Goal: Complete application form

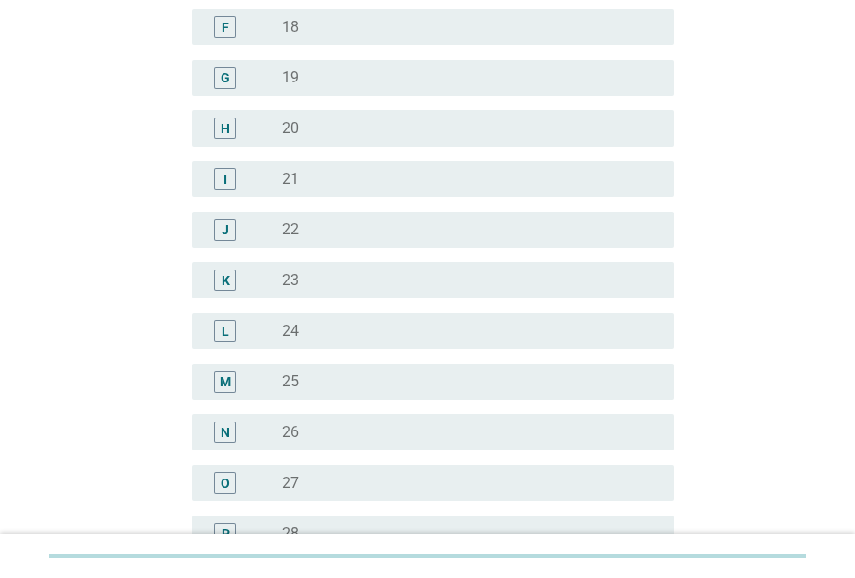
scroll to position [362, 0]
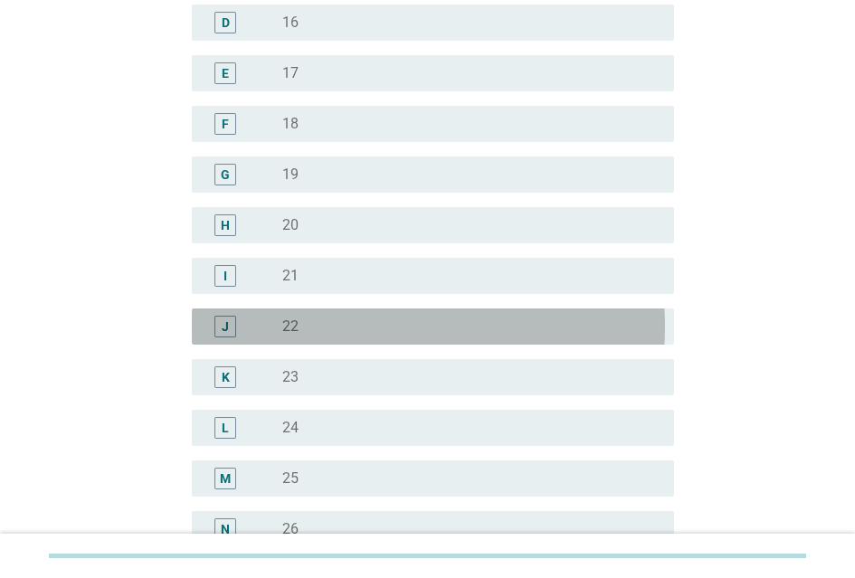
click at [261, 330] on div "J" at bounding box center [243, 327] width 75 height 22
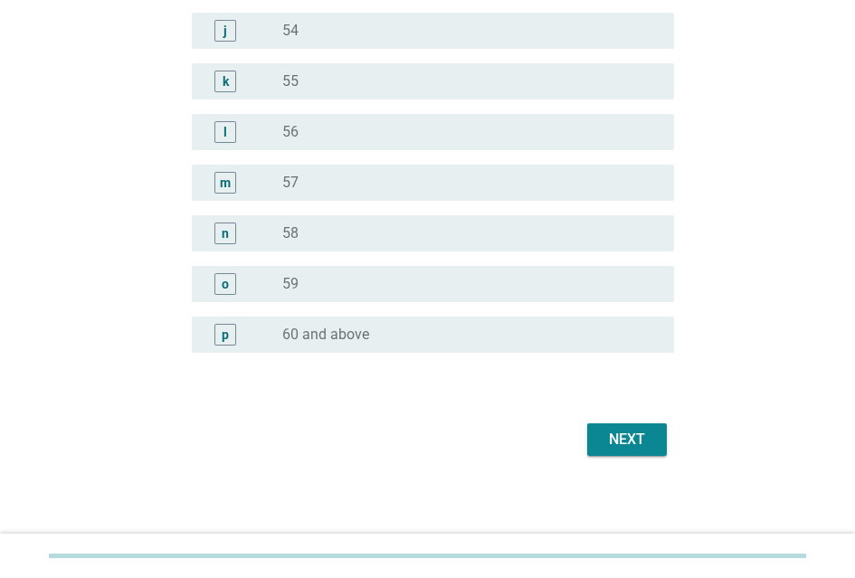
scroll to position [2294, 0]
click at [639, 429] on div "Next" at bounding box center [627, 440] width 51 height 22
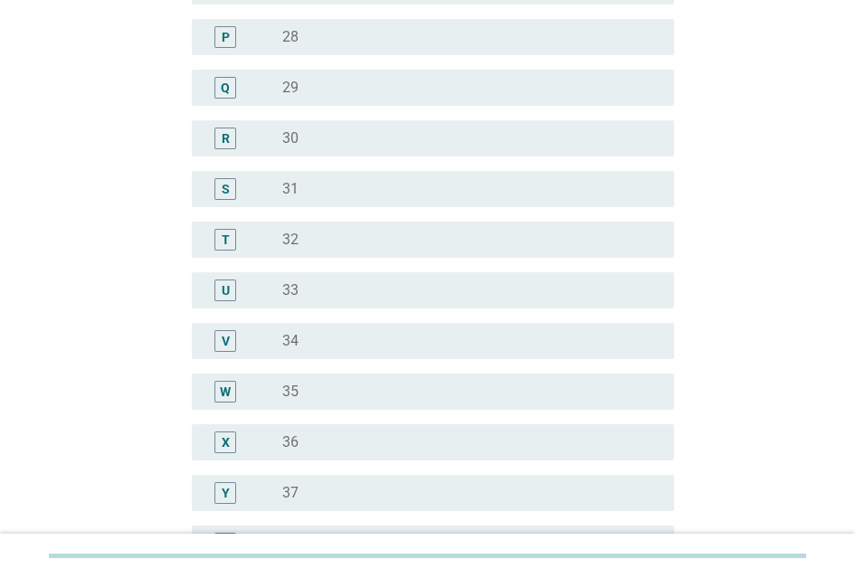
scroll to position [905, 0]
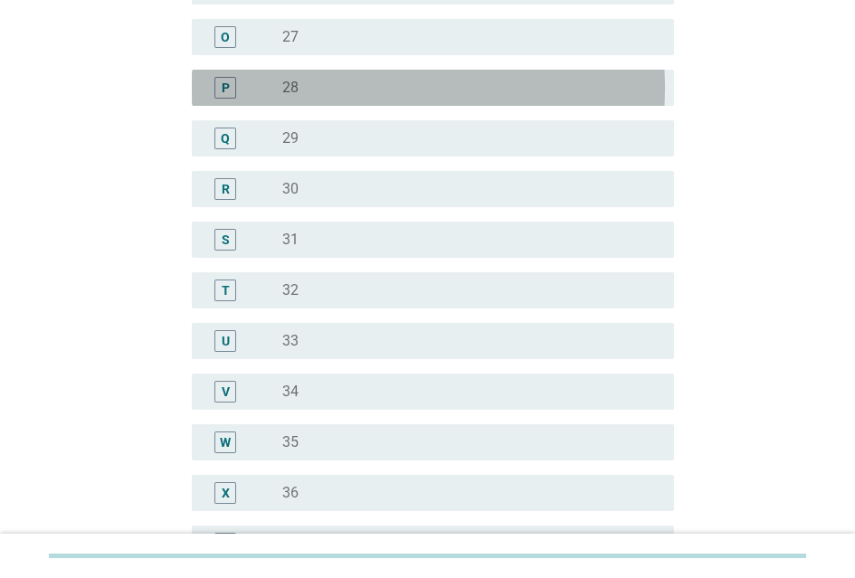
click at [265, 89] on div "P" at bounding box center [243, 88] width 75 height 22
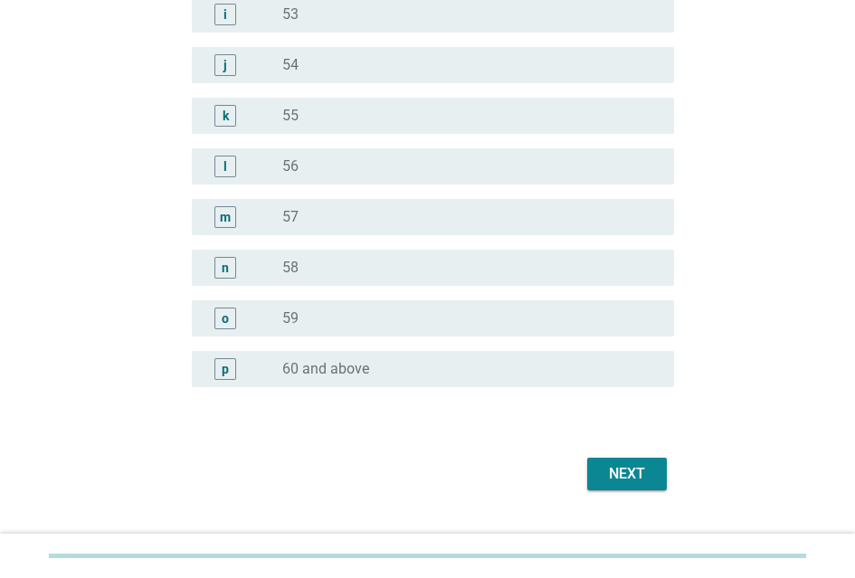
scroll to position [2294, 0]
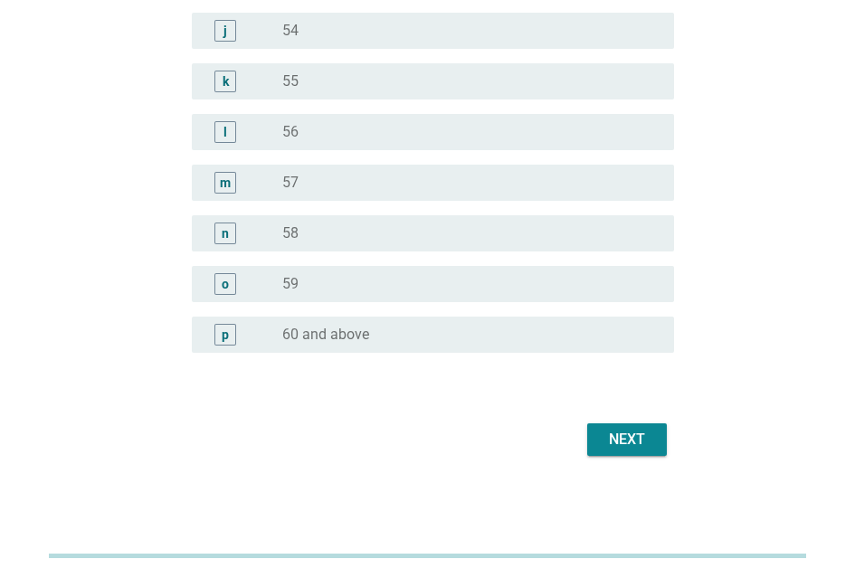
click at [612, 452] on div "Next" at bounding box center [427, 439] width 493 height 43
click at [615, 433] on div "Next" at bounding box center [627, 440] width 51 height 22
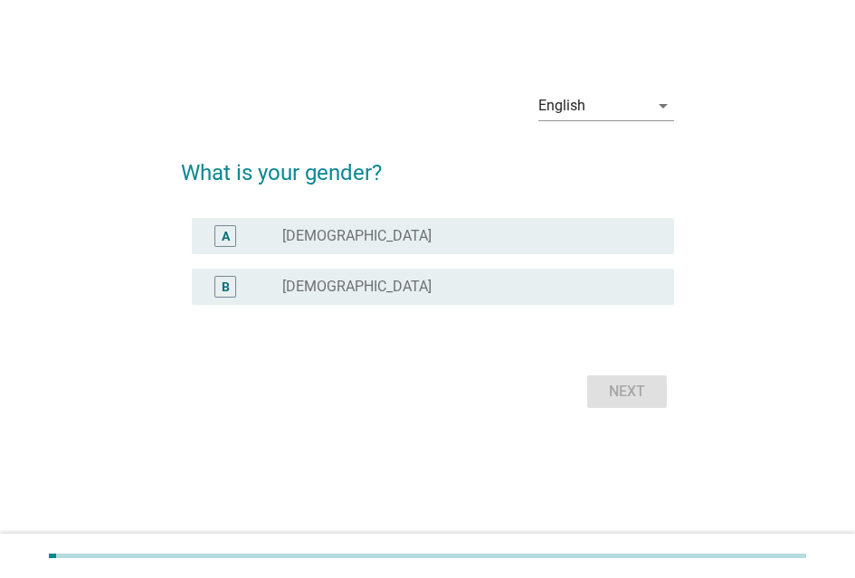
scroll to position [0, 0]
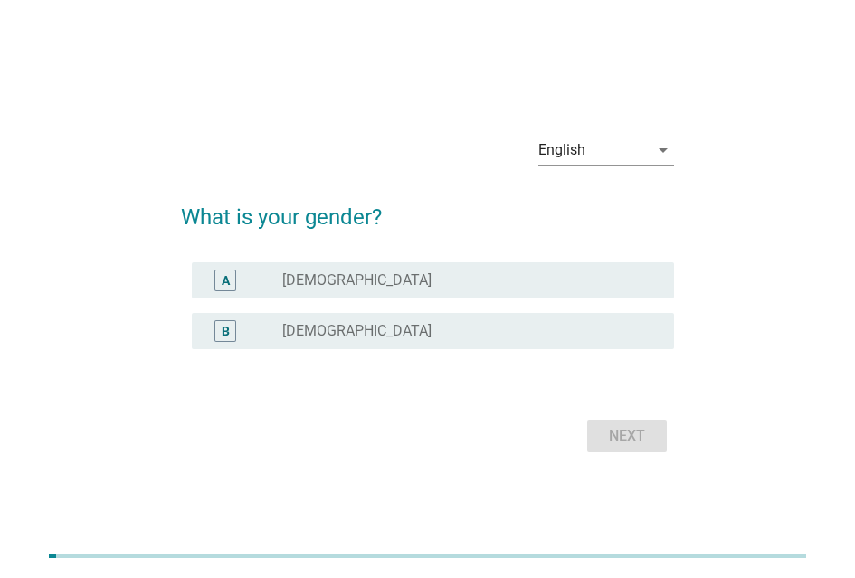
click at [319, 333] on label "Female" at bounding box center [356, 331] width 149 height 18
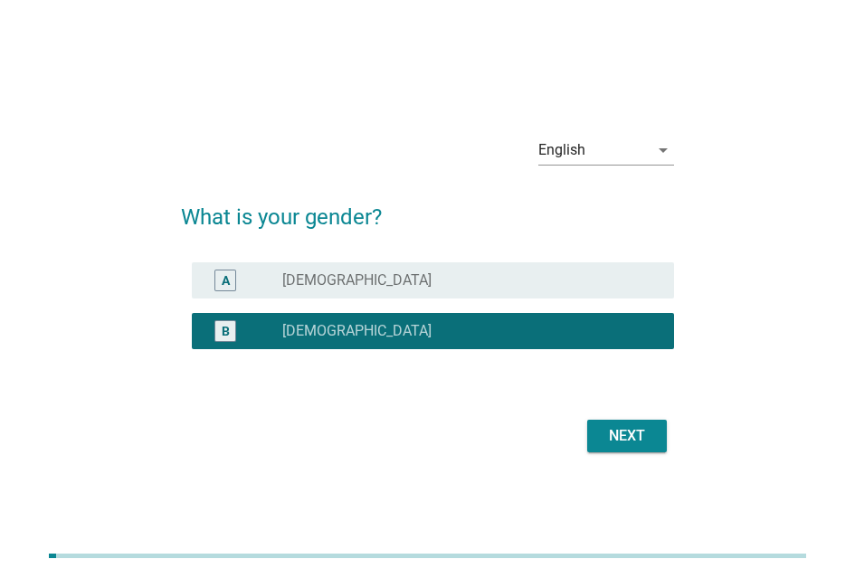
click at [621, 438] on div "Next" at bounding box center [627, 436] width 51 height 22
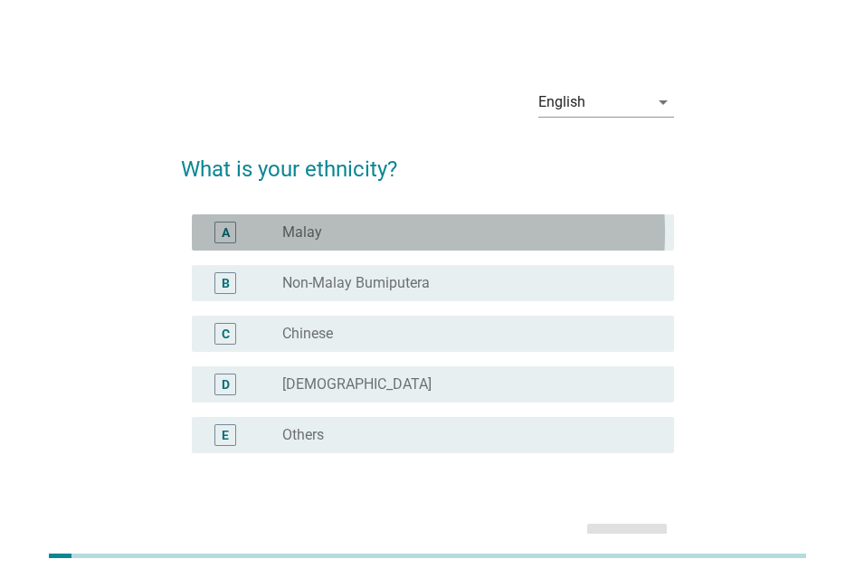
click at [443, 242] on div "radio_button_unchecked Malay" at bounding box center [463, 233] width 363 height 18
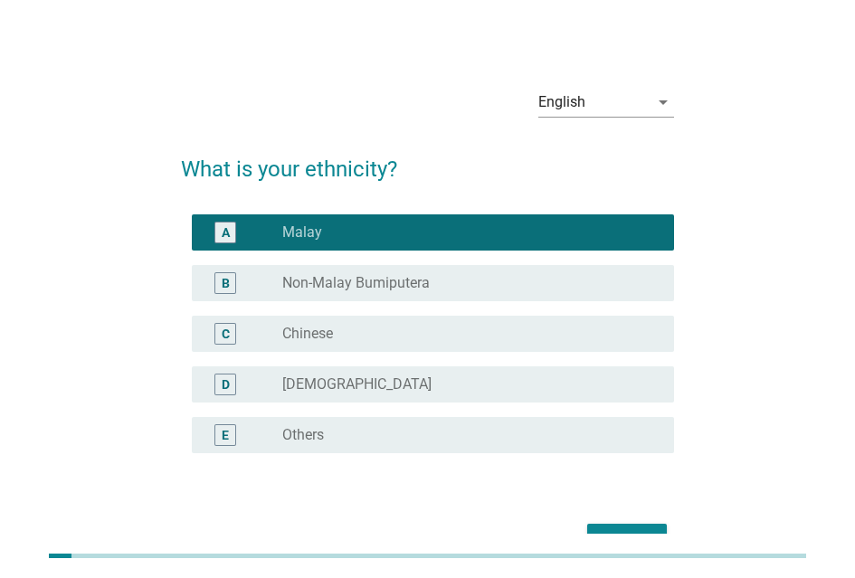
scroll to position [115, 0]
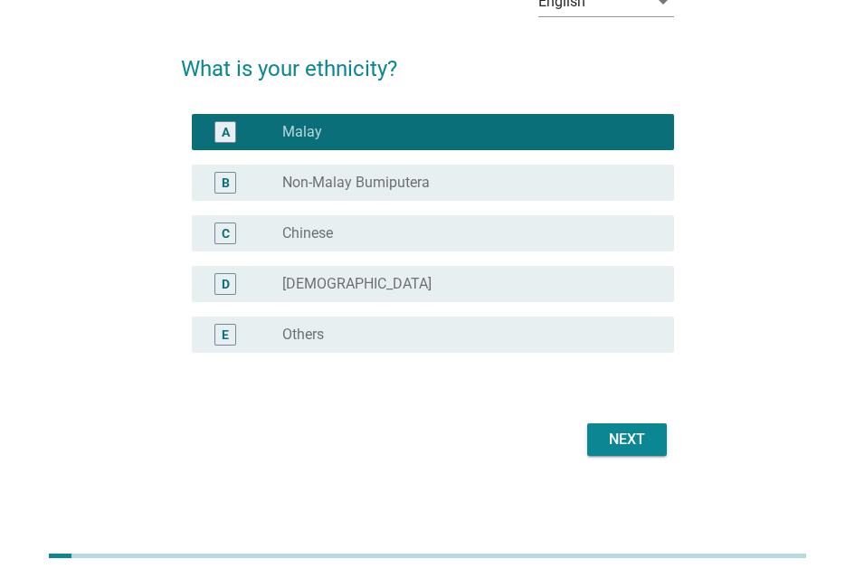
click at [641, 439] on div "Next" at bounding box center [627, 440] width 51 height 22
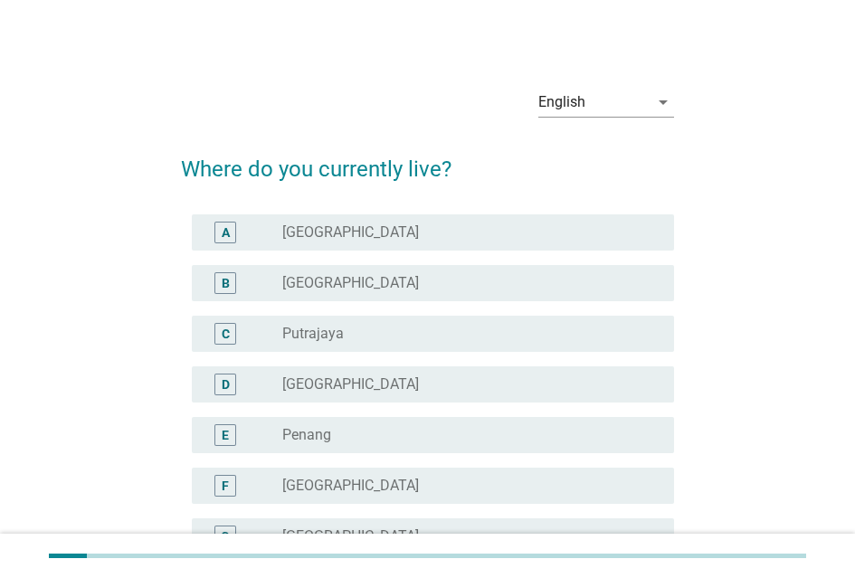
scroll to position [91, 0]
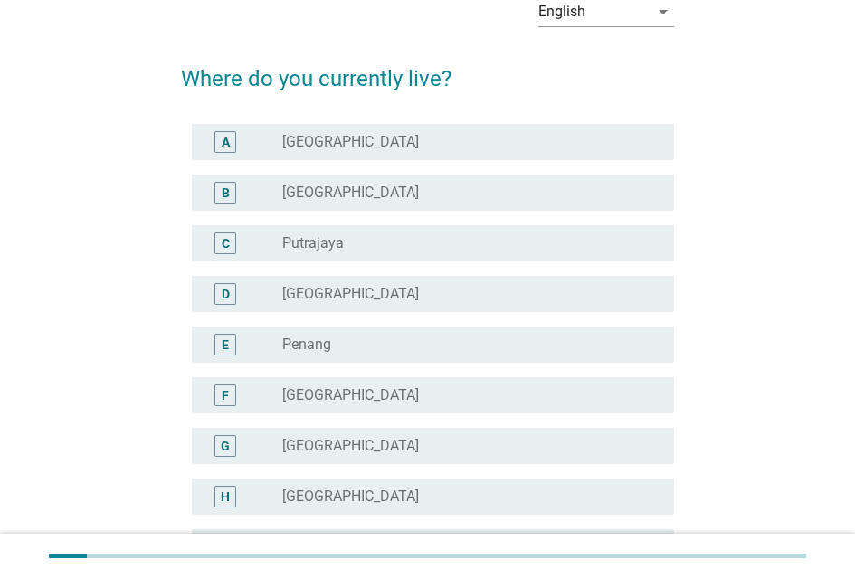
click at [395, 151] on div "radio_button_unchecked Kuala Lumpur" at bounding box center [463, 142] width 363 height 18
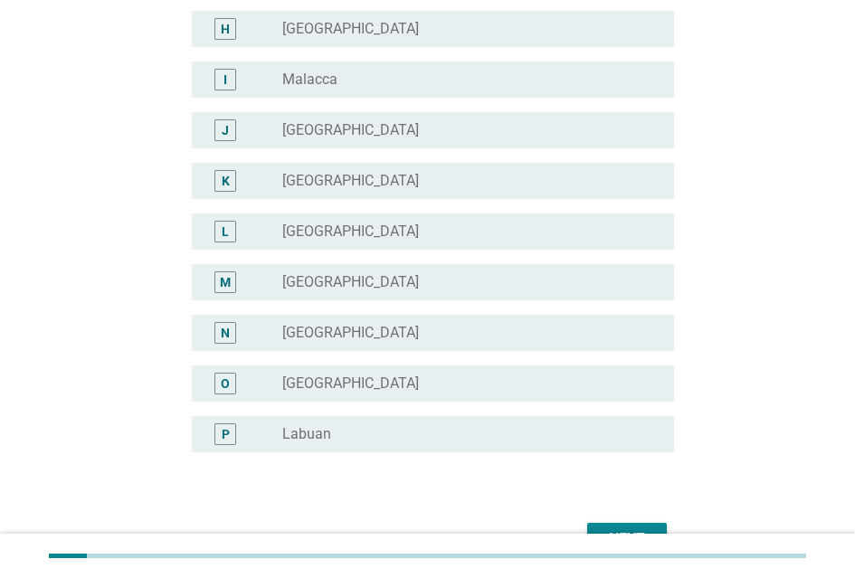
scroll to position [672, 0]
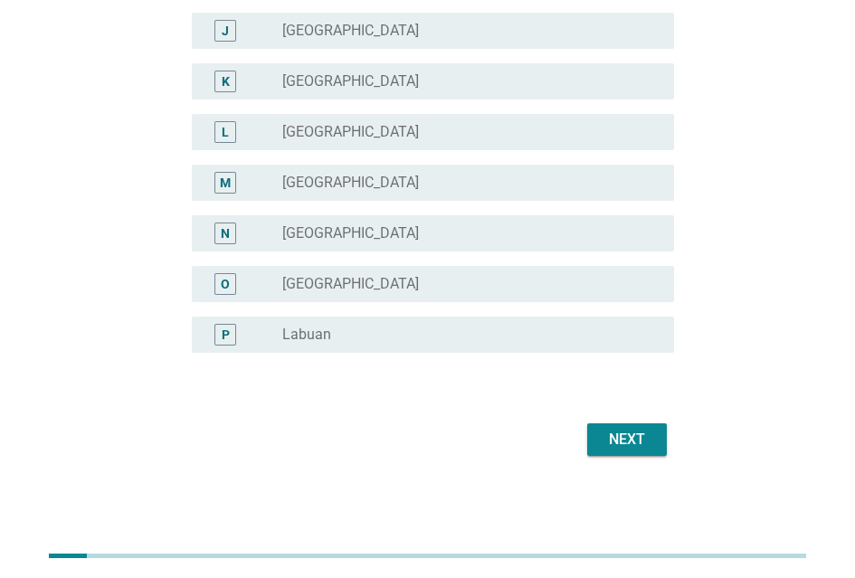
click at [633, 430] on div "Next" at bounding box center [627, 440] width 51 height 22
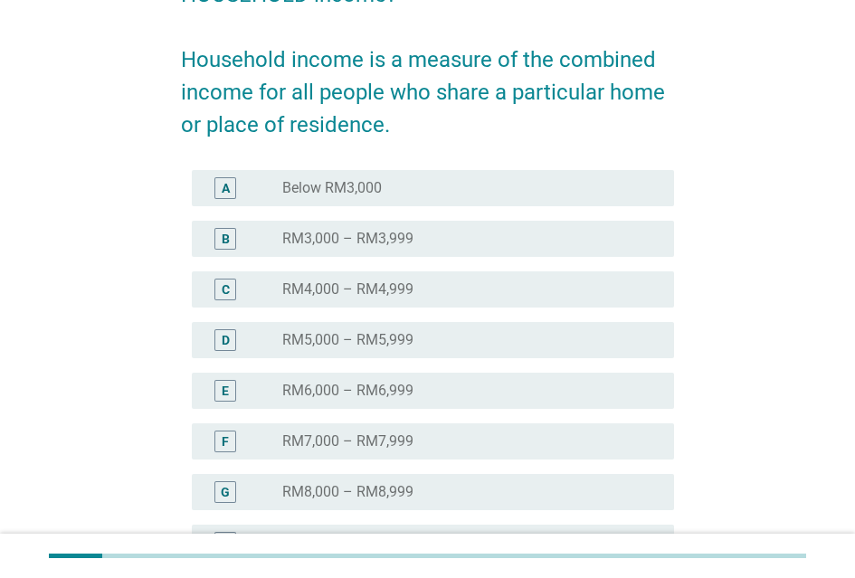
scroll to position [272, 0]
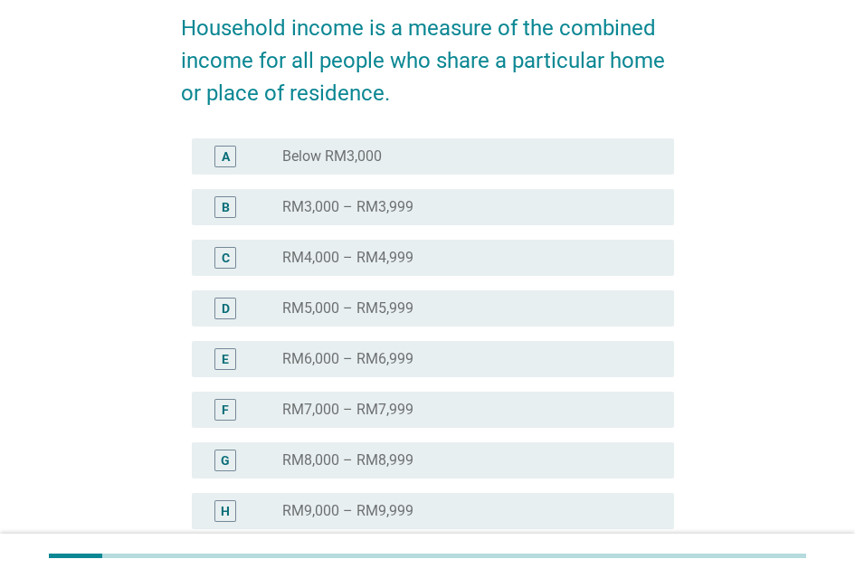
click at [453, 318] on div "radio_button_unchecked RM5,000 – RM5,999" at bounding box center [463, 309] width 363 height 18
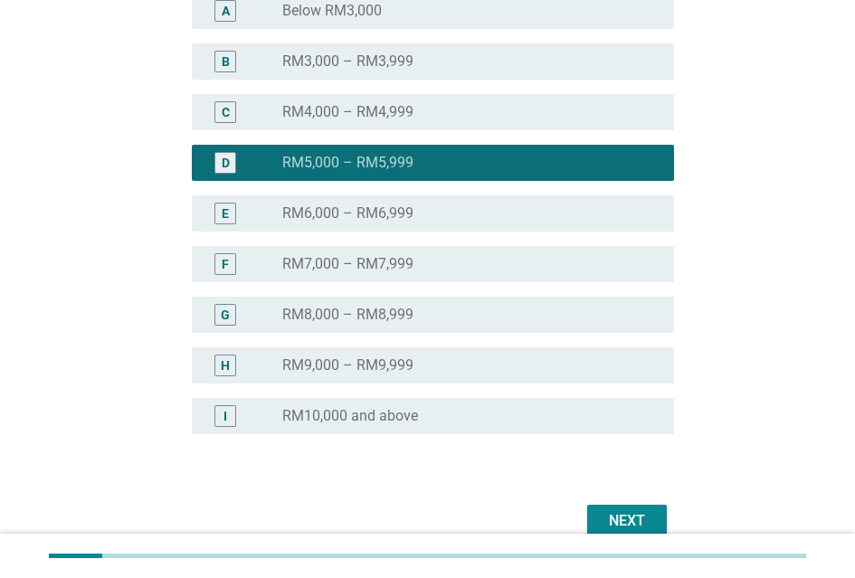
scroll to position [513, 0]
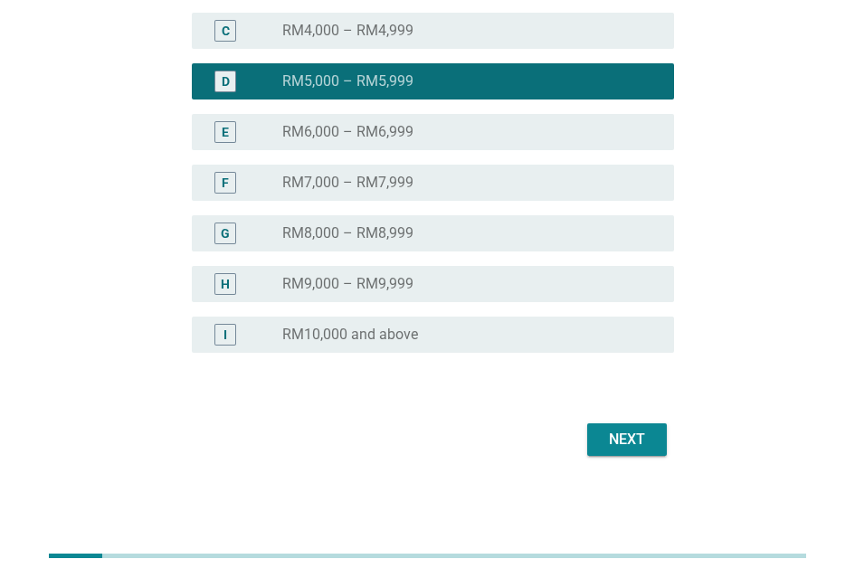
click at [645, 431] on div "Next" at bounding box center [627, 440] width 51 height 22
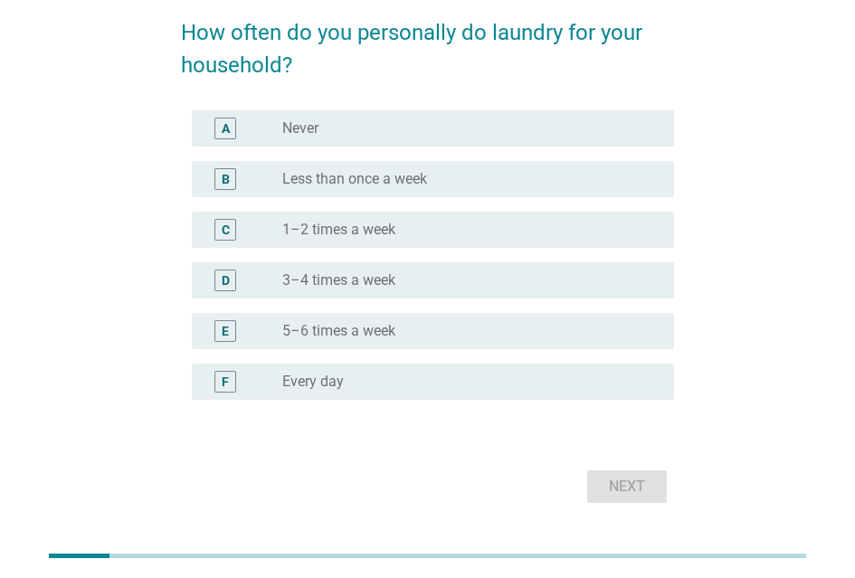
scroll to position [108, 0]
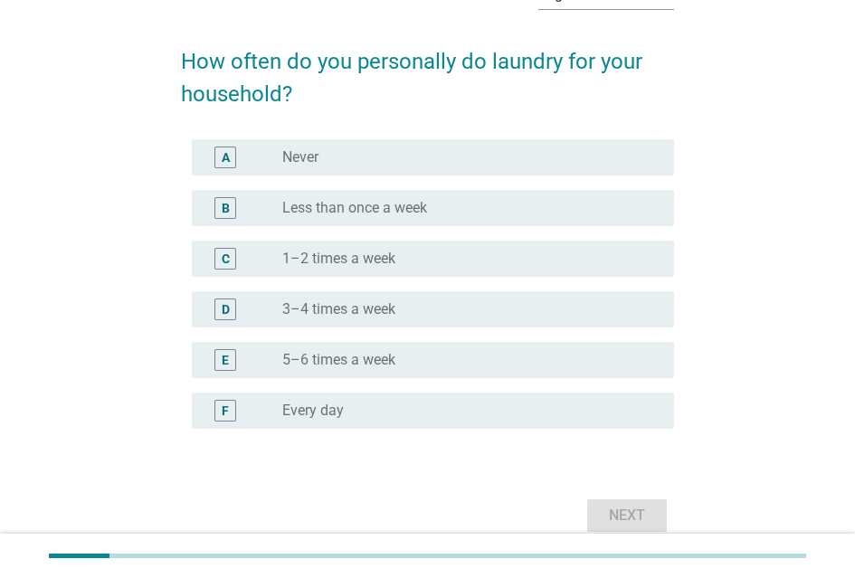
click at [357, 353] on div "E radio_button_unchecked 5–6 times a week" at bounding box center [433, 360] width 482 height 36
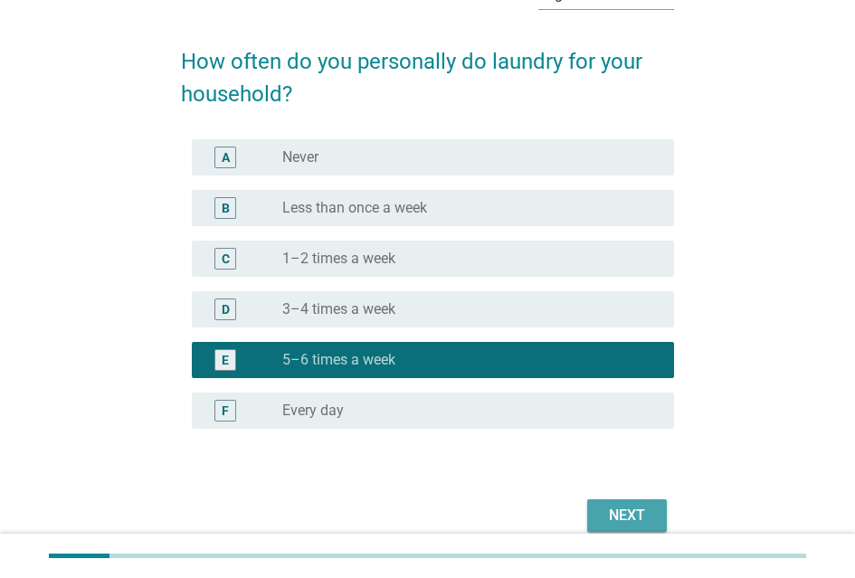
click at [616, 513] on div "Next" at bounding box center [627, 516] width 51 height 22
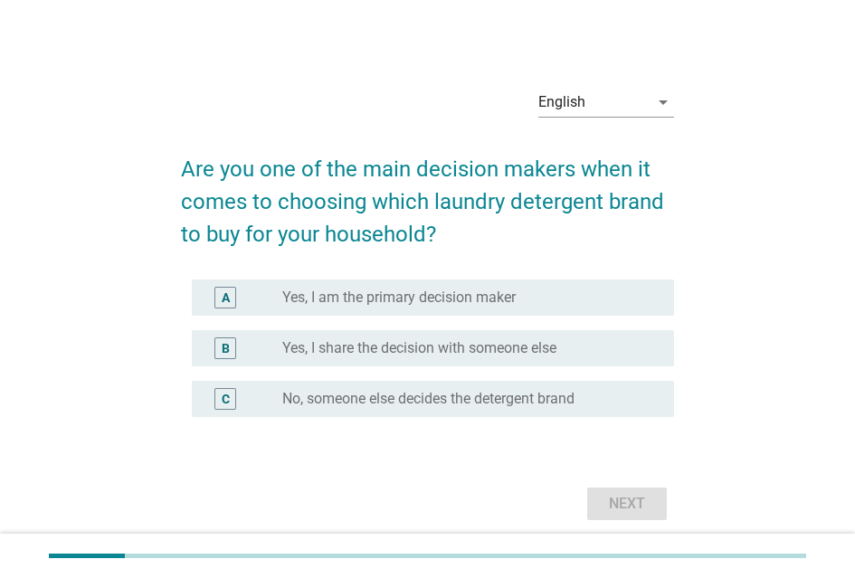
click at [439, 302] on label "Yes, I am the primary decision maker" at bounding box center [399, 298] width 234 height 18
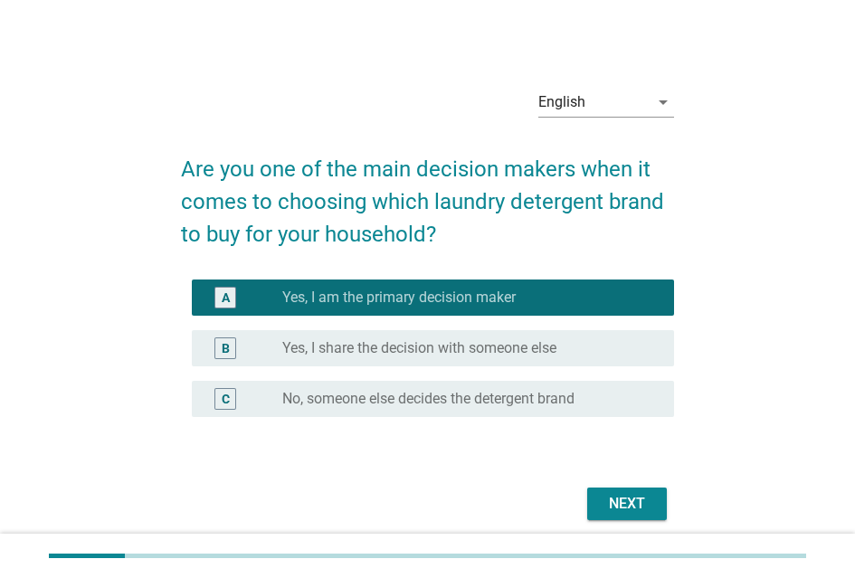
click at [613, 507] on div "Next" at bounding box center [627, 504] width 51 height 22
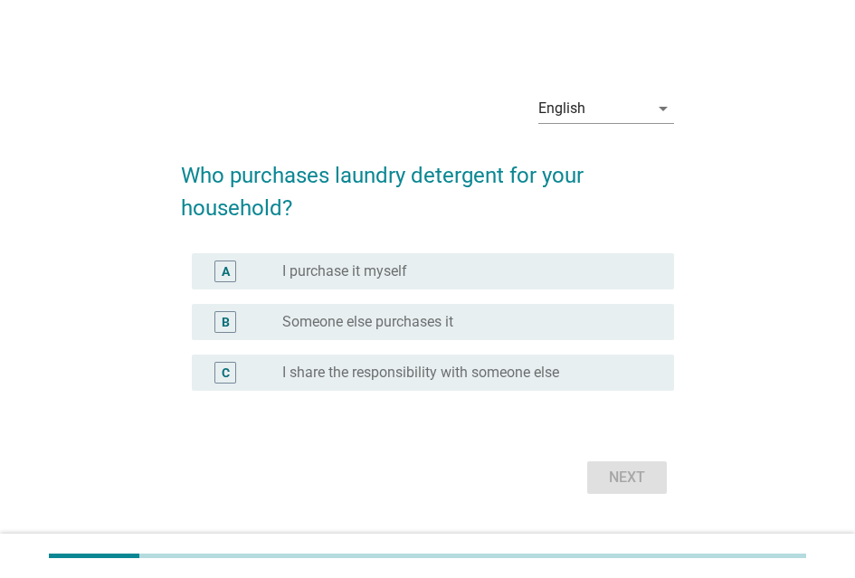
click at [404, 279] on label "I purchase it myself" at bounding box center [344, 271] width 125 height 18
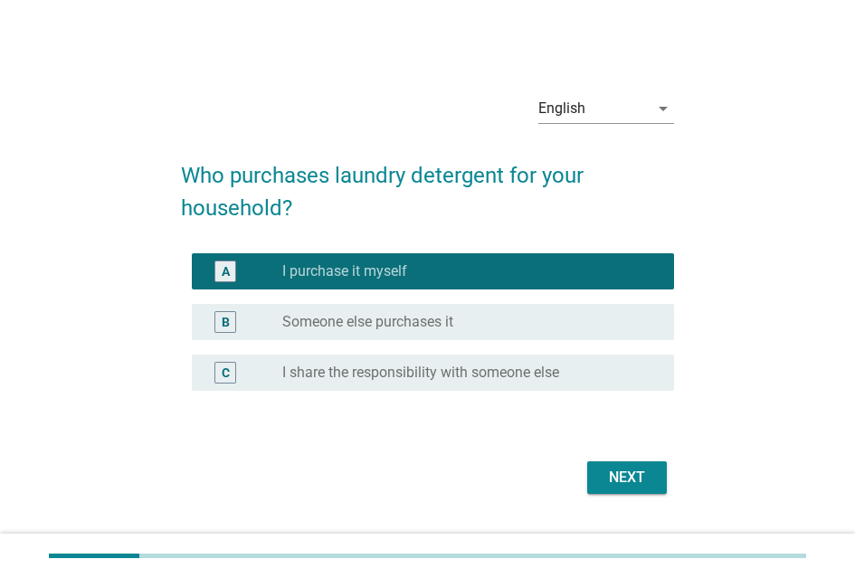
click at [610, 461] on div "Next" at bounding box center [427, 477] width 493 height 43
click at [631, 499] on div "Next" at bounding box center [427, 477] width 493 height 43
click at [629, 472] on div "Next" at bounding box center [627, 478] width 51 height 22
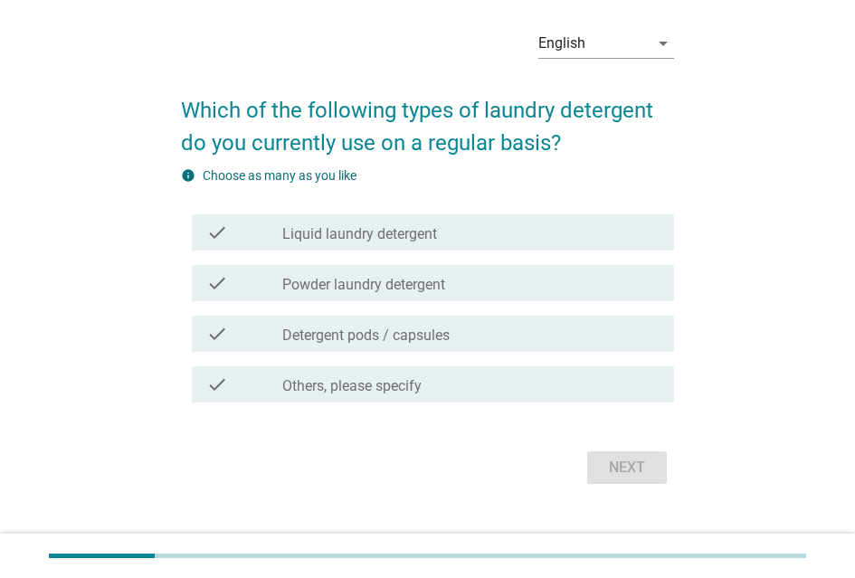
scroll to position [91, 0]
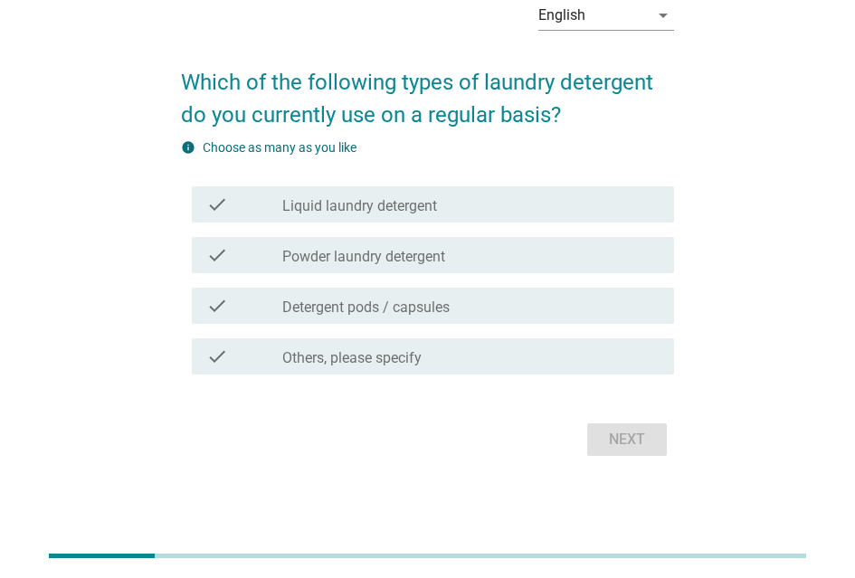
click at [458, 209] on div "check_box_outline_blank Liquid laundry detergent" at bounding box center [470, 205] width 377 height 22
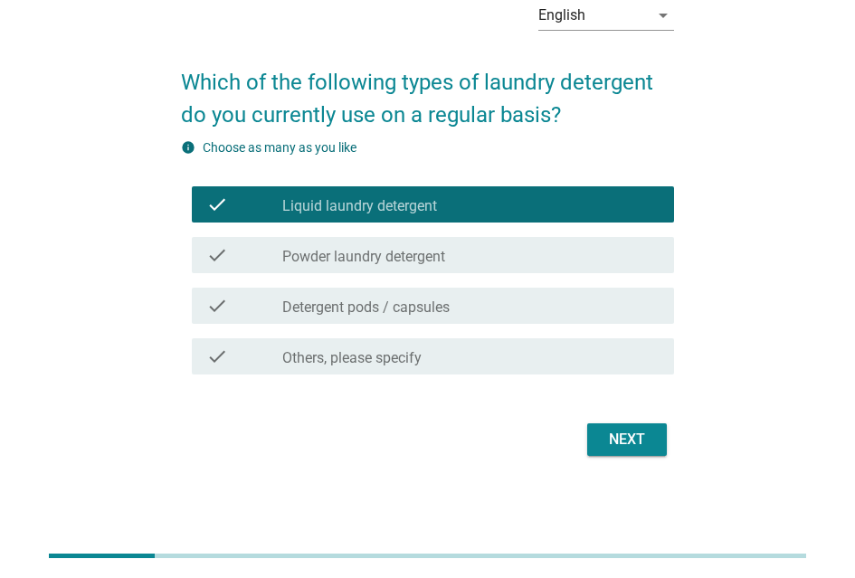
click at [619, 431] on button "Next" at bounding box center [627, 440] width 80 height 33
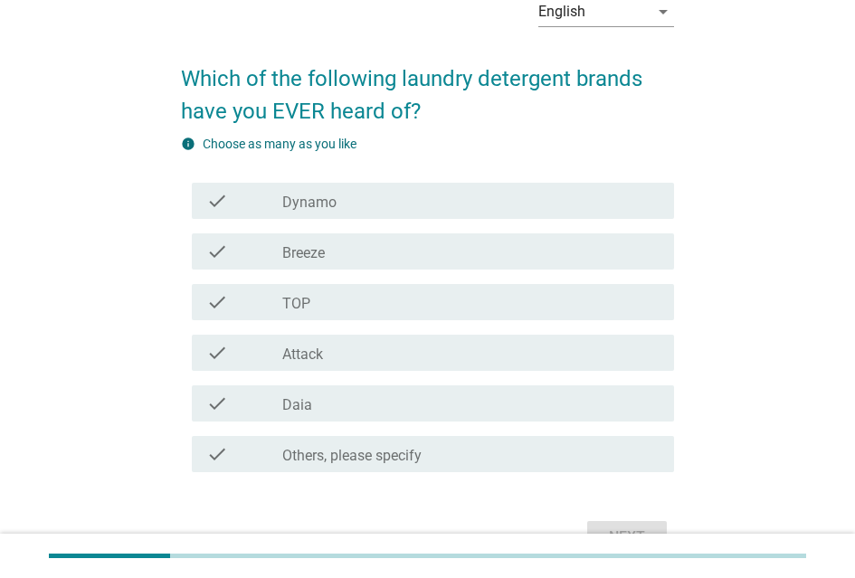
click at [311, 212] on label "Dynamo" at bounding box center [309, 203] width 54 height 18
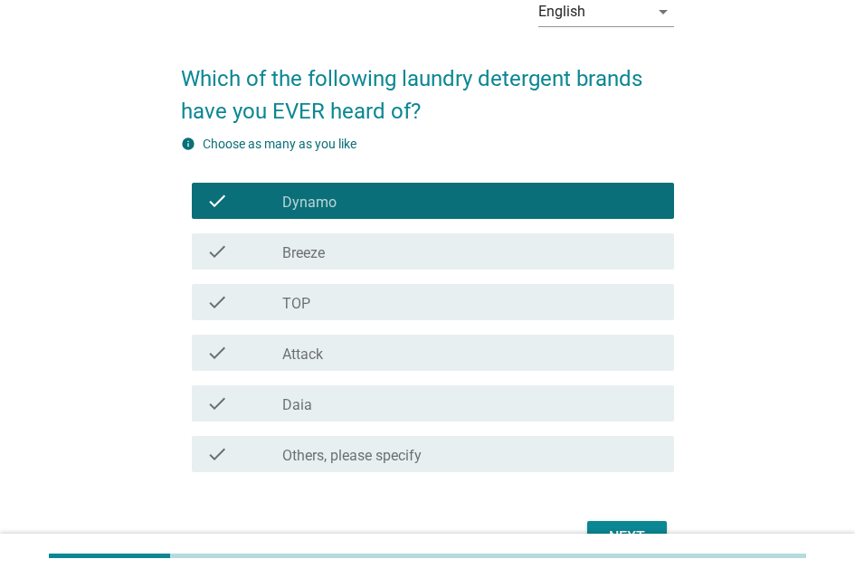
click at [335, 261] on div "check_box_outline_blank Breeze" at bounding box center [470, 252] width 377 height 22
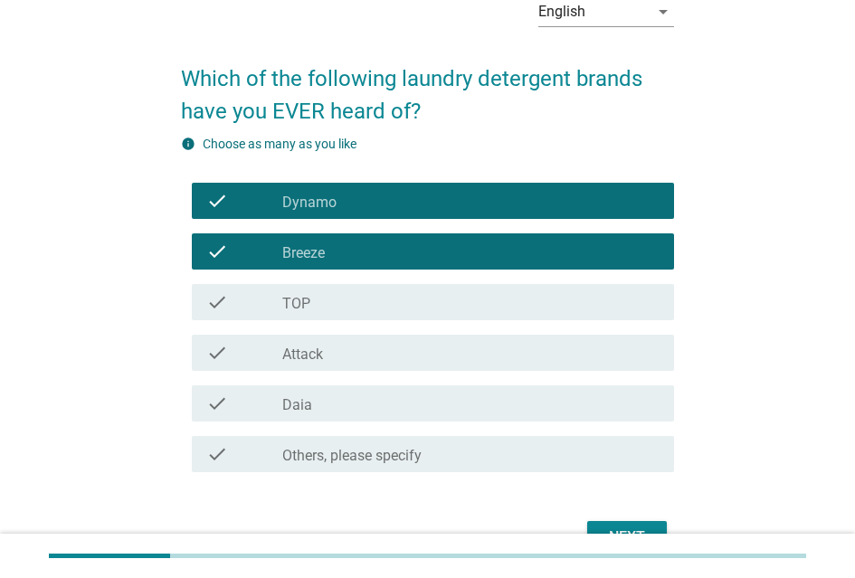
click at [339, 298] on div "check_box_outline_blank TOP" at bounding box center [470, 302] width 377 height 22
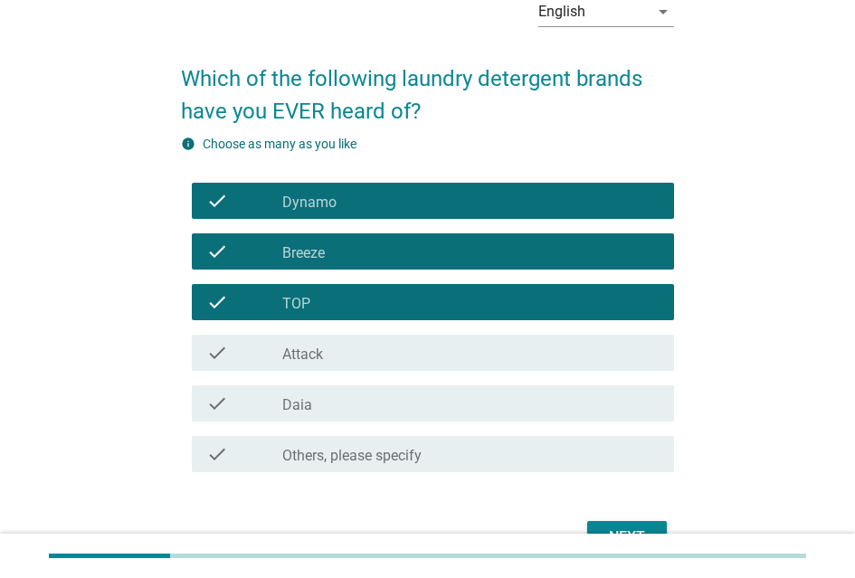
click at [352, 354] on div "check_box_outline_blank Attack" at bounding box center [470, 353] width 377 height 22
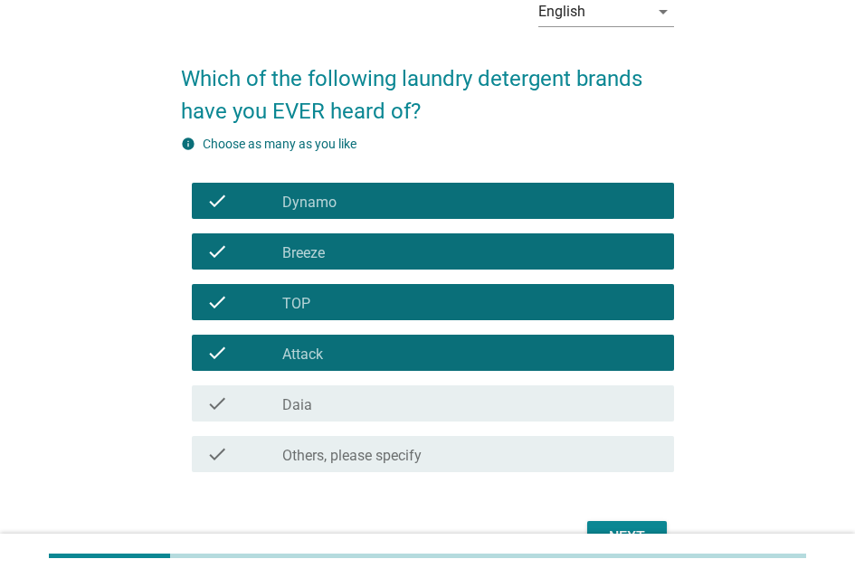
click at [367, 401] on div "check_box_outline_blank Daia" at bounding box center [470, 404] width 377 height 22
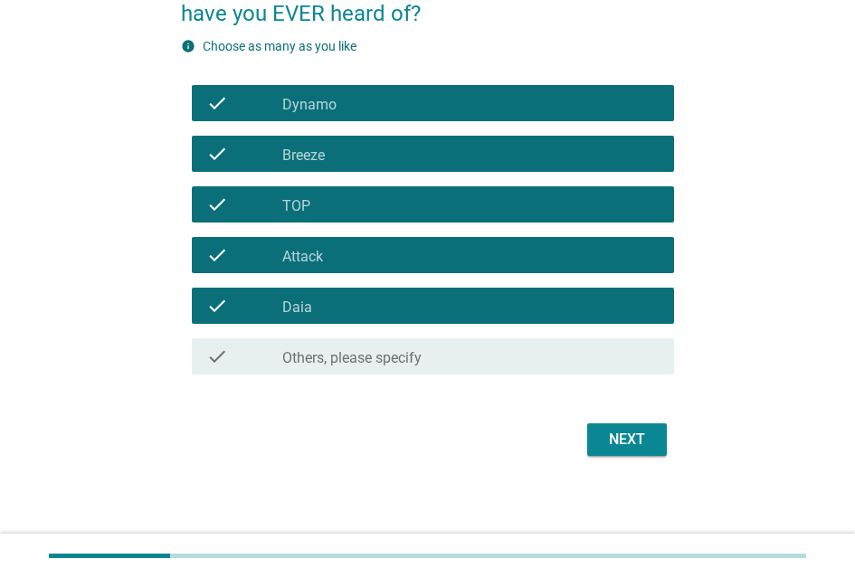
scroll to position [203, 0]
click at [637, 434] on div "Next" at bounding box center [627, 440] width 51 height 22
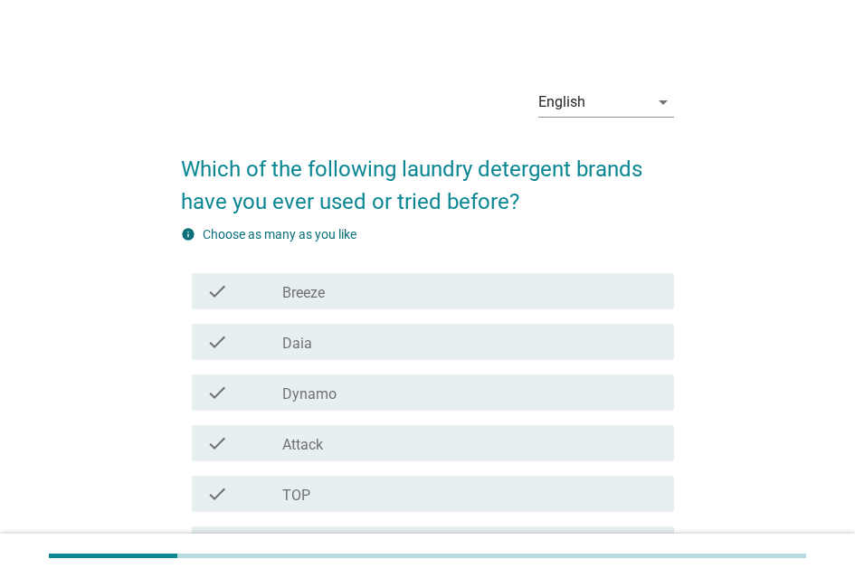
scroll to position [91, 0]
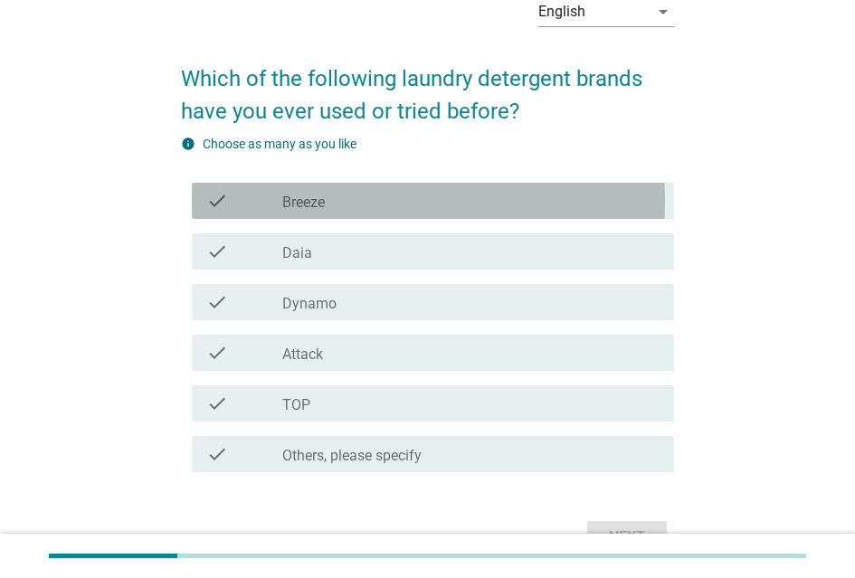
click at [367, 212] on div "check_box_outline_blank Breeze" at bounding box center [470, 201] width 377 height 22
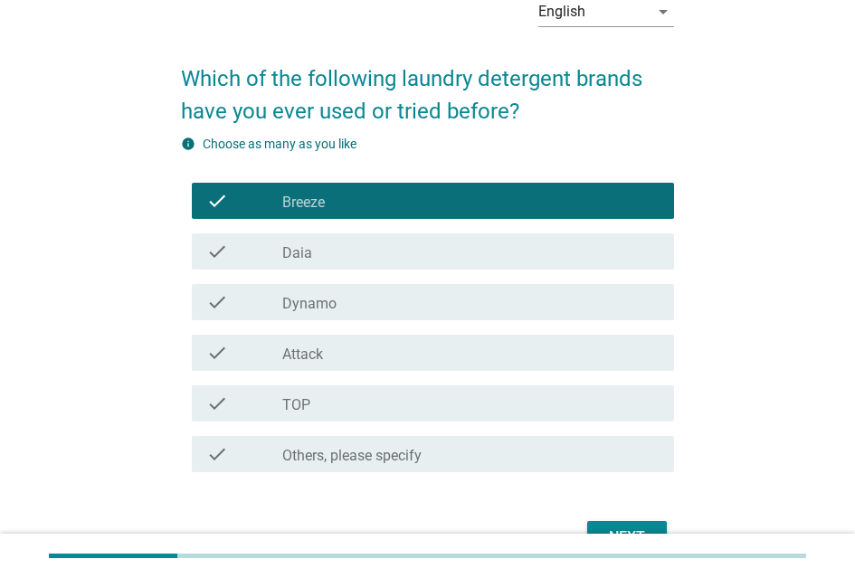
click at [385, 320] on div "check check_box_outline_blank Dynamo" at bounding box center [433, 302] width 482 height 36
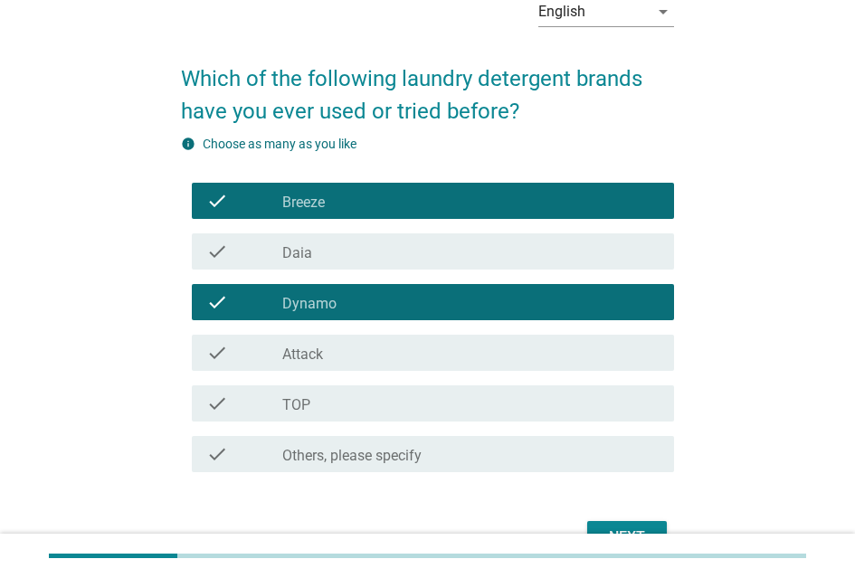
click at [386, 406] on div "check_box_outline_blank TOP" at bounding box center [470, 404] width 377 height 22
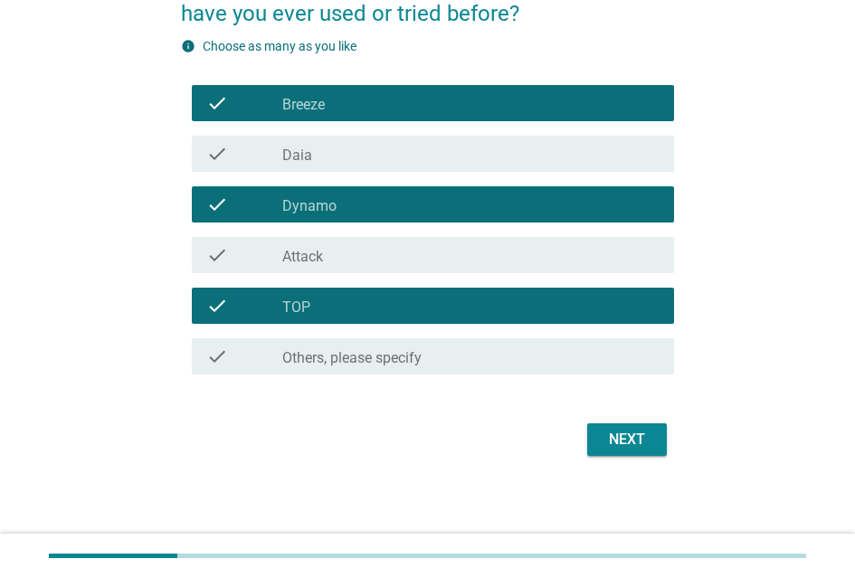
scroll to position [203, 0]
click at [618, 429] on div "Next" at bounding box center [627, 440] width 51 height 22
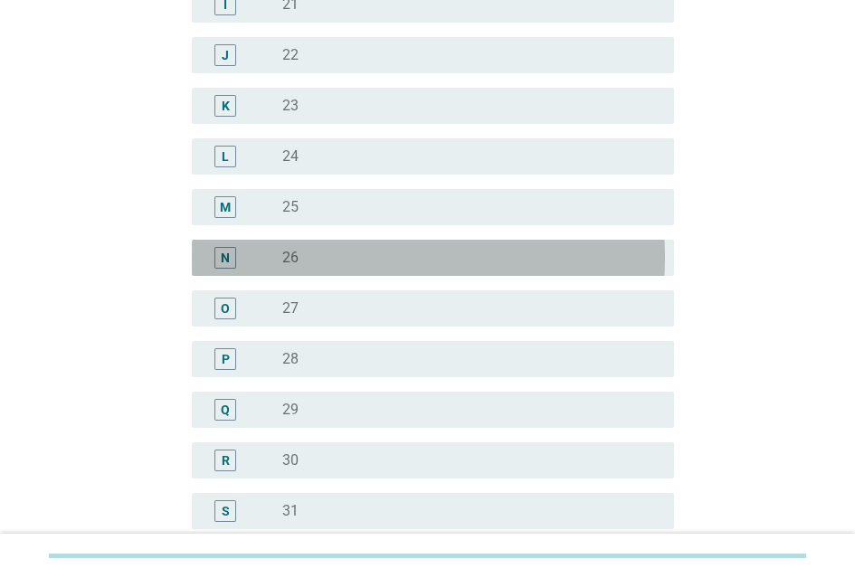
click at [296, 266] on label "26" at bounding box center [290, 258] width 16 height 18
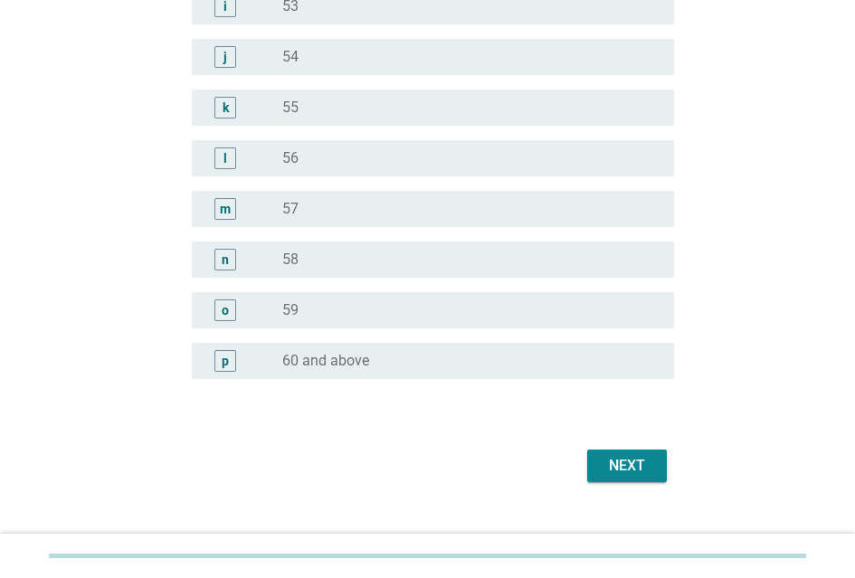
scroll to position [2294, 0]
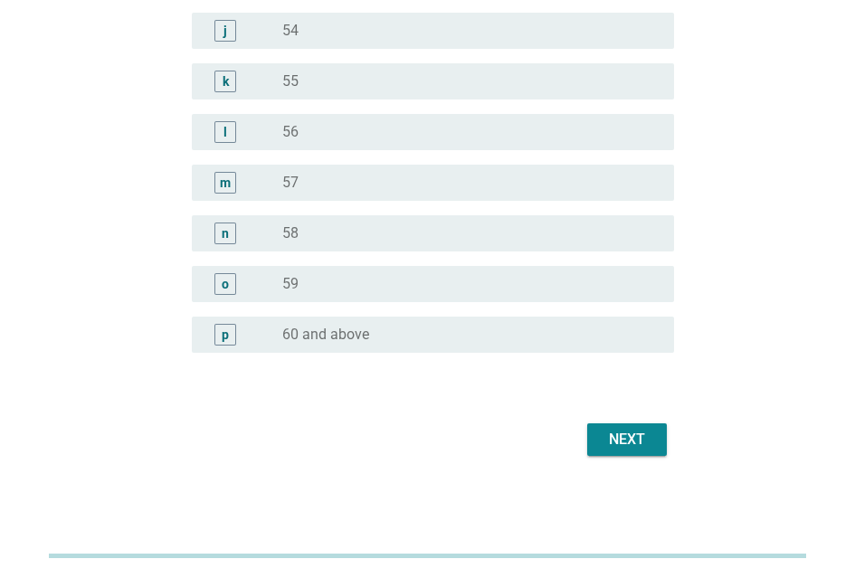
click at [619, 434] on div "Next" at bounding box center [627, 440] width 51 height 22
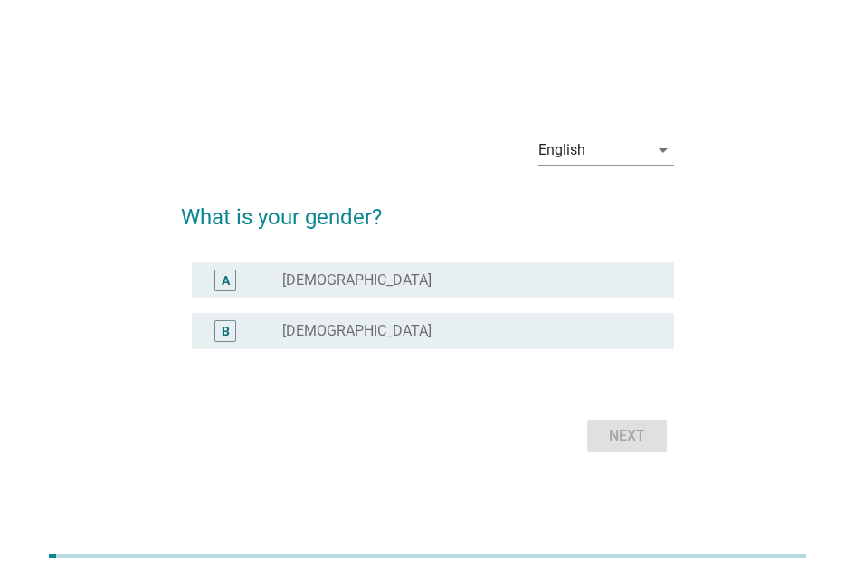
click at [291, 333] on label "Female" at bounding box center [356, 331] width 149 height 18
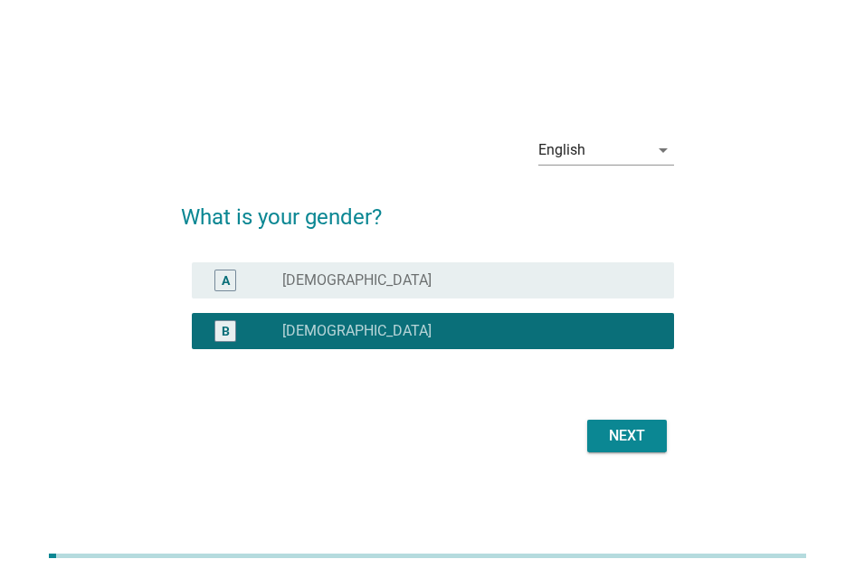
click at [613, 450] on button "Next" at bounding box center [627, 436] width 80 height 33
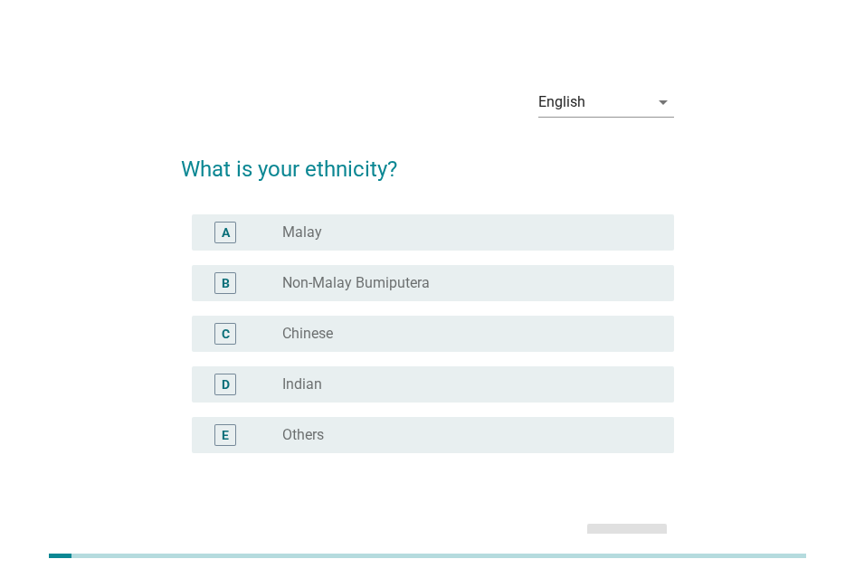
click at [377, 242] on div "radio_button_unchecked Malay" at bounding box center [463, 233] width 363 height 18
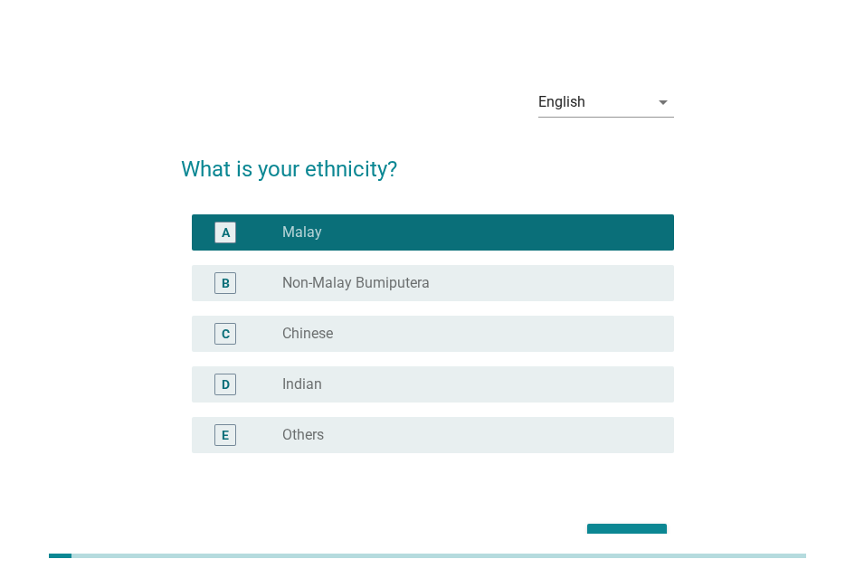
click at [392, 337] on div "radio_button_unchecked Chinese" at bounding box center [463, 334] width 363 height 18
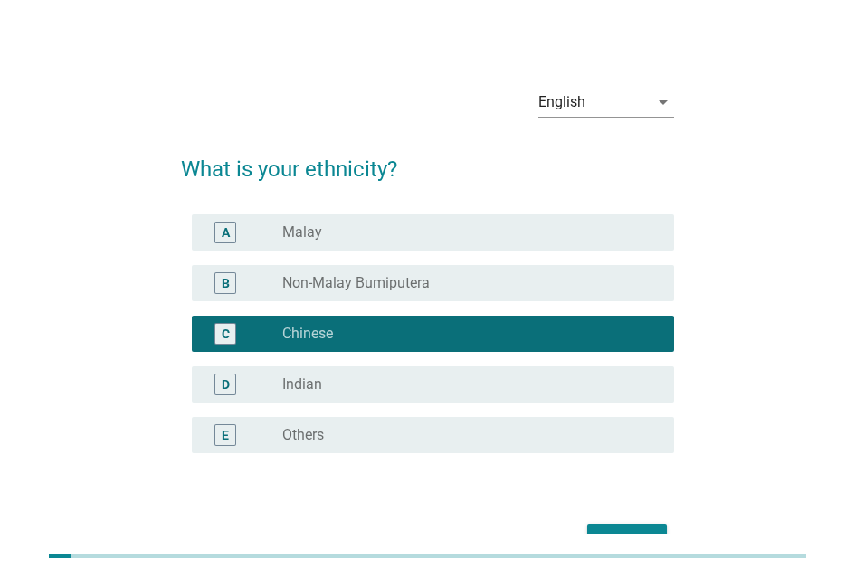
scroll to position [115, 0]
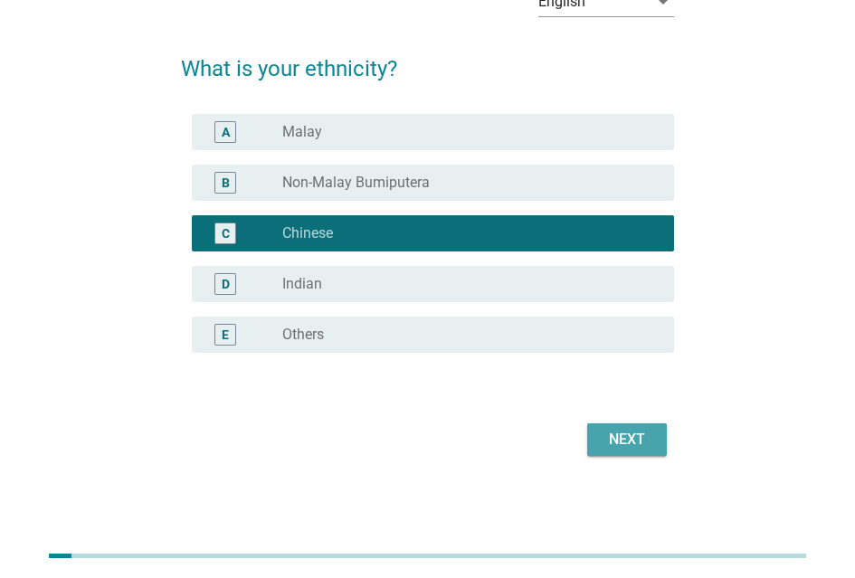
click at [616, 437] on div "Next" at bounding box center [627, 440] width 51 height 22
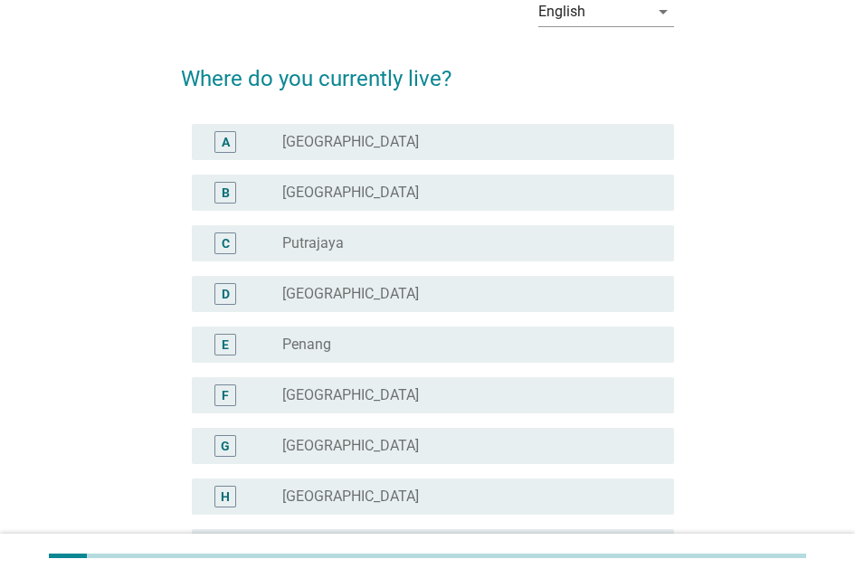
click at [321, 204] on div "radio_button_unchecked Selangor" at bounding box center [470, 193] width 377 height 22
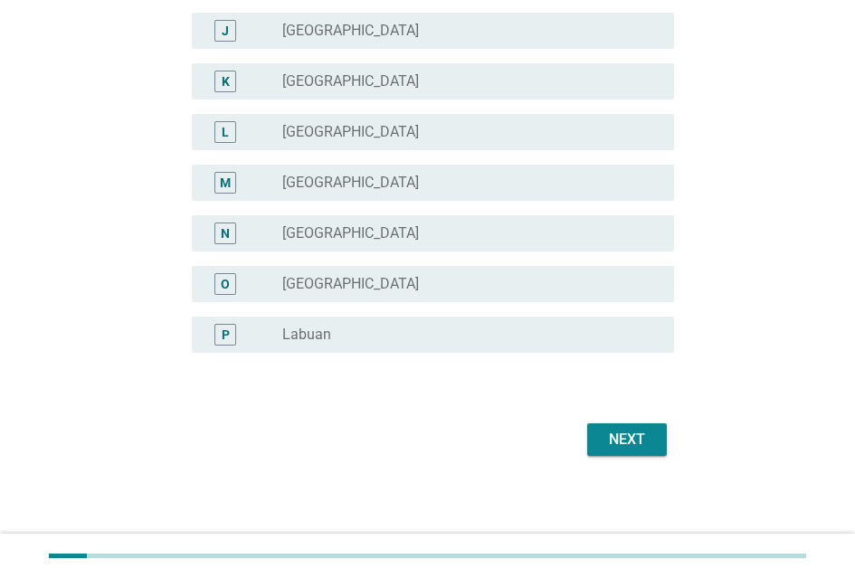
scroll to position [672, 0]
click at [602, 429] on div "Next" at bounding box center [627, 440] width 51 height 22
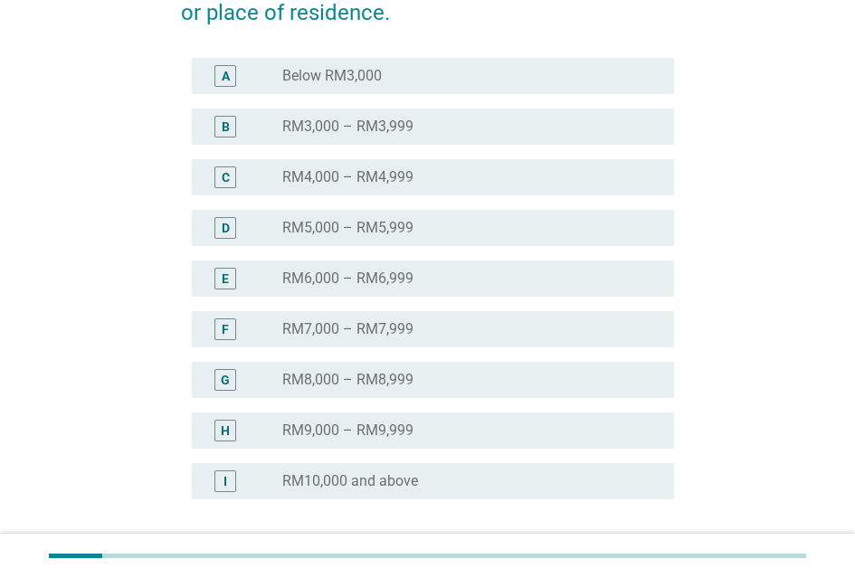
scroll to position [362, 0]
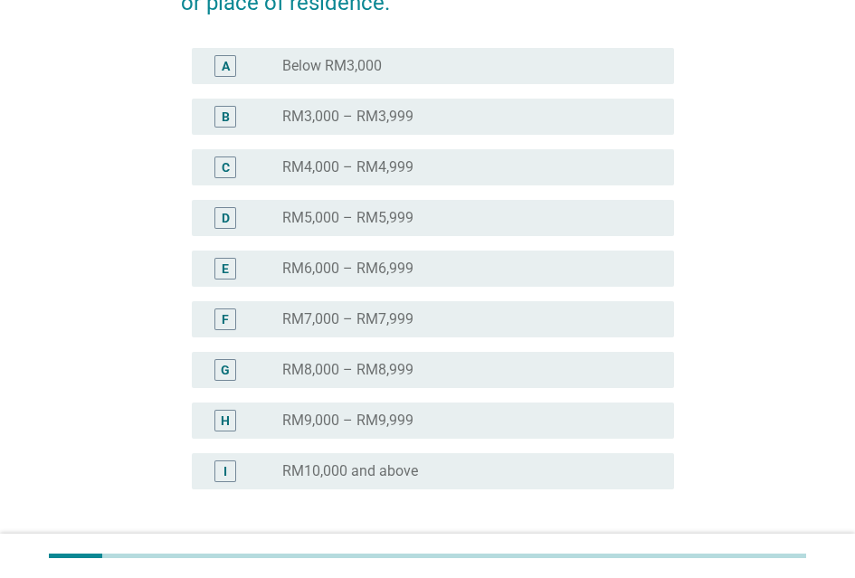
click at [386, 319] on label "RM7,000 – RM7,999" at bounding box center [347, 319] width 131 height 18
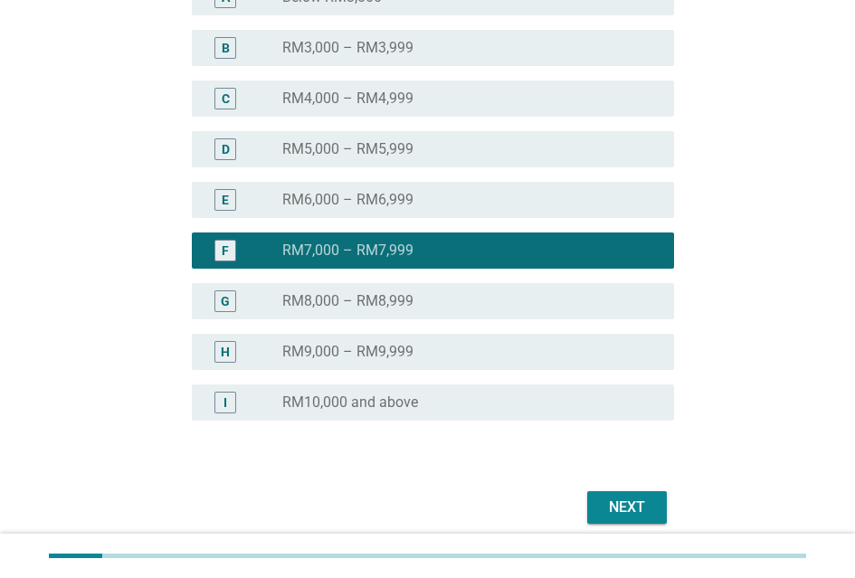
scroll to position [513, 0]
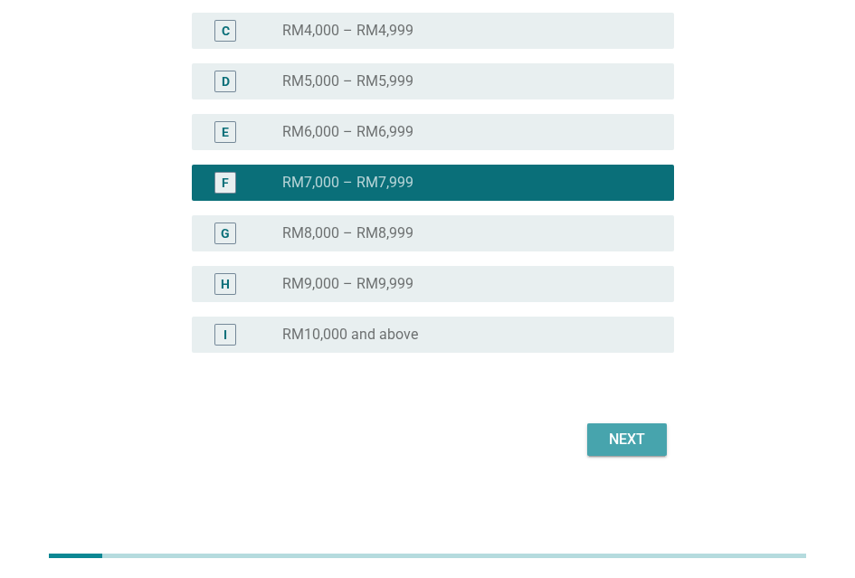
click at [632, 429] on div "Next" at bounding box center [627, 440] width 51 height 22
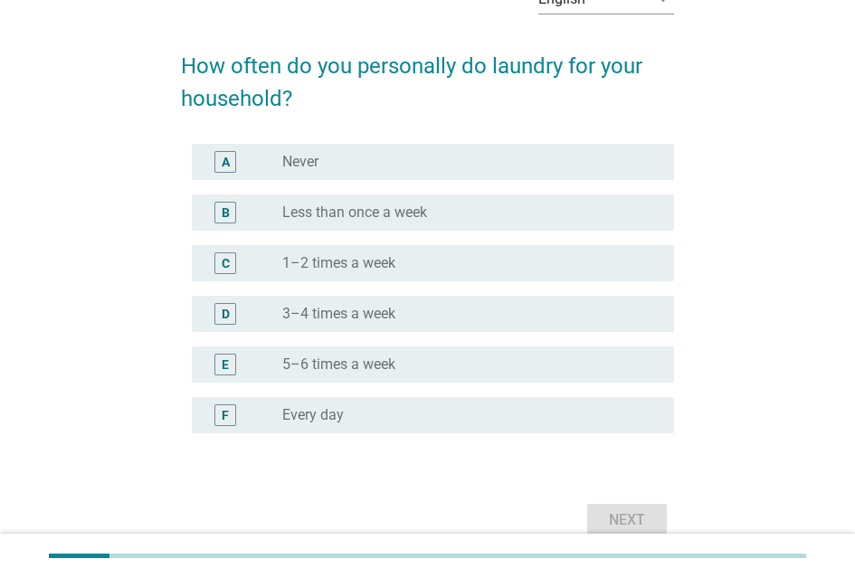
scroll to position [181, 0]
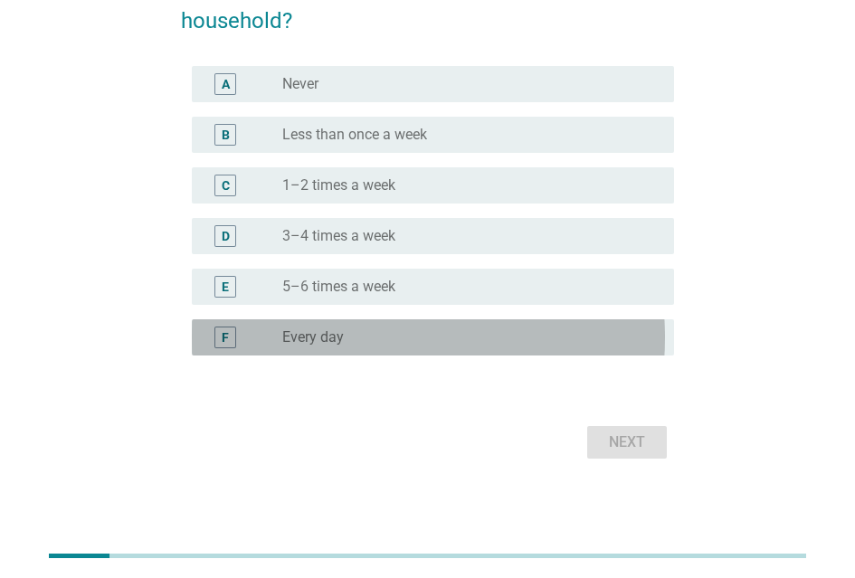
click at [399, 343] on div "radio_button_unchecked Every day" at bounding box center [463, 338] width 363 height 18
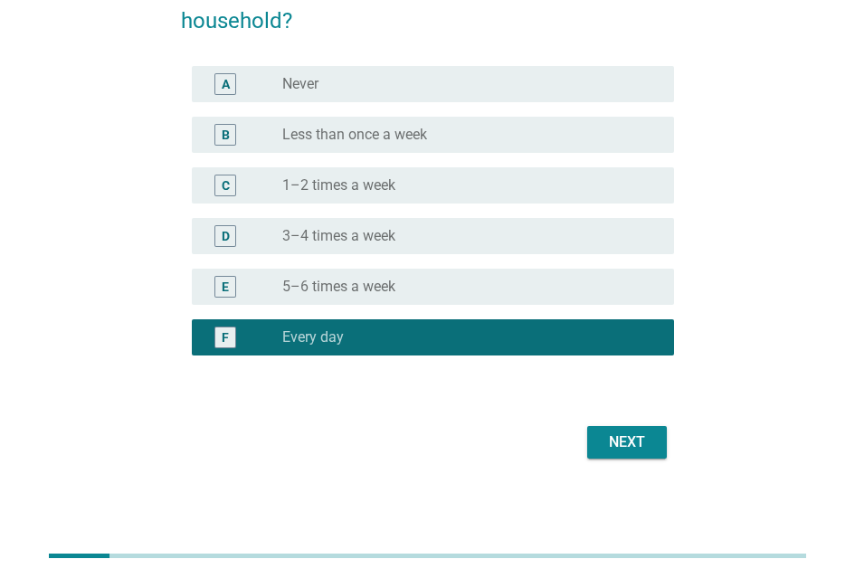
click at [634, 446] on div "Next" at bounding box center [627, 443] width 51 height 22
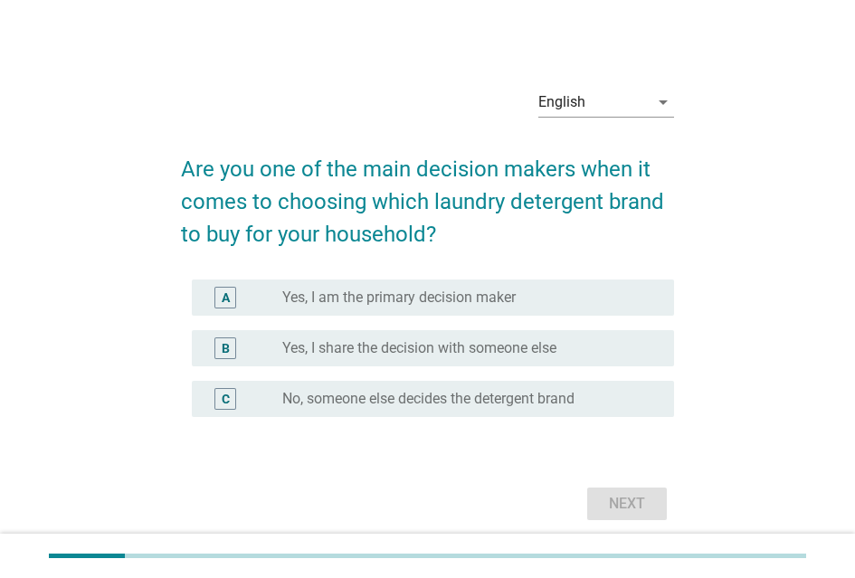
click at [420, 307] on label "Yes, I am the primary decision maker" at bounding box center [399, 298] width 234 height 18
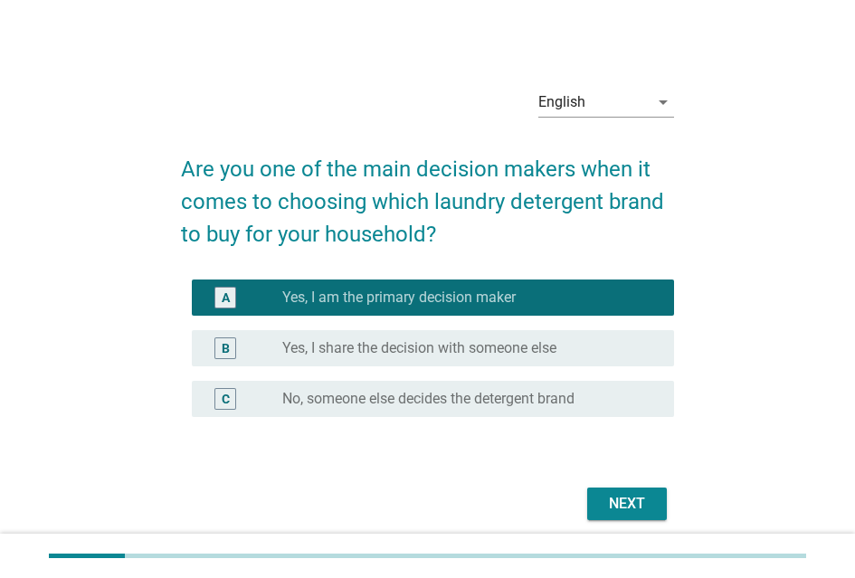
click at [639, 504] on div "Next" at bounding box center [627, 504] width 51 height 22
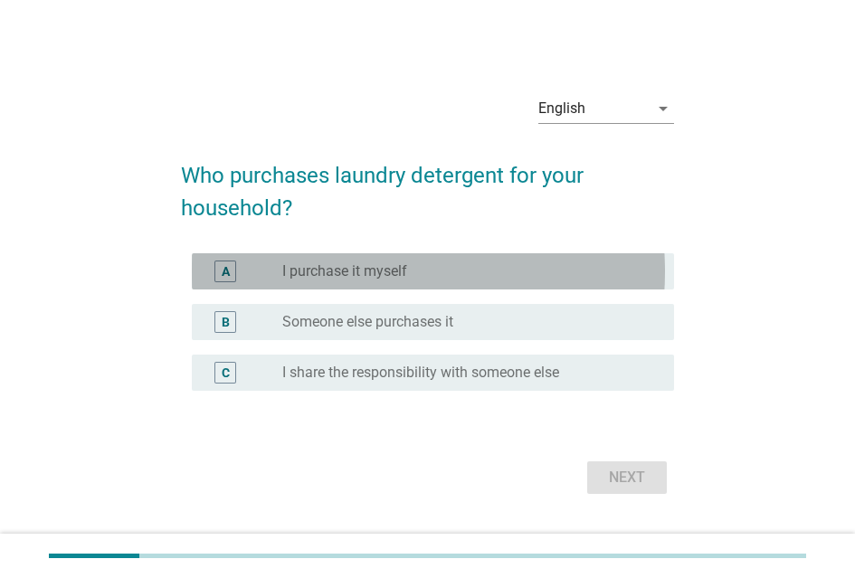
click at [395, 270] on label "I purchase it myself" at bounding box center [344, 271] width 125 height 18
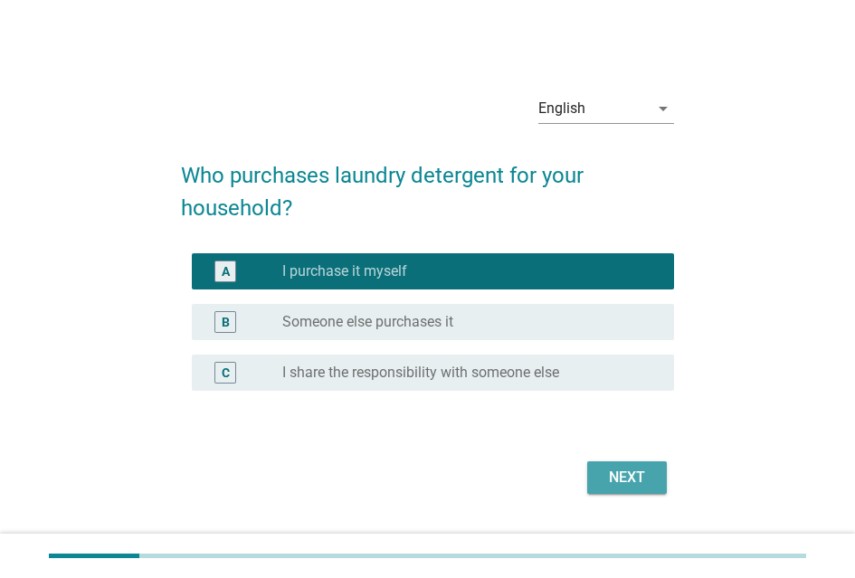
click at [617, 467] on div "Next" at bounding box center [627, 478] width 51 height 22
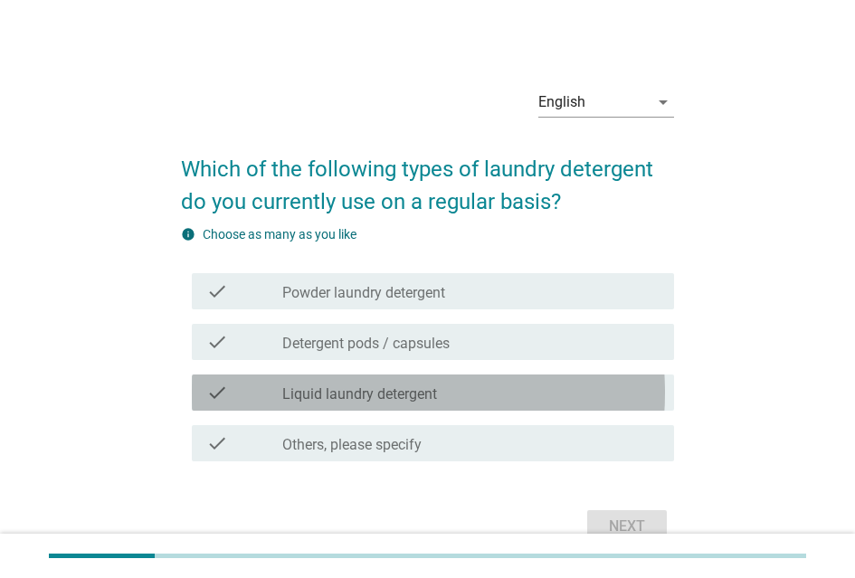
click at [411, 396] on label "Liquid laundry detergent" at bounding box center [359, 395] width 155 height 18
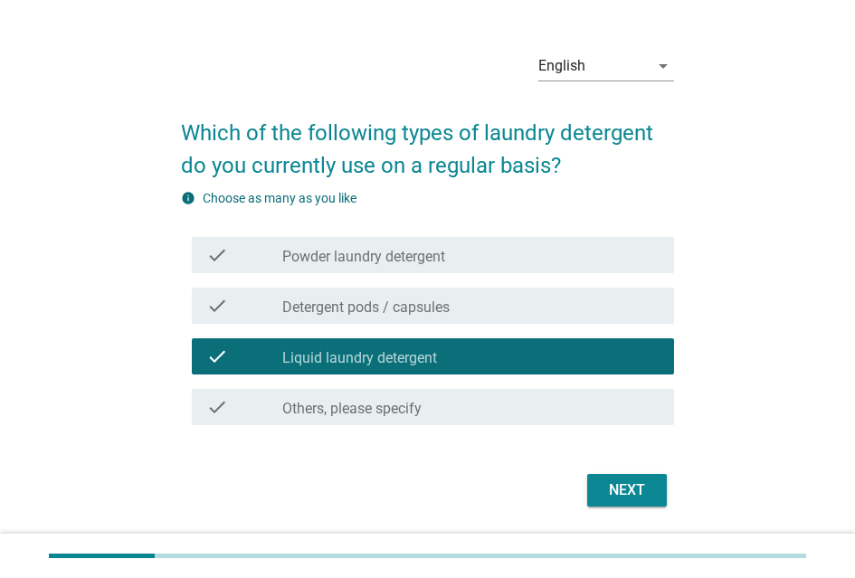
scroll to position [91, 0]
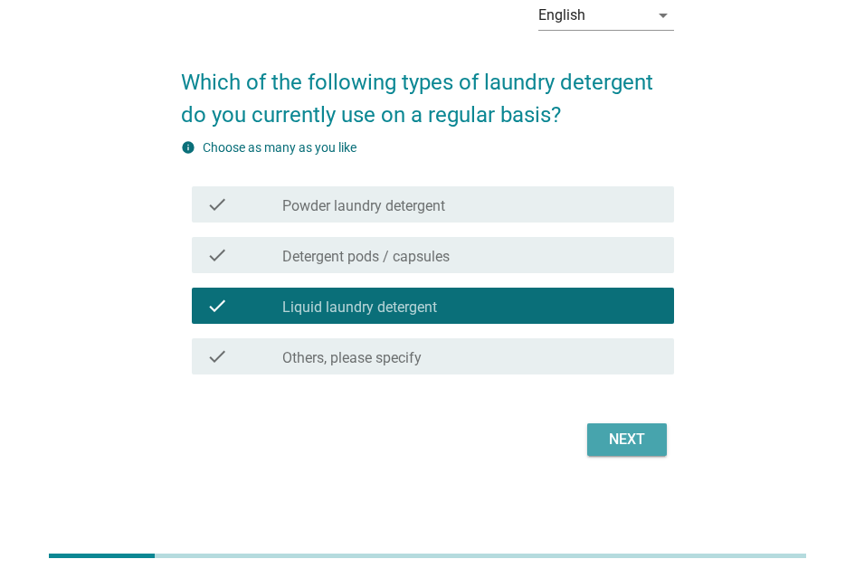
click at [605, 447] on div "Next" at bounding box center [627, 440] width 51 height 22
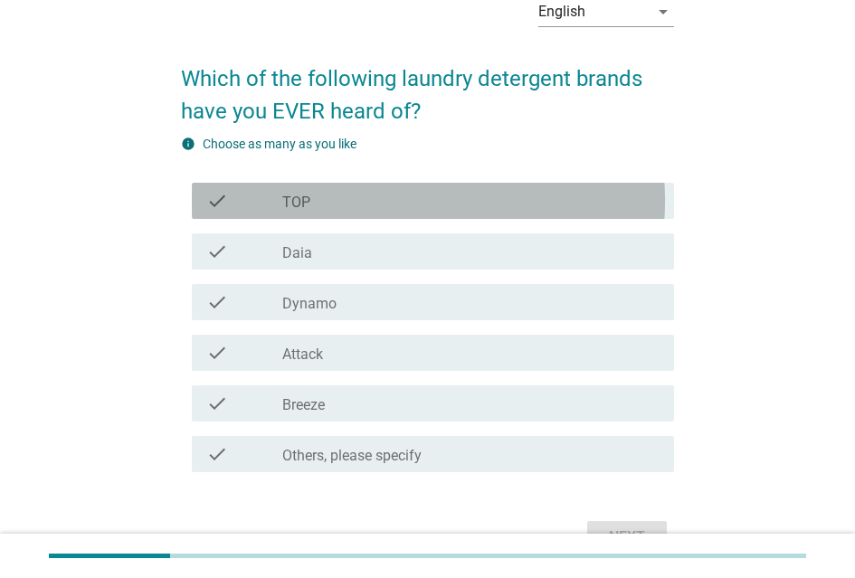
click at [306, 205] on label "TOP" at bounding box center [296, 203] width 28 height 18
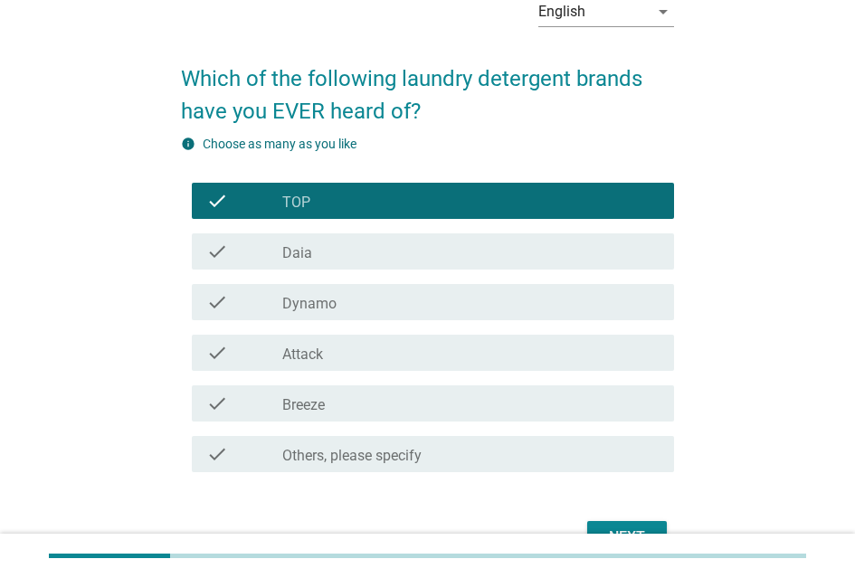
click at [316, 260] on div "check_box_outline_blank Daia" at bounding box center [470, 252] width 377 height 22
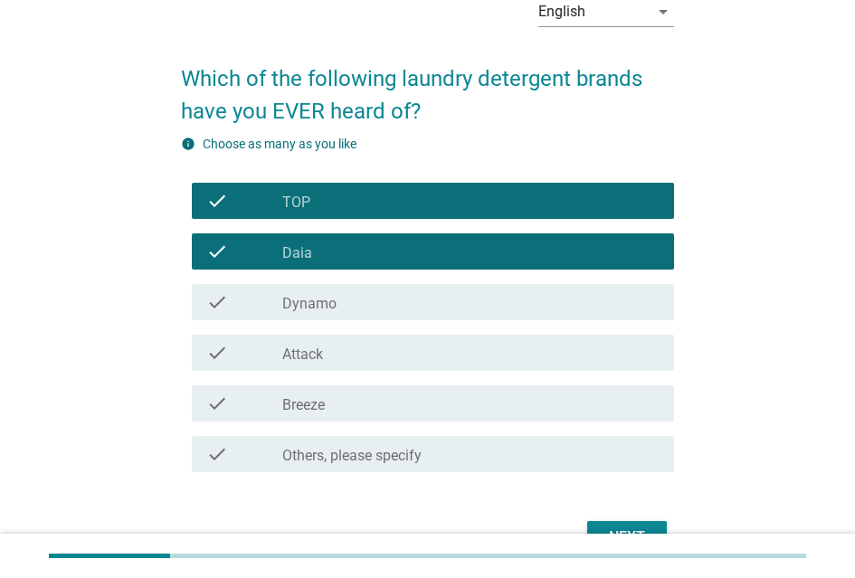
click at [326, 304] on label "Dynamo" at bounding box center [309, 304] width 54 height 18
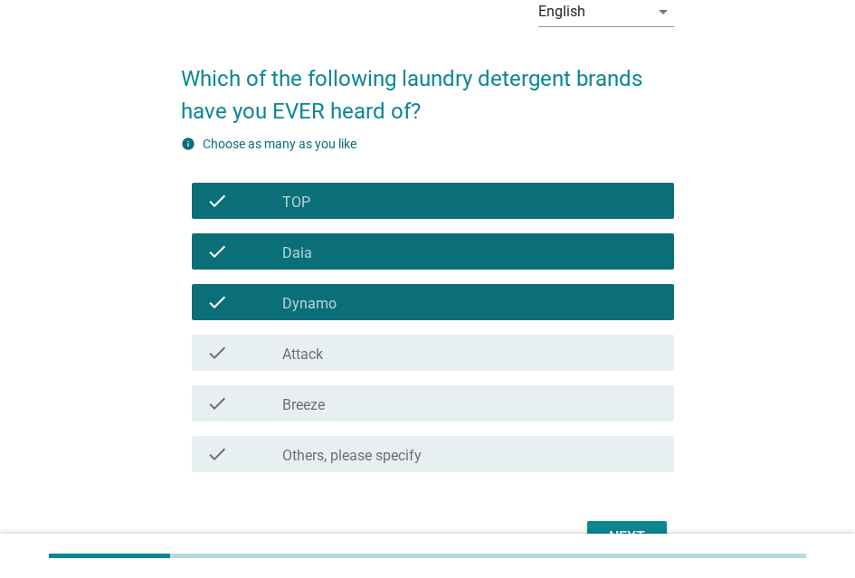
click at [335, 359] on div "check_box_outline_blank Attack" at bounding box center [470, 353] width 377 height 22
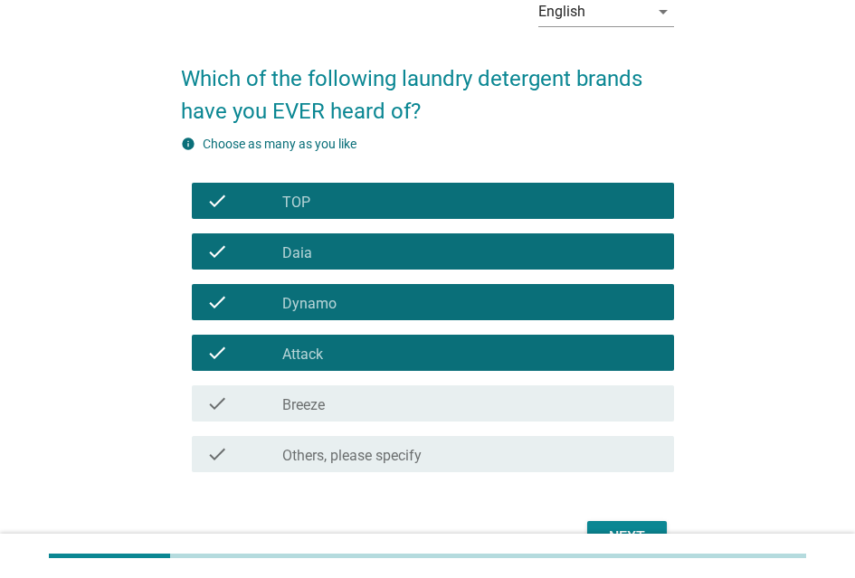
click at [347, 398] on div "check check_box_outline_blank Breeze" at bounding box center [433, 404] width 482 height 36
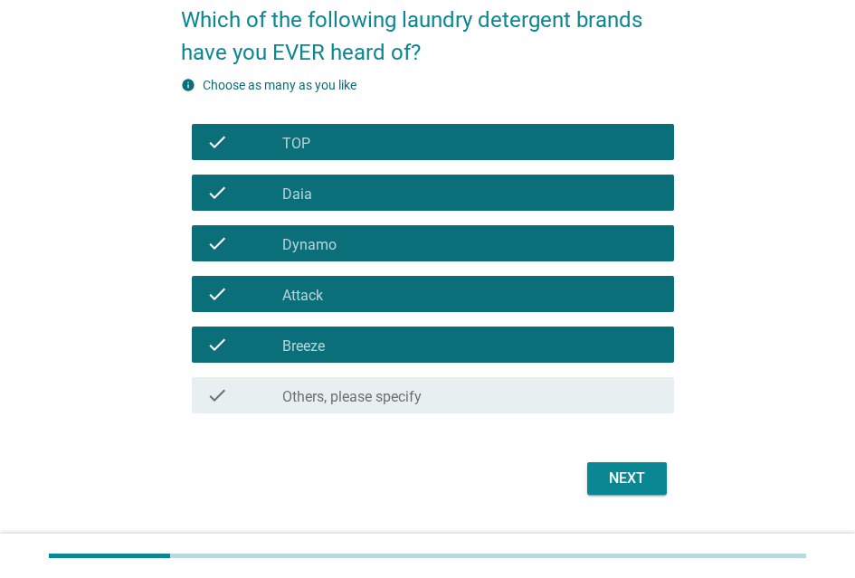
scroll to position [181, 0]
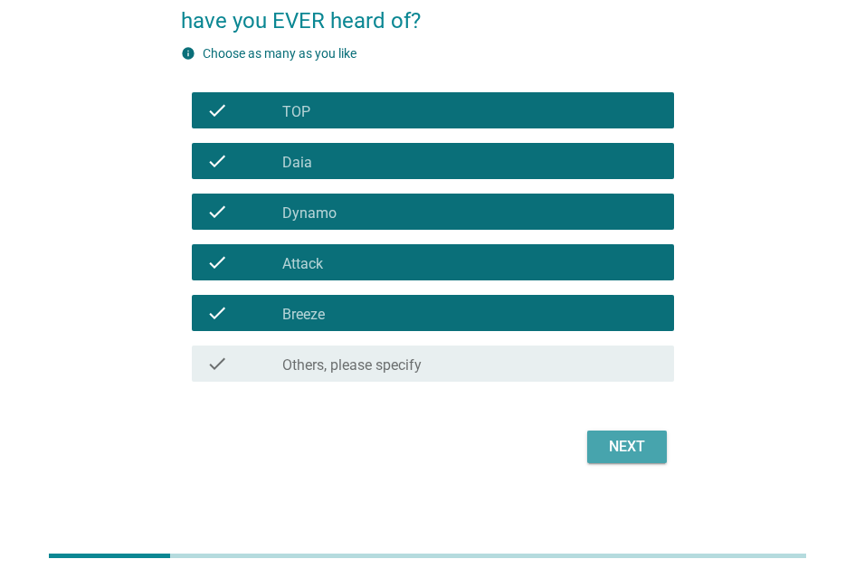
click at [606, 458] on div "Next" at bounding box center [627, 447] width 51 height 22
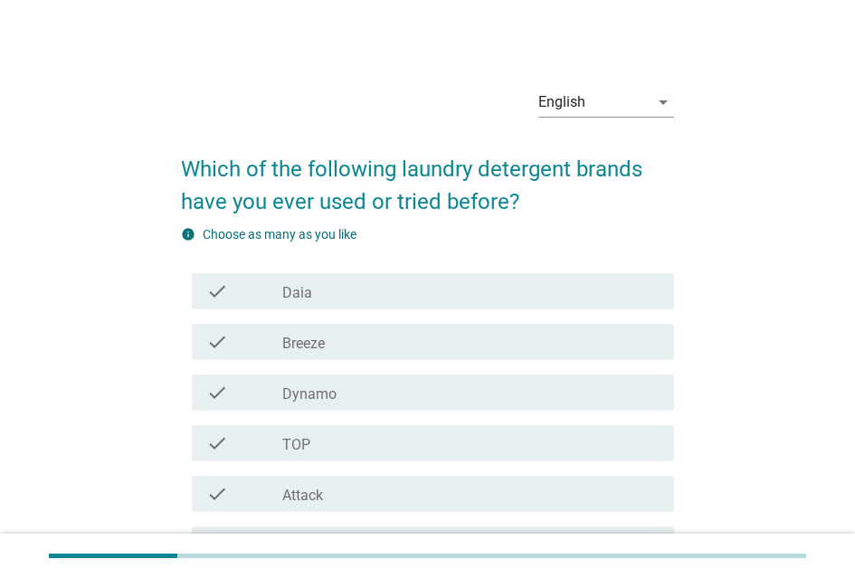
scroll to position [91, 0]
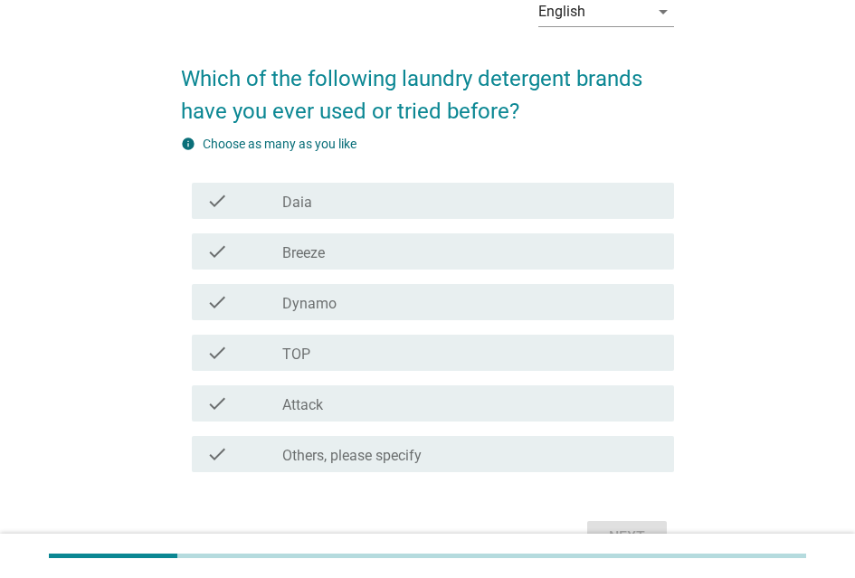
click at [378, 363] on div "check_box_outline_blank TOP" at bounding box center [470, 353] width 377 height 22
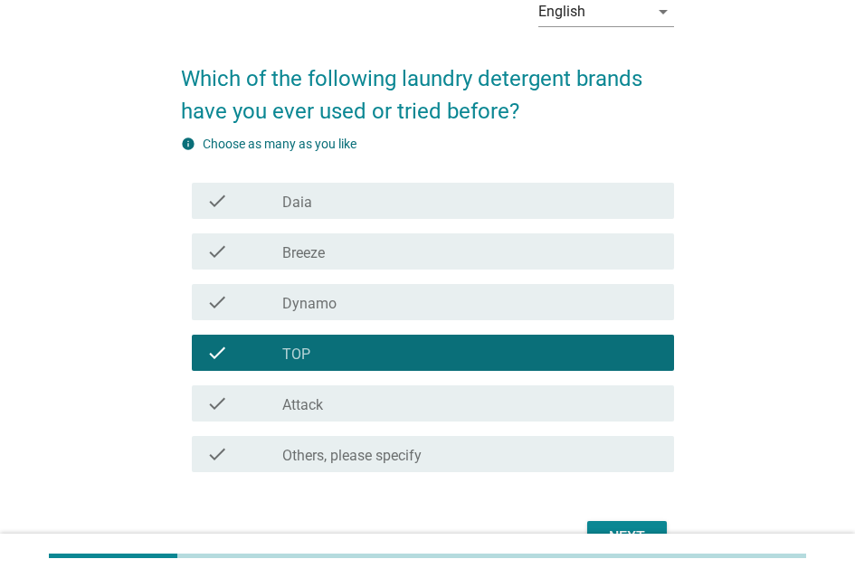
click at [281, 349] on div "check" at bounding box center [243, 353] width 75 height 22
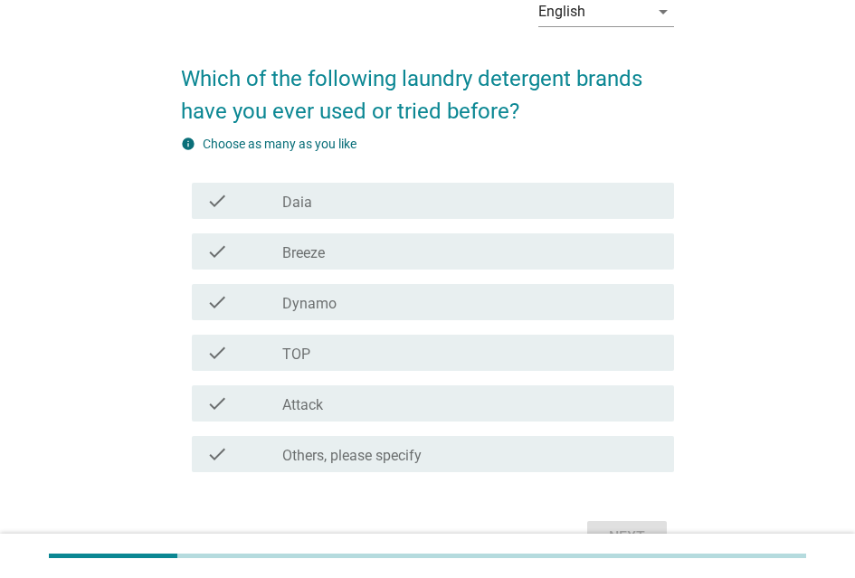
click at [339, 411] on div "check_box_outline_blank Attack" at bounding box center [470, 404] width 377 height 22
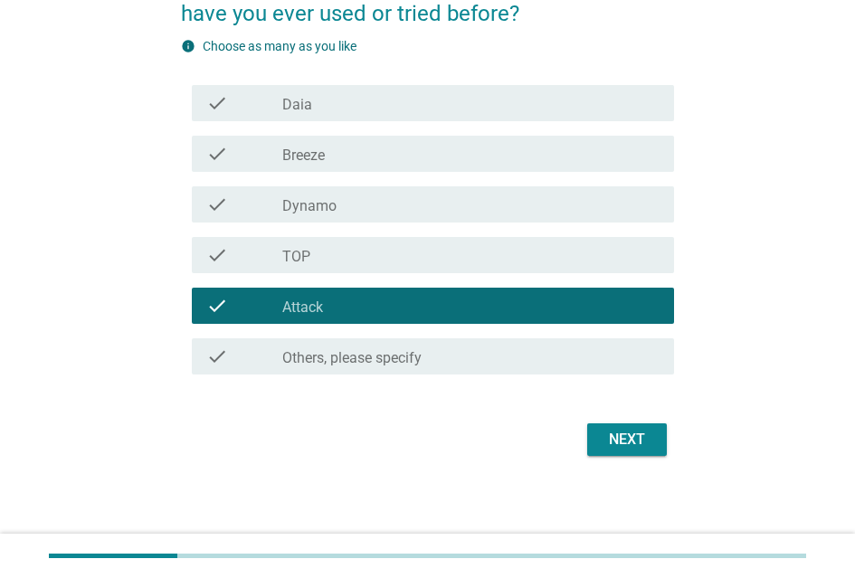
scroll to position [203, 0]
click at [627, 429] on div "Next" at bounding box center [627, 440] width 51 height 22
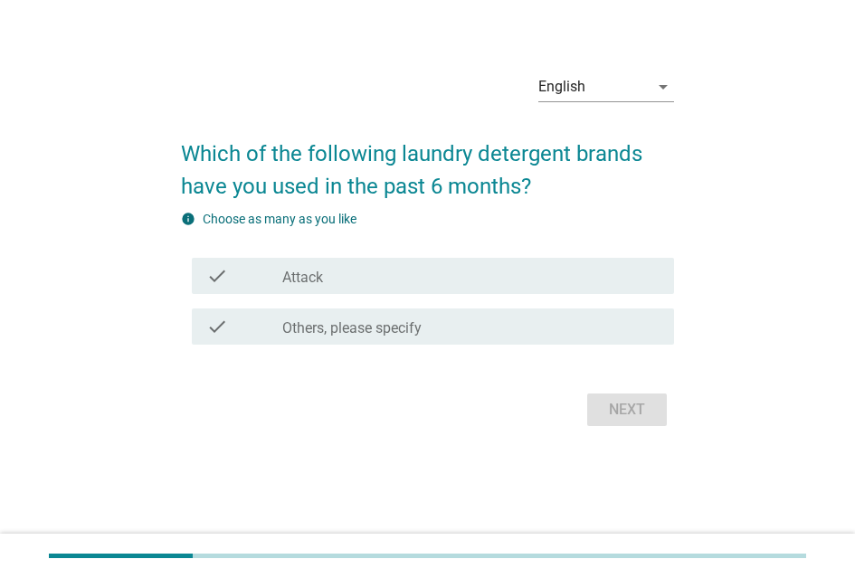
scroll to position [0, 0]
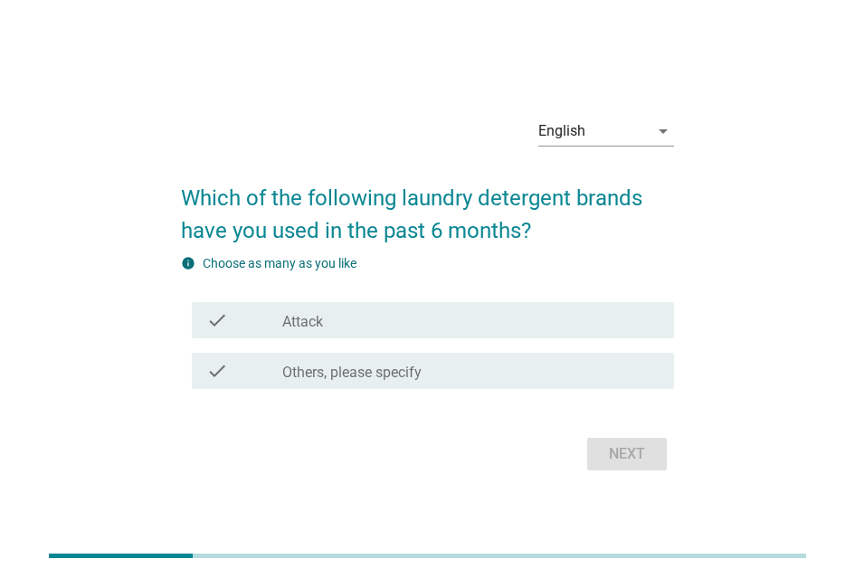
click at [355, 321] on div "check_box Attack" at bounding box center [470, 321] width 377 height 22
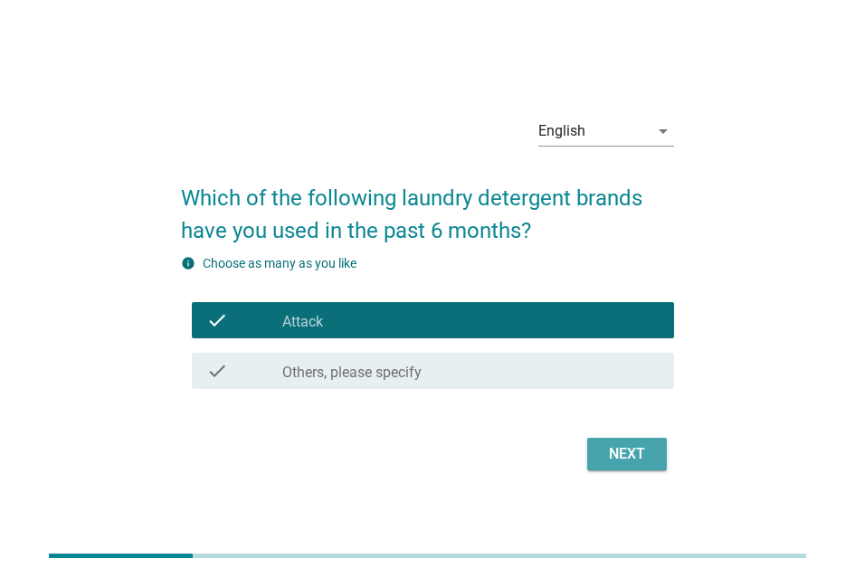
click at [618, 456] on div "Next" at bounding box center [627, 454] width 51 height 22
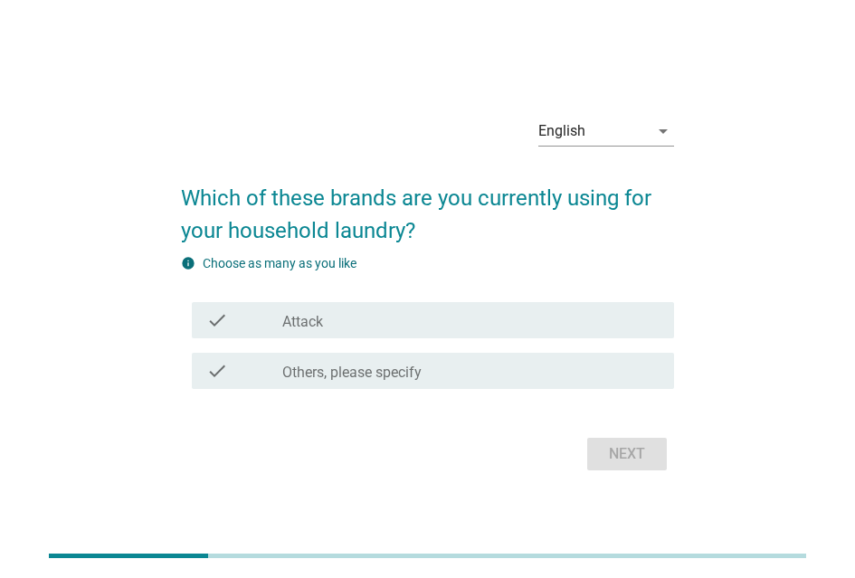
click at [393, 320] on div "check_box Attack" at bounding box center [470, 321] width 377 height 22
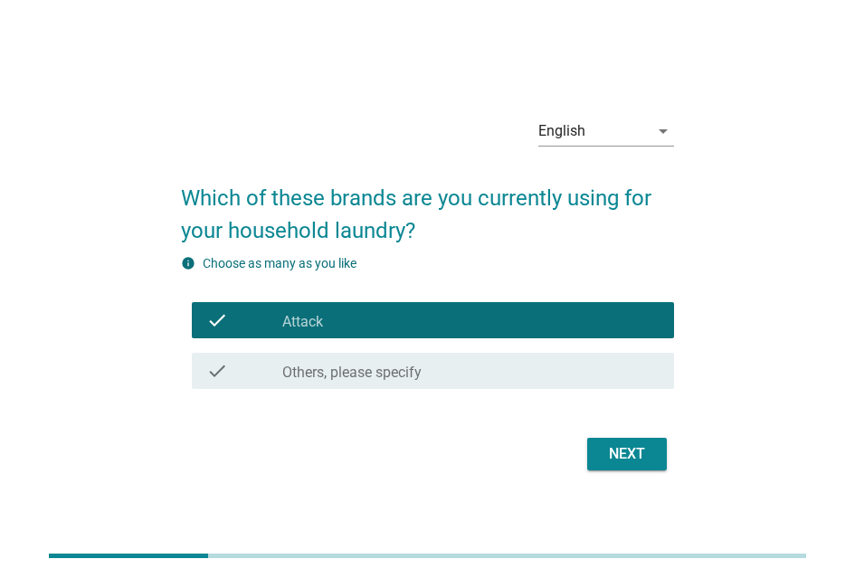
click at [650, 442] on button "Next" at bounding box center [627, 454] width 80 height 33
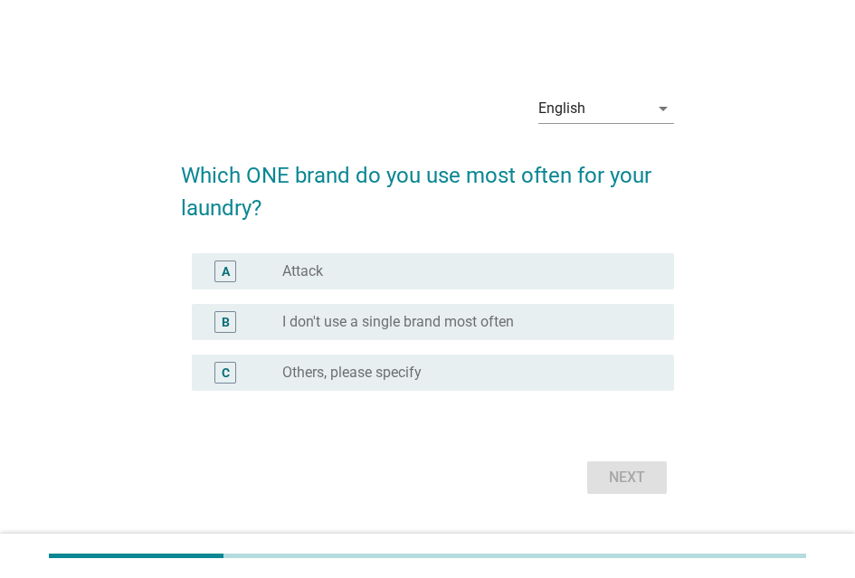
click at [366, 272] on div "radio_button_unchecked Attack" at bounding box center [463, 271] width 363 height 18
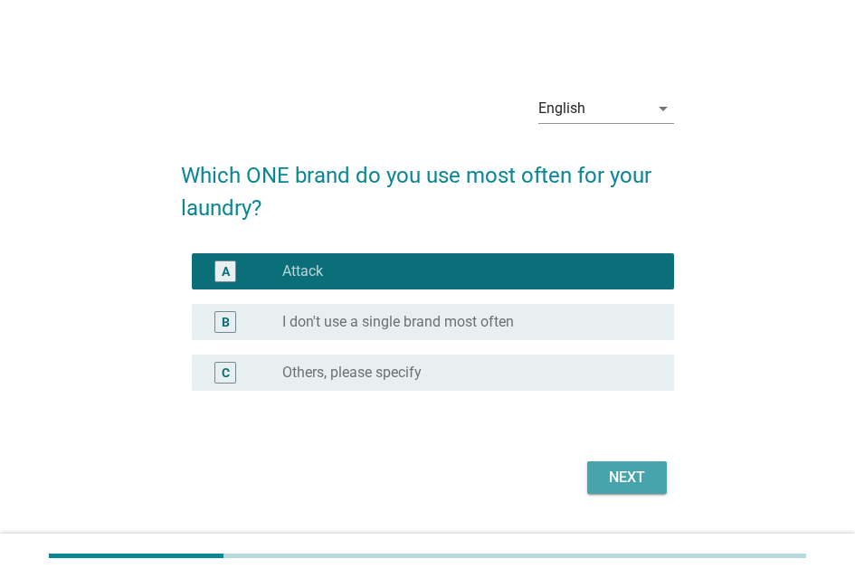
click at [645, 475] on div "Next" at bounding box center [627, 478] width 51 height 22
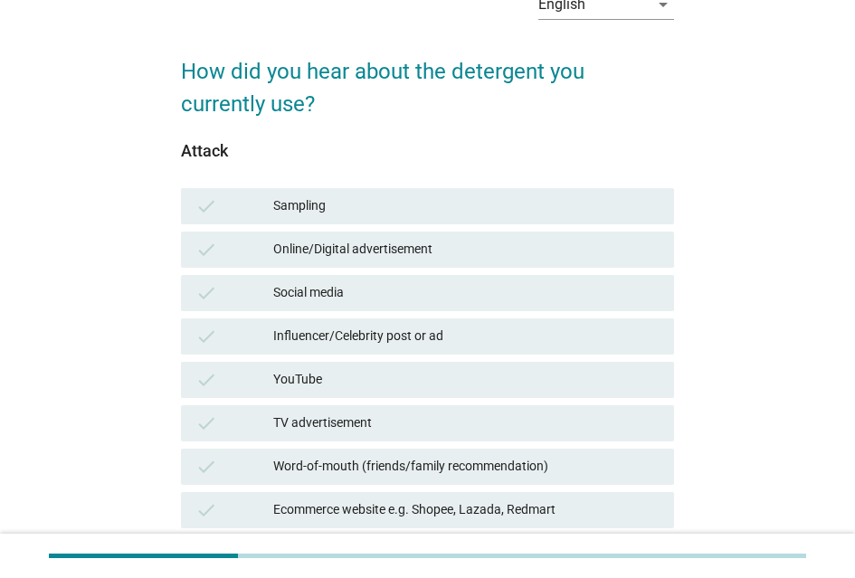
scroll to position [181, 0]
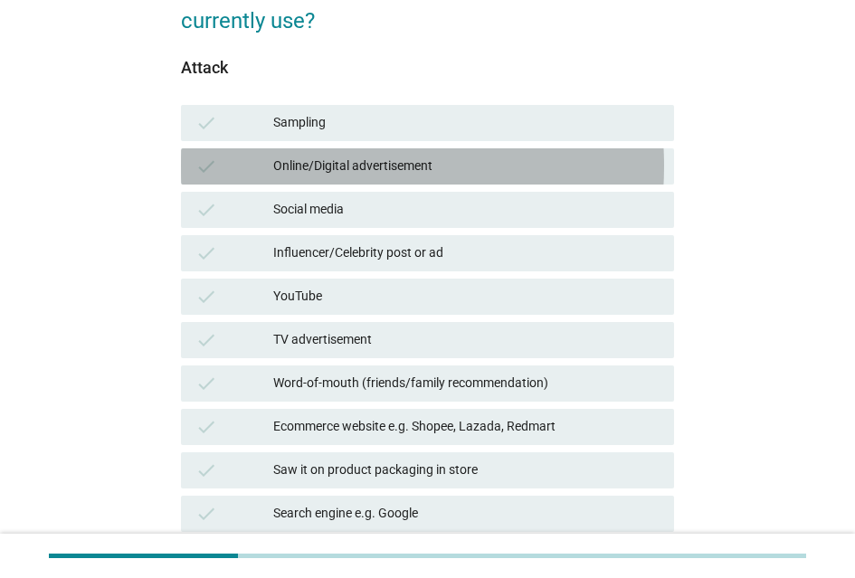
click at [374, 176] on div "Online/Digital advertisement" at bounding box center [466, 167] width 386 height 22
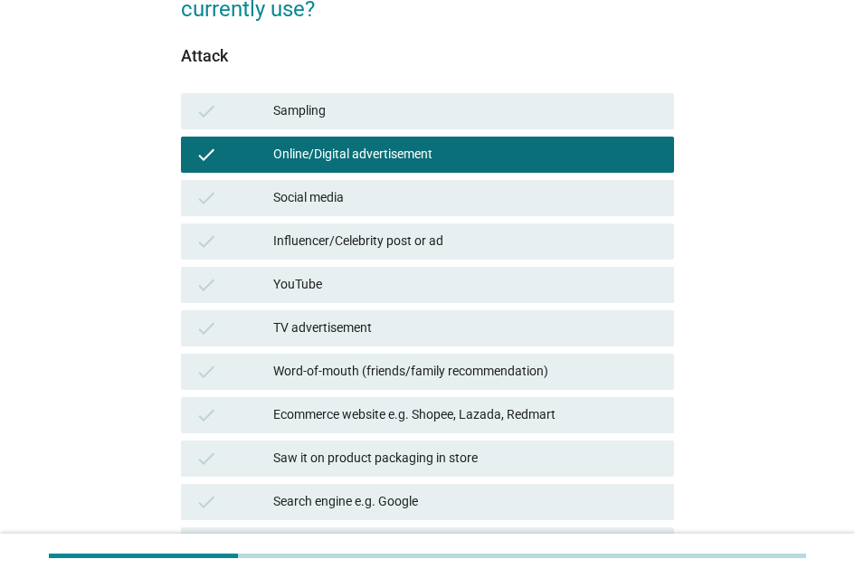
scroll to position [272, 0]
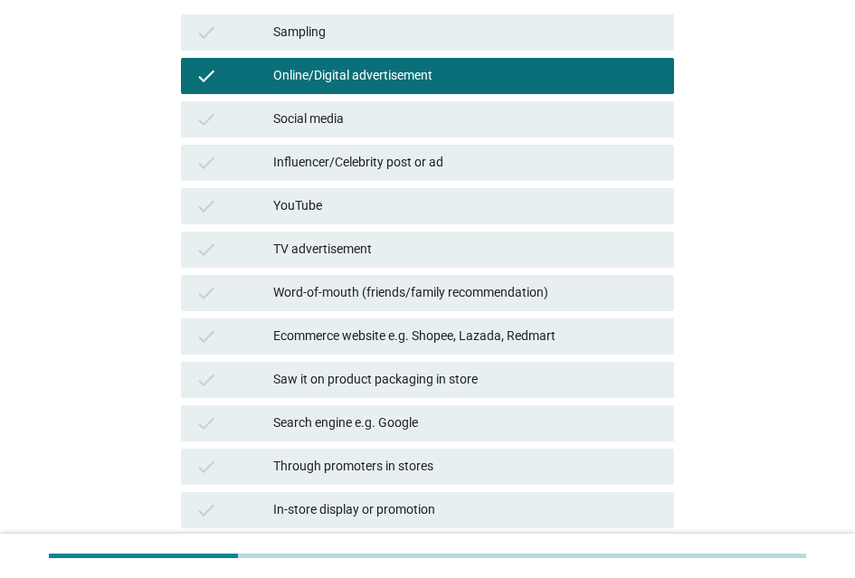
click at [425, 387] on div "Saw it on product packaging in store" at bounding box center [466, 380] width 386 height 22
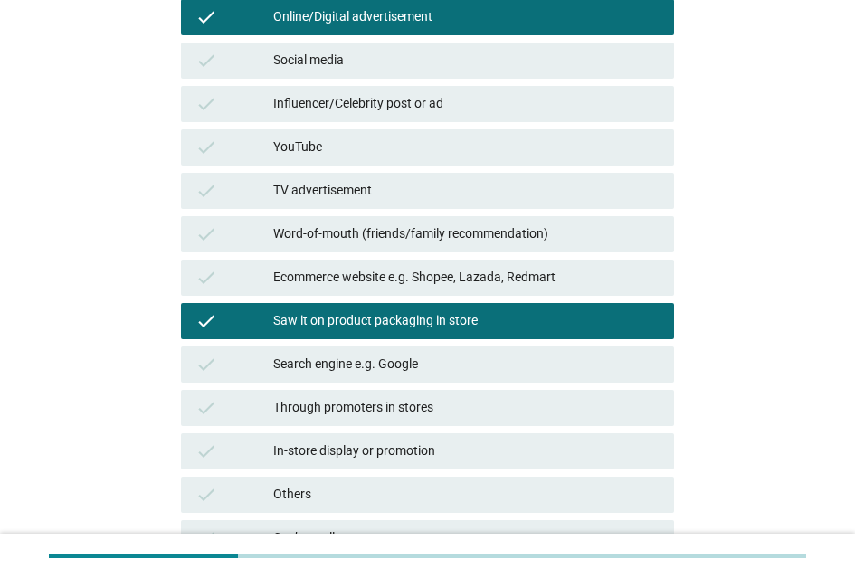
scroll to position [362, 0]
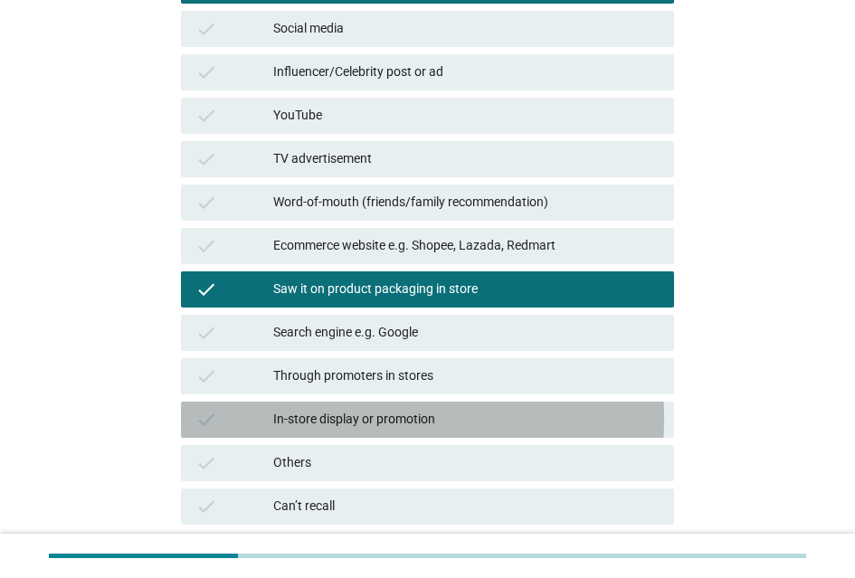
click at [441, 431] on div "In-store display or promotion" at bounding box center [466, 420] width 386 height 22
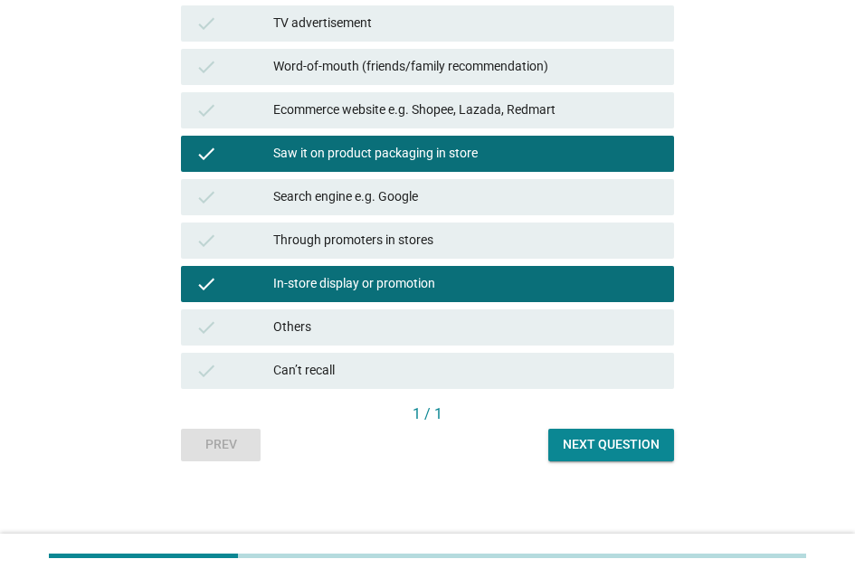
scroll to position [512, 0]
click at [587, 441] on div "Next question" at bounding box center [611, 444] width 97 height 19
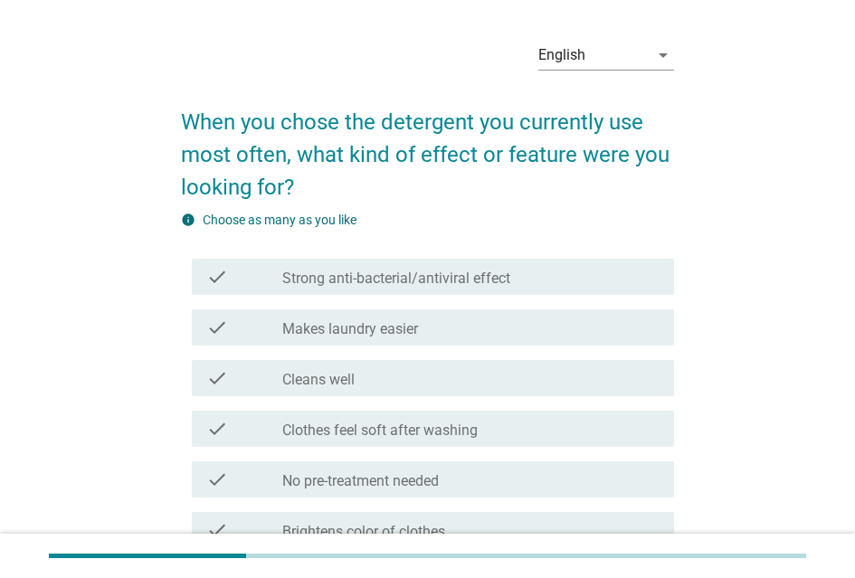
scroll to position [91, 0]
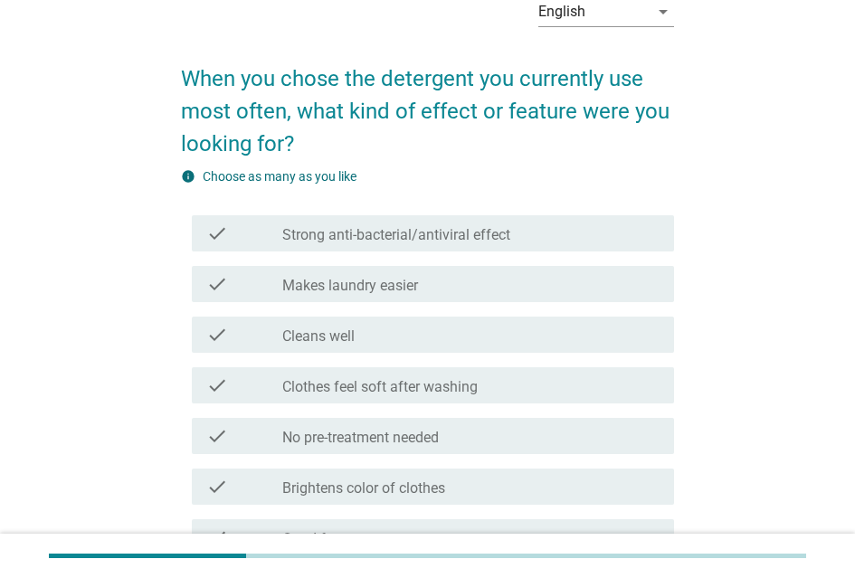
click at [439, 244] on label "Strong anti-bacterial/antiviral effect" at bounding box center [396, 235] width 228 height 18
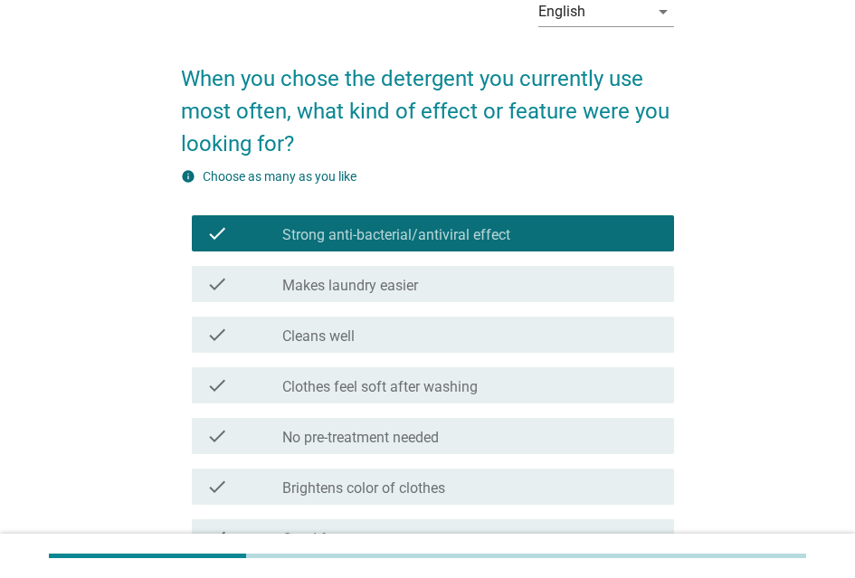
click at [441, 278] on div "check check_box_outline_blank Makes laundry easier" at bounding box center [433, 284] width 482 height 36
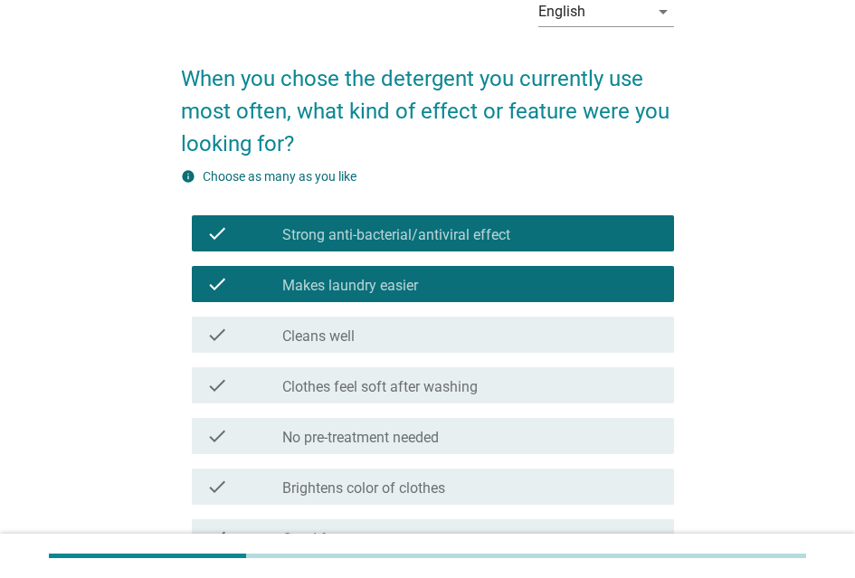
click at [443, 334] on div "check_box_outline_blank Cleans well" at bounding box center [470, 335] width 377 height 22
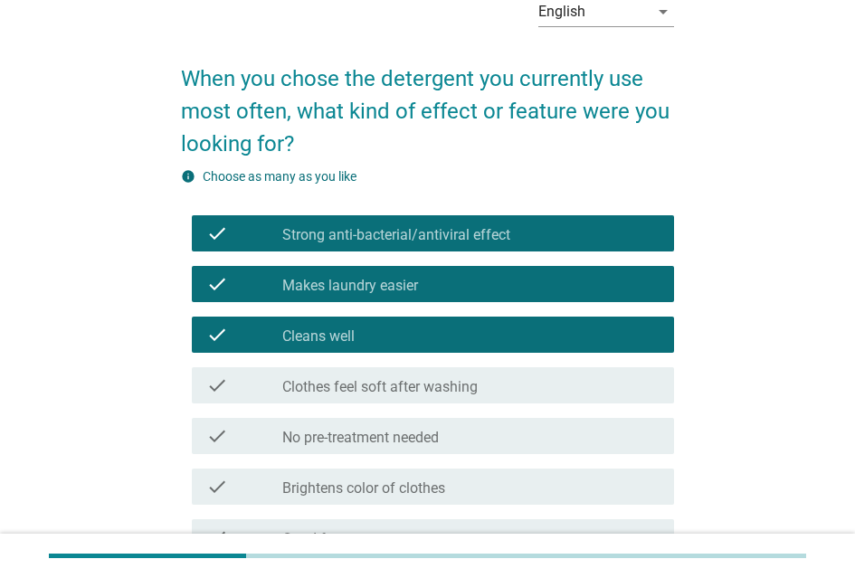
click at [448, 383] on div "check_box_outline_blank Clothes feel soft after washing" at bounding box center [470, 386] width 377 height 22
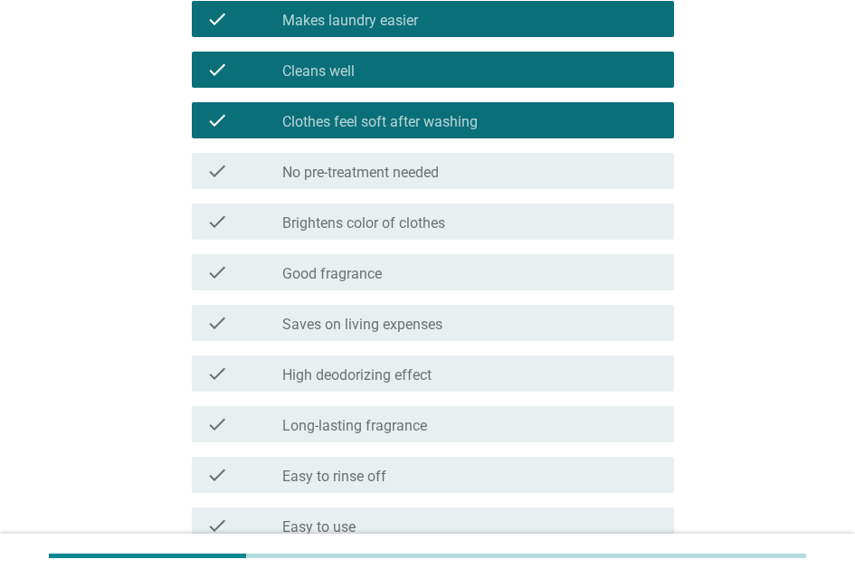
scroll to position [453, 0]
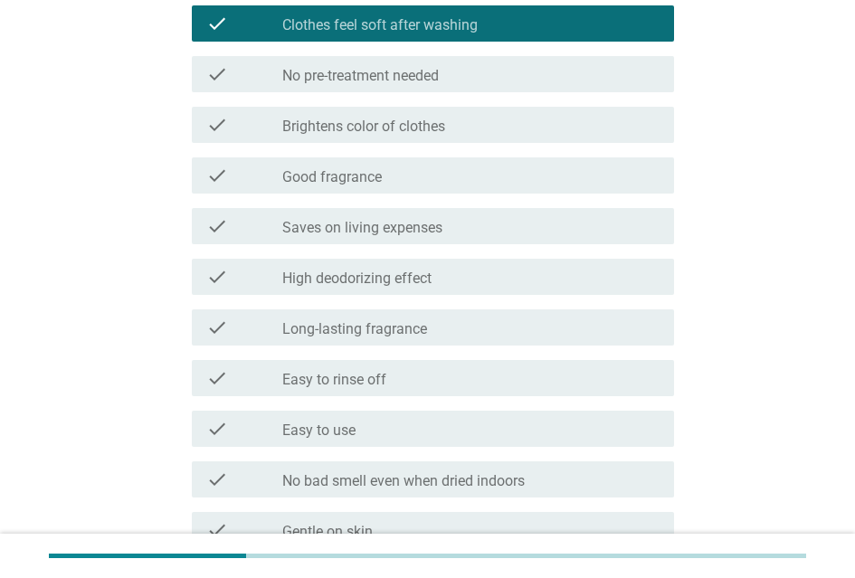
click at [448, 233] on div "check_box_outline_blank Saves on living expenses" at bounding box center [470, 226] width 377 height 22
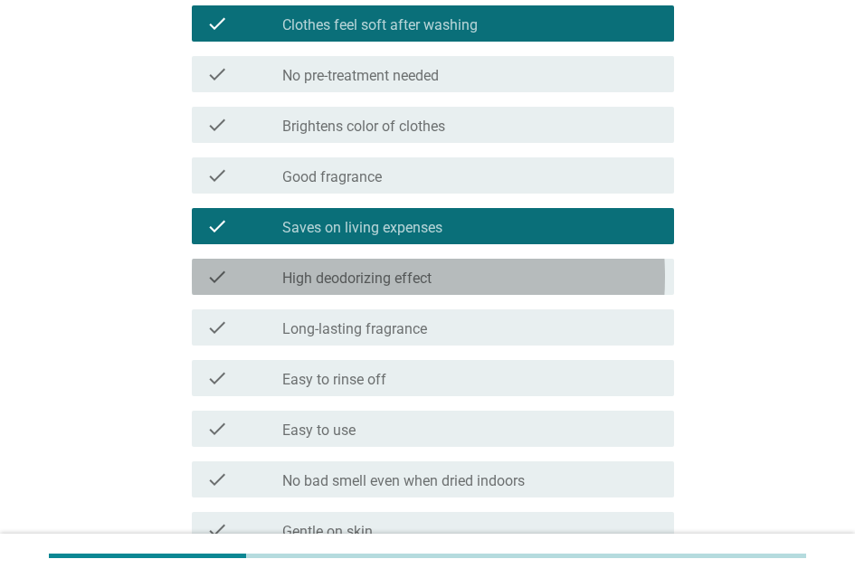
click at [443, 288] on div "check_box_outline_blank High deodorizing effect" at bounding box center [470, 277] width 377 height 22
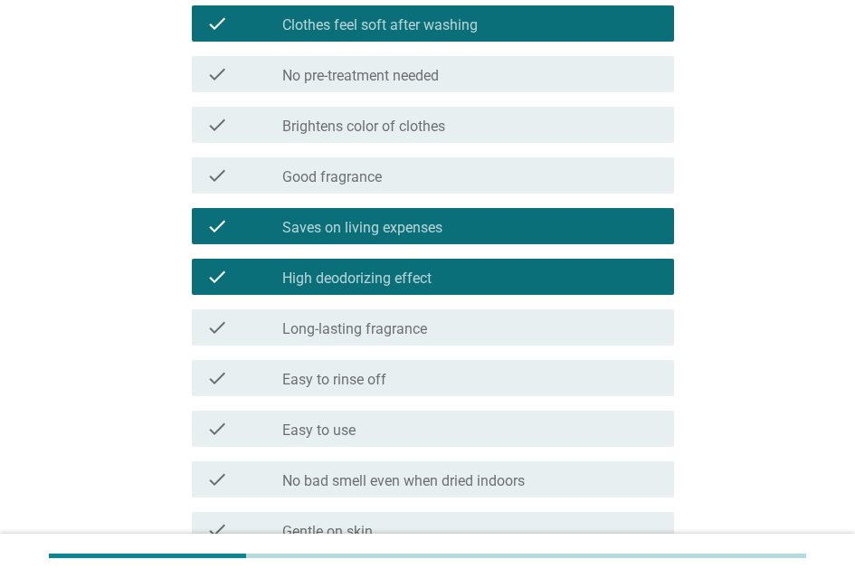
scroll to position [543, 0]
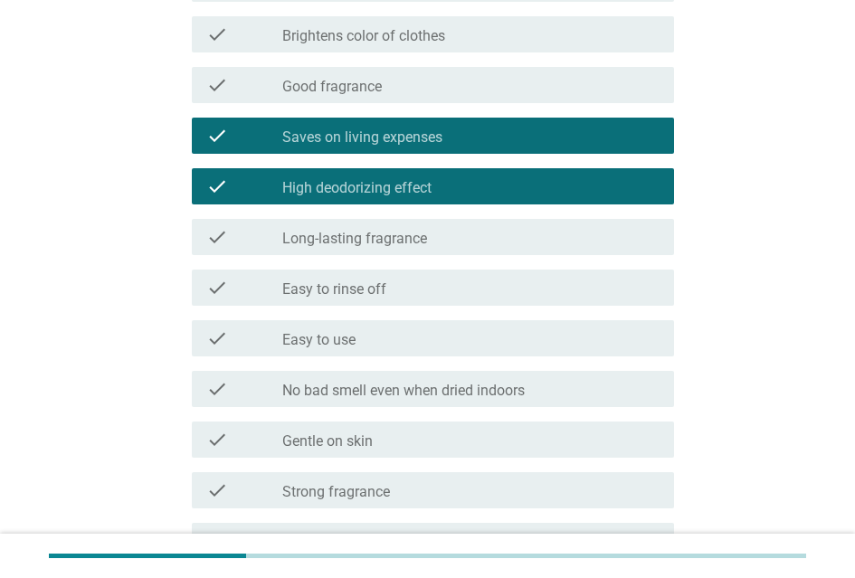
click at [427, 299] on div "check_box_outline_blank Easy to rinse off" at bounding box center [470, 288] width 377 height 22
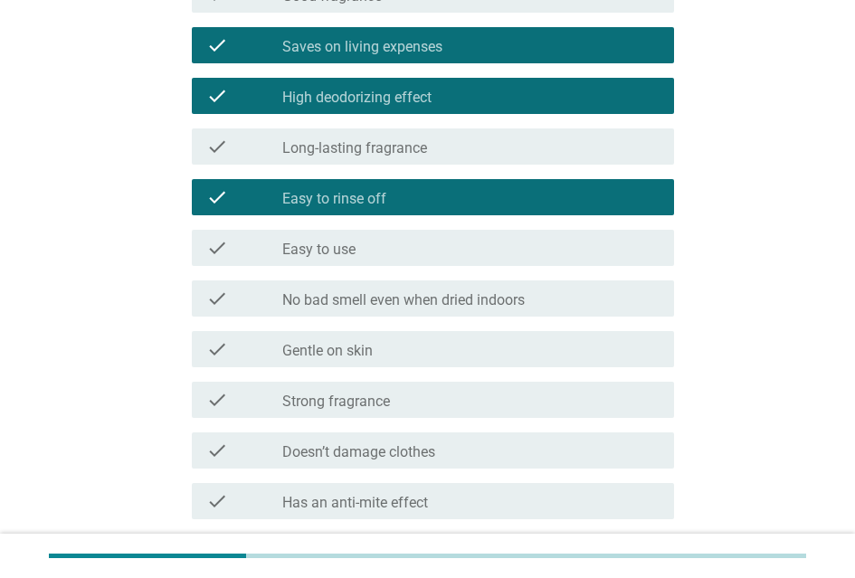
scroll to position [815, 0]
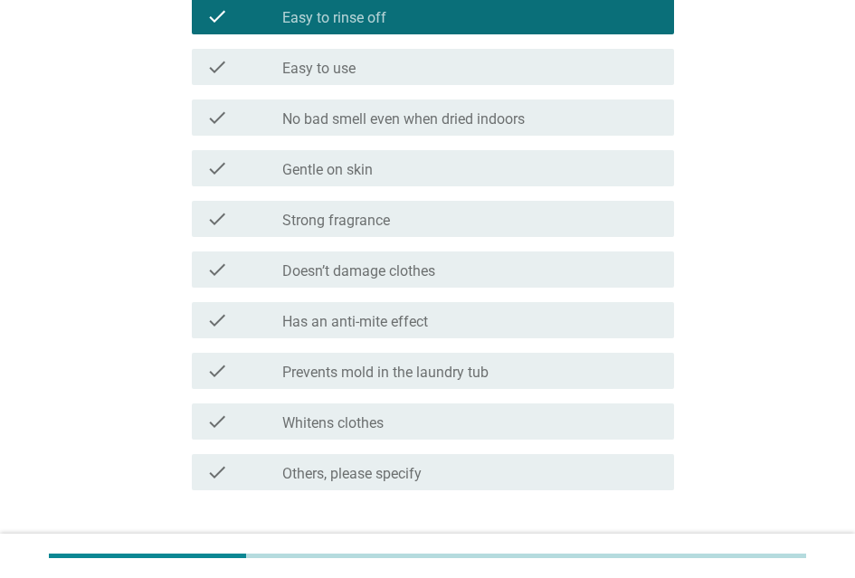
click at [434, 281] on label "Doesn’t damage clothes" at bounding box center [358, 271] width 153 height 18
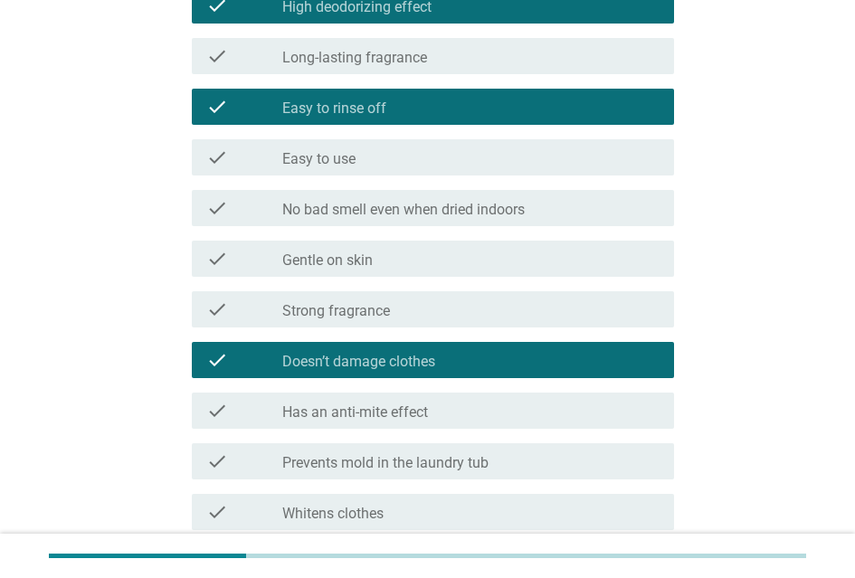
scroll to position [905, 0]
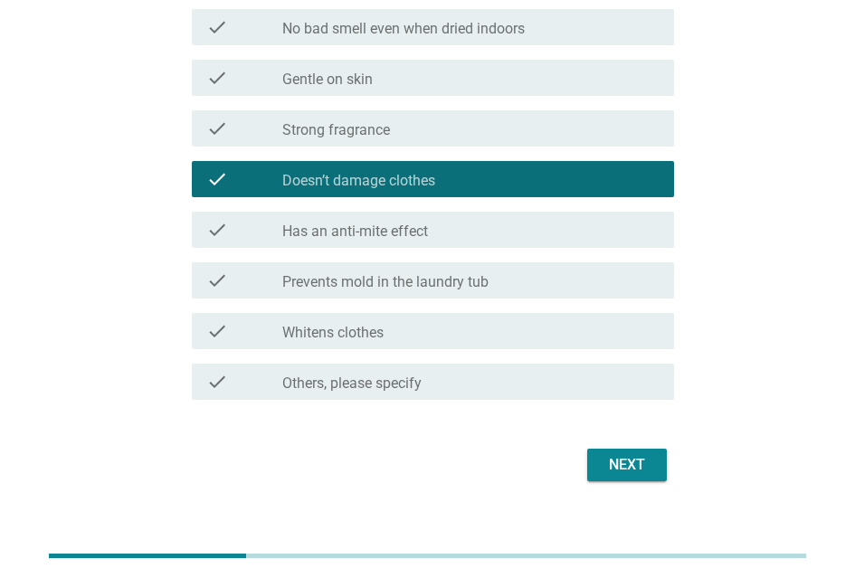
click at [469, 338] on div "check_box_outline_blank Whitens clothes" at bounding box center [470, 331] width 377 height 22
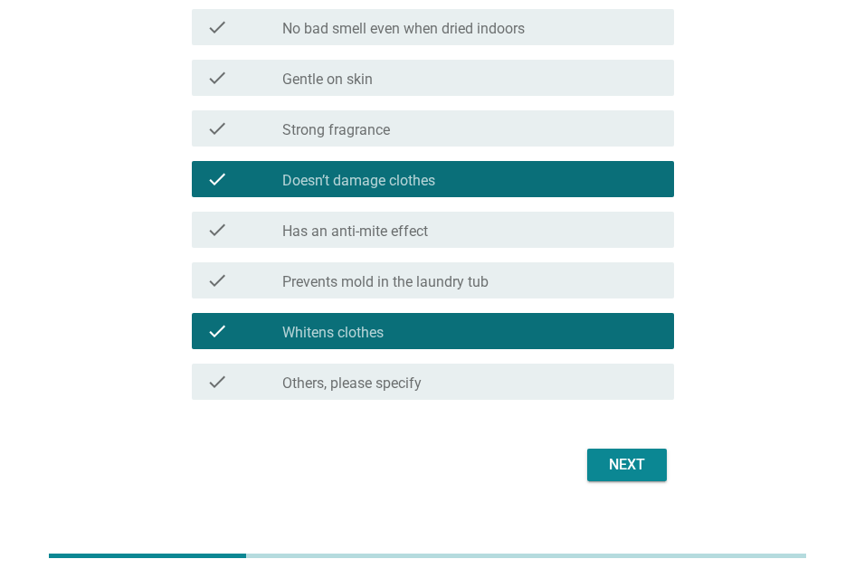
click at [498, 290] on div "check_box_outline_blank Prevents mold in the laundry tub" at bounding box center [470, 281] width 377 height 22
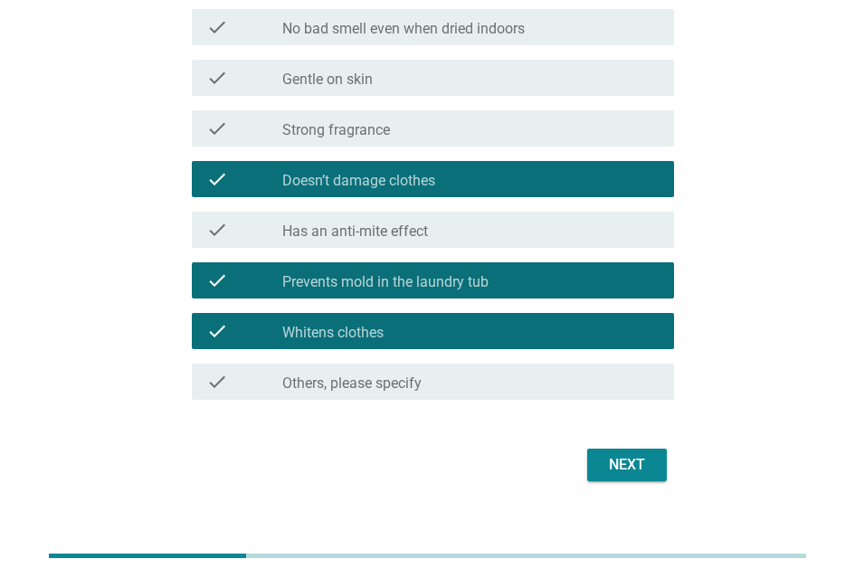
click at [358, 72] on div "check check_box_outline_blank Gentle on skin" at bounding box center [433, 78] width 482 height 36
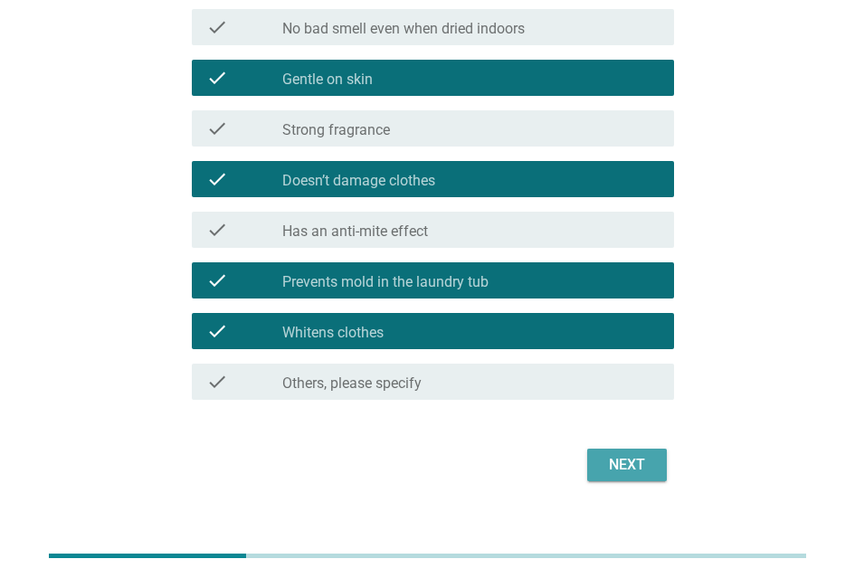
click at [629, 464] on div "Next" at bounding box center [627, 465] width 51 height 22
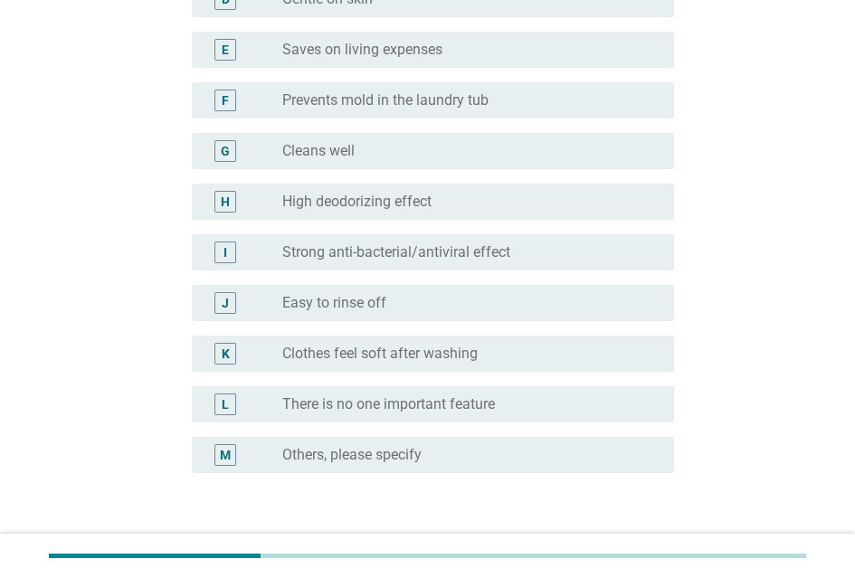
scroll to position [453, 0]
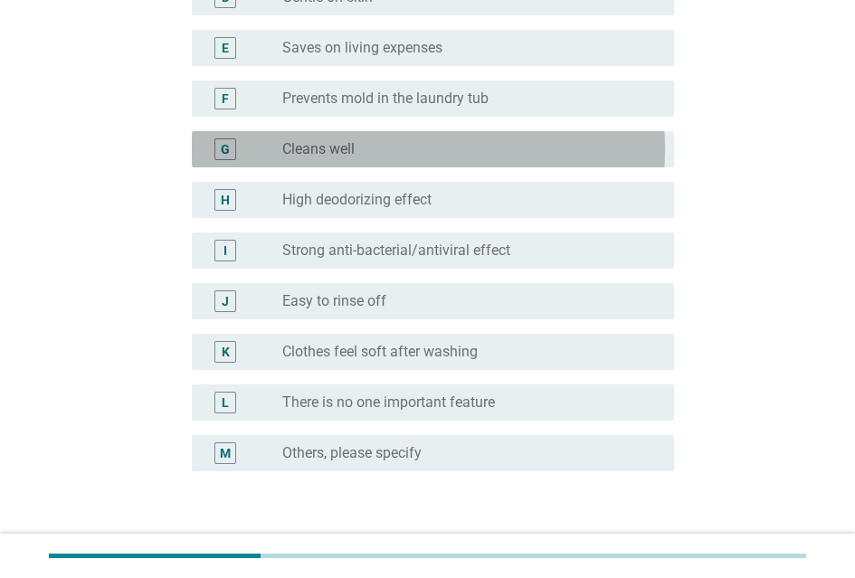
click at [380, 151] on div "radio_button_unchecked Cleans well" at bounding box center [463, 149] width 363 height 18
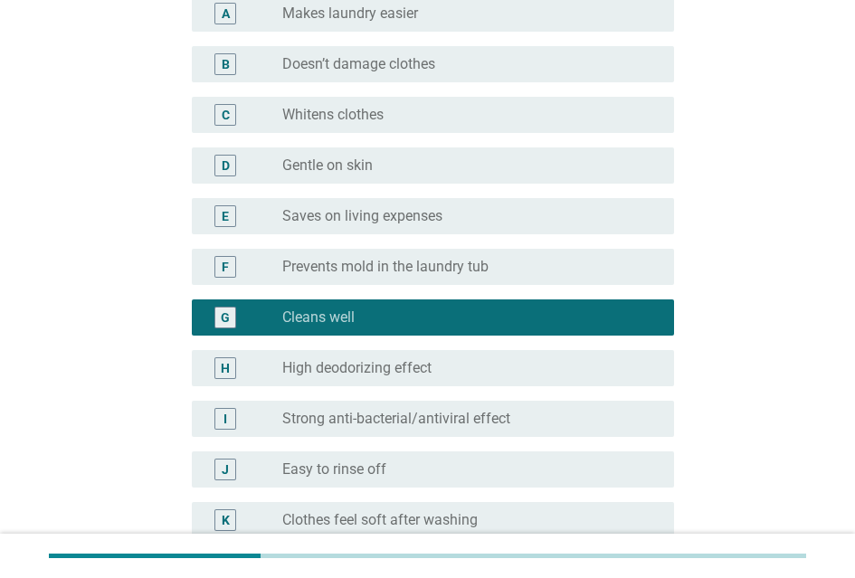
scroll to position [586, 0]
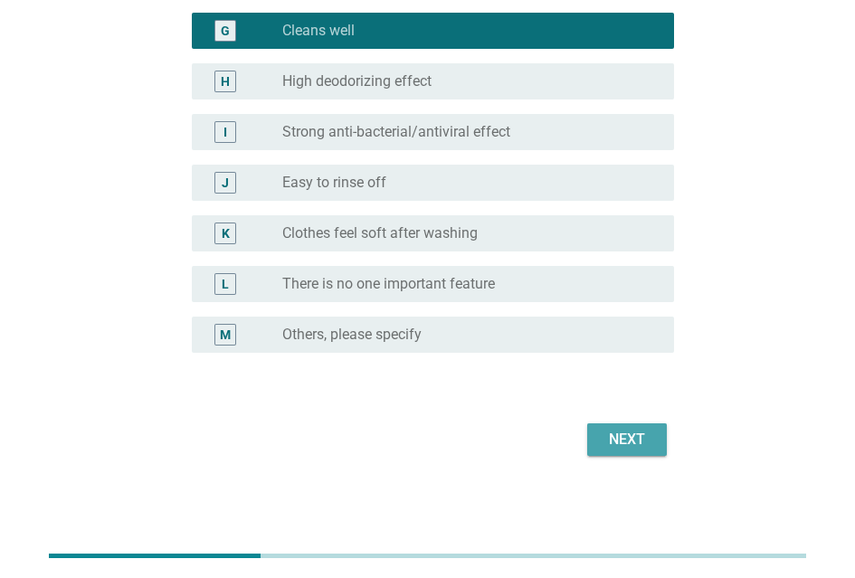
click at [650, 435] on button "Next" at bounding box center [627, 440] width 80 height 33
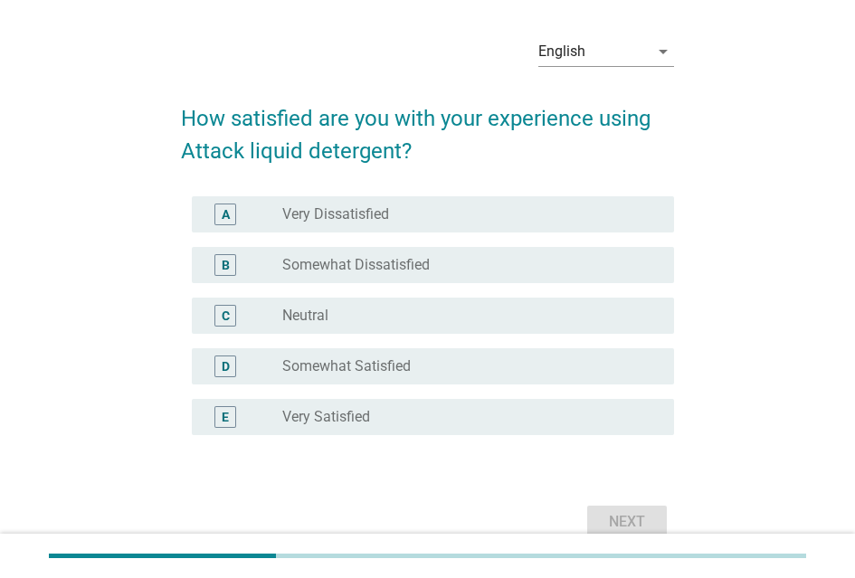
scroll to position [91, 0]
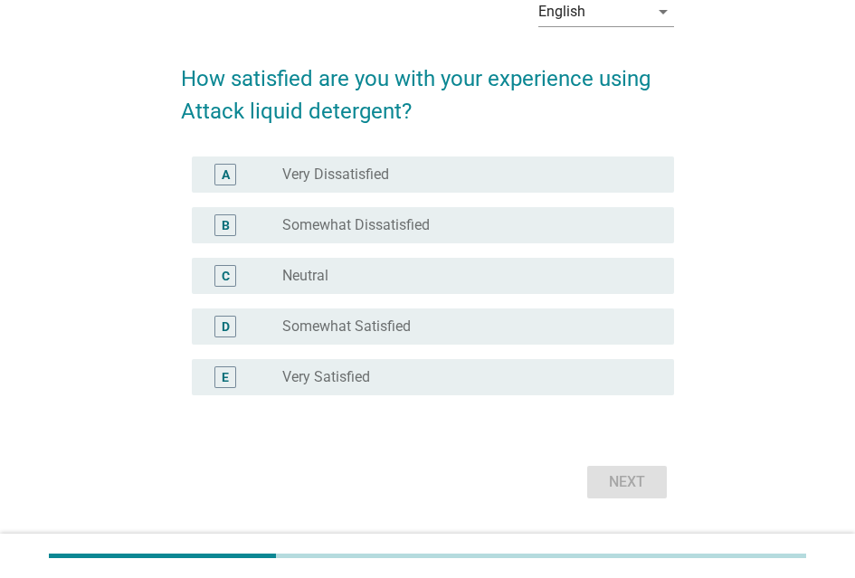
click at [409, 333] on label "Somewhat Satisfied" at bounding box center [346, 327] width 129 height 18
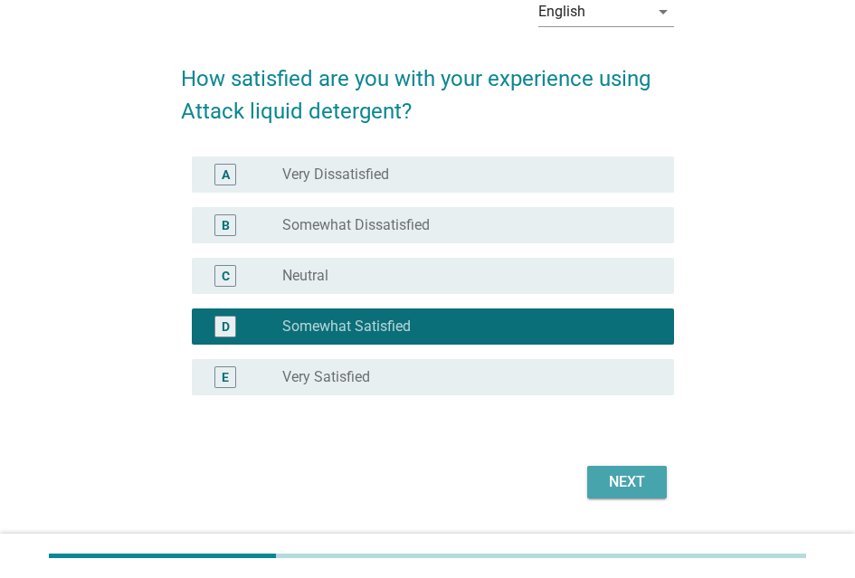
click at [602, 486] on div "Next" at bounding box center [627, 483] width 51 height 22
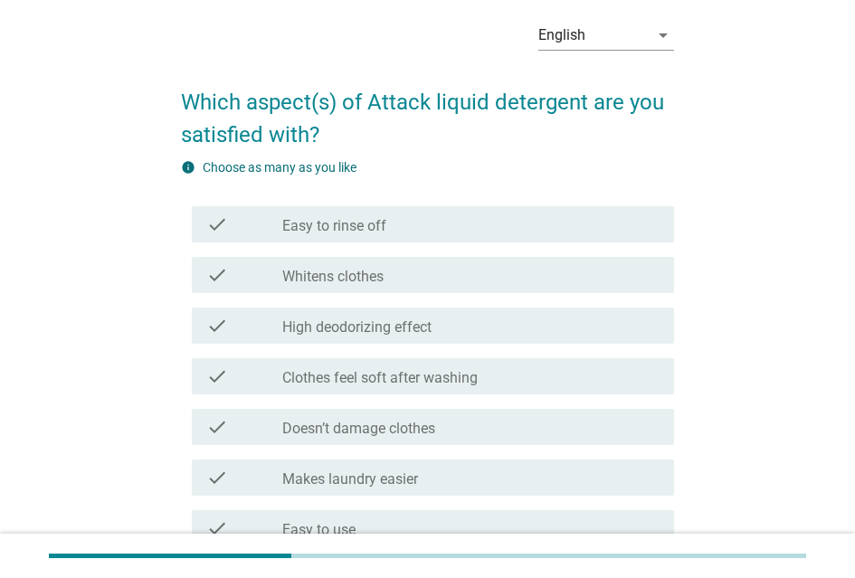
scroll to position [181, 0]
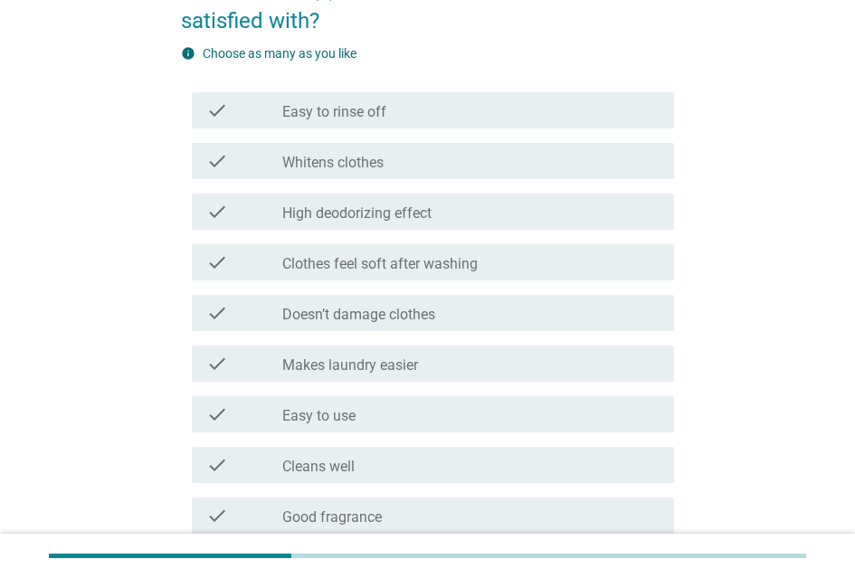
click at [404, 315] on label "Doesn’t damage clothes" at bounding box center [358, 315] width 153 height 18
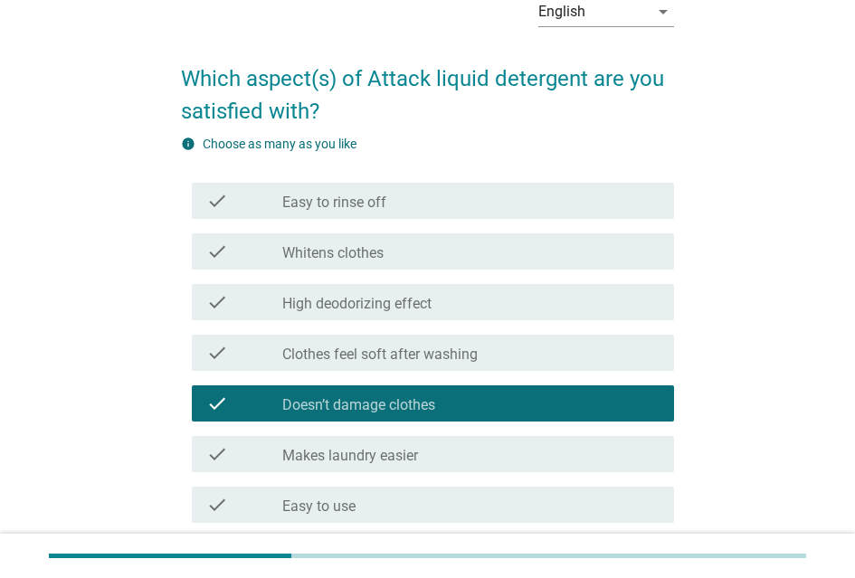
click at [398, 210] on div "check_box_outline_blank Easy to rinse off" at bounding box center [470, 201] width 377 height 22
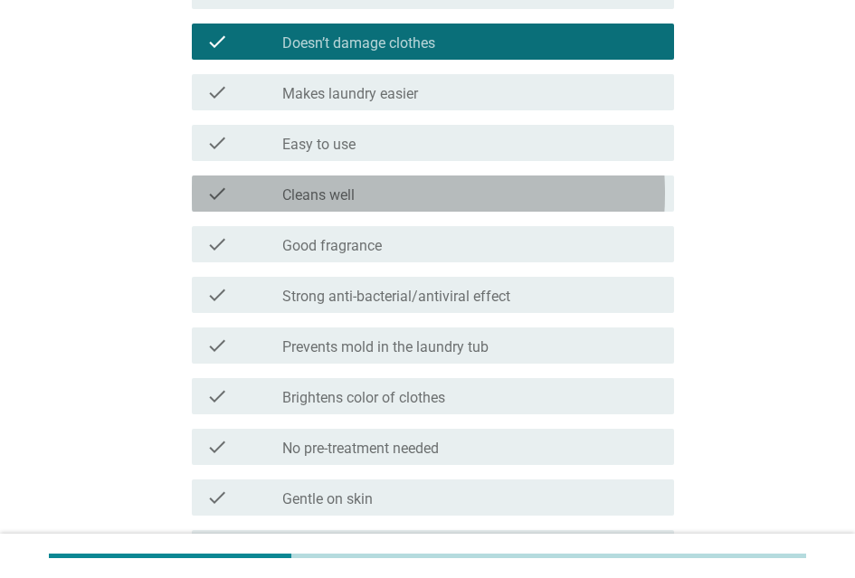
click at [395, 195] on div "check_box_outline_blank Cleans well" at bounding box center [470, 194] width 377 height 22
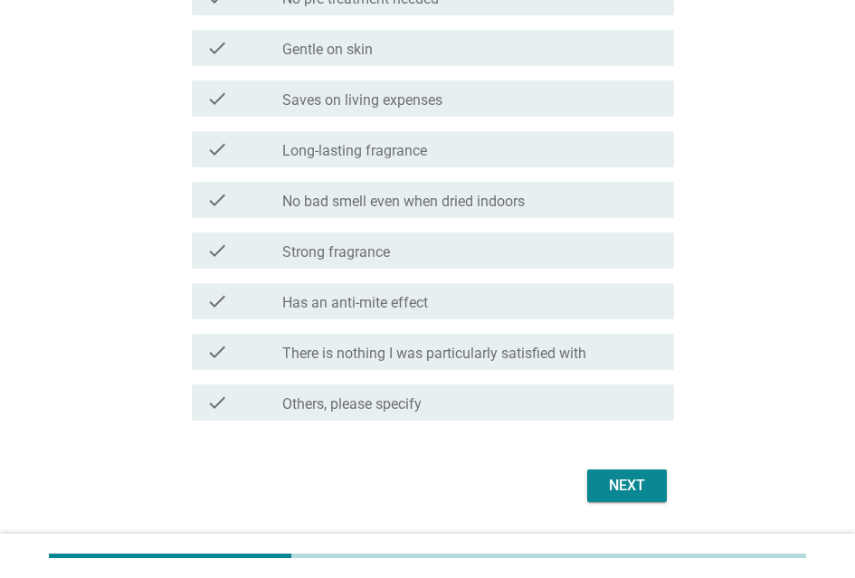
scroll to position [963, 0]
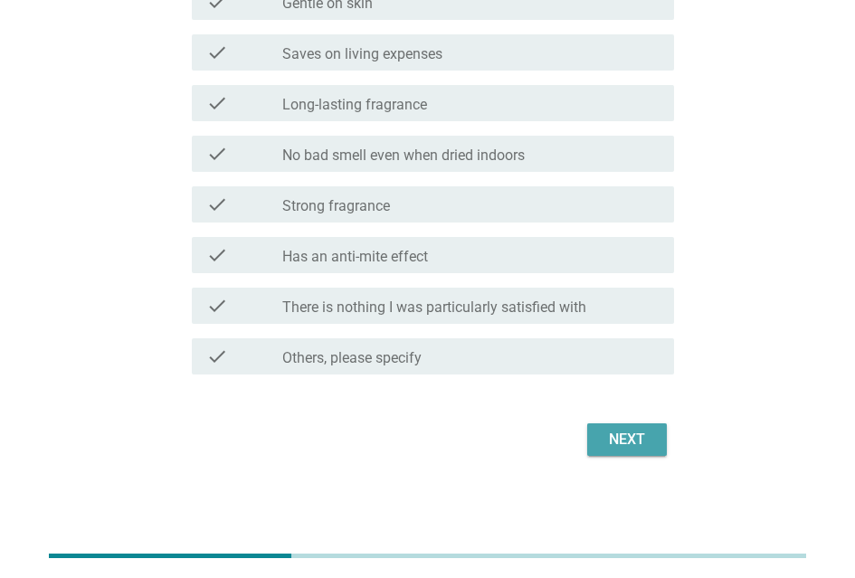
click at [604, 429] on div "Next" at bounding box center [627, 440] width 51 height 22
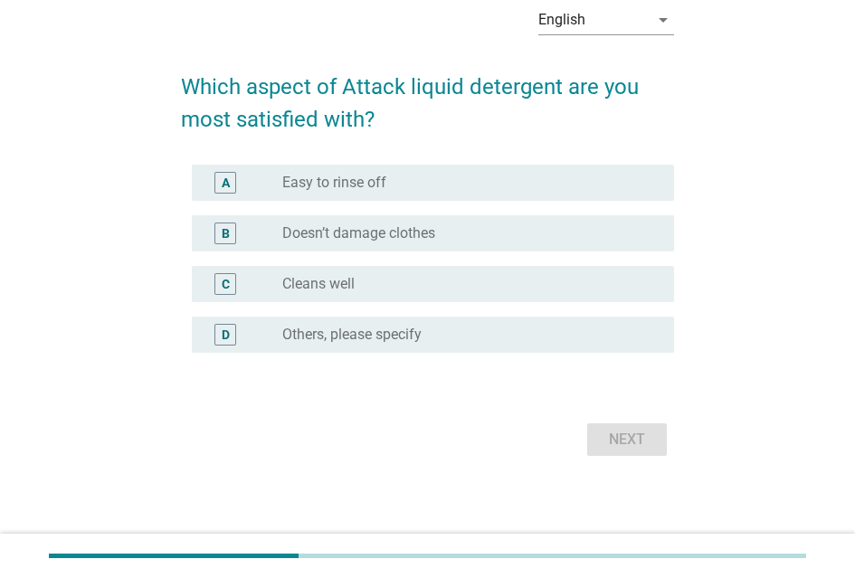
scroll to position [0, 0]
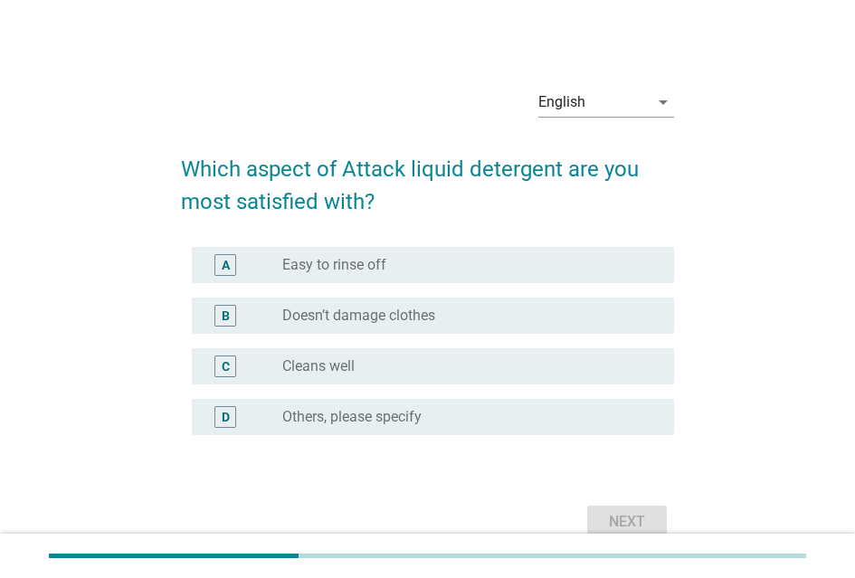
click at [436, 274] on div "radio_button_unchecked Easy to rinse off" at bounding box center [463, 265] width 363 height 18
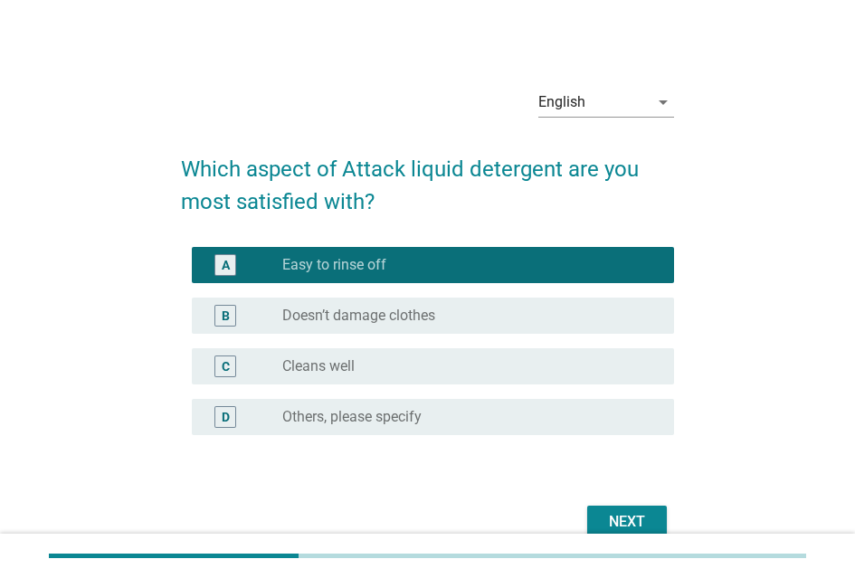
click at [491, 369] on div "radio_button_unchecked Cleans well" at bounding box center [463, 367] width 363 height 18
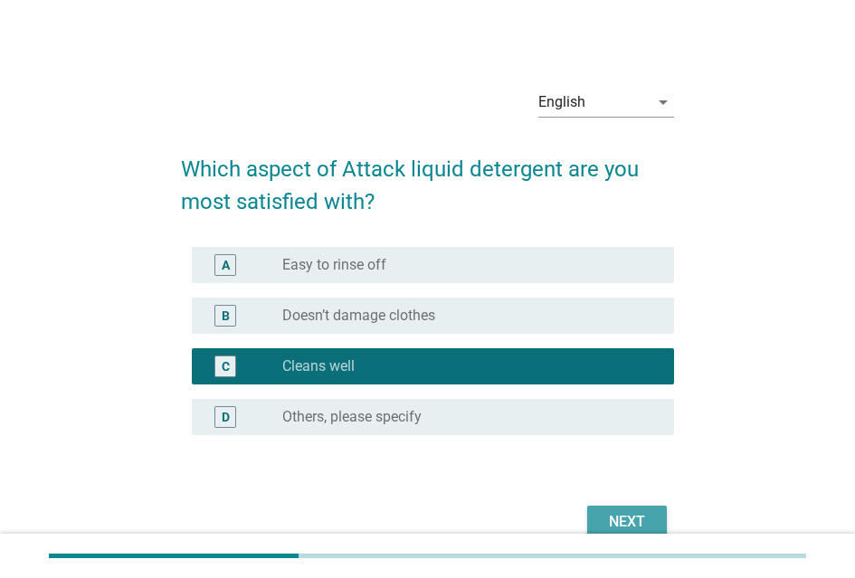
click at [606, 516] on button "Next" at bounding box center [627, 522] width 80 height 33
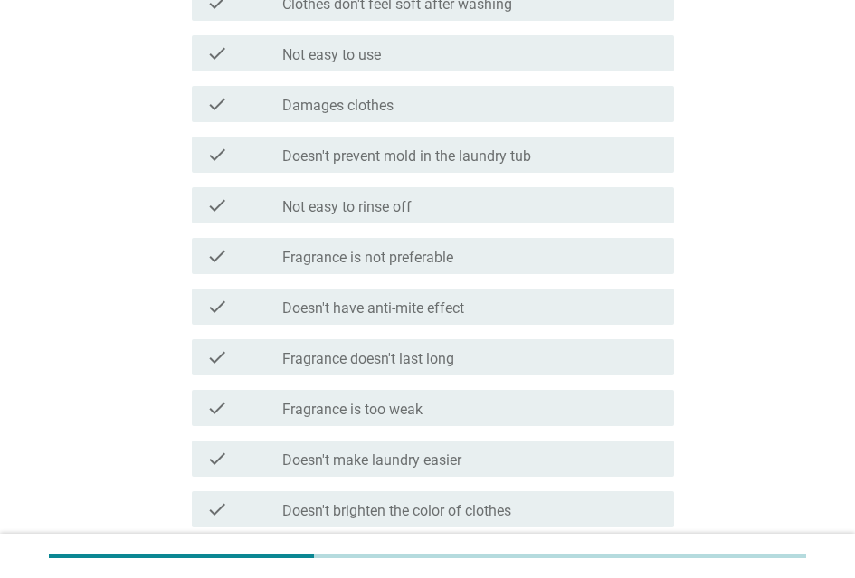
scroll to position [453, 0]
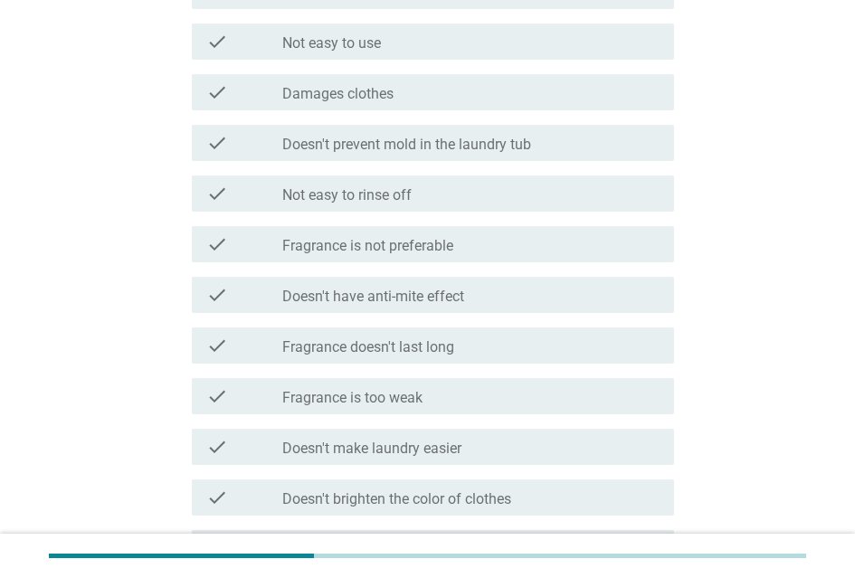
click at [415, 339] on div "check check_box_outline_blank Fragrance doesn't last long" at bounding box center [433, 346] width 482 height 36
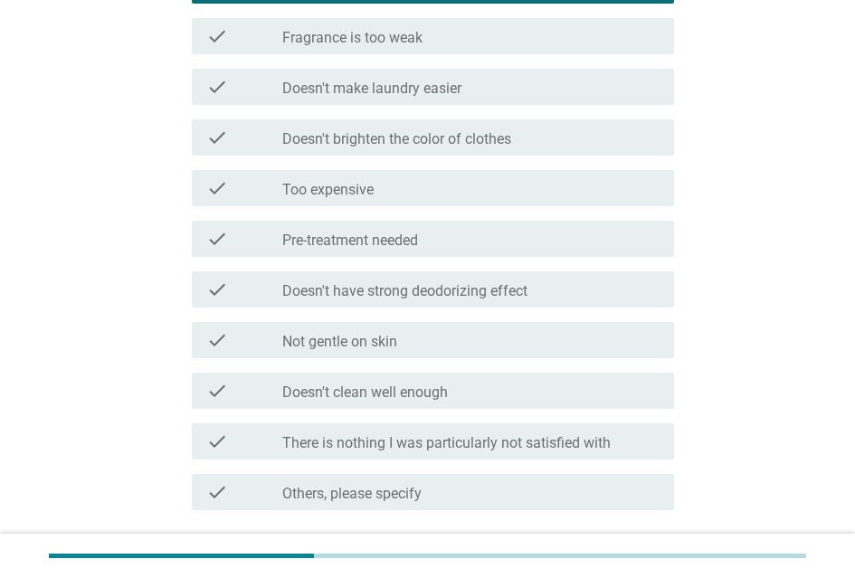
scroll to position [815, 0]
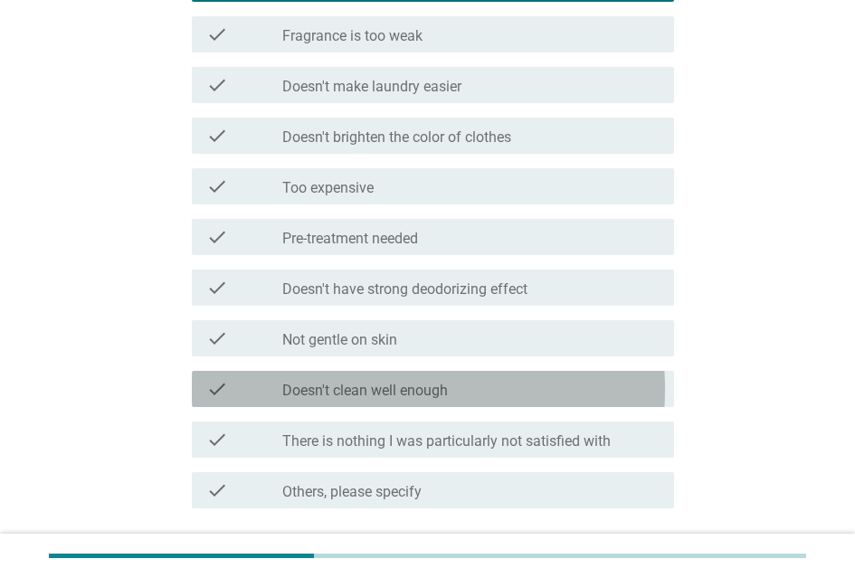
click at [479, 400] on div "check_box_outline_blank Doesn't clean well enough" at bounding box center [470, 389] width 377 height 22
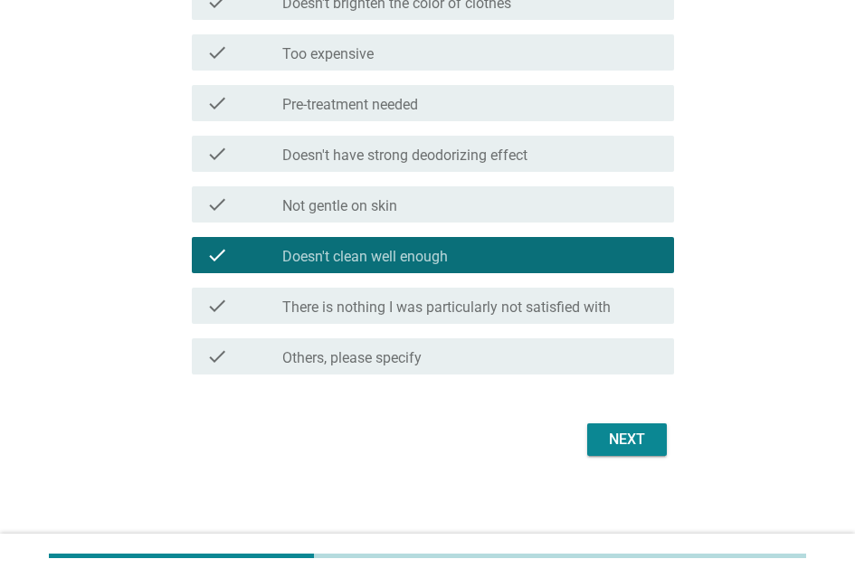
scroll to position [963, 0]
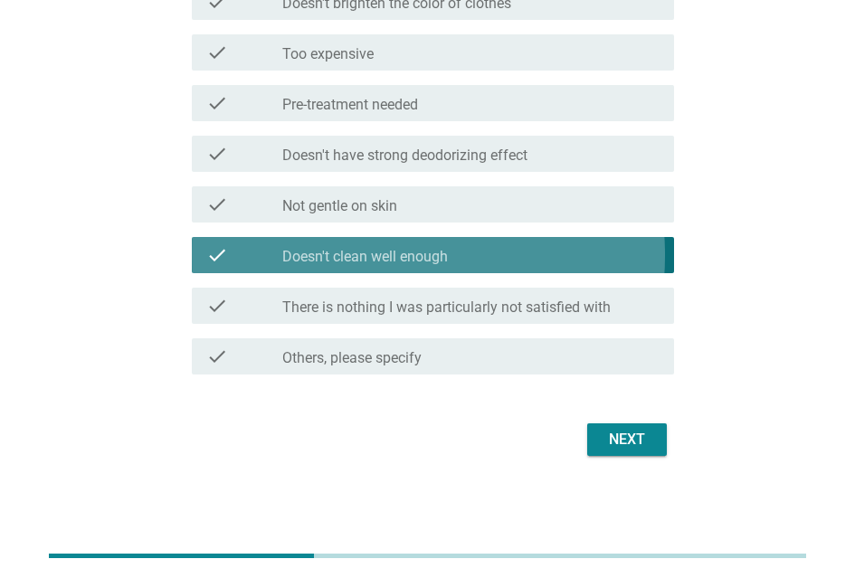
click at [470, 247] on div "check_box_outline_blank Doesn't clean well enough" at bounding box center [470, 255] width 377 height 22
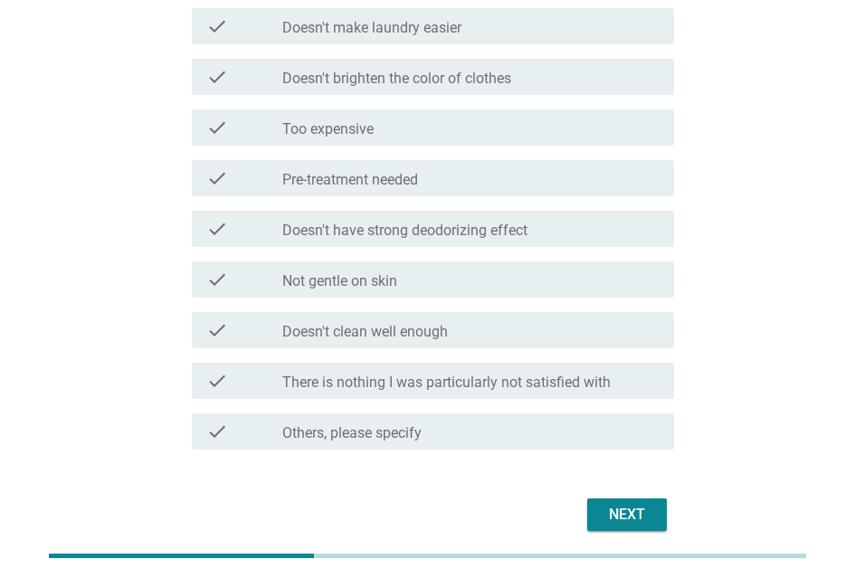
scroll to position [873, 0]
click at [442, 89] on label "Doesn't brighten the color of clothes" at bounding box center [396, 80] width 229 height 18
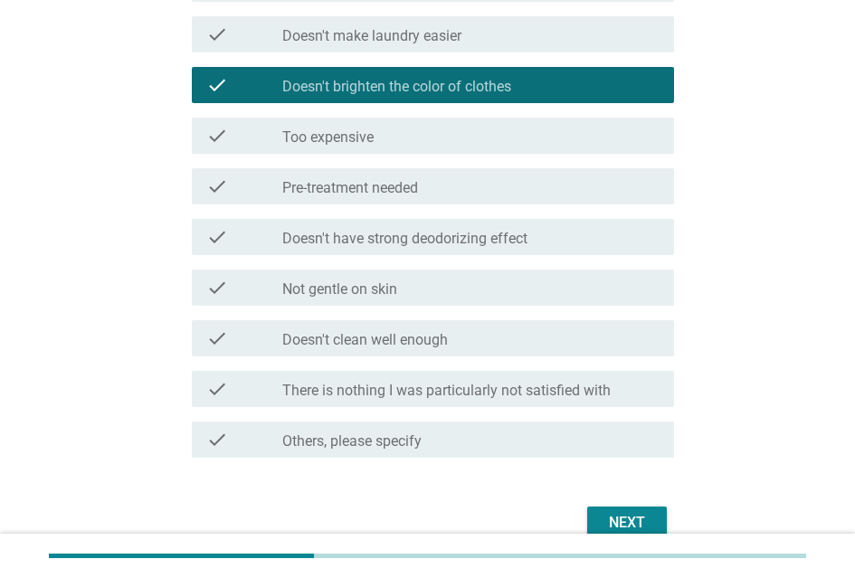
scroll to position [963, 0]
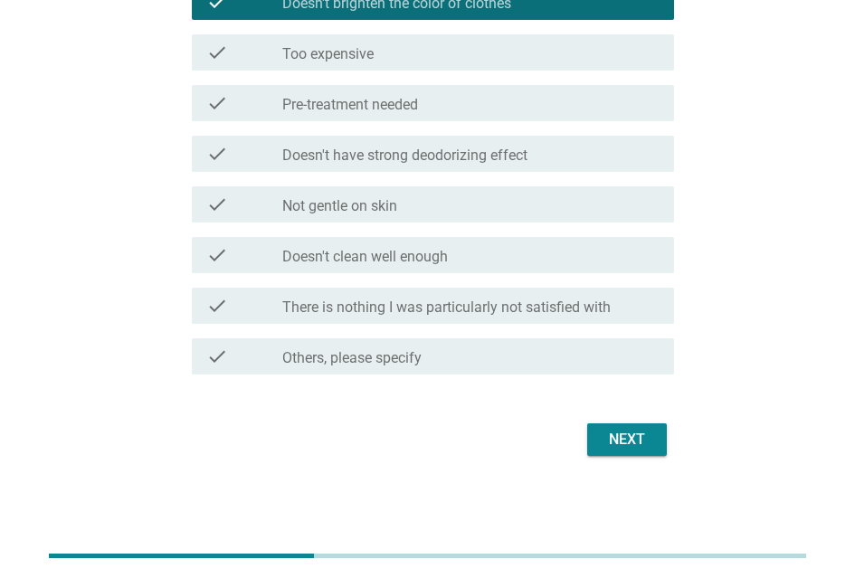
click at [614, 434] on div "Next" at bounding box center [627, 440] width 51 height 22
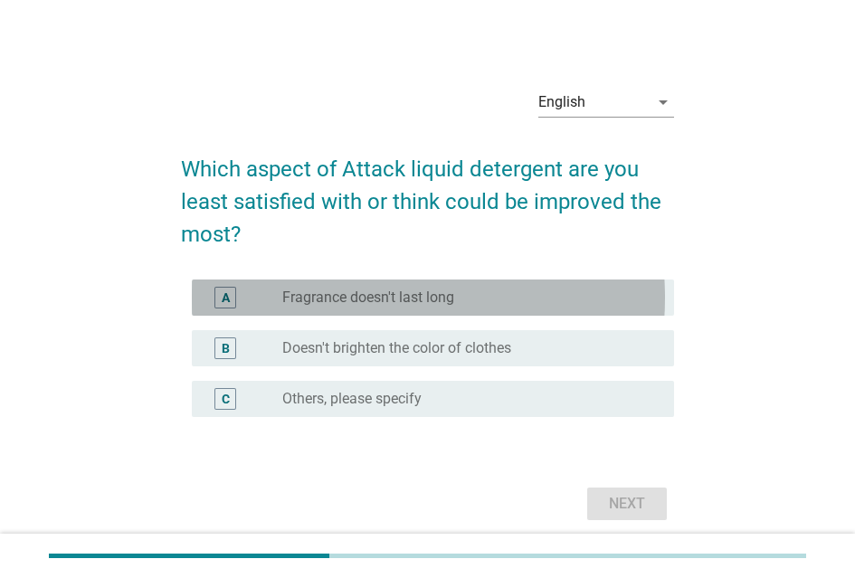
click at [401, 305] on label "Fragrance doesn't last long" at bounding box center [368, 298] width 172 height 18
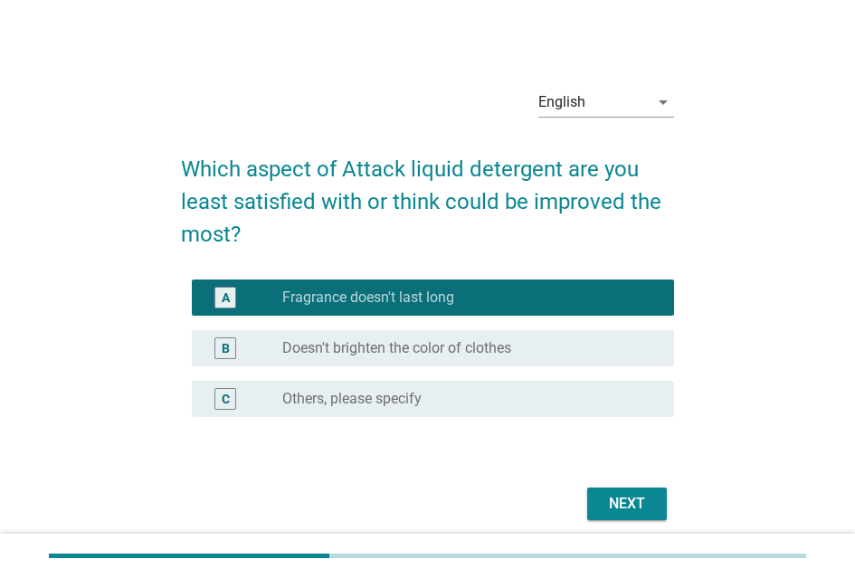
click at [476, 298] on div "radio_button_checked Fragrance doesn't last long" at bounding box center [463, 298] width 363 height 18
click at [615, 509] on div "Next" at bounding box center [627, 504] width 51 height 22
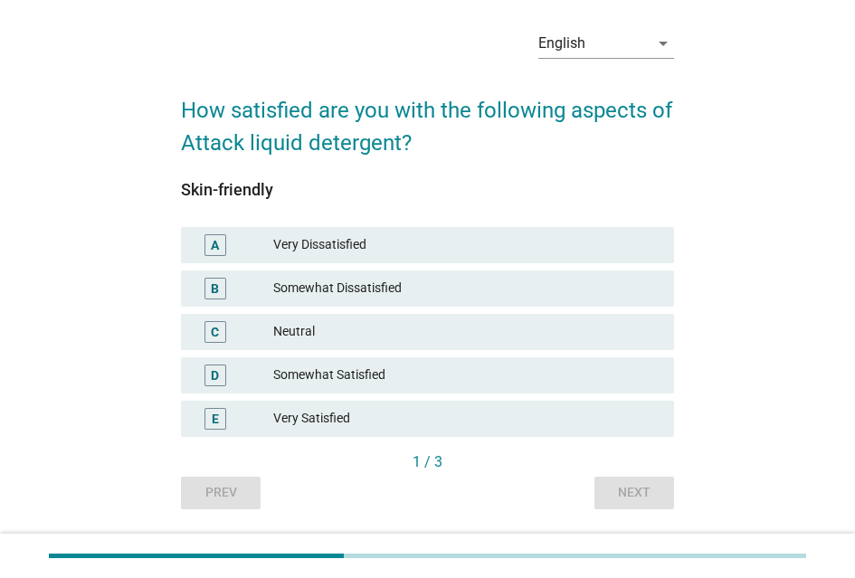
scroll to position [91, 0]
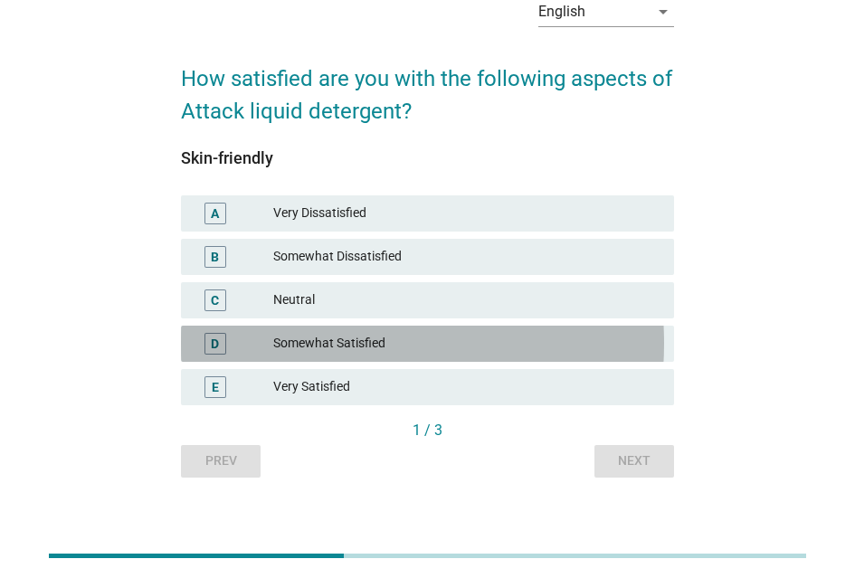
click at [386, 352] on div "Somewhat Satisfied" at bounding box center [466, 344] width 386 height 22
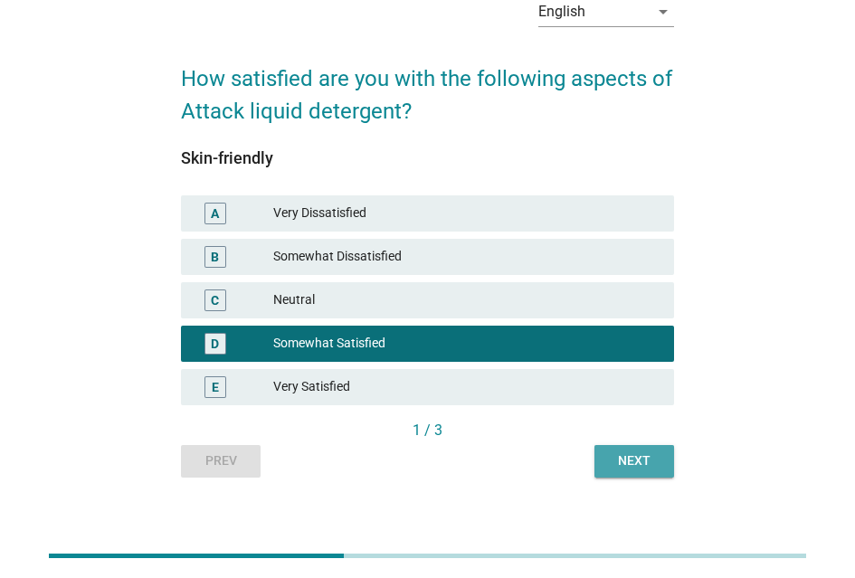
click at [648, 462] on div "Next" at bounding box center [634, 461] width 51 height 19
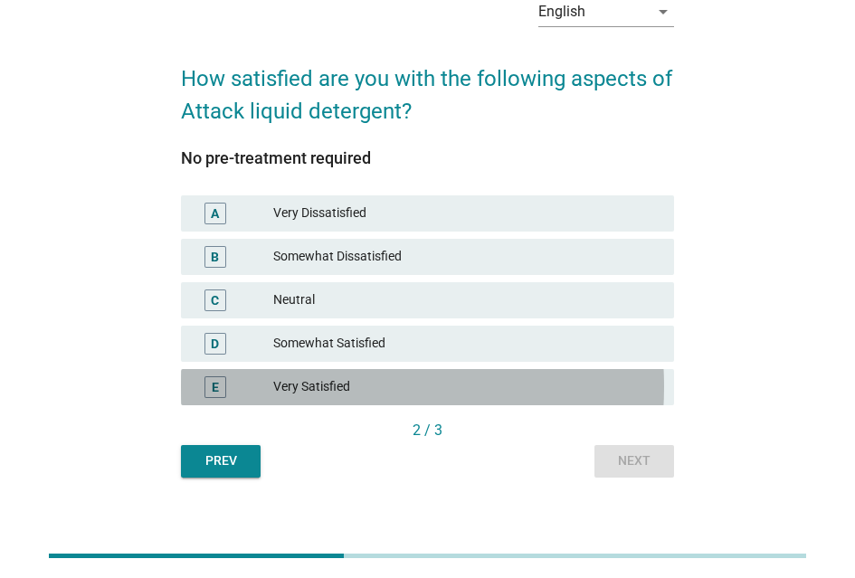
drag, startPoint x: 395, startPoint y: 393, endPoint x: 433, endPoint y: 396, distance: 38.1
click at [396, 393] on div "Very Satisfied" at bounding box center [466, 388] width 386 height 22
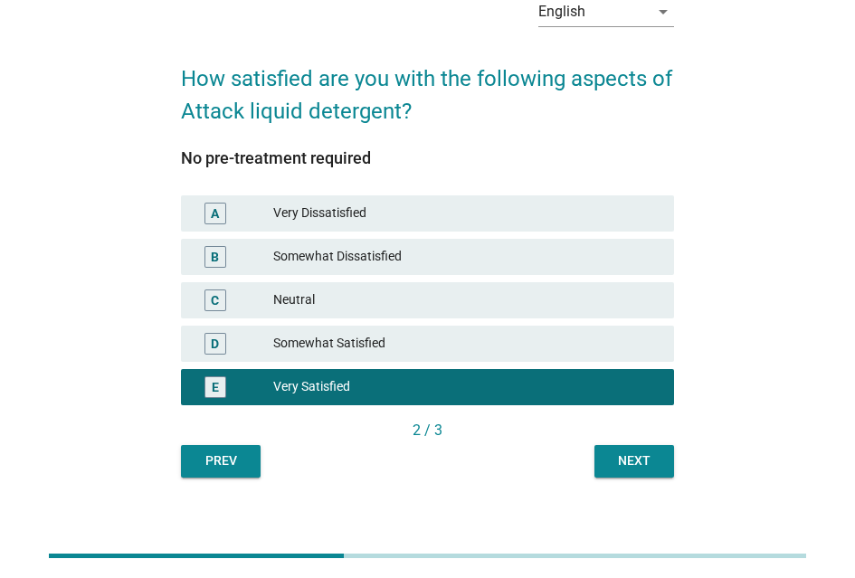
click at [646, 469] on div "Next" at bounding box center [634, 461] width 51 height 19
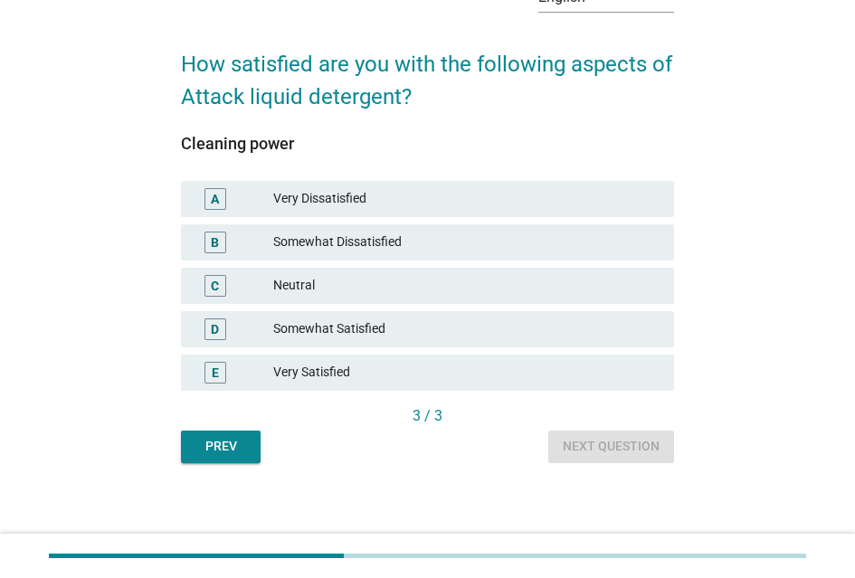
scroll to position [121, 0]
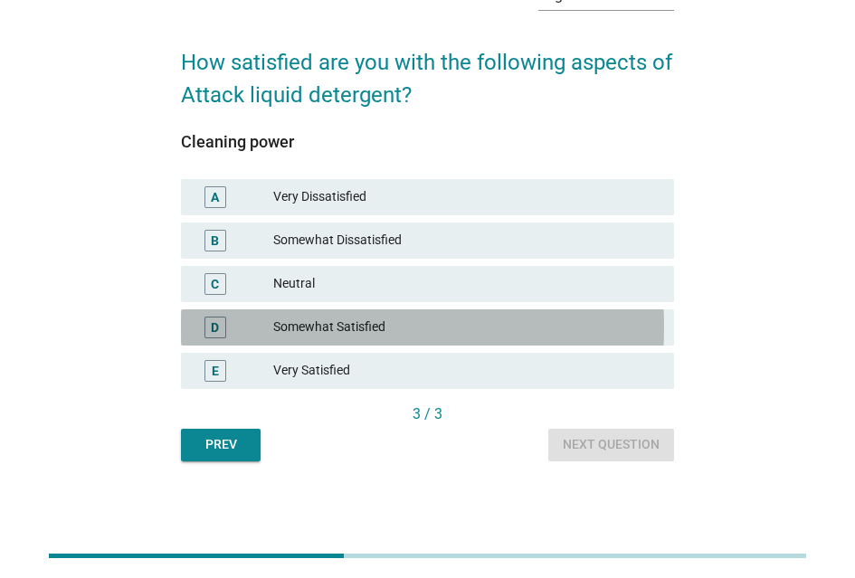
click at [399, 319] on div "Somewhat Satisfied" at bounding box center [466, 328] width 386 height 22
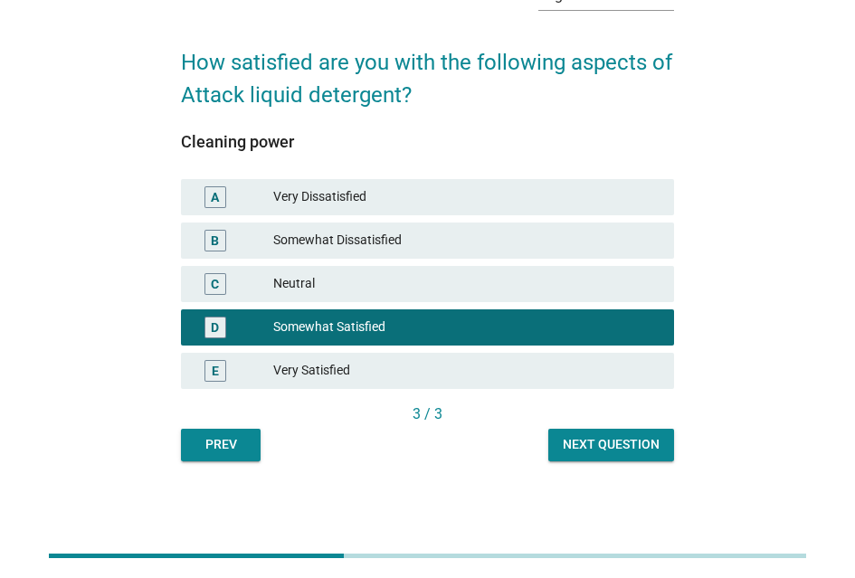
click at [598, 435] on div "Next question" at bounding box center [611, 444] width 97 height 19
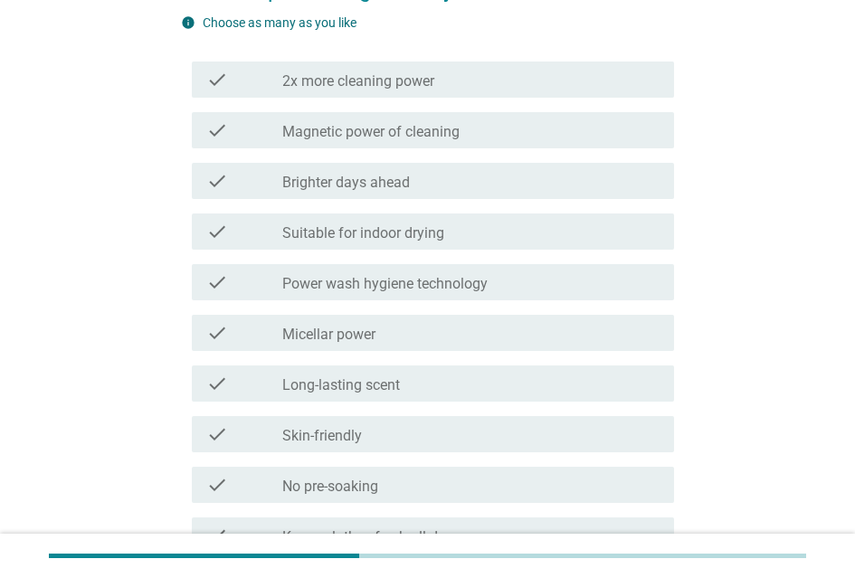
scroll to position [91, 0]
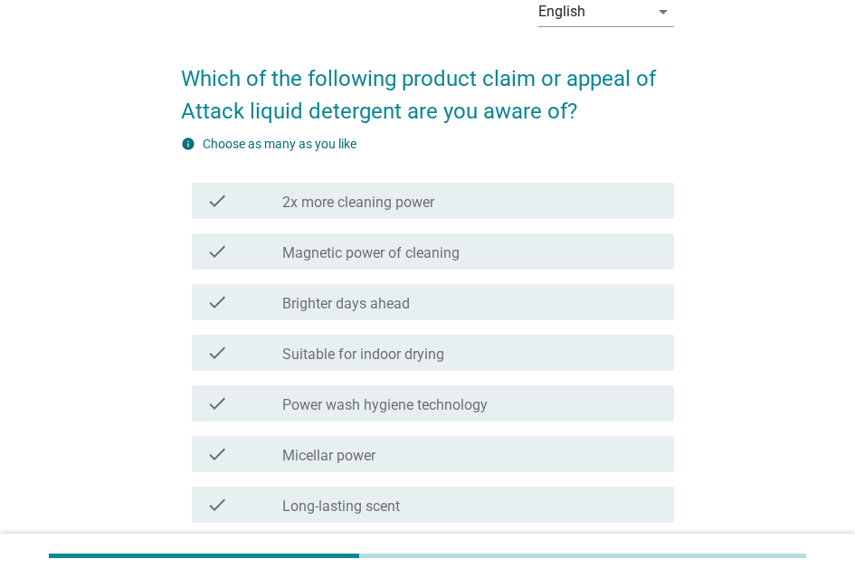
click at [443, 207] on div "check_box_outline_blank 2x more cleaning power" at bounding box center [470, 201] width 377 height 22
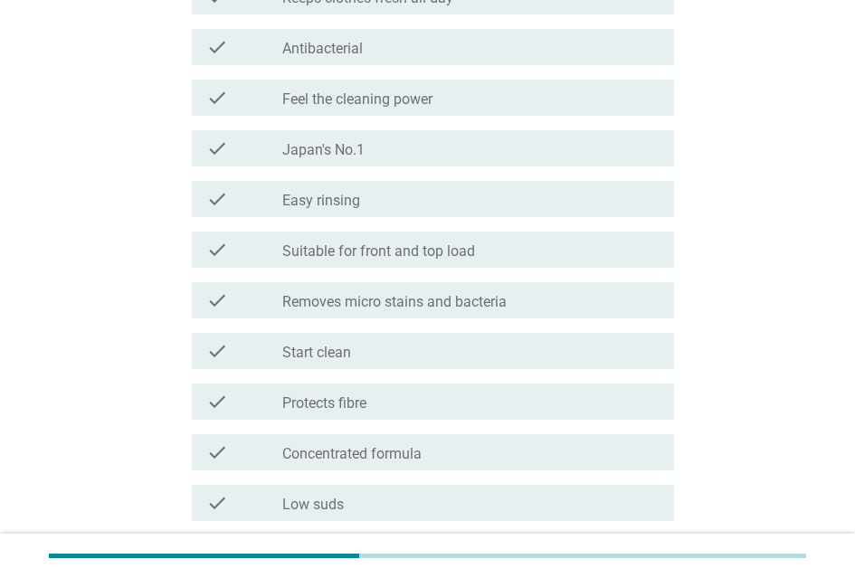
scroll to position [905, 0]
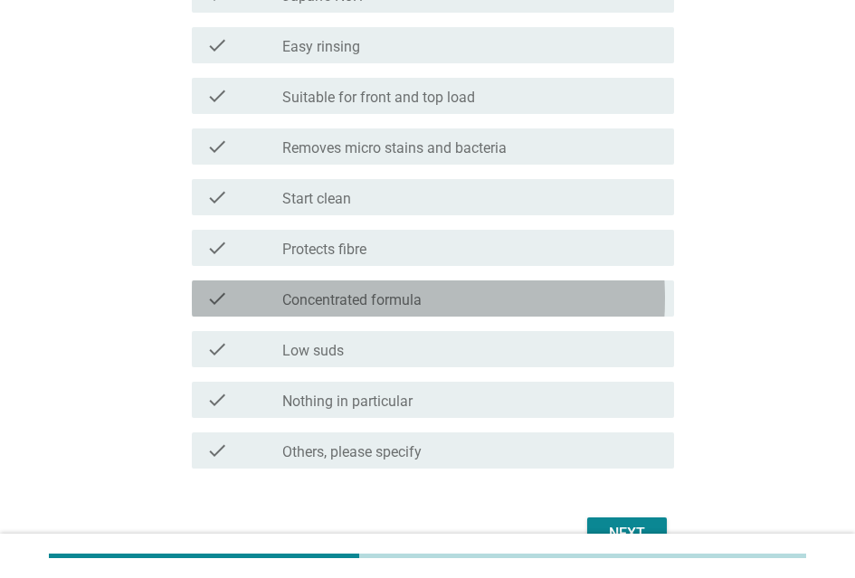
click at [438, 307] on div "check_box_outline_blank Concentrated formula" at bounding box center [470, 299] width 377 height 22
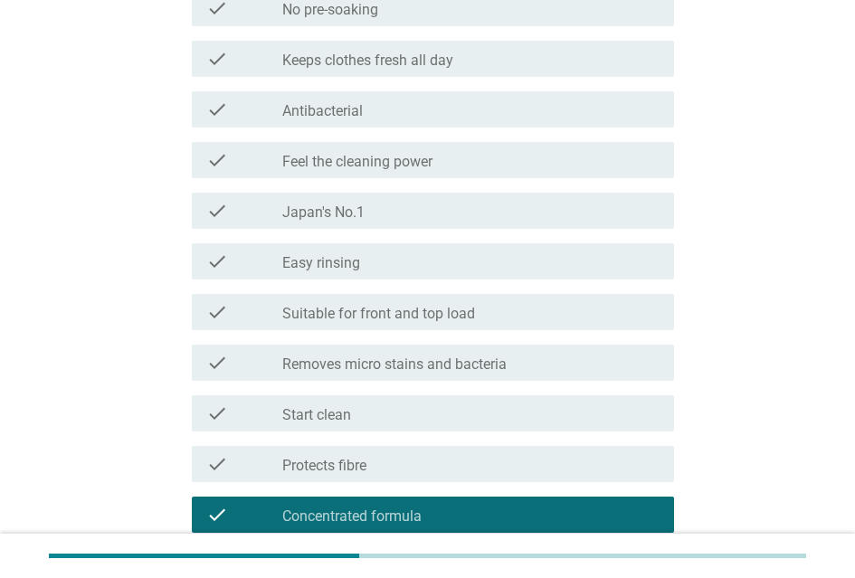
scroll to position [634, 0]
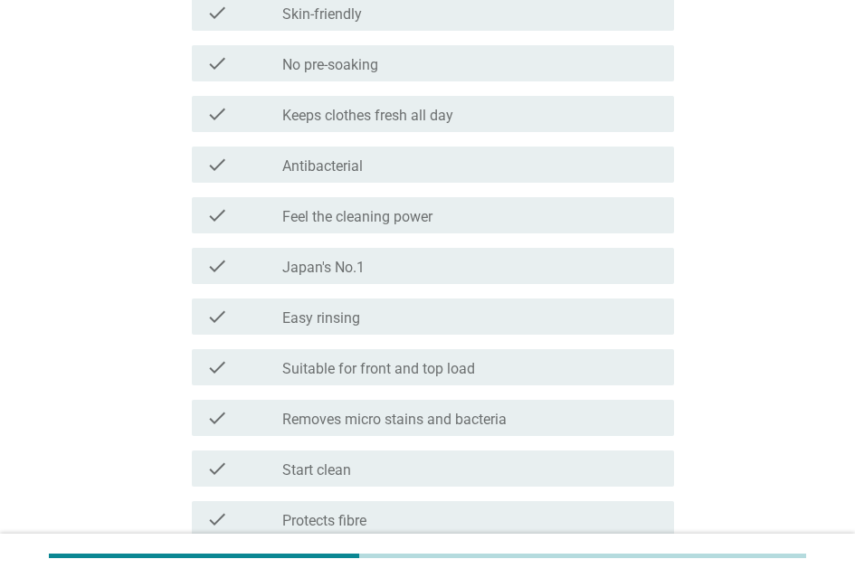
click at [453, 423] on label "Removes micro stains and bacteria" at bounding box center [394, 420] width 224 height 18
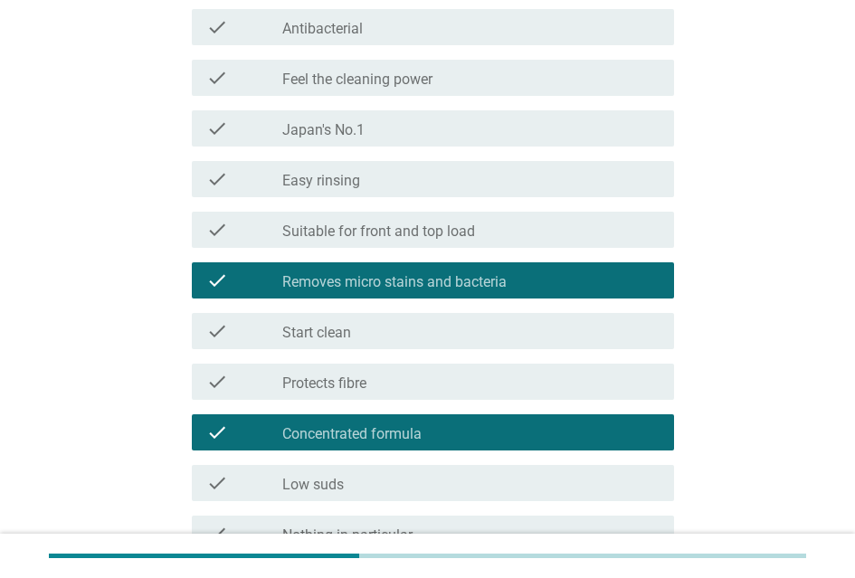
scroll to position [996, 0]
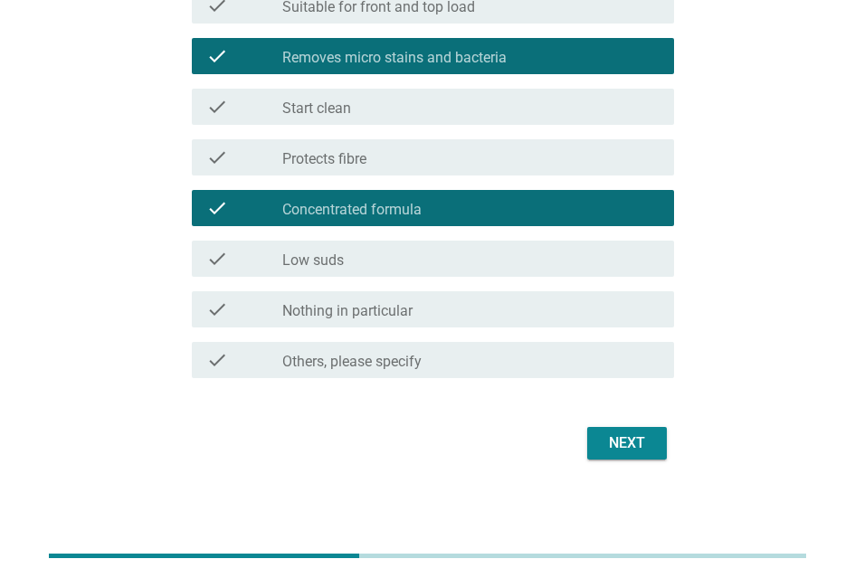
click at [610, 450] on div "Next" at bounding box center [627, 444] width 51 height 22
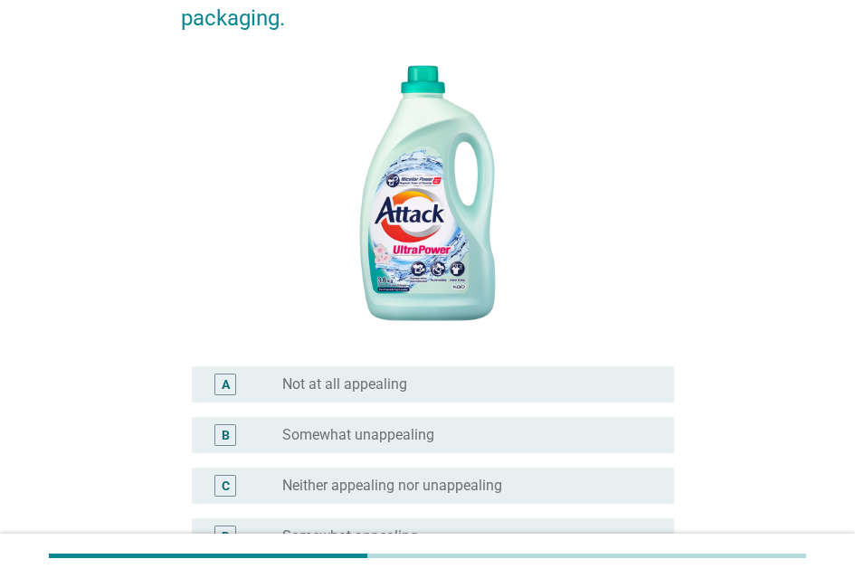
scroll to position [453, 0]
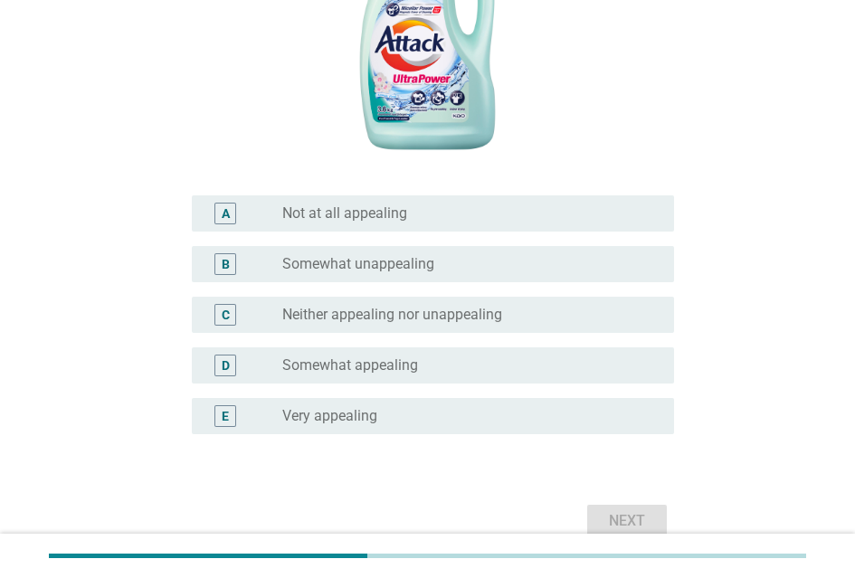
click at [434, 273] on label "Somewhat unappealing" at bounding box center [358, 264] width 152 height 18
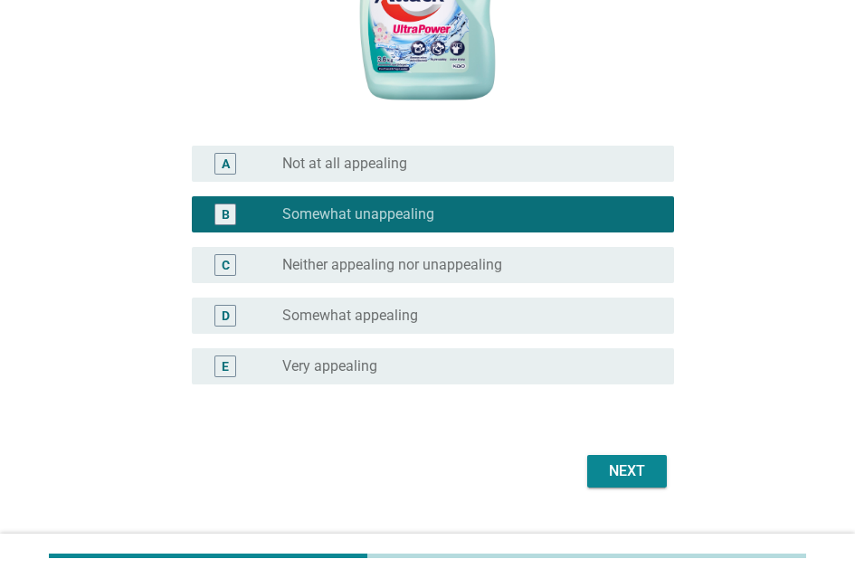
scroll to position [549, 0]
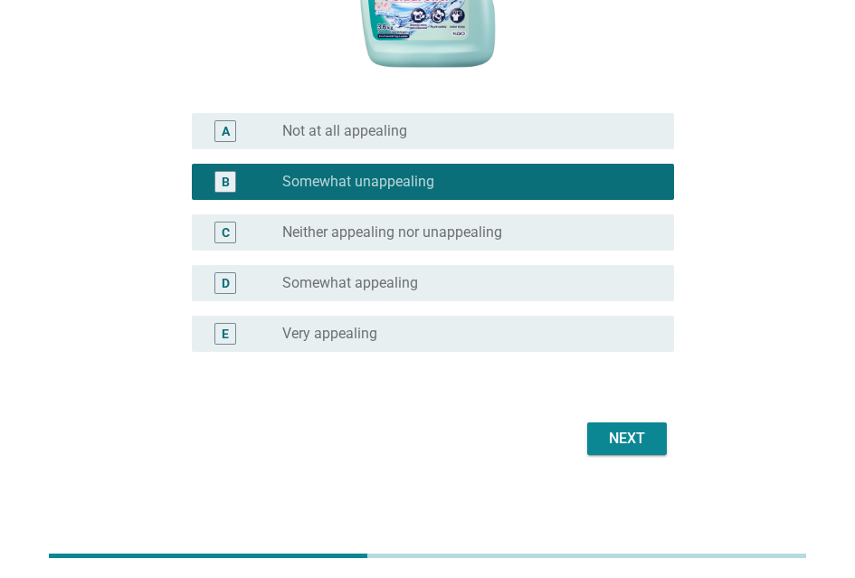
click at [628, 443] on button "Next" at bounding box center [627, 439] width 80 height 33
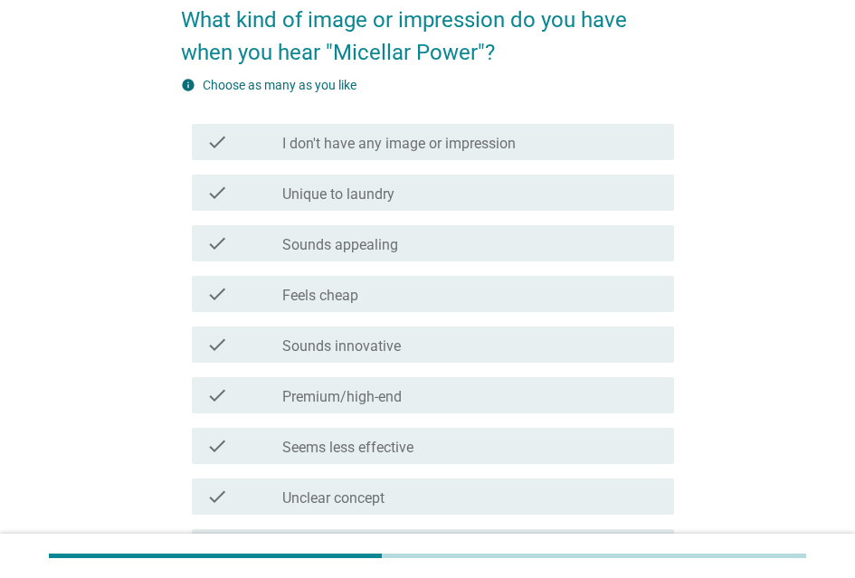
scroll to position [181, 0]
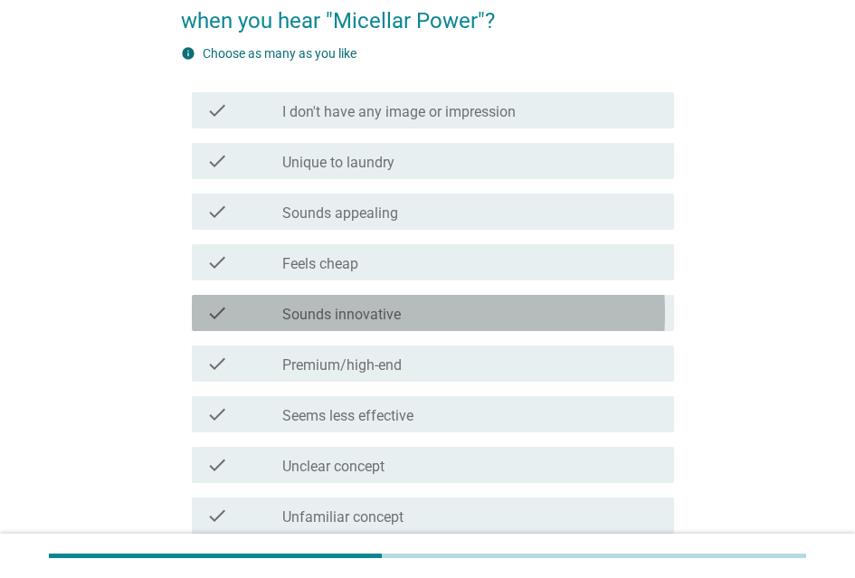
click at [443, 324] on div "check_box_outline_blank Sounds innovative" at bounding box center [470, 313] width 377 height 22
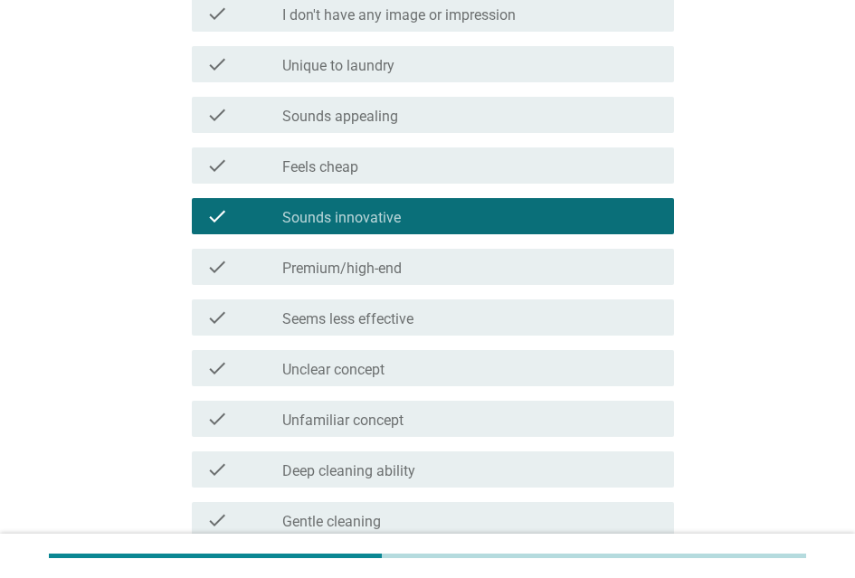
scroll to position [362, 0]
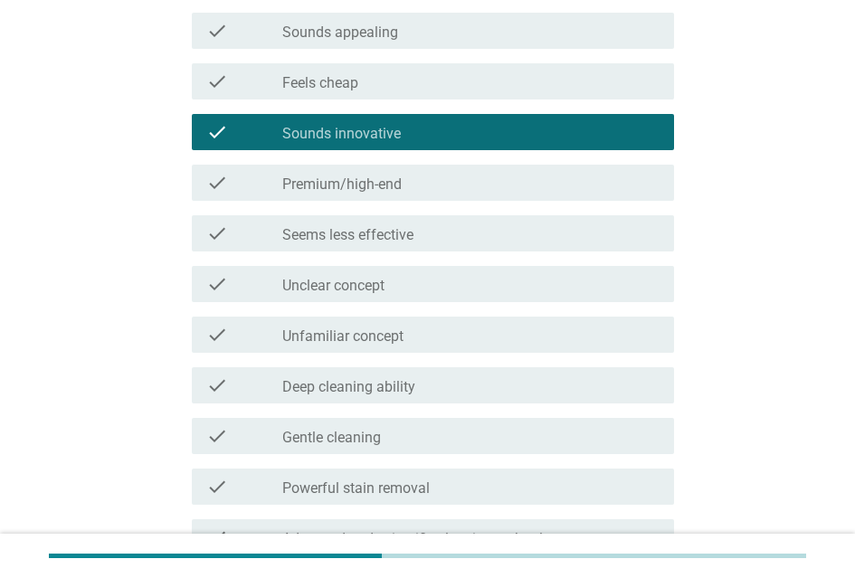
click at [432, 339] on div "check_box_outline_blank Unfamiliar concept" at bounding box center [470, 335] width 377 height 22
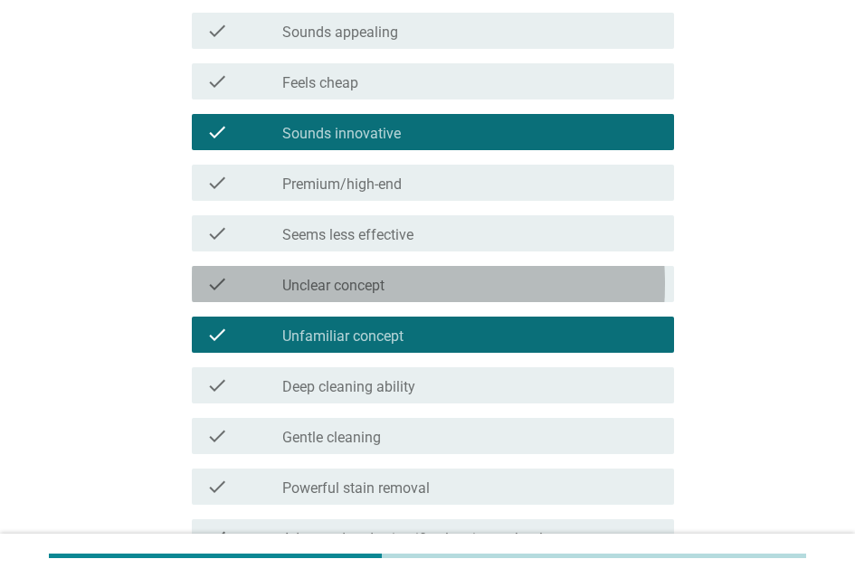
click at [432, 295] on div "check_box_outline_blank Unclear concept" at bounding box center [470, 284] width 377 height 22
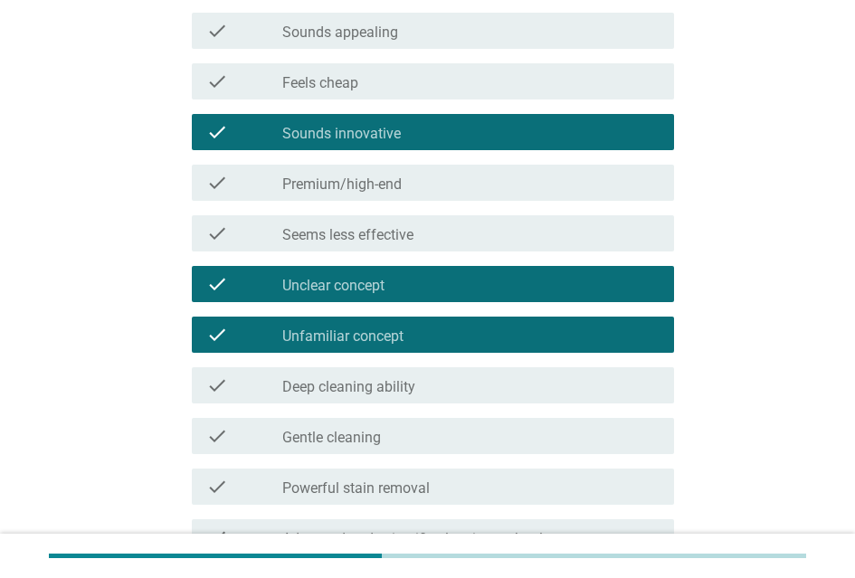
scroll to position [453, 0]
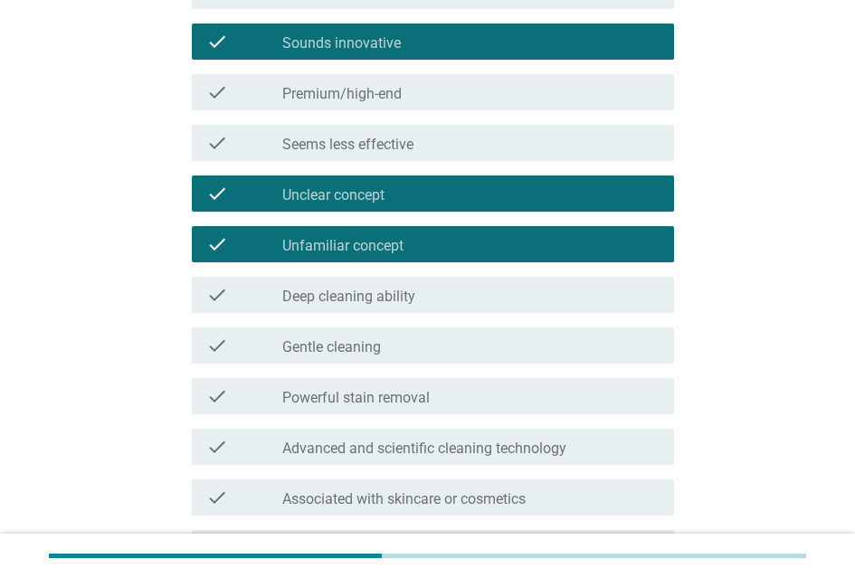
click at [491, 397] on div "check_box_outline_blank Powerful stain removal" at bounding box center [470, 397] width 377 height 22
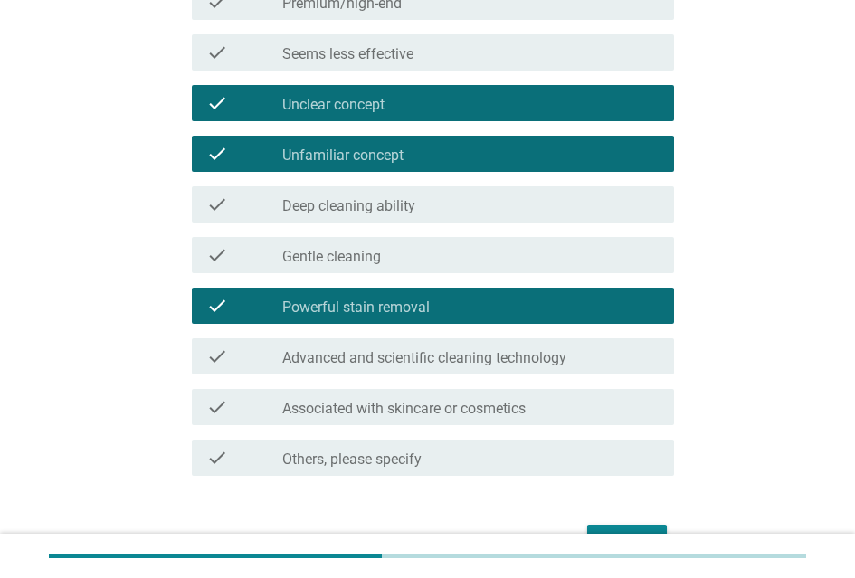
click at [500, 367] on label "Advanced and scientific cleaning technology" at bounding box center [424, 358] width 284 height 18
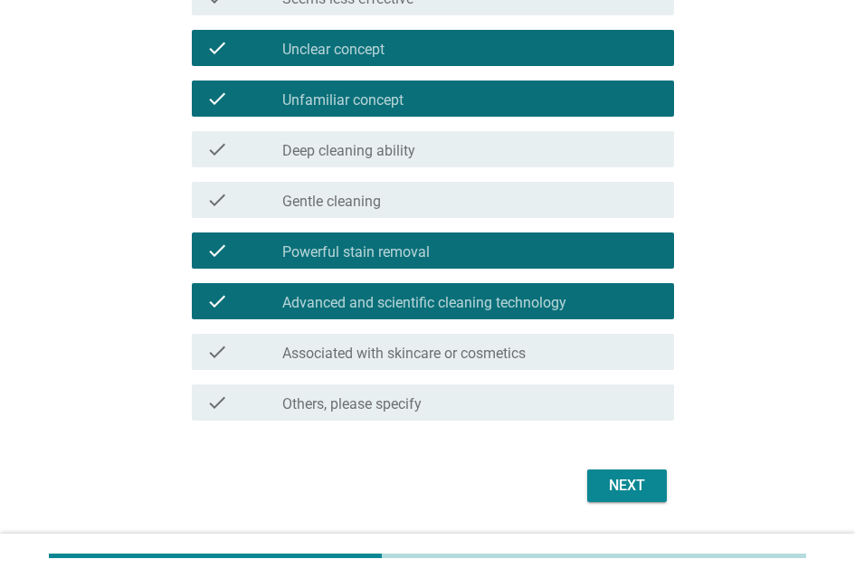
scroll to position [659, 0]
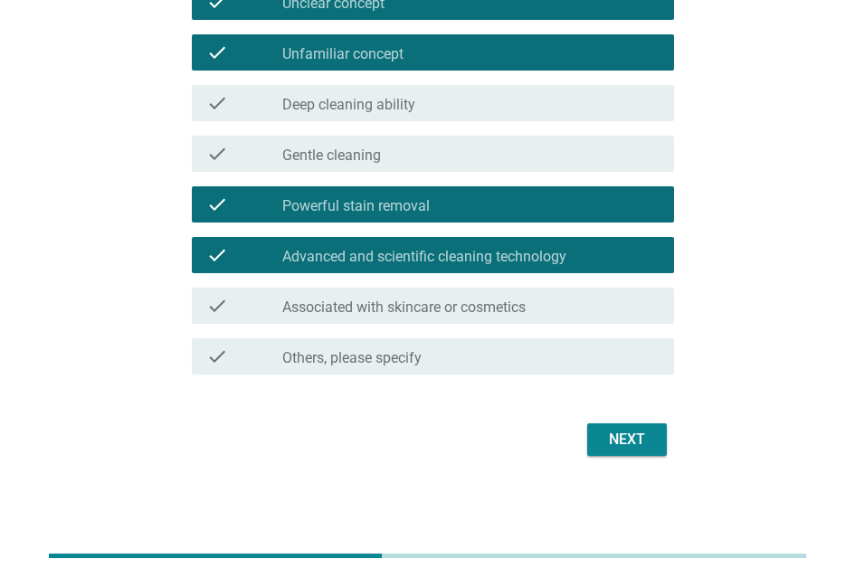
click at [637, 433] on div "Next" at bounding box center [627, 440] width 51 height 22
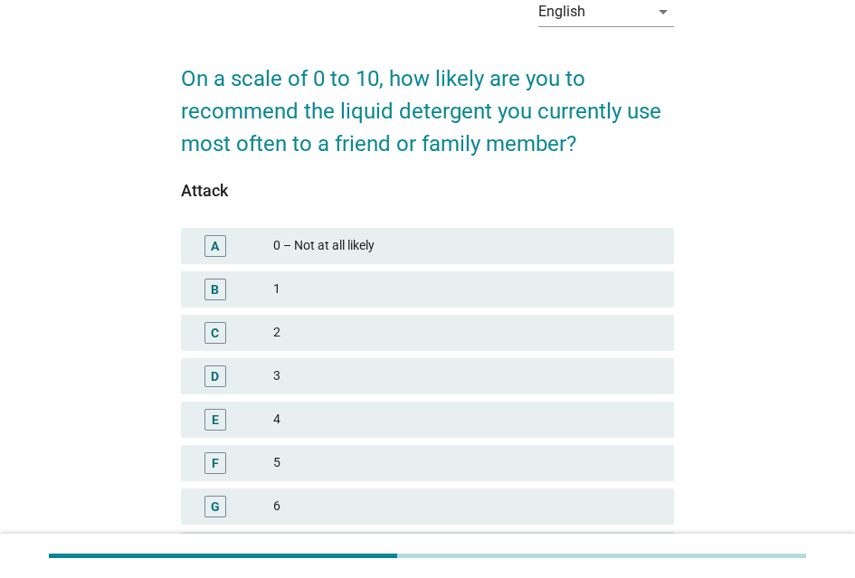
scroll to position [181, 0]
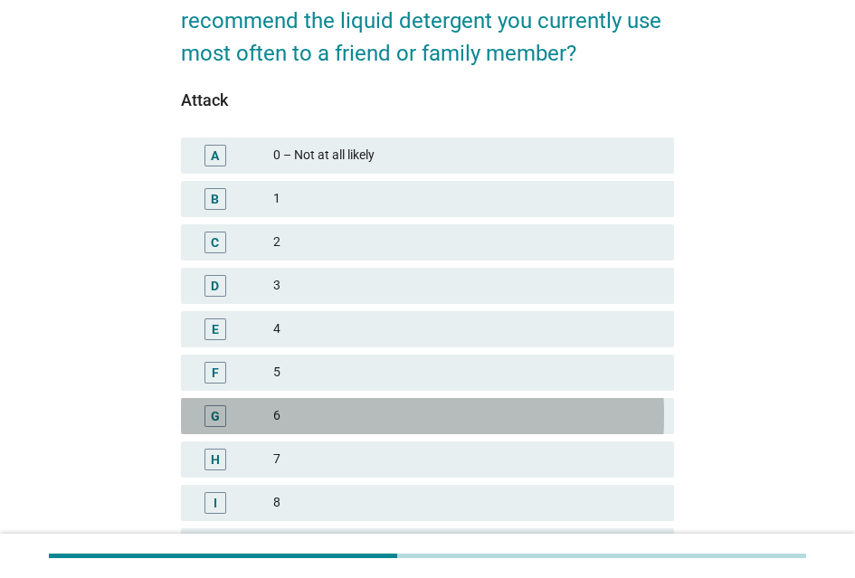
click at [368, 415] on div "6" at bounding box center [466, 416] width 386 height 22
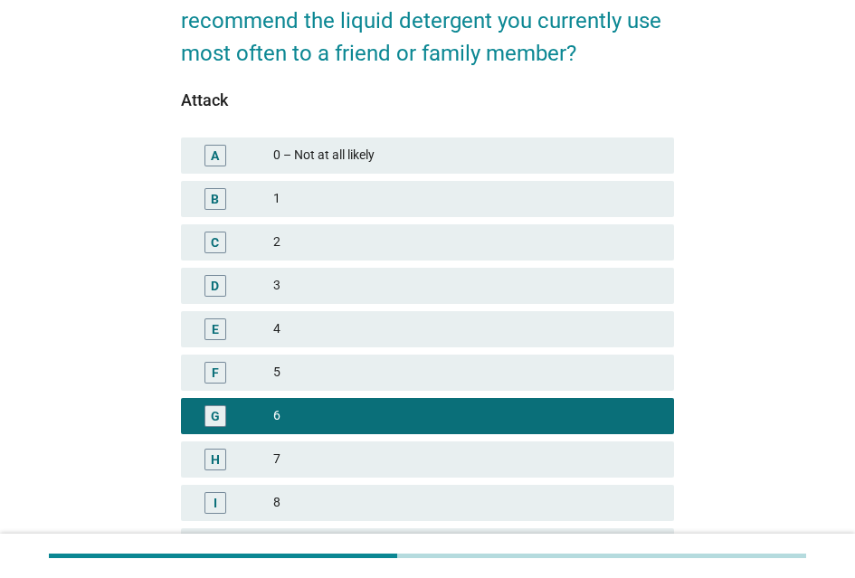
click at [370, 459] on div "7" at bounding box center [466, 460] width 386 height 22
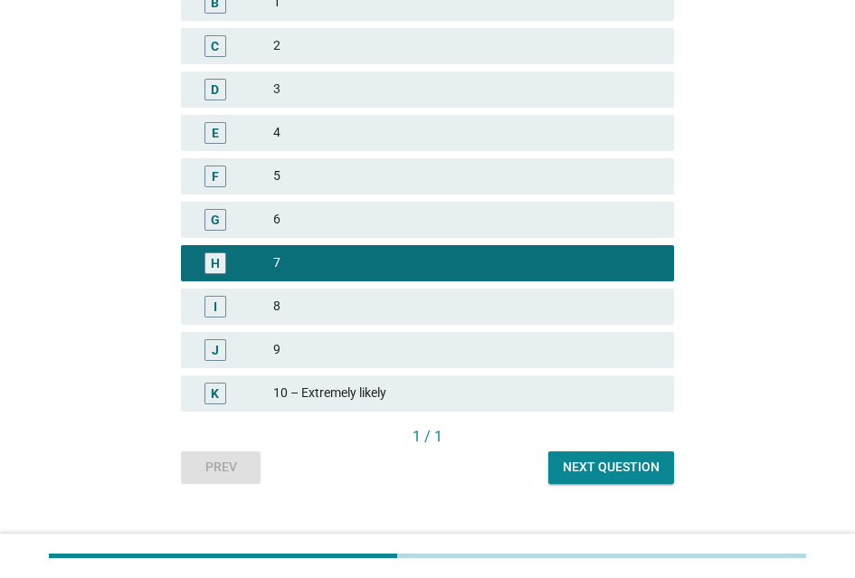
scroll to position [415, 0]
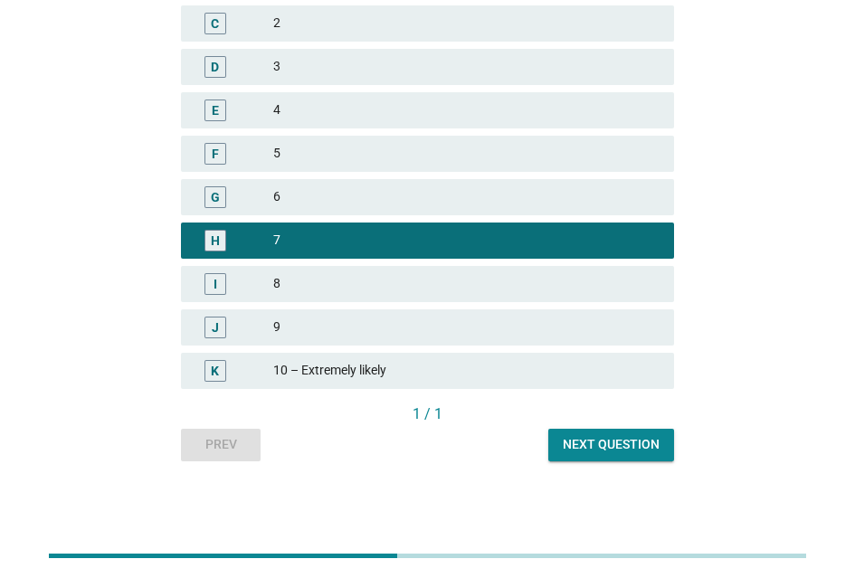
click at [577, 441] on div "Next question" at bounding box center [611, 444] width 97 height 19
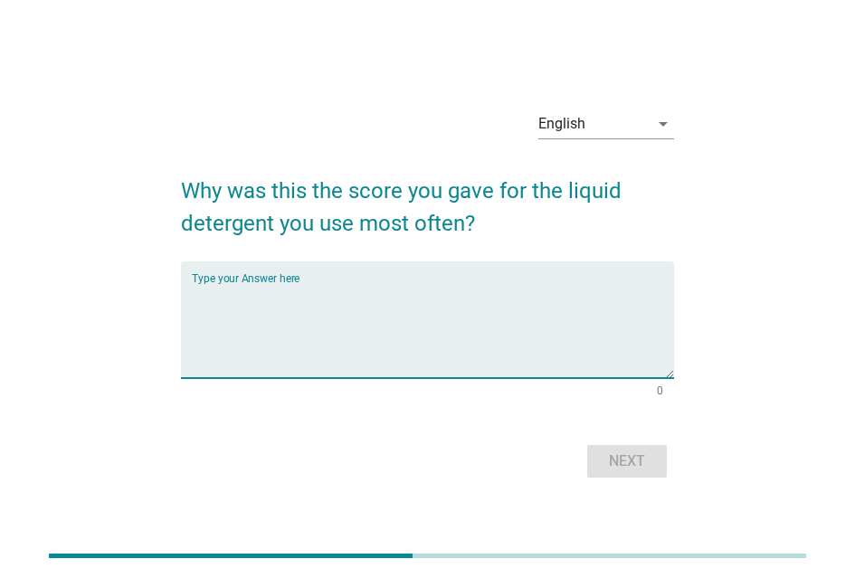
click at [492, 325] on textarea "Type your Answer here" at bounding box center [433, 330] width 482 height 95
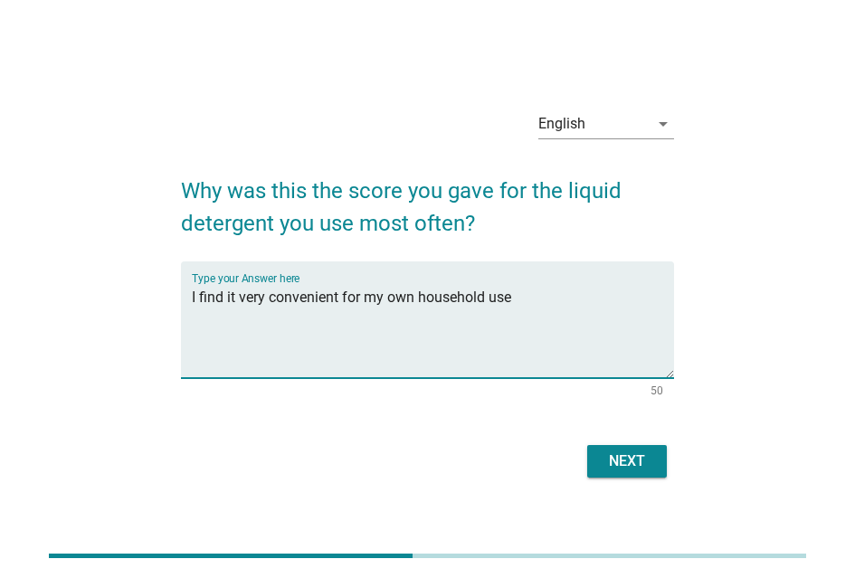
type textarea "I find it very convenient for my own household use"
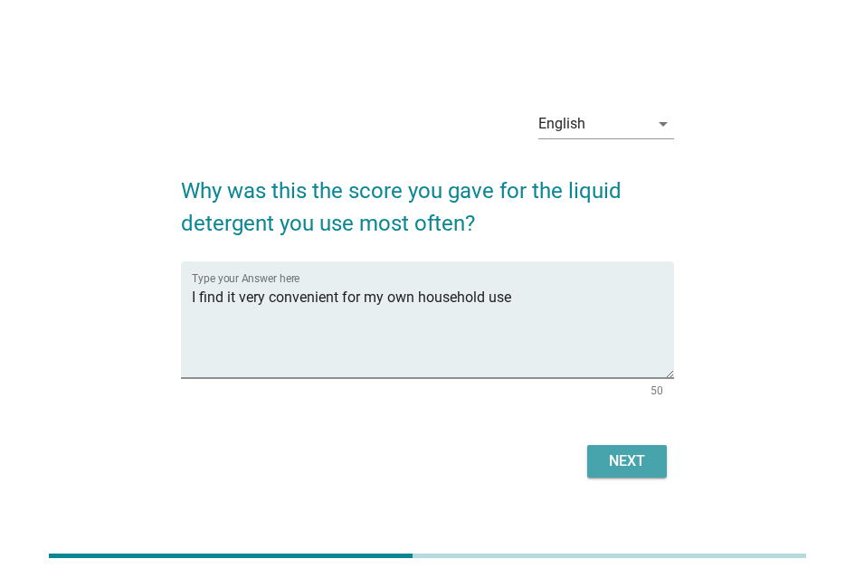
click at [635, 463] on div "Next" at bounding box center [627, 462] width 51 height 22
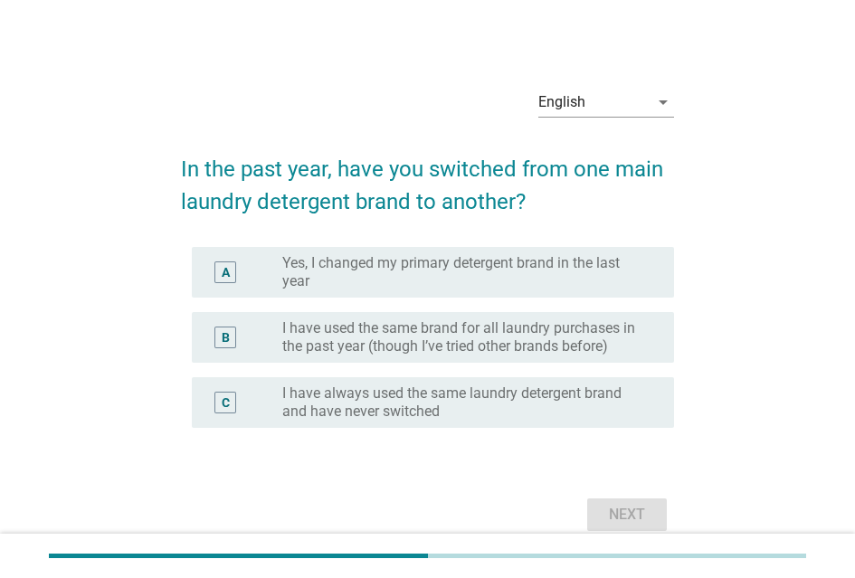
click at [550, 280] on label "Yes, I changed my primary detergent brand in the last year" at bounding box center [463, 272] width 363 height 36
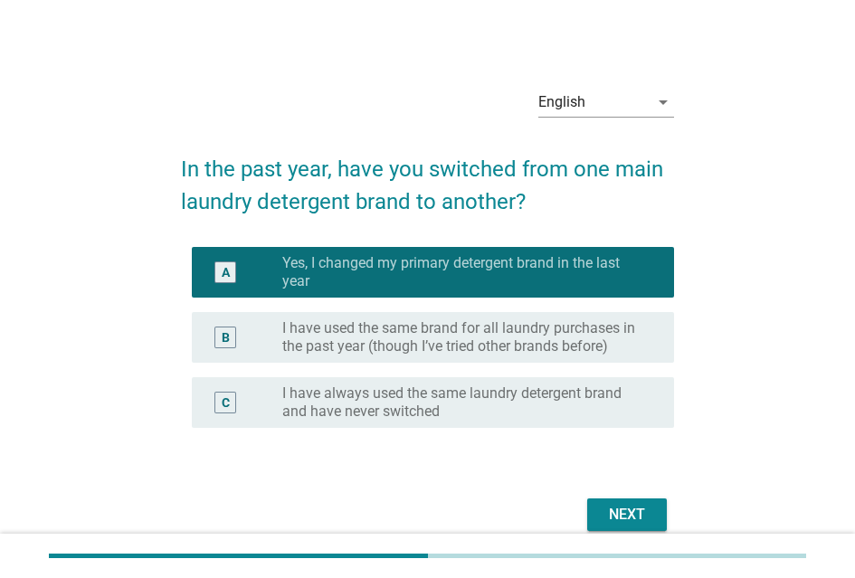
click at [616, 518] on div "Next" at bounding box center [627, 515] width 51 height 22
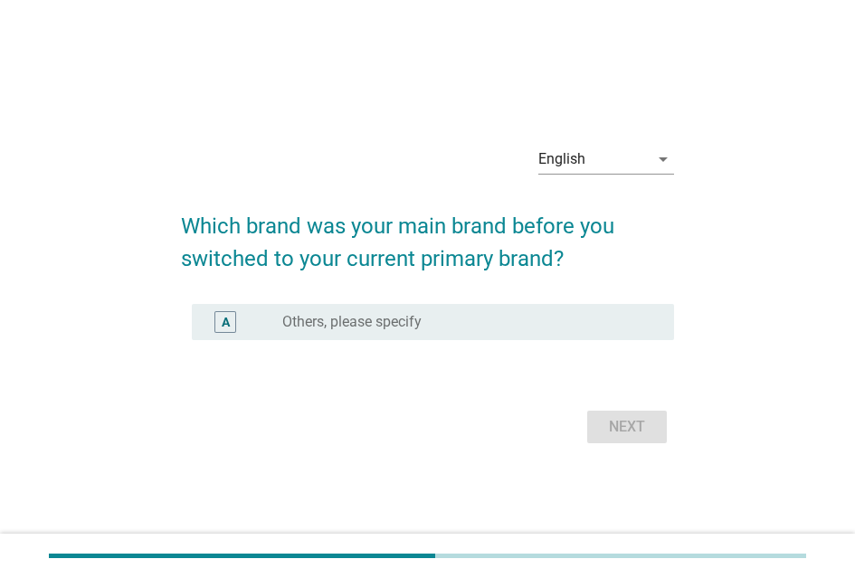
click at [504, 314] on div "radio_button_unchecked Others, please specify" at bounding box center [463, 322] width 363 height 18
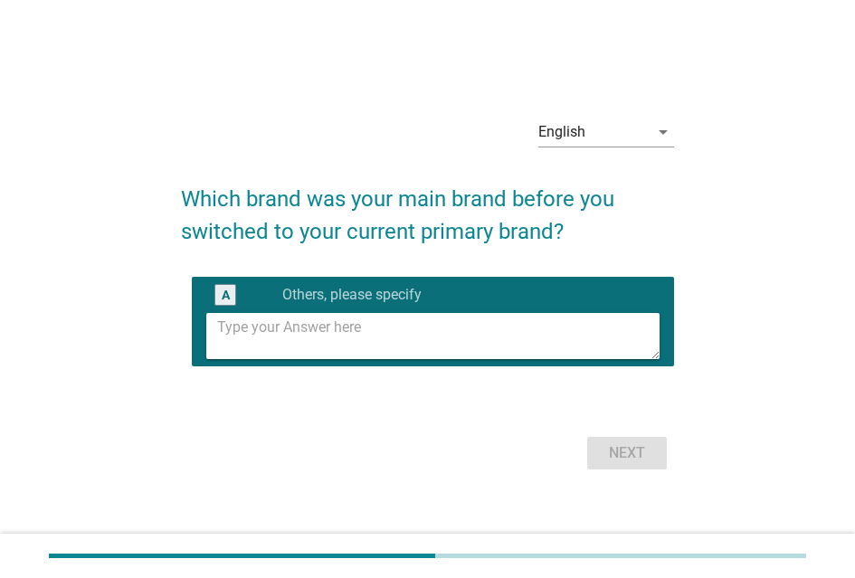
click at [498, 345] on textarea at bounding box center [438, 336] width 443 height 46
type textarea "TOP"
click at [606, 456] on div "Next" at bounding box center [627, 454] width 51 height 22
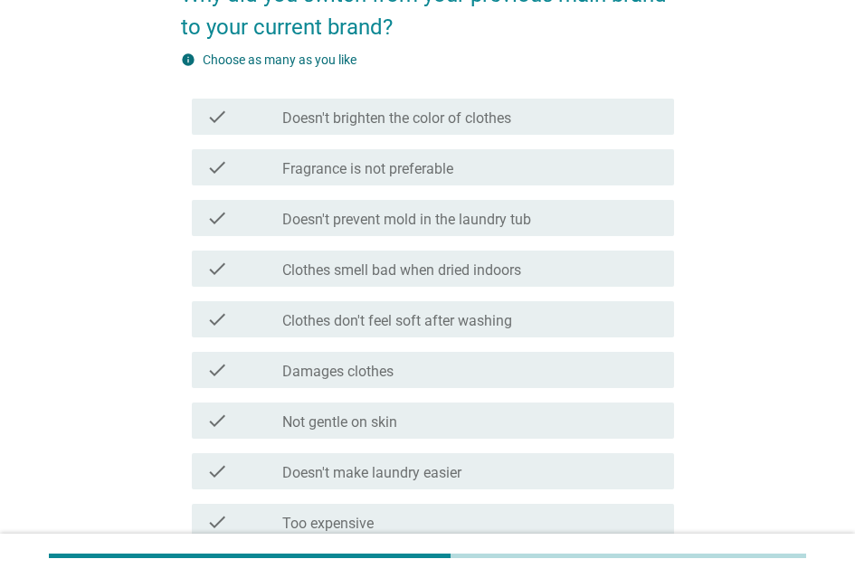
scroll to position [181, 0]
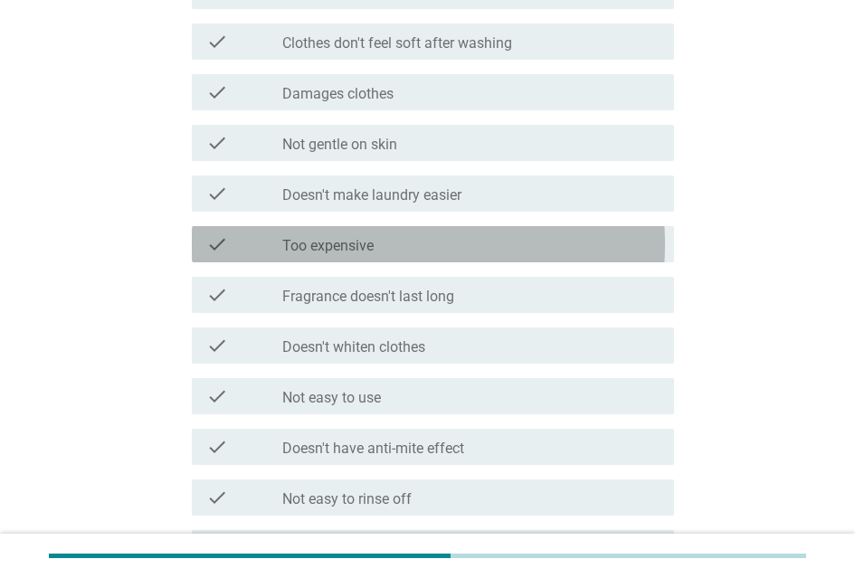
click at [415, 253] on div "check_box_outline_blank Too expensive" at bounding box center [470, 245] width 377 height 22
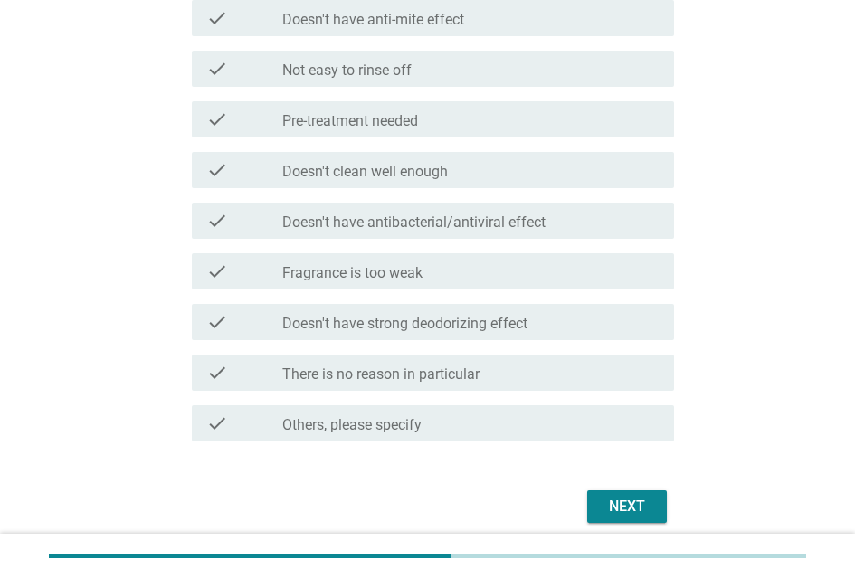
scroll to position [963, 0]
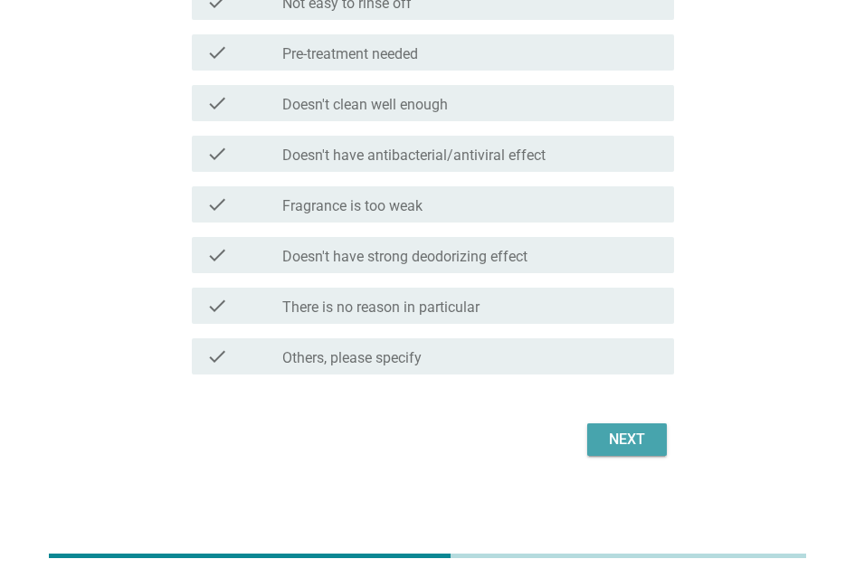
click at [623, 434] on div "Next" at bounding box center [627, 440] width 51 height 22
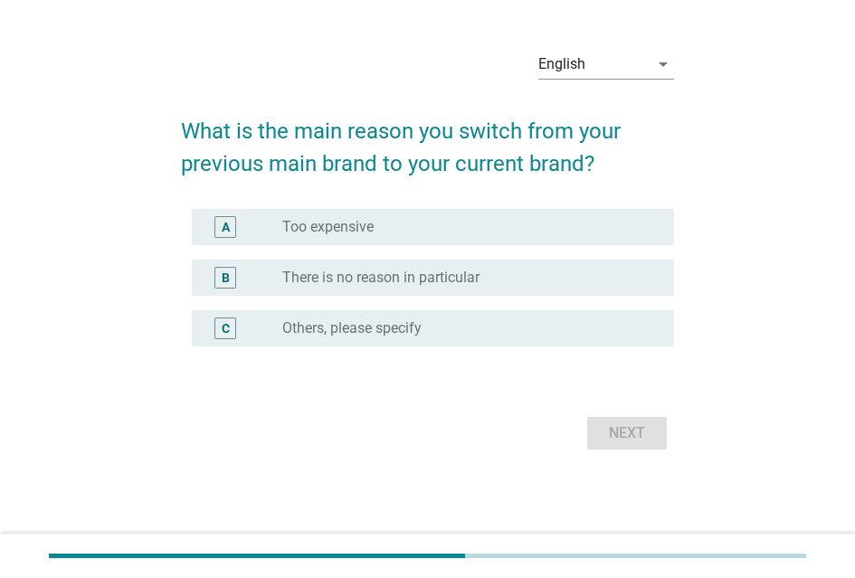
scroll to position [0, 0]
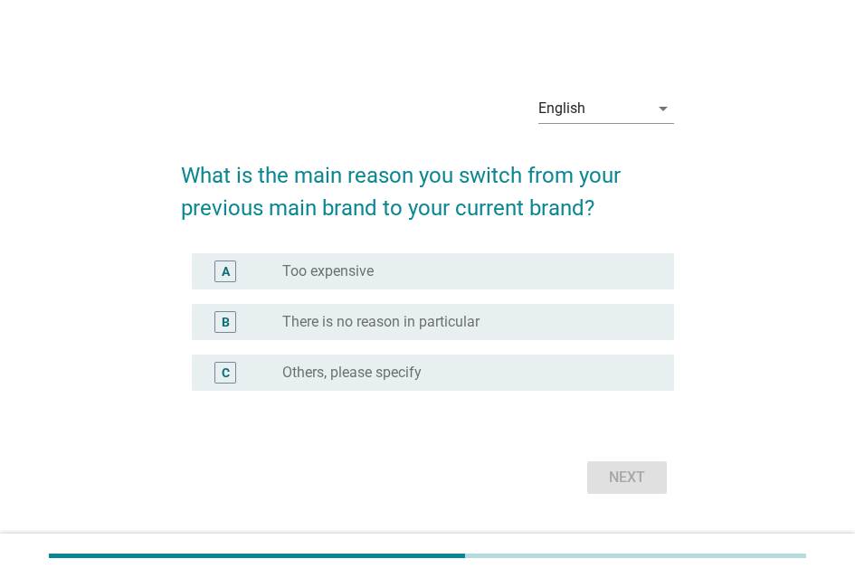
click at [505, 274] on div "radio_button_unchecked Too expensive" at bounding box center [463, 271] width 363 height 18
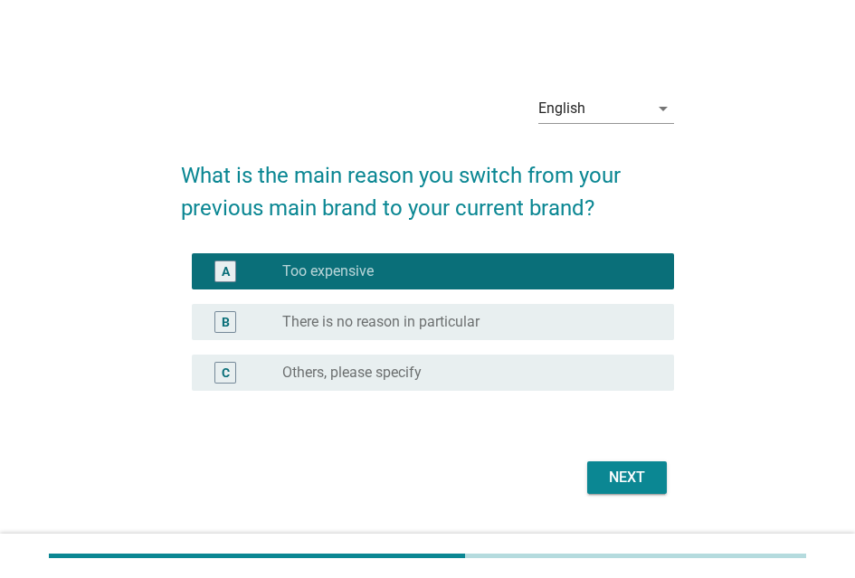
click at [602, 468] on div "Next" at bounding box center [627, 478] width 51 height 22
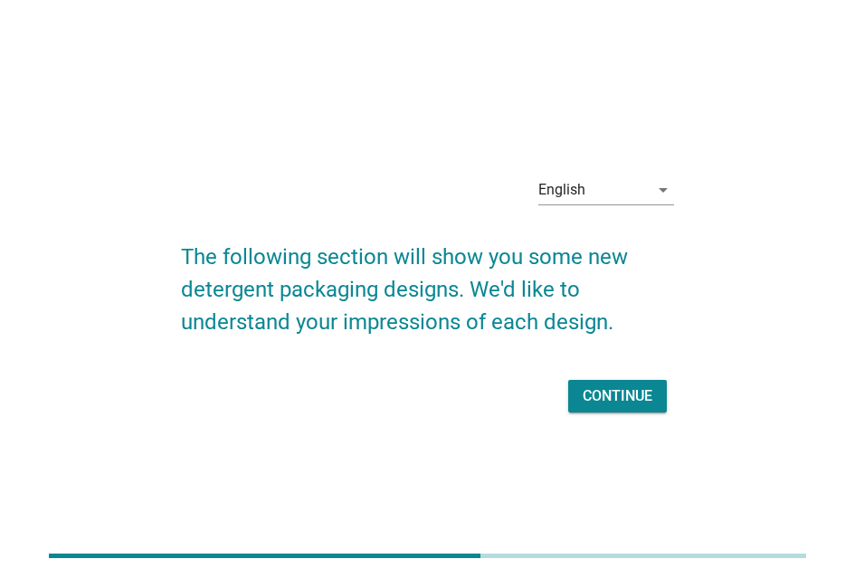
click at [597, 396] on div "Continue" at bounding box center [618, 397] width 70 height 22
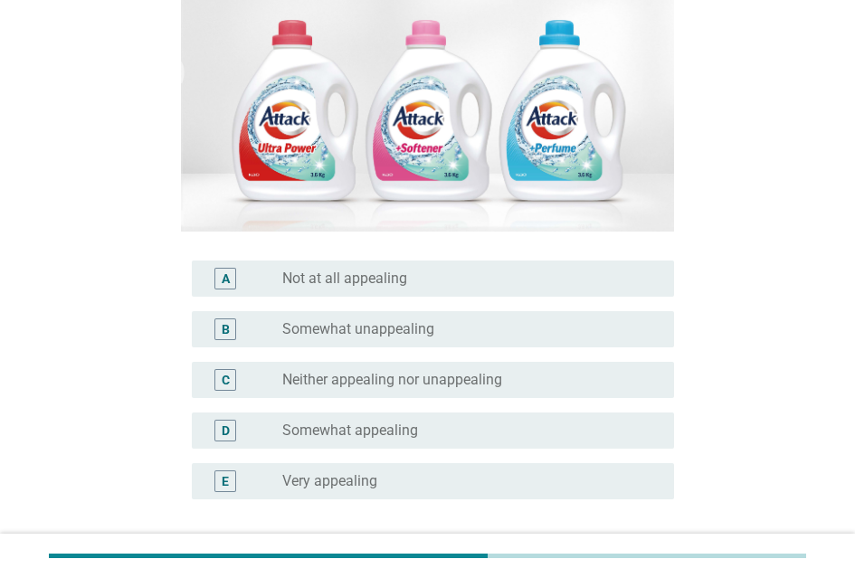
scroll to position [428, 0]
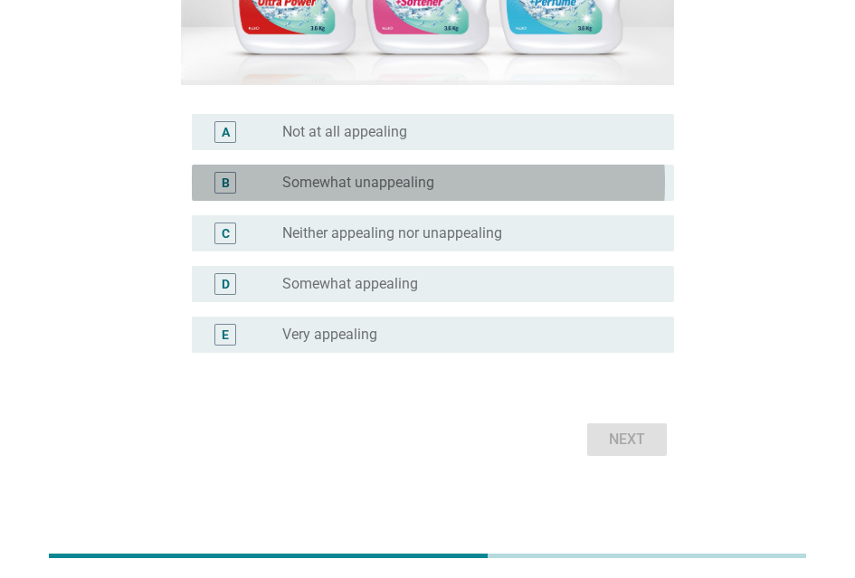
click at [496, 176] on div "radio_button_unchecked Somewhat unappealing" at bounding box center [463, 183] width 363 height 18
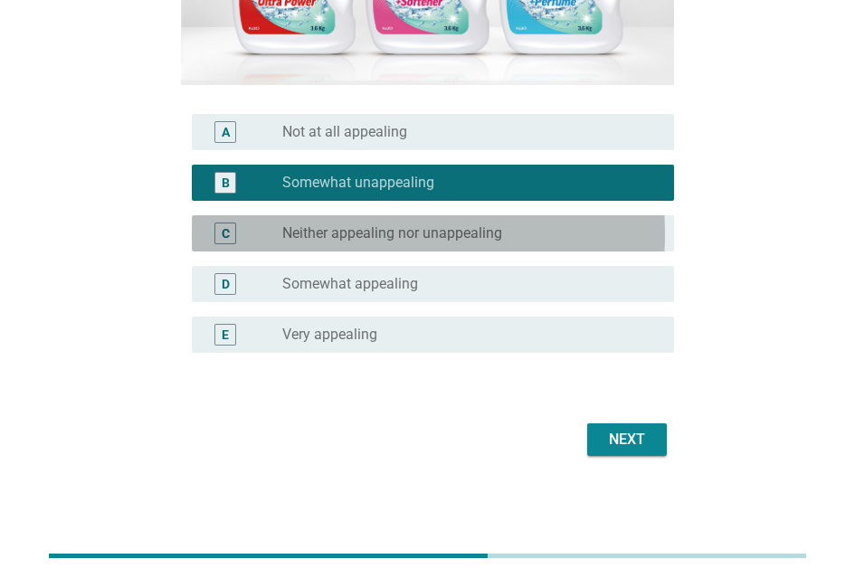
click at [521, 227] on div "radio_button_unchecked Neither appealing nor unappealing" at bounding box center [463, 233] width 363 height 18
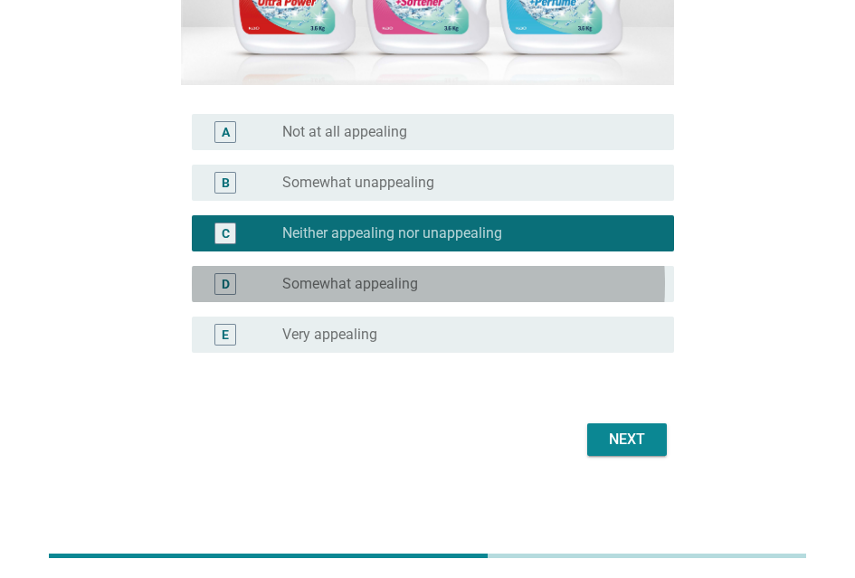
click at [539, 278] on div "radio_button_unchecked Somewhat appealing" at bounding box center [463, 284] width 363 height 18
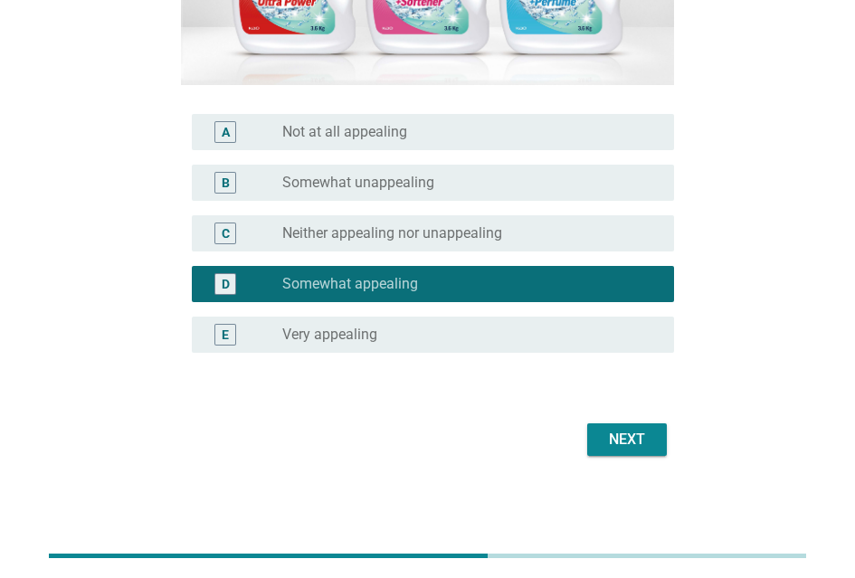
click at [618, 435] on div "Next" at bounding box center [627, 440] width 51 height 22
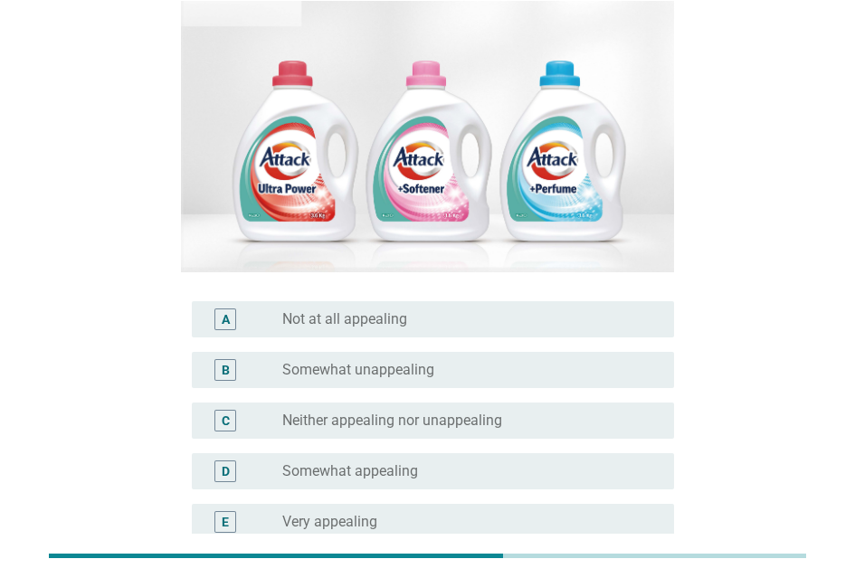
scroll to position [343, 0]
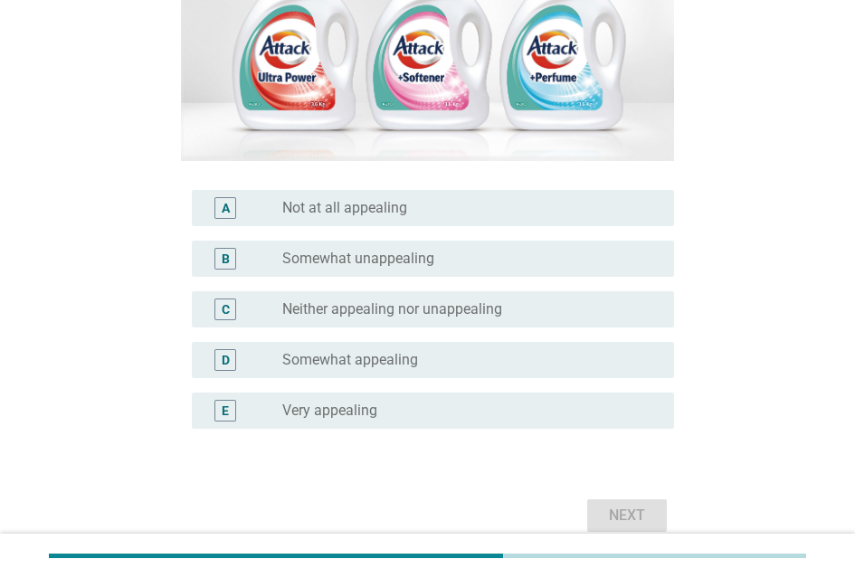
click at [554, 360] on div "radio_button_unchecked Somewhat appealing" at bounding box center [463, 360] width 363 height 18
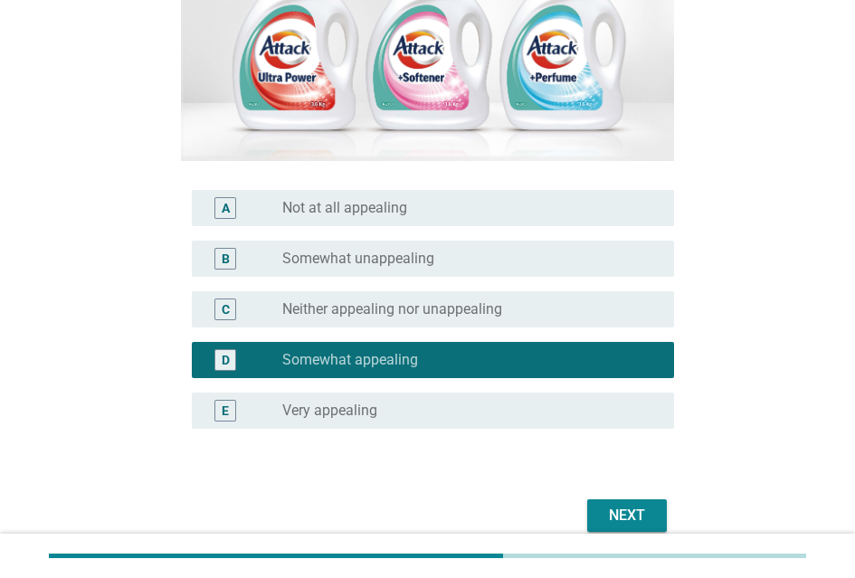
click at [561, 401] on div "radio_button_unchecked Very appealing" at bounding box center [470, 411] width 377 height 22
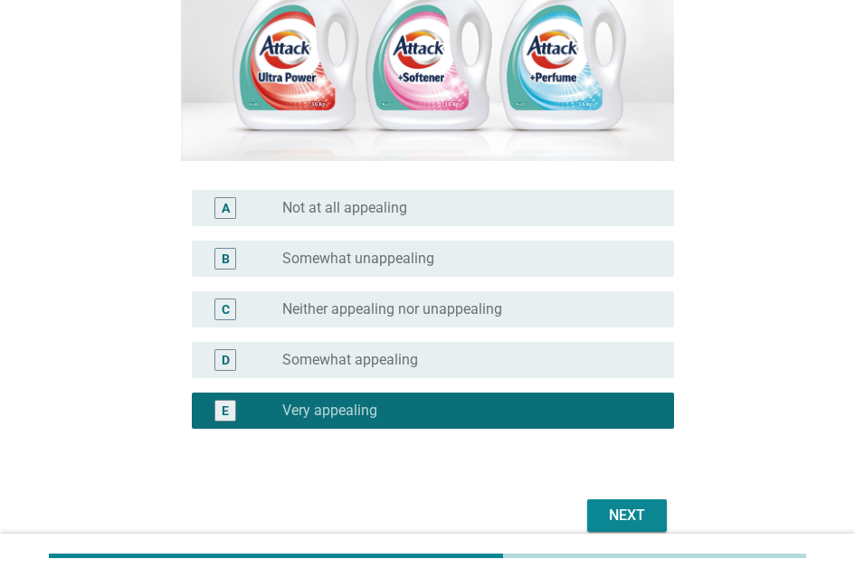
click at [625, 500] on div "Next" at bounding box center [427, 515] width 493 height 43
click at [625, 516] on div "Next" at bounding box center [627, 516] width 51 height 22
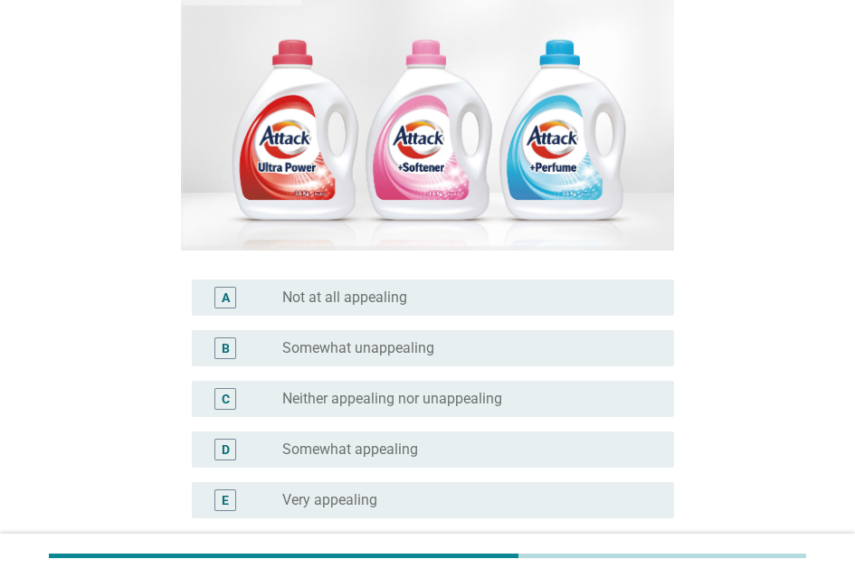
scroll to position [362, 0]
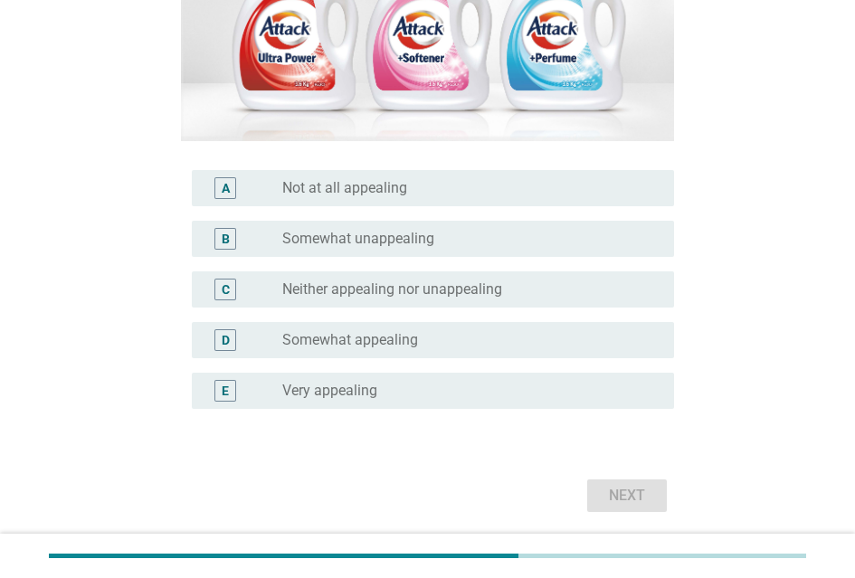
click at [475, 399] on div "radio_button_unchecked Very appealing" at bounding box center [463, 391] width 363 height 18
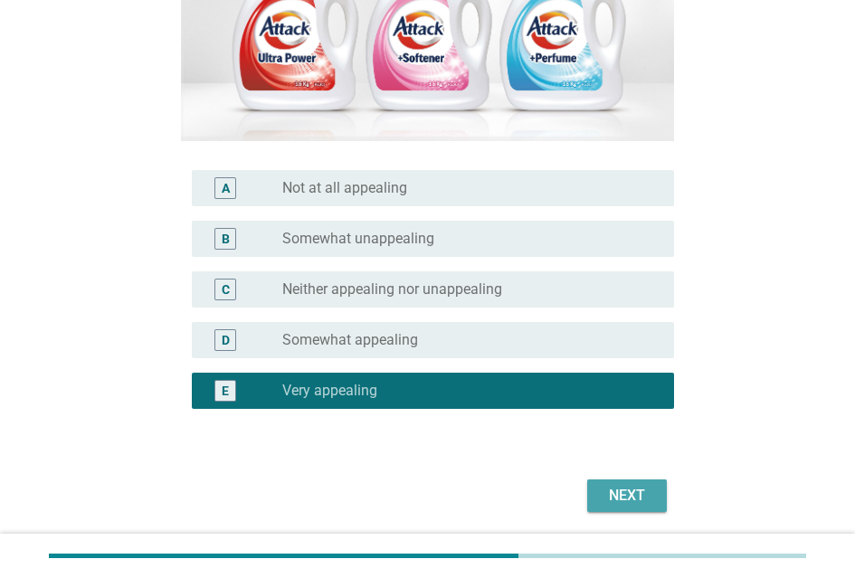
click at [606, 498] on div "Next" at bounding box center [627, 496] width 51 height 22
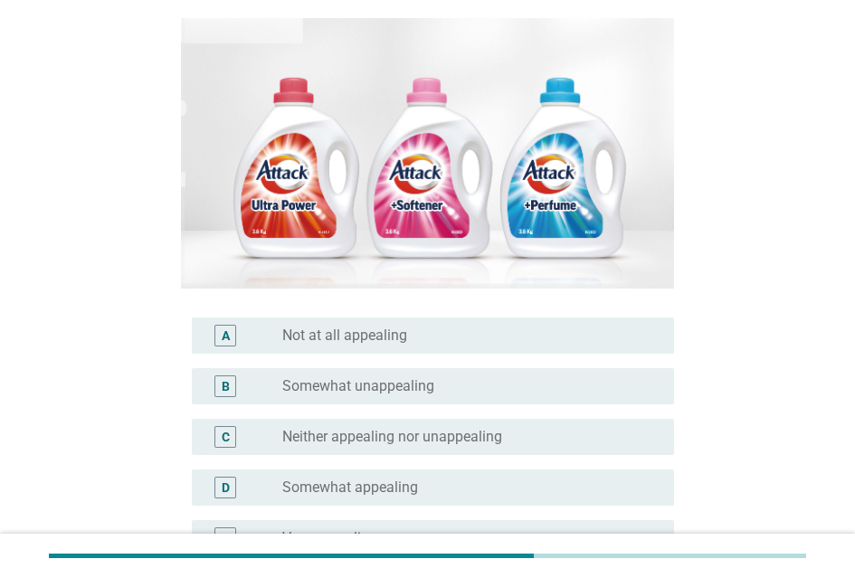
scroll to position [272, 0]
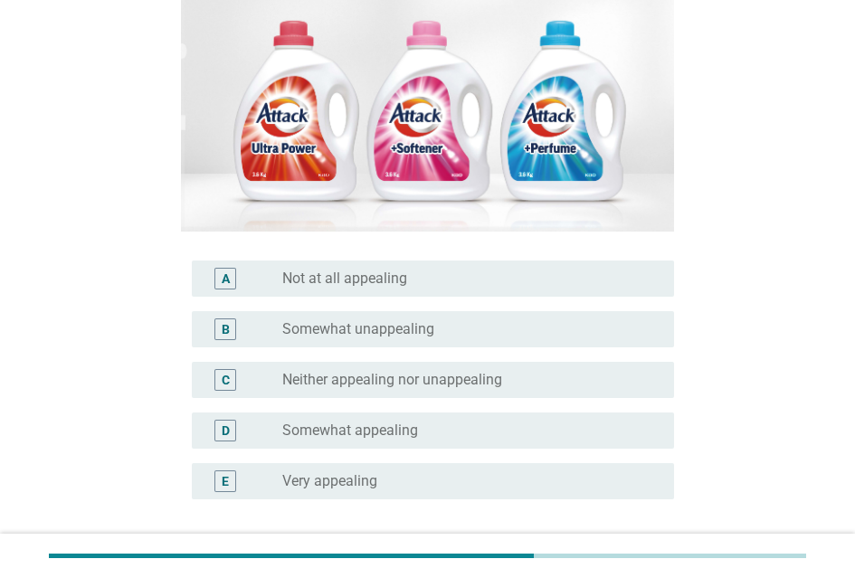
click at [490, 477] on div "radio_button_unchecked Very appealing" at bounding box center [463, 481] width 363 height 18
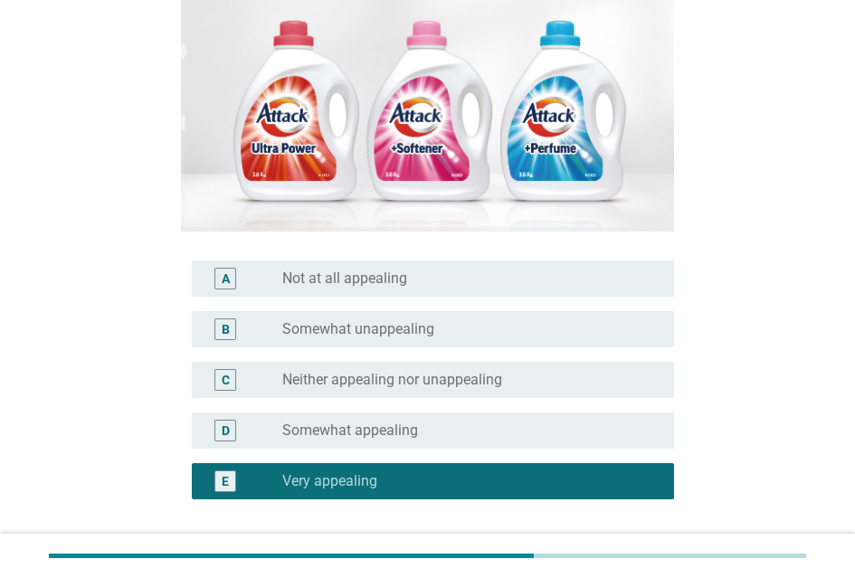
scroll to position [427, 0]
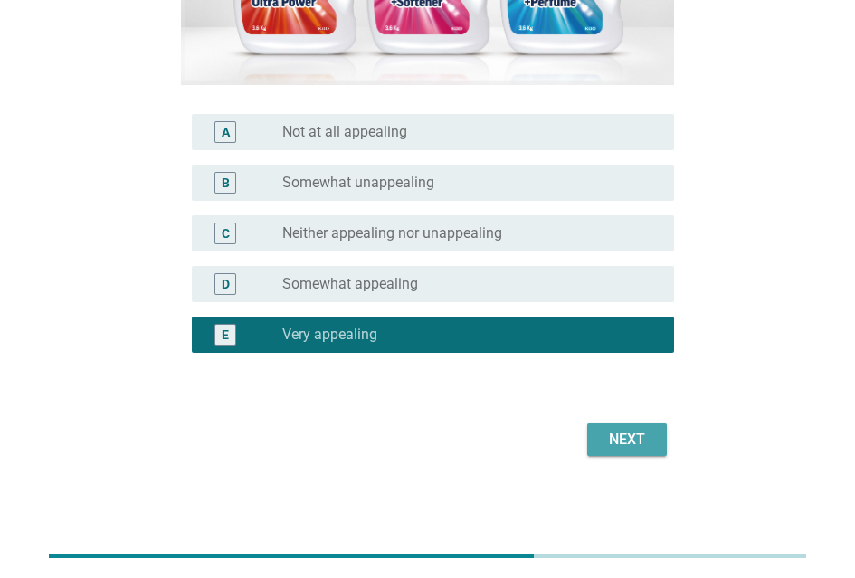
click at [636, 437] on div "Next" at bounding box center [627, 440] width 51 height 22
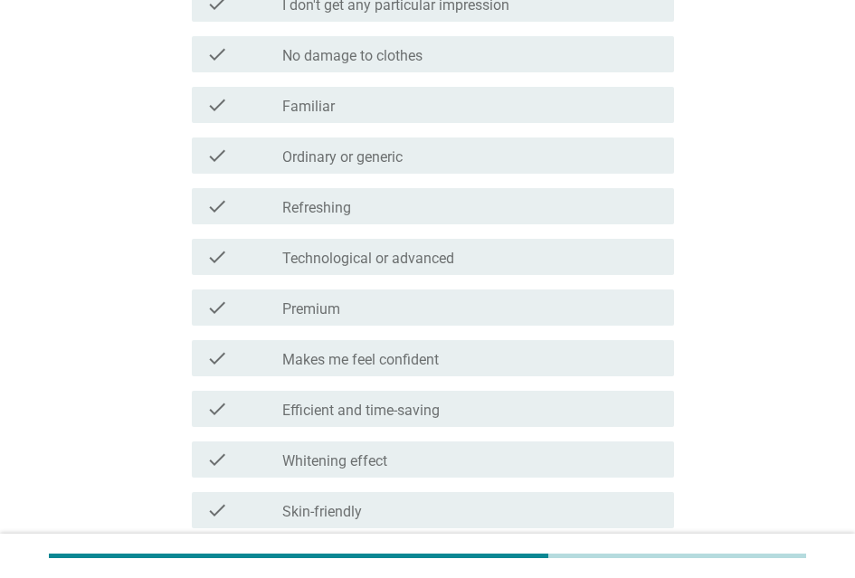
scroll to position [543, 0]
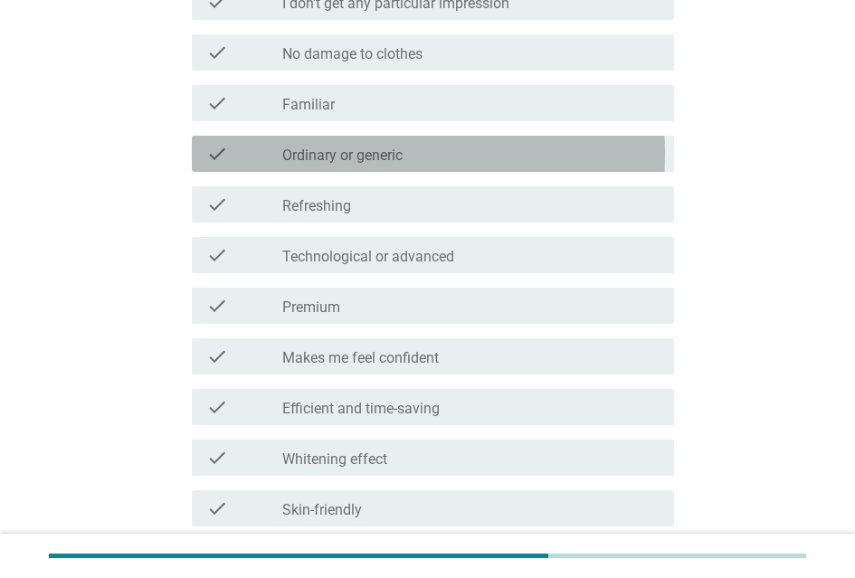
click at [383, 152] on label "Ordinary or generic" at bounding box center [342, 156] width 120 height 18
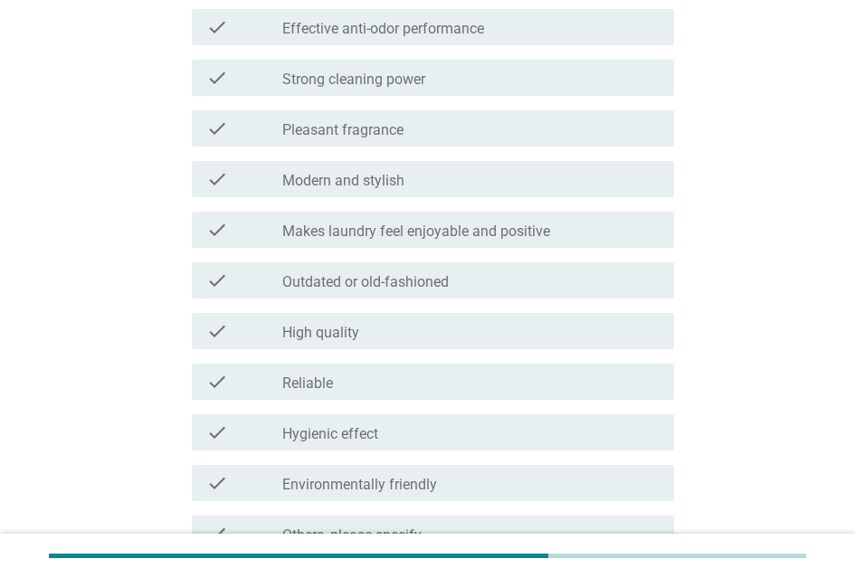
scroll to position [1358, 0]
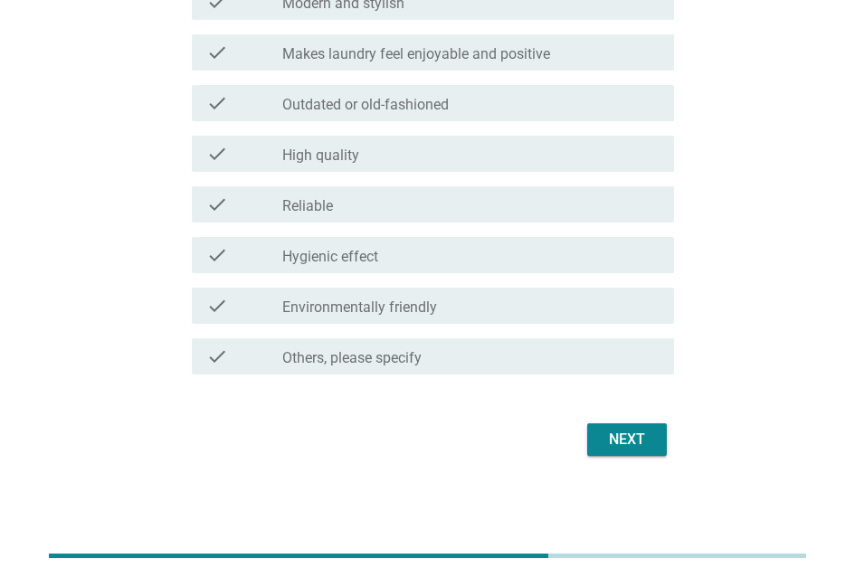
click at [449, 106] on label "Outdated or old-fashioned" at bounding box center [365, 105] width 167 height 18
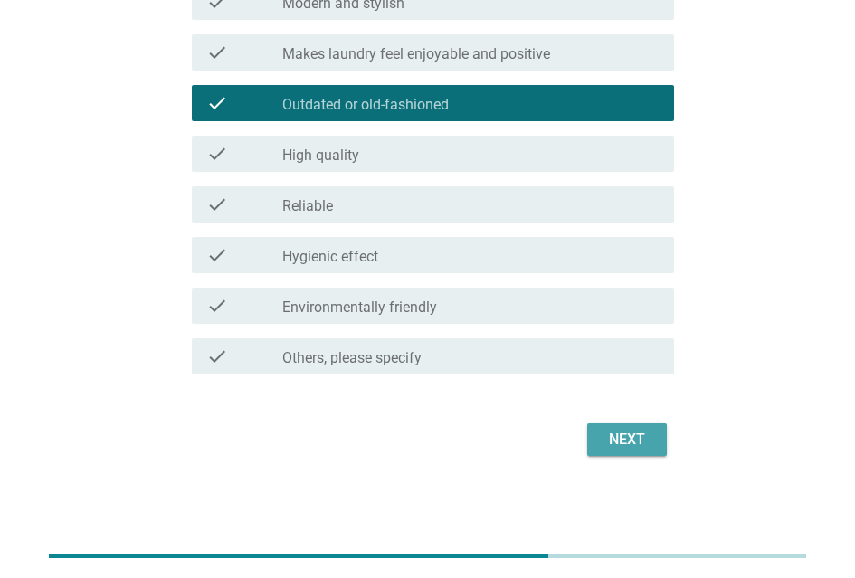
click at [607, 437] on div "Next" at bounding box center [627, 440] width 51 height 22
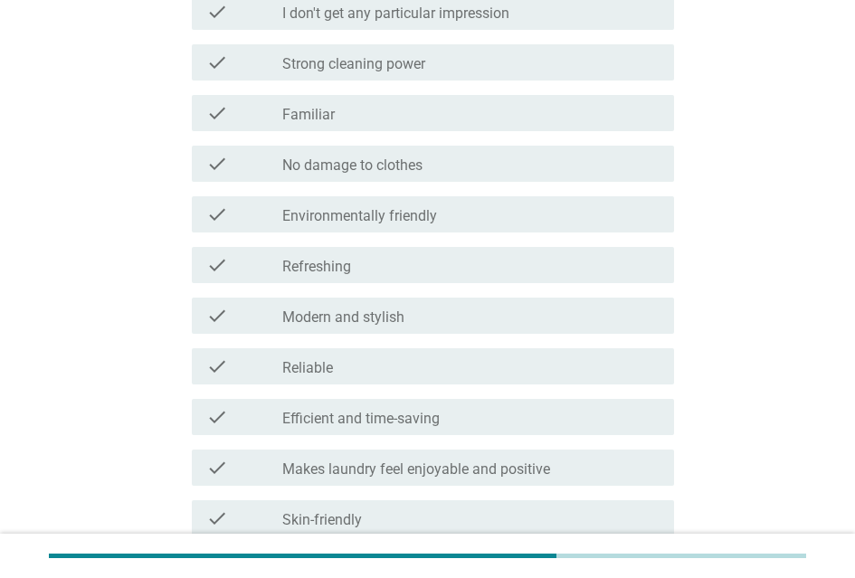
scroll to position [543, 0]
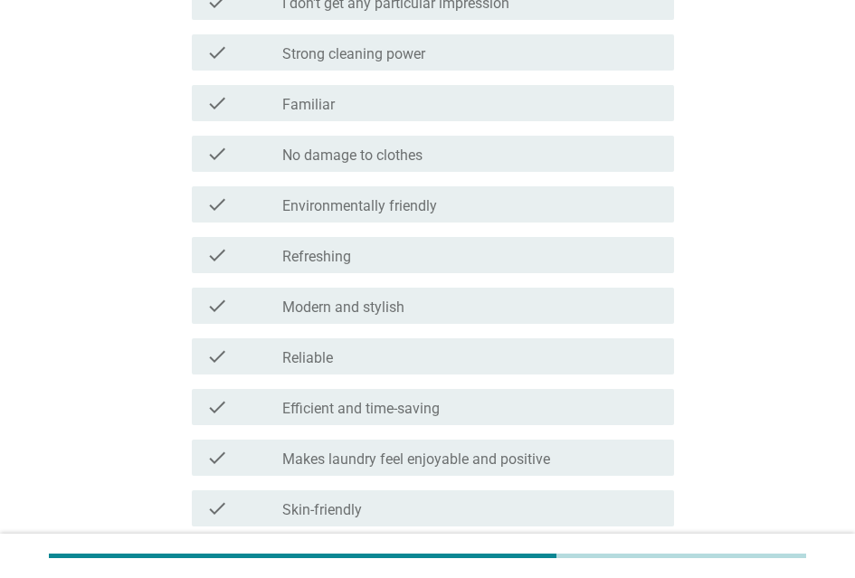
click at [393, 407] on label "Efficient and time-saving" at bounding box center [360, 409] width 157 height 18
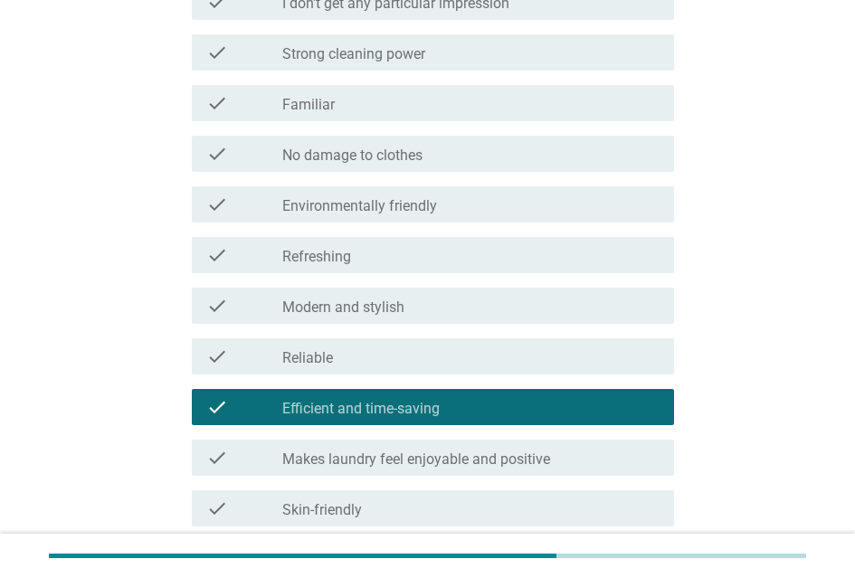
click at [366, 322] on div "check check_box_outline_blank Modern and stylish" at bounding box center [433, 306] width 482 height 36
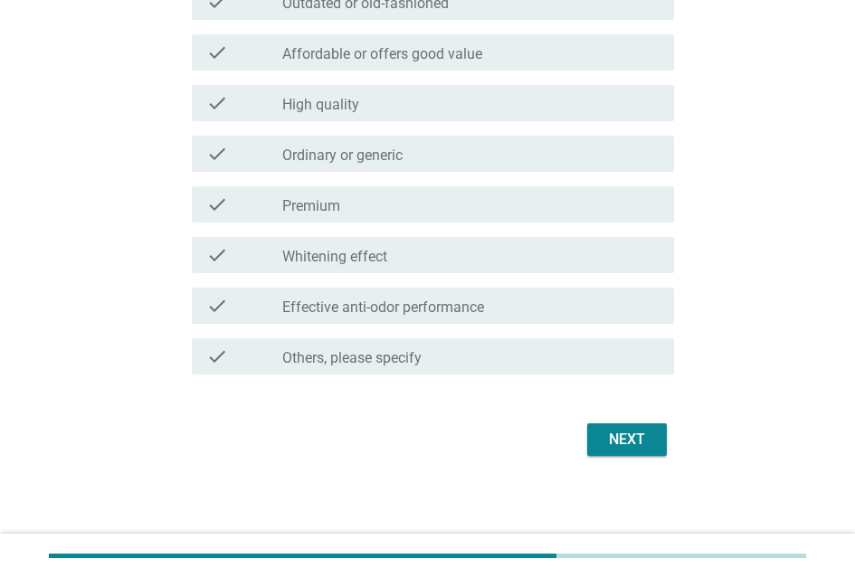
scroll to position [1363, 0]
click at [620, 437] on div "Next" at bounding box center [627, 440] width 51 height 22
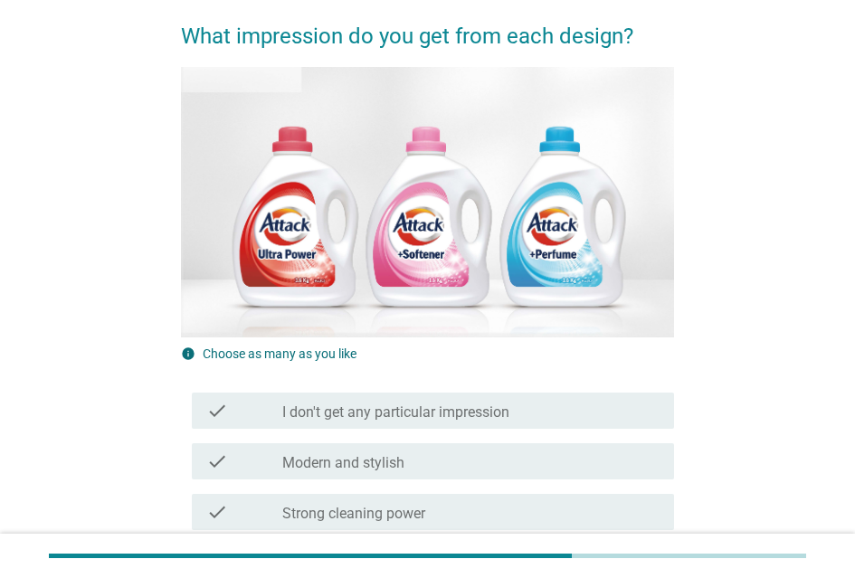
scroll to position [362, 0]
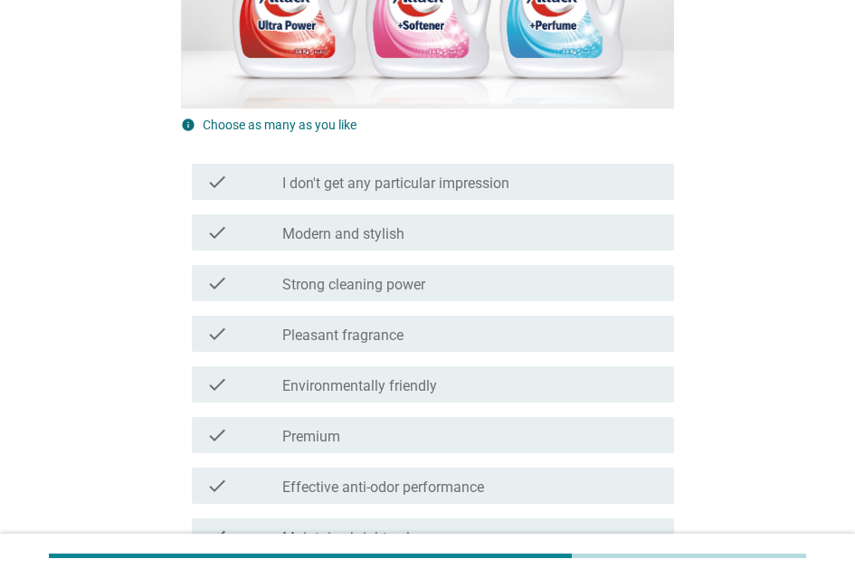
click at [344, 424] on div "check_box_outline_blank Premium" at bounding box center [470, 435] width 377 height 22
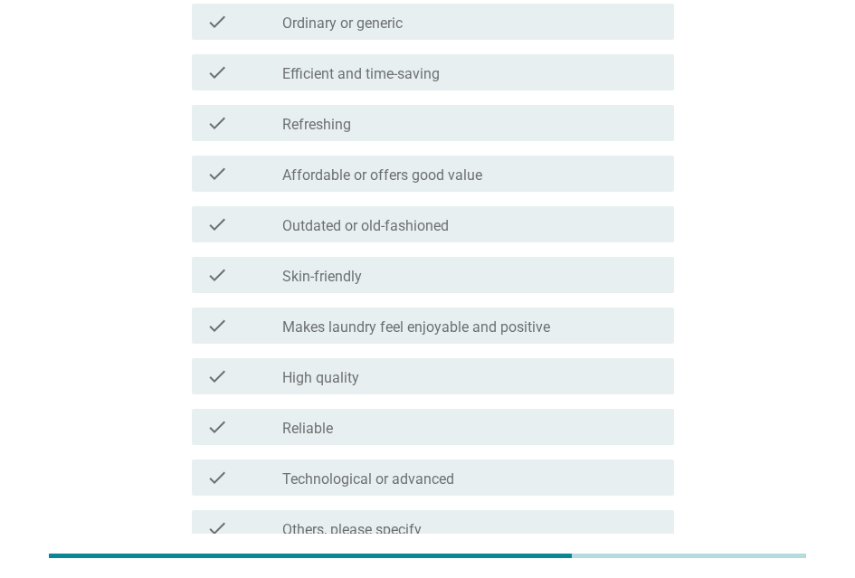
scroll to position [1171, 0]
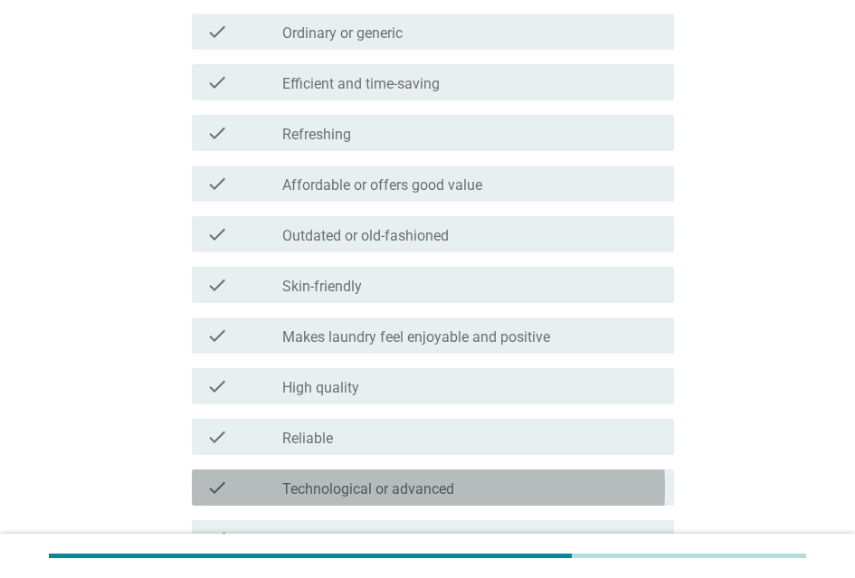
click at [415, 493] on label "Technological or advanced" at bounding box center [368, 490] width 172 height 18
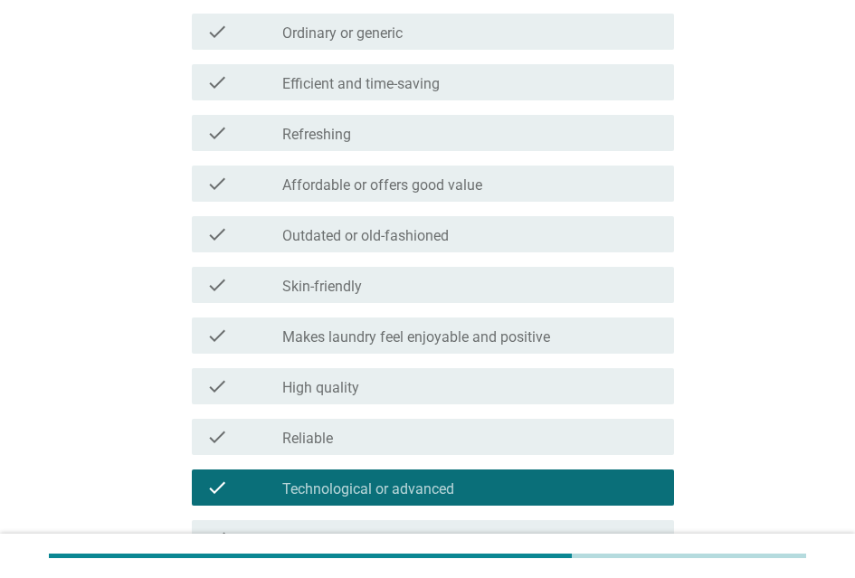
scroll to position [1081, 0]
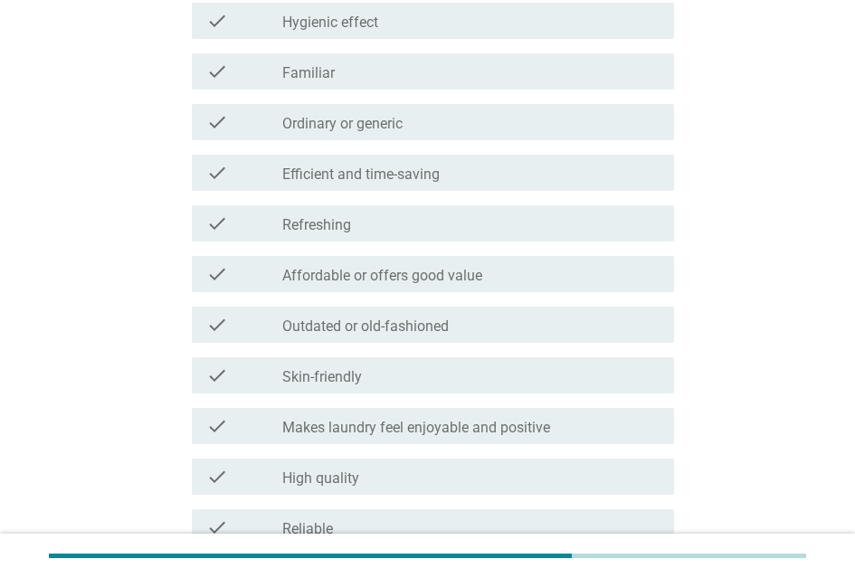
click at [373, 223] on div "check_box_outline_blank Refreshing" at bounding box center [470, 224] width 377 height 22
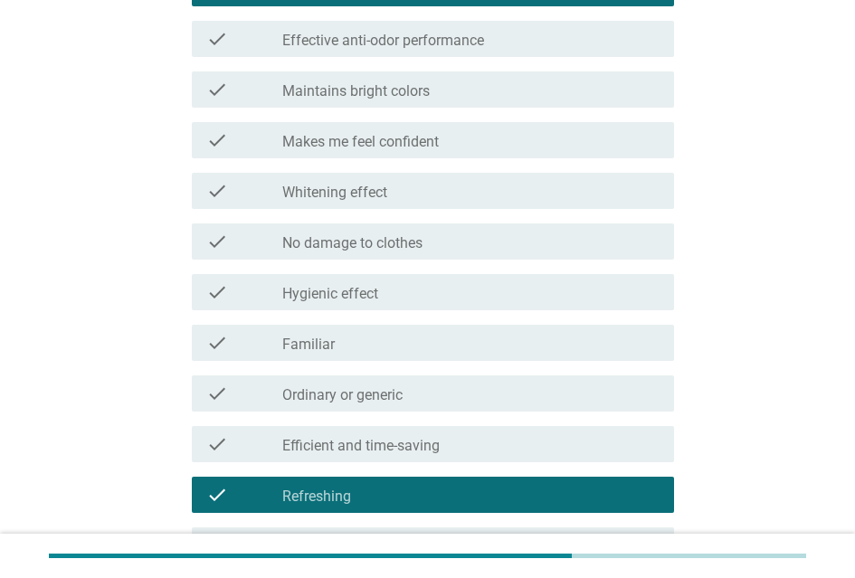
scroll to position [1363, 0]
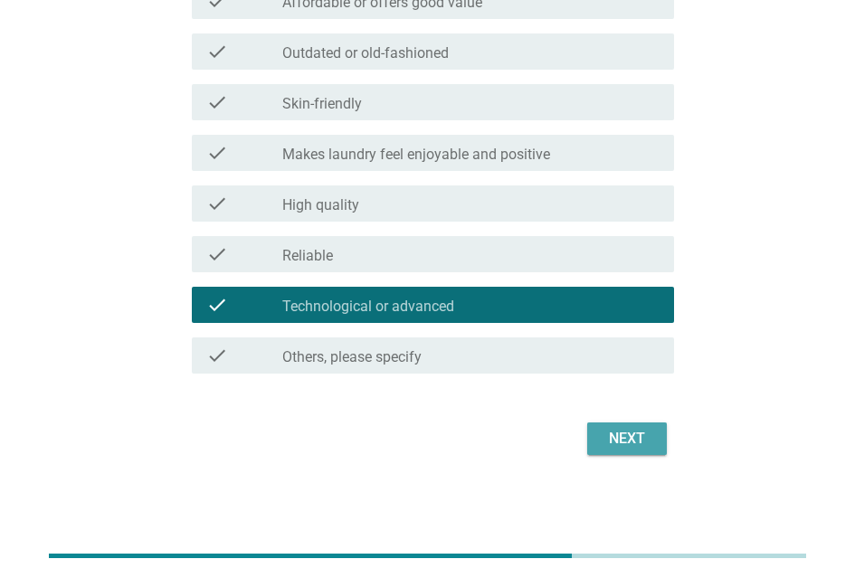
click at [639, 437] on div "Next" at bounding box center [627, 439] width 51 height 22
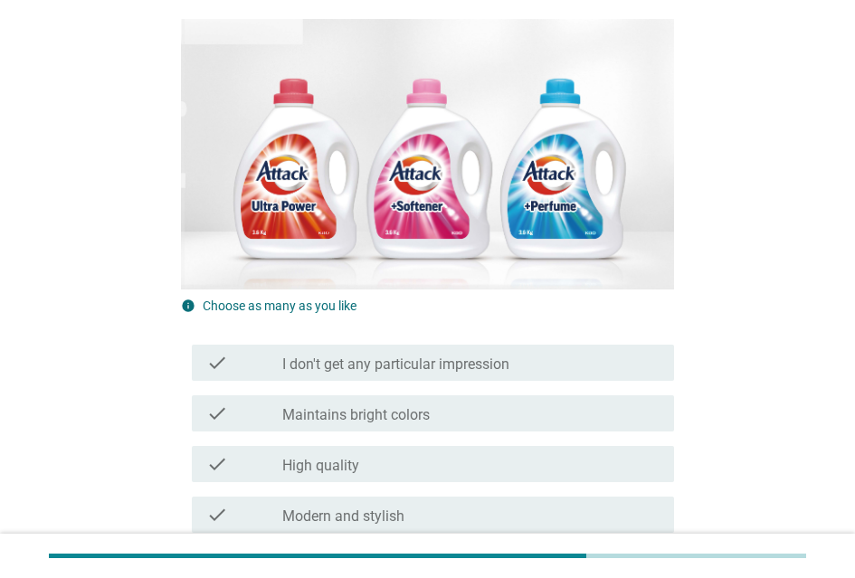
scroll to position [362, 0]
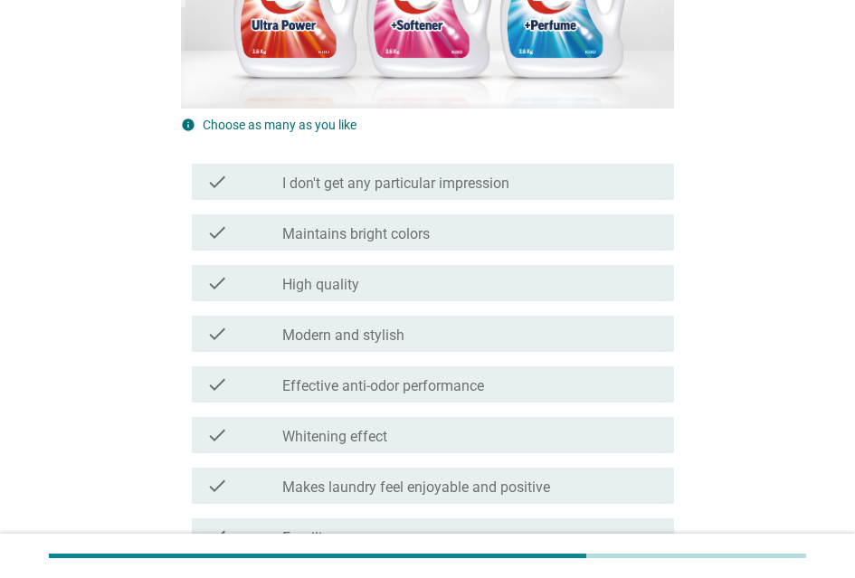
click at [400, 333] on label "Modern and stylish" at bounding box center [343, 336] width 122 height 18
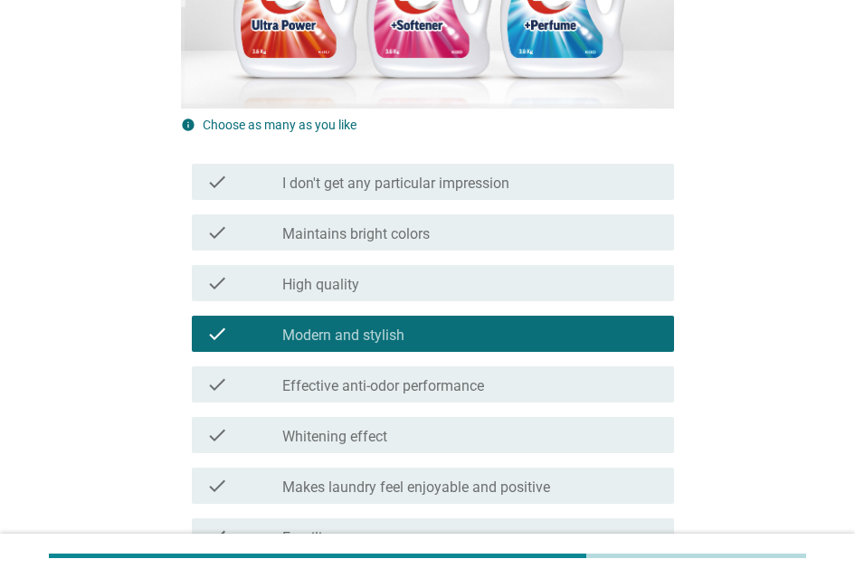
click at [381, 276] on div "check_box_outline_blank High quality" at bounding box center [470, 283] width 377 height 22
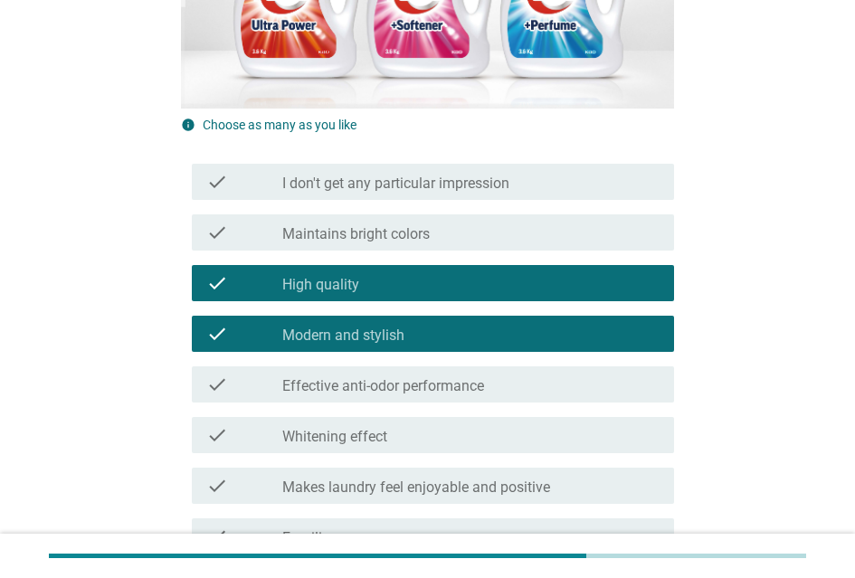
click at [399, 242] on label "Maintains bright colors" at bounding box center [356, 234] width 148 height 18
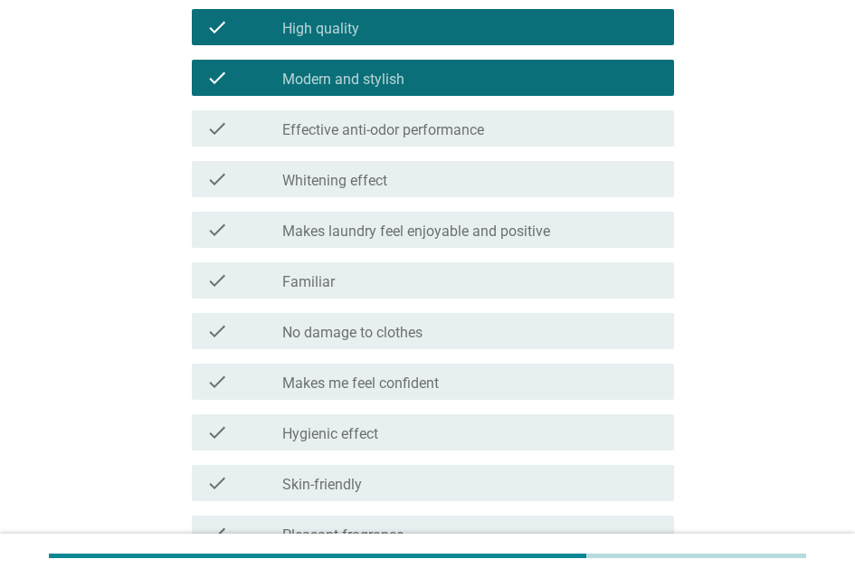
scroll to position [634, 0]
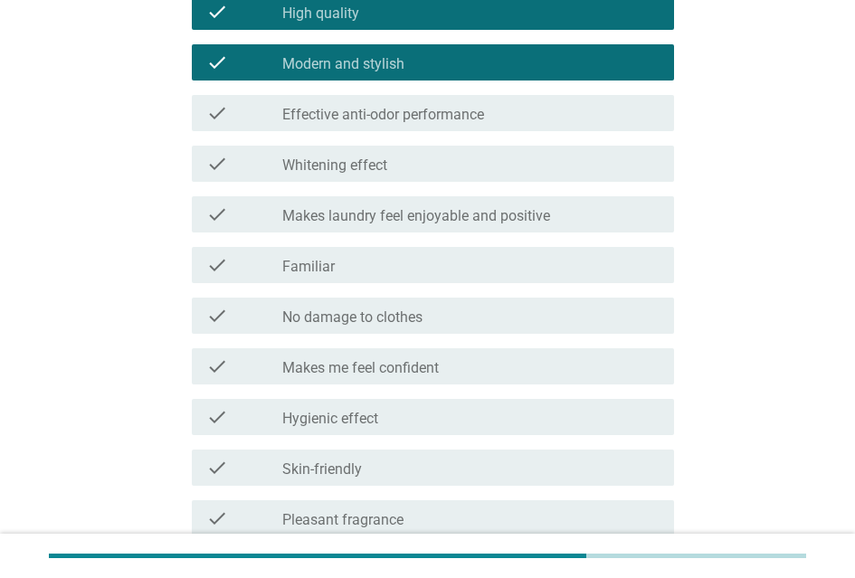
click at [439, 373] on label "Makes me feel confident" at bounding box center [360, 368] width 157 height 18
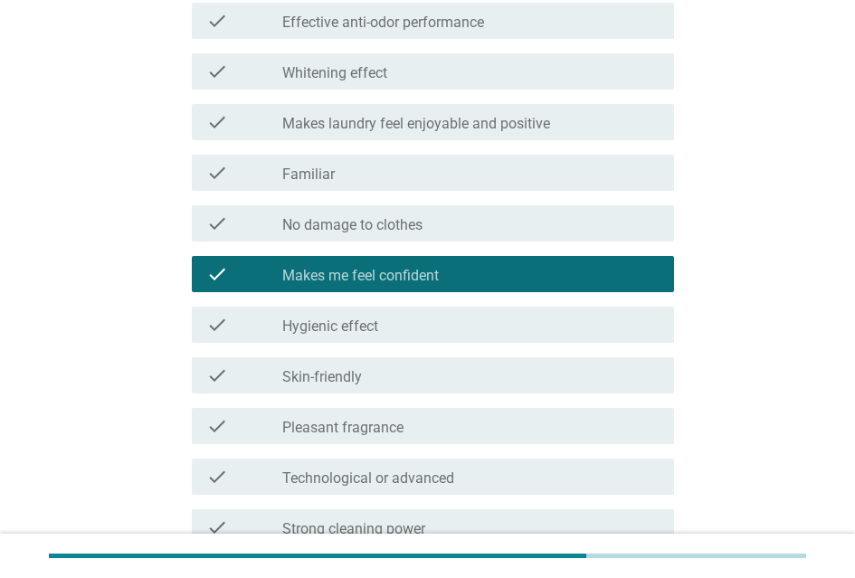
scroll to position [815, 0]
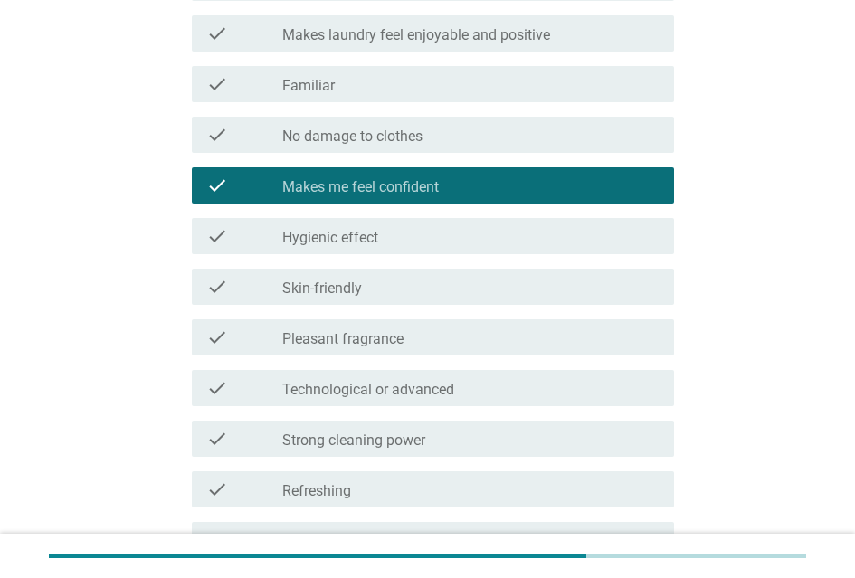
click at [417, 181] on label "Makes me feel confident" at bounding box center [360, 187] width 157 height 18
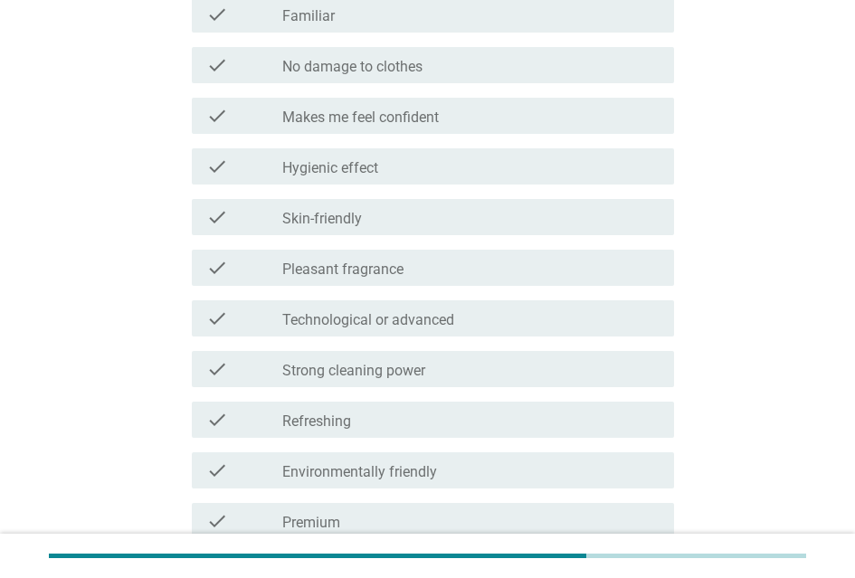
scroll to position [905, 0]
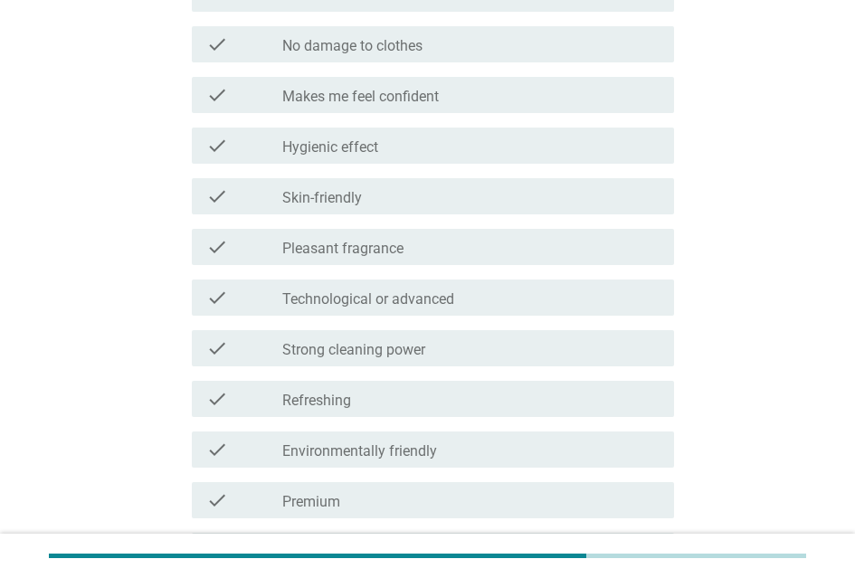
click at [435, 292] on label "Technological or advanced" at bounding box center [368, 300] width 172 height 18
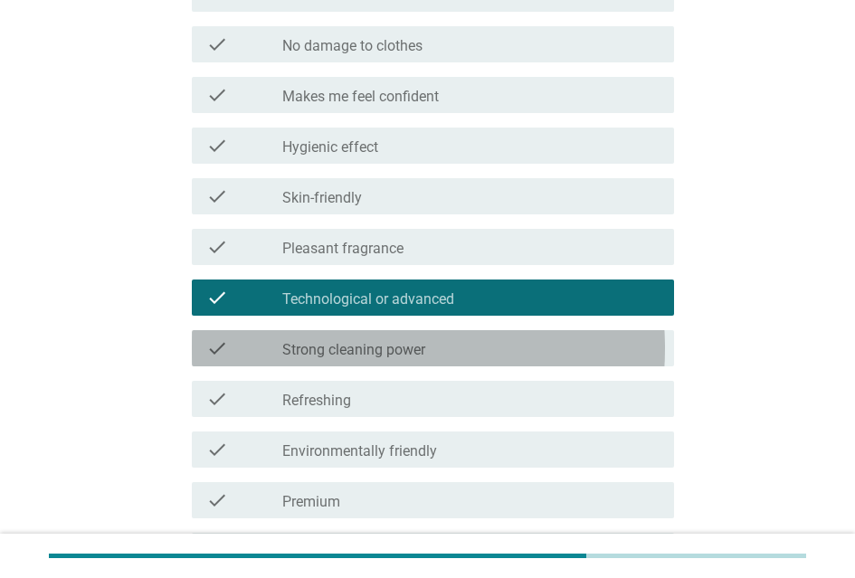
click at [435, 358] on div "check_box_outline_blank Strong cleaning power" at bounding box center [470, 349] width 377 height 22
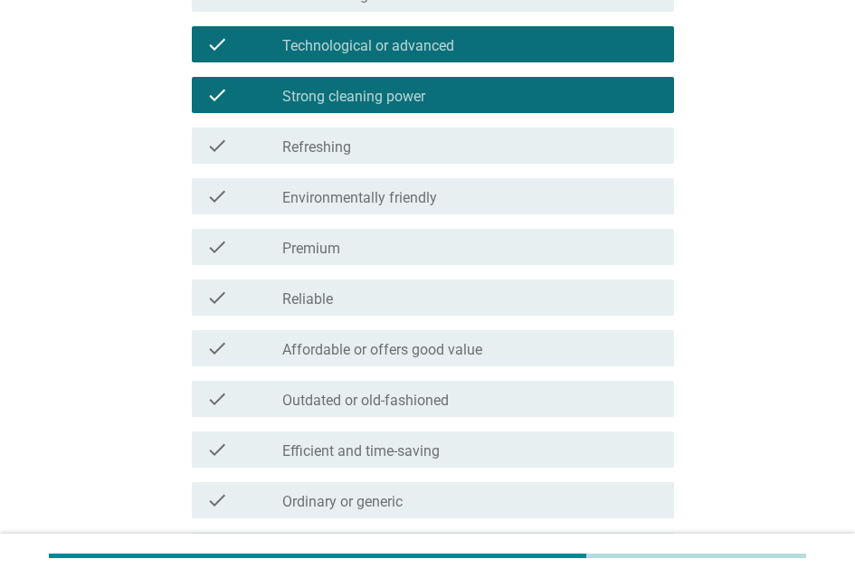
scroll to position [1177, 0]
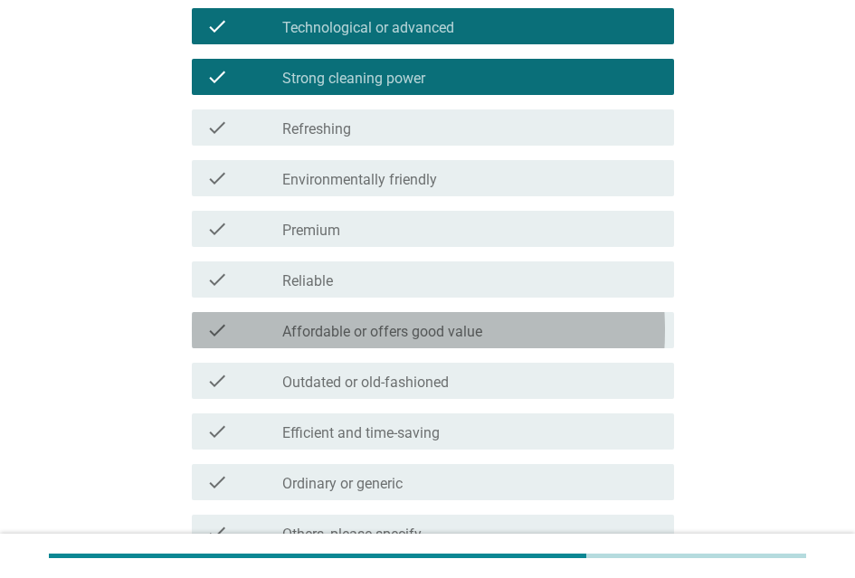
click at [413, 343] on div "check check_box_outline_blank Affordable or offers good value" at bounding box center [433, 330] width 482 height 36
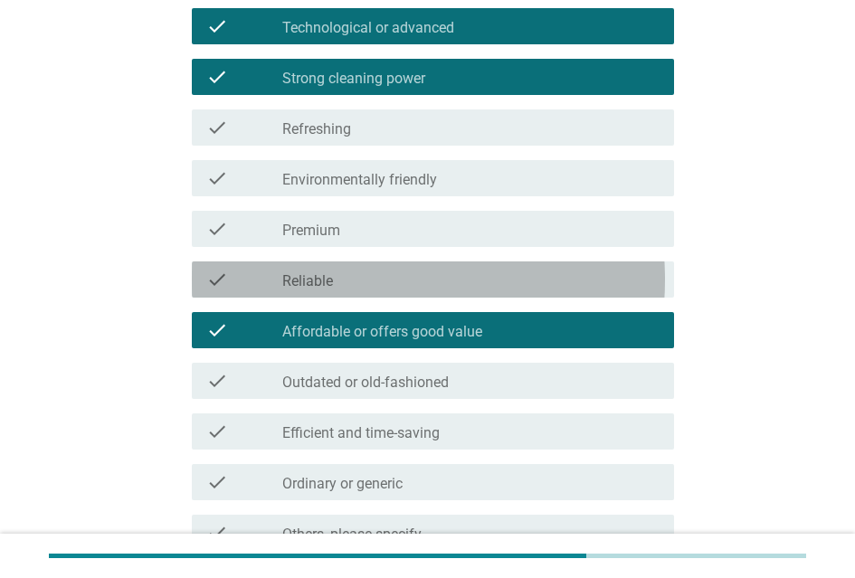
click at [399, 277] on div "check_box_outline_blank Reliable" at bounding box center [470, 280] width 377 height 22
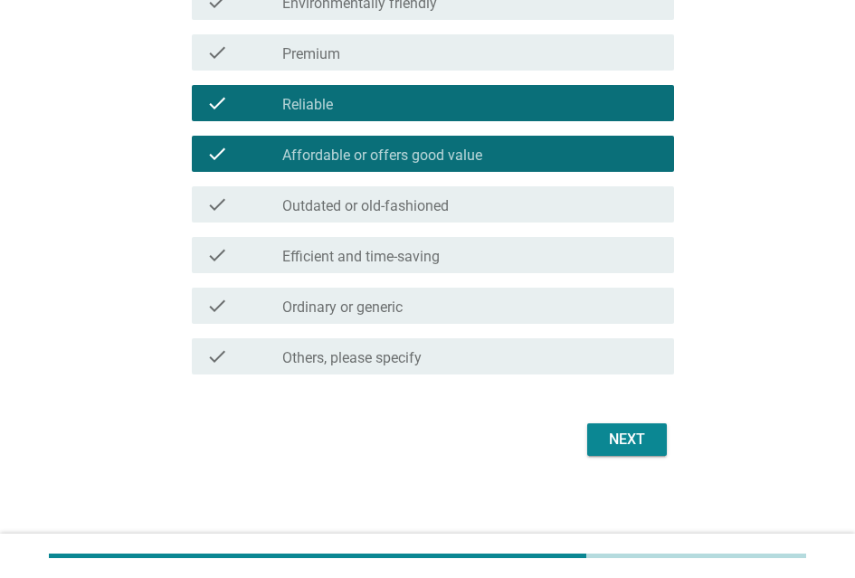
scroll to position [1362, 0]
click at [617, 429] on div "Next" at bounding box center [627, 440] width 51 height 22
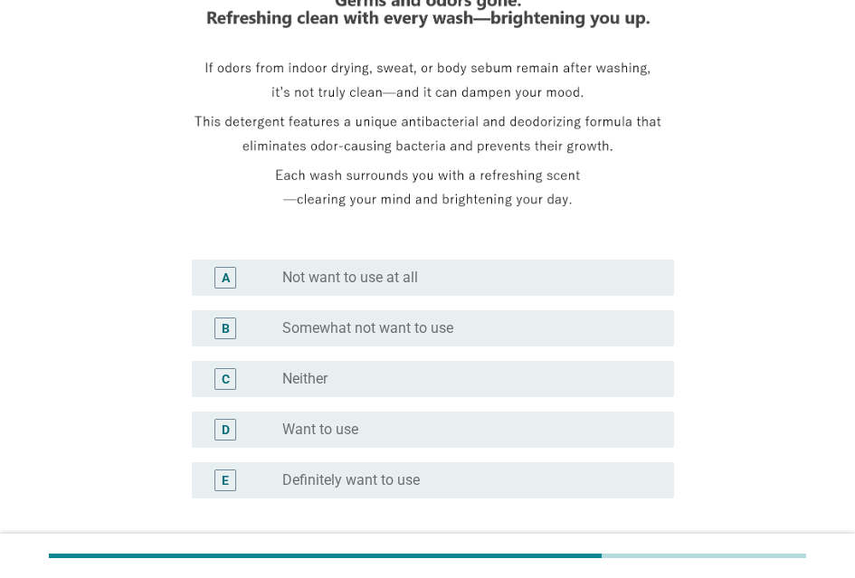
click at [453, 438] on div "radio_button_unchecked Want to use" at bounding box center [463, 430] width 363 height 18
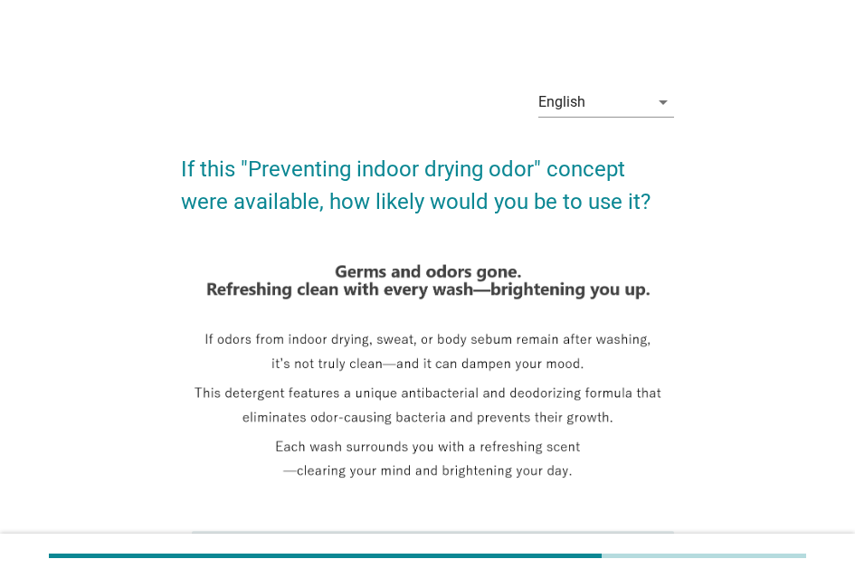
scroll to position [426, 0]
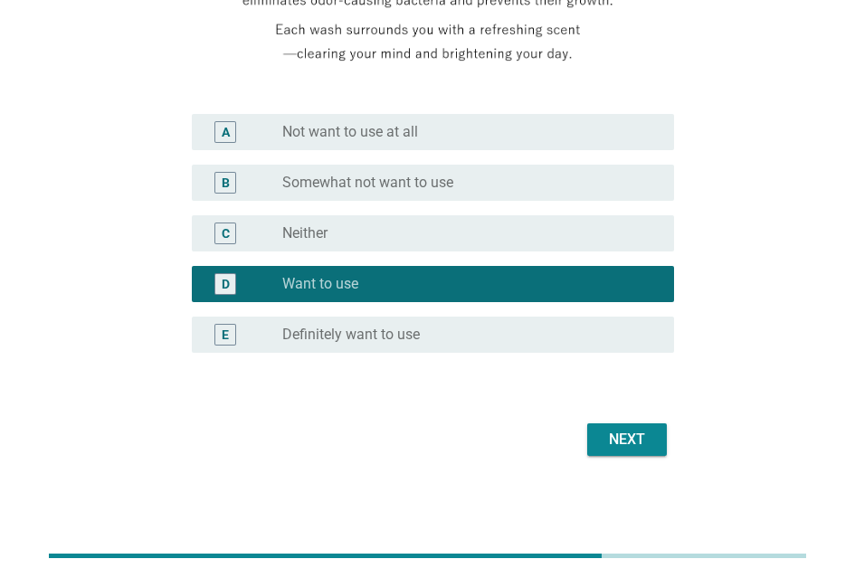
click at [641, 443] on button "Next" at bounding box center [627, 440] width 80 height 33
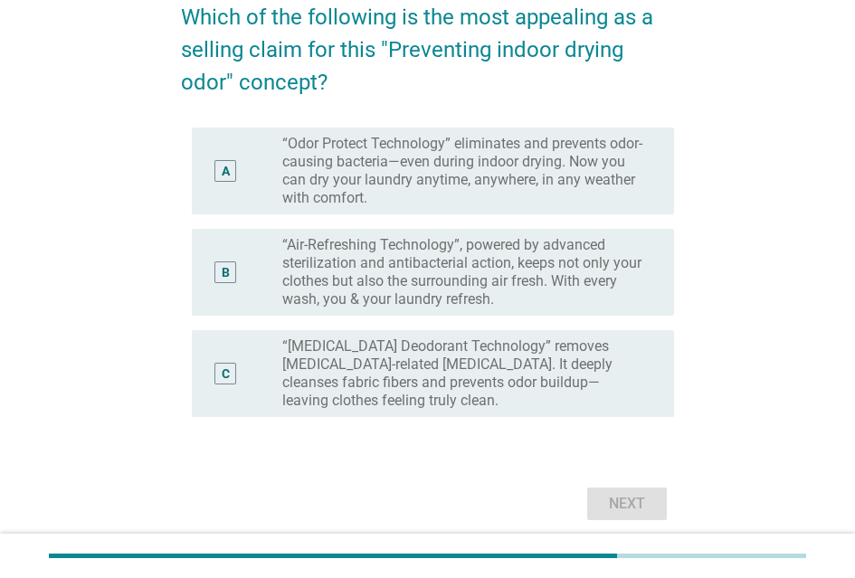
scroll to position [181, 0]
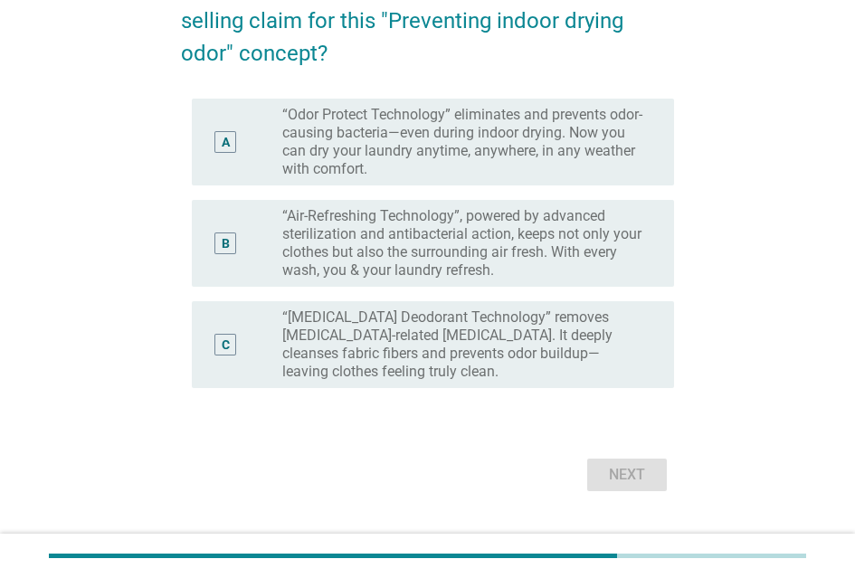
click at [590, 261] on label "“Air-Refreshing Technology”, powered by advanced sterilization and antibacteria…" at bounding box center [463, 243] width 363 height 72
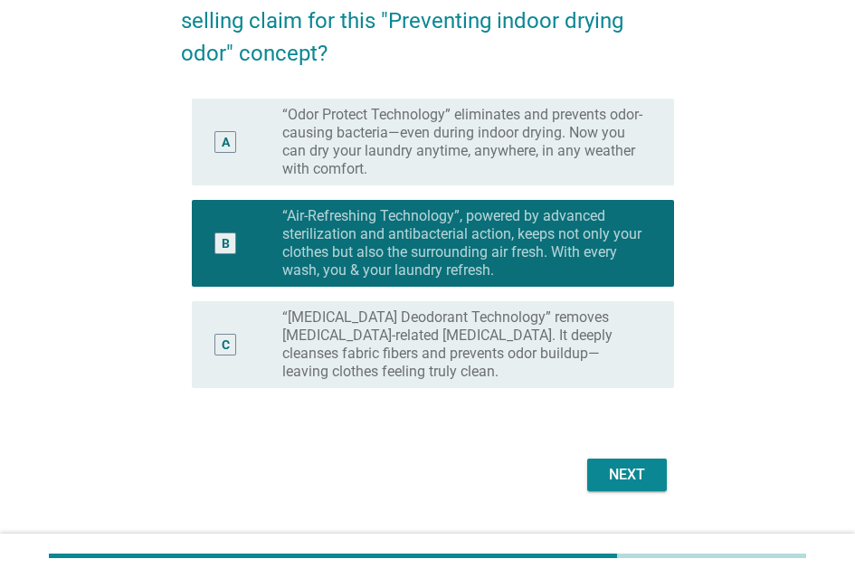
click at [619, 472] on div "Next" at bounding box center [627, 475] width 51 height 22
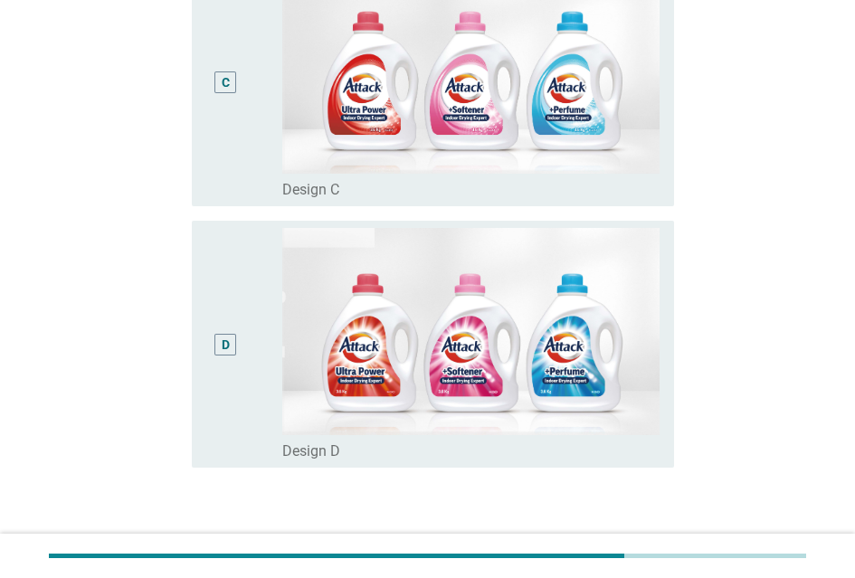
scroll to position [815, 0]
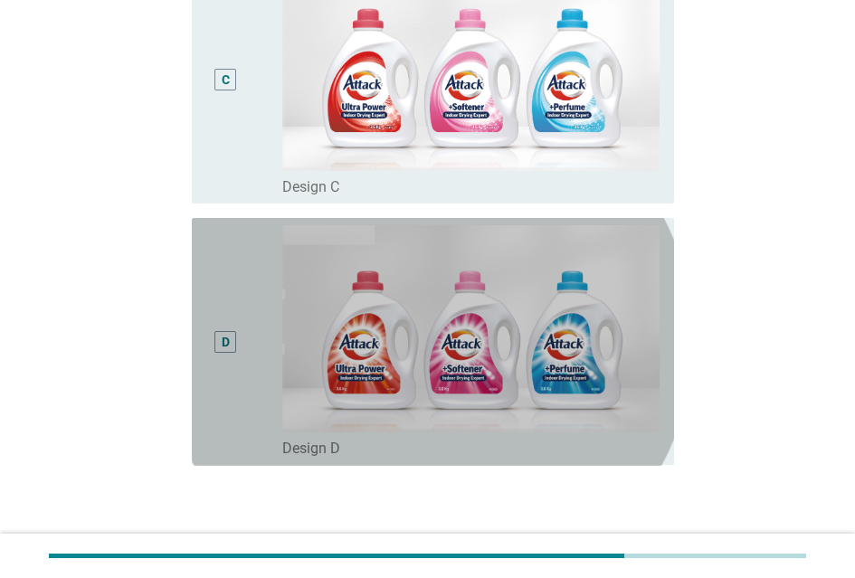
click at [215, 345] on div "D" at bounding box center [225, 342] width 38 height 234
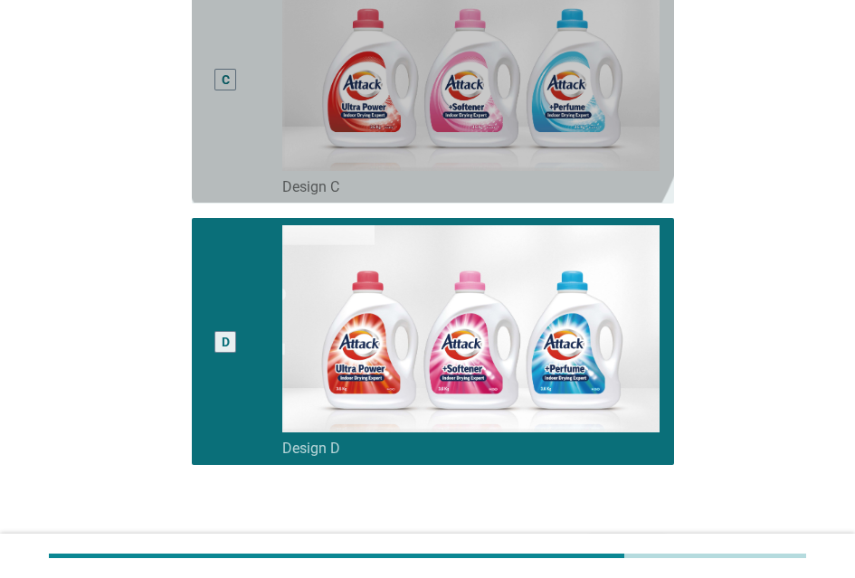
click at [228, 33] on div "C" at bounding box center [225, 79] width 38 height 233
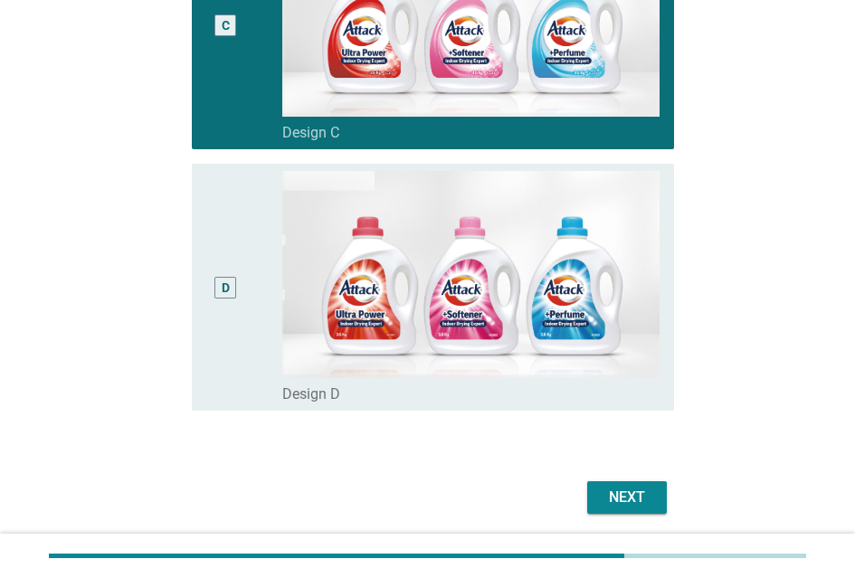
scroll to position [924, 0]
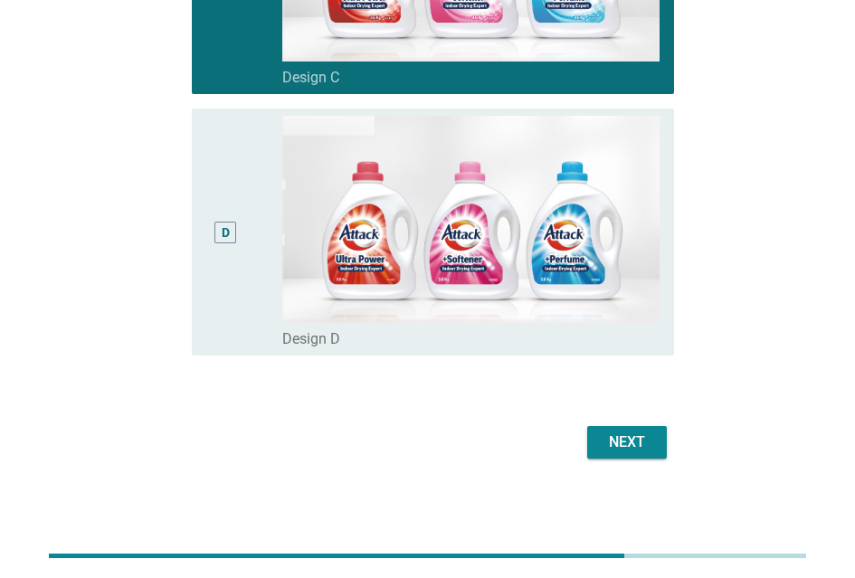
click at [610, 432] on div "Next" at bounding box center [627, 443] width 51 height 22
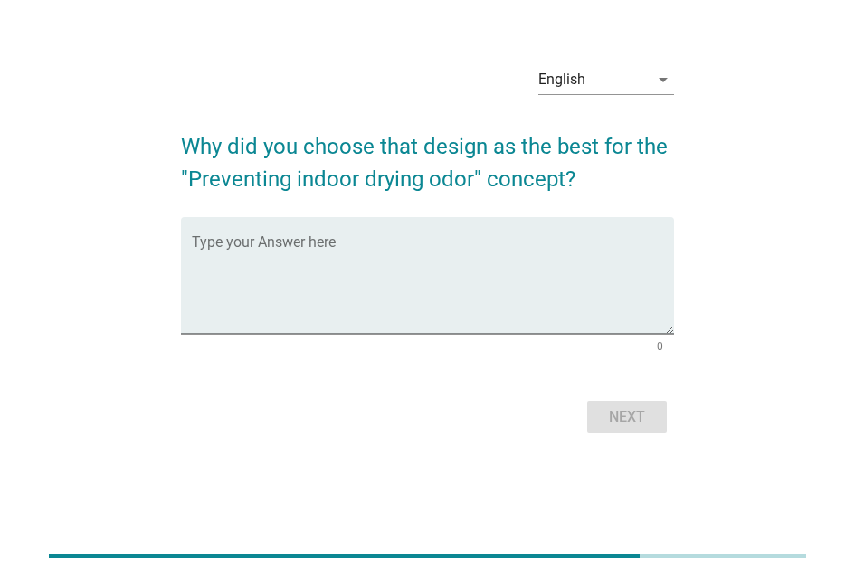
scroll to position [0, 0]
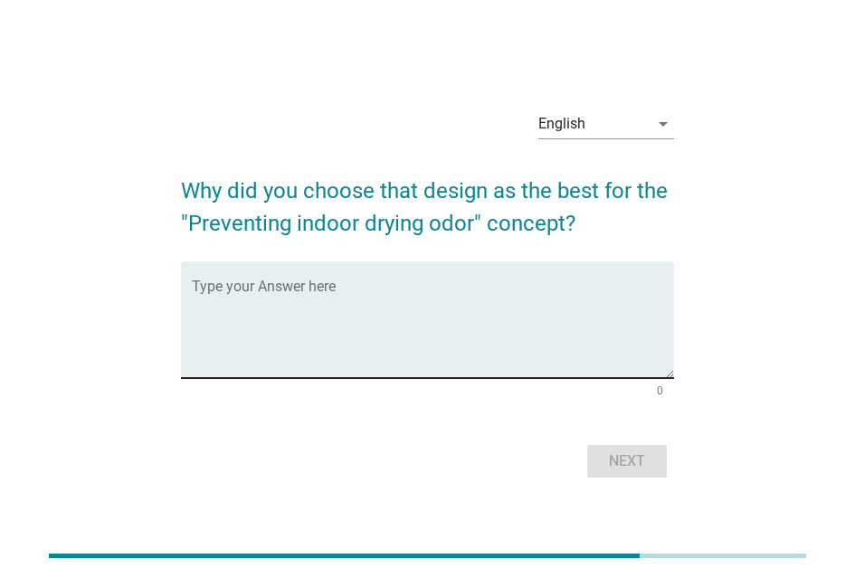
click at [459, 339] on textarea "Type your Answer here" at bounding box center [433, 330] width 482 height 95
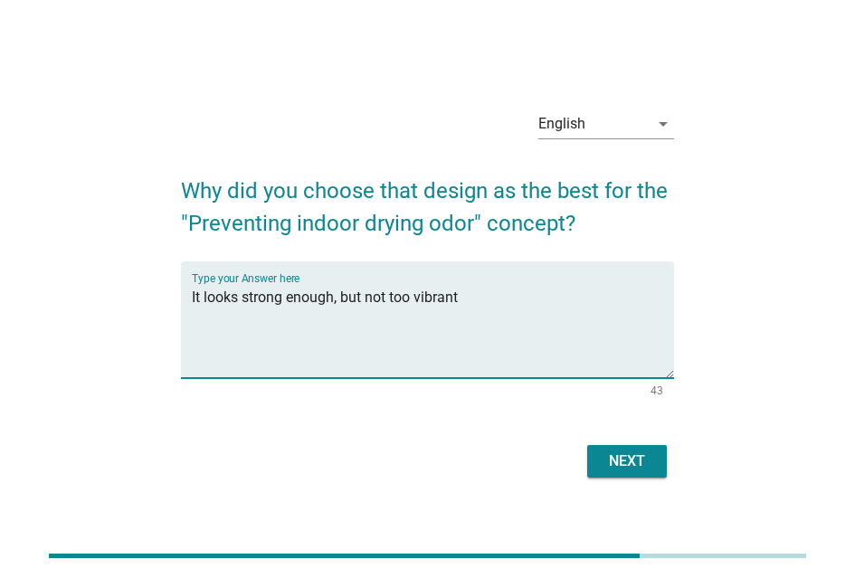
type textarea "It looks strong enough, but not too vibrant"
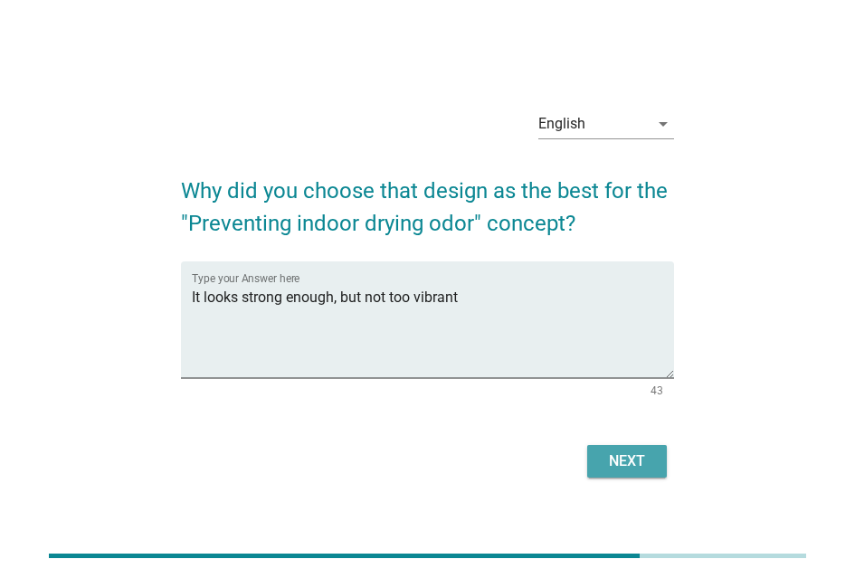
click at [639, 459] on div "Next" at bounding box center [627, 462] width 51 height 22
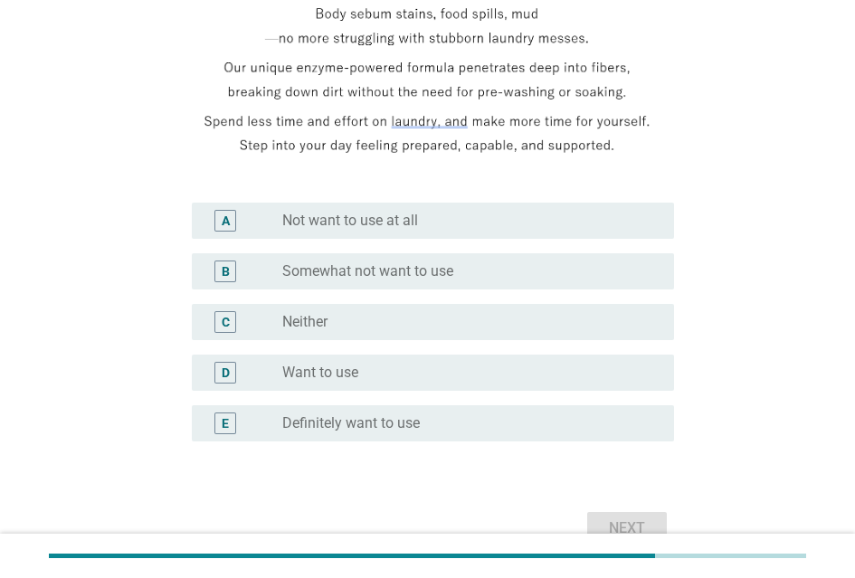
scroll to position [362, 0]
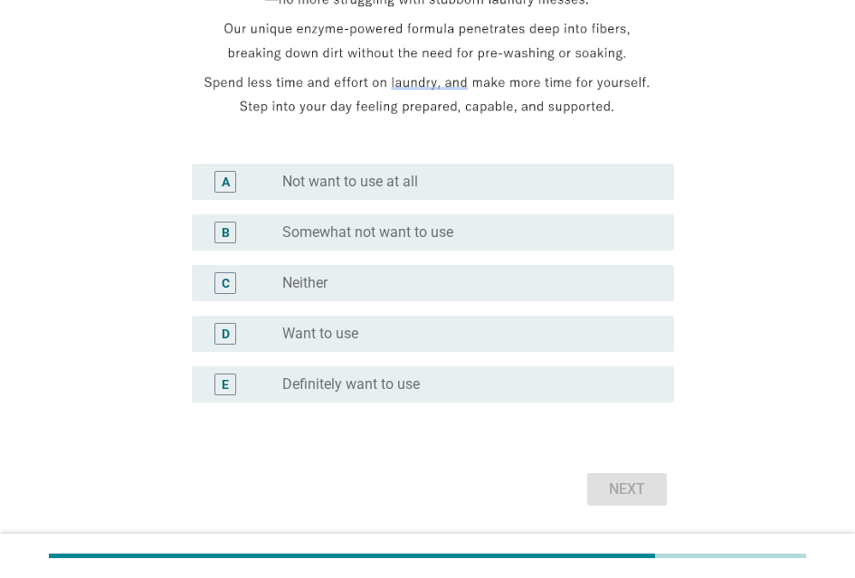
drag, startPoint x: 418, startPoint y: 339, endPoint x: 467, endPoint y: 375, distance: 60.8
click at [418, 339] on div "radio_button_unchecked Want to use" at bounding box center [463, 334] width 363 height 18
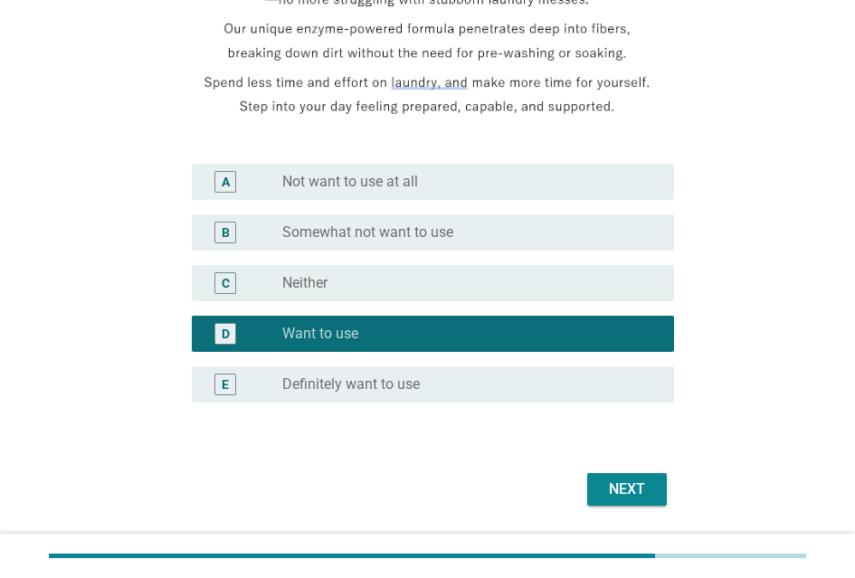
click at [613, 473] on div "Next" at bounding box center [427, 489] width 493 height 43
click at [623, 481] on div "Next" at bounding box center [627, 490] width 51 height 22
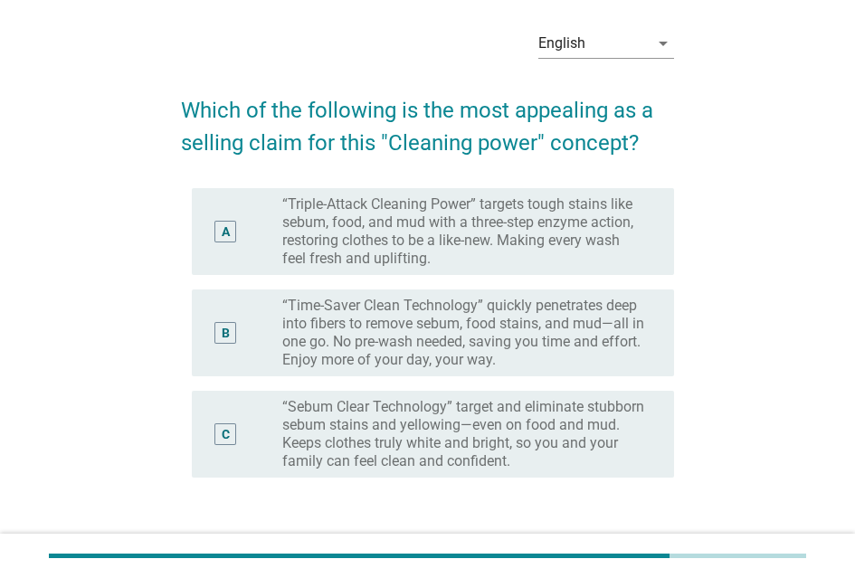
scroll to position [91, 0]
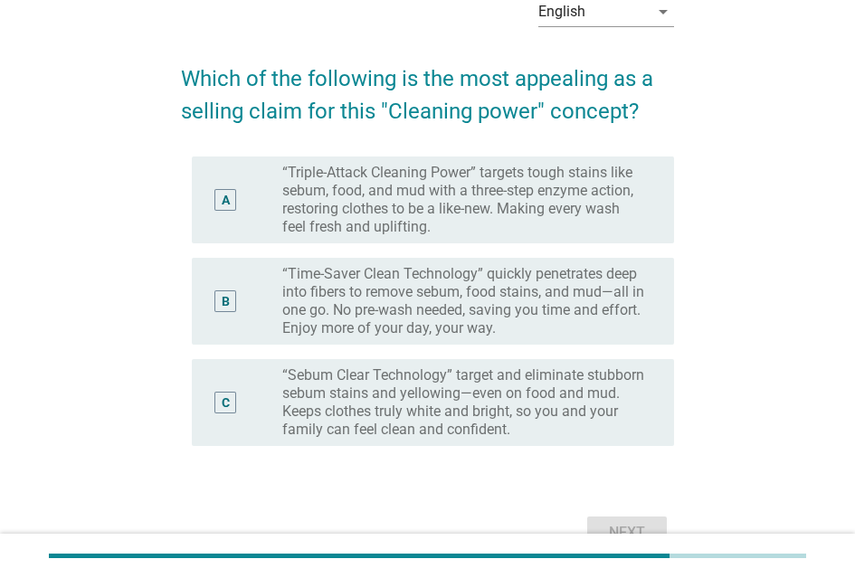
click at [541, 219] on label "“Triple-Attack Cleaning Power” targets tough stains like sebum, food, and mud w…" at bounding box center [463, 200] width 363 height 72
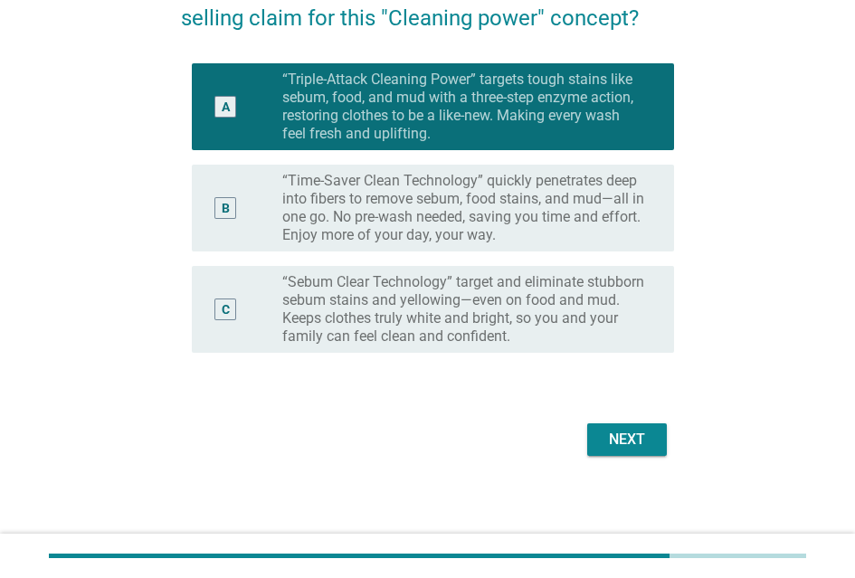
scroll to position [198, 0]
click at [658, 436] on button "Next" at bounding box center [627, 440] width 80 height 33
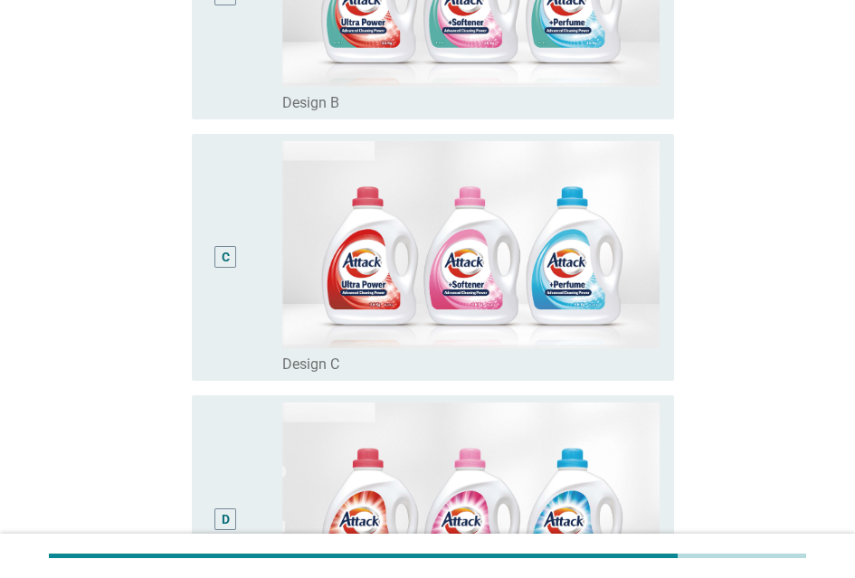
scroll to position [925, 0]
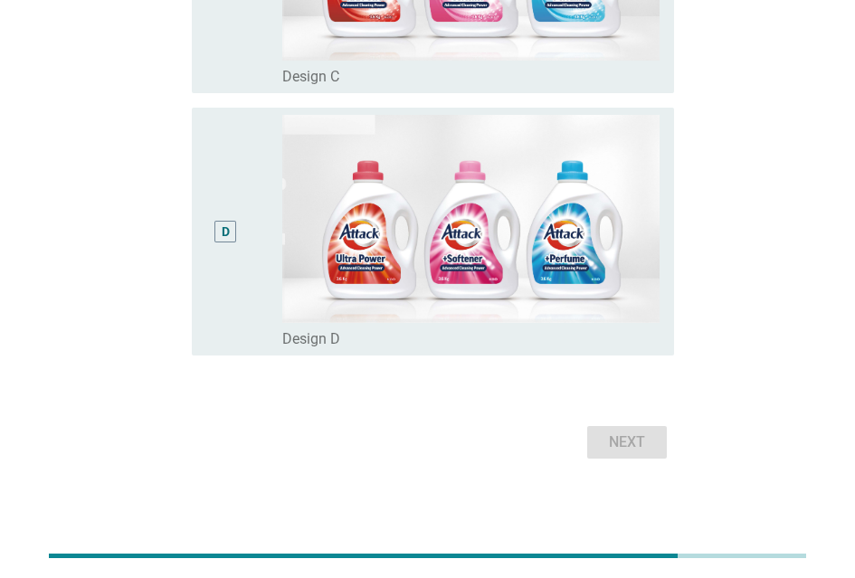
click at [225, 223] on div "D" at bounding box center [226, 232] width 8 height 19
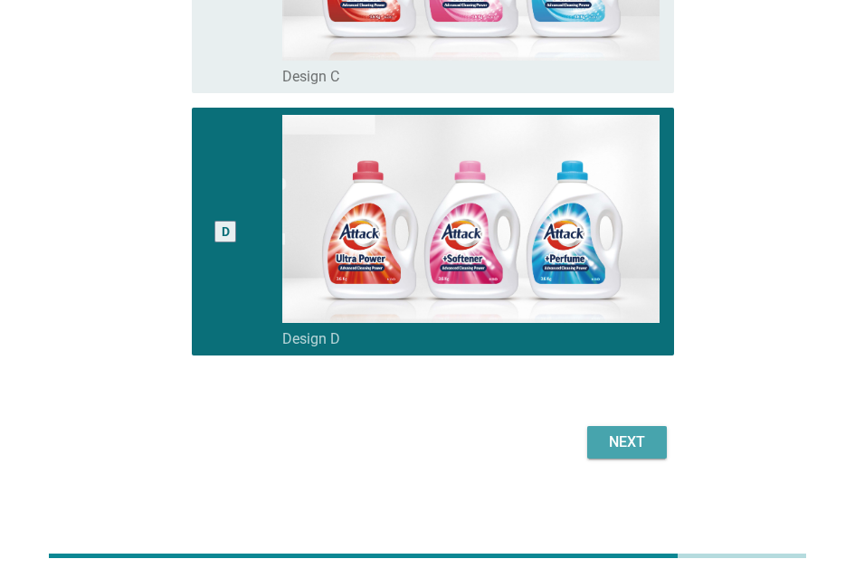
click at [626, 446] on button "Next" at bounding box center [627, 442] width 80 height 33
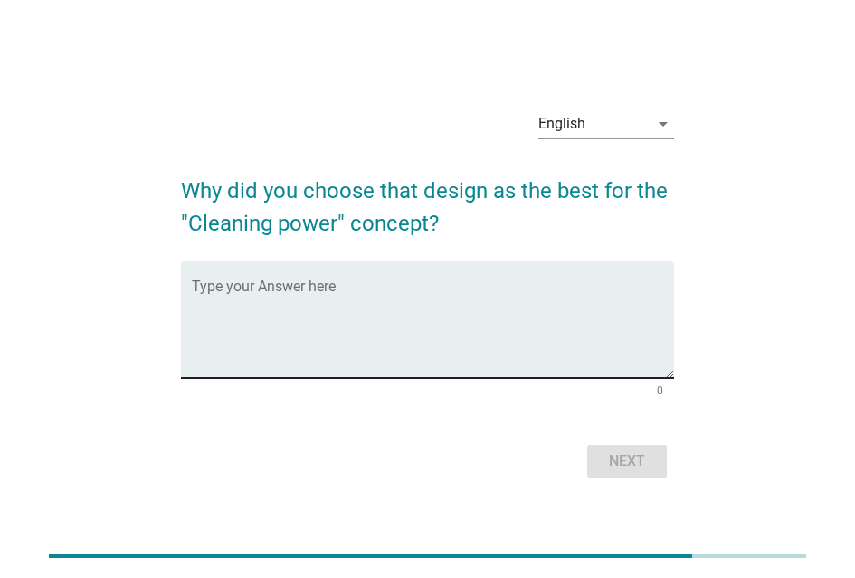
click at [443, 357] on textarea "Type your Answer here" at bounding box center [433, 330] width 482 height 95
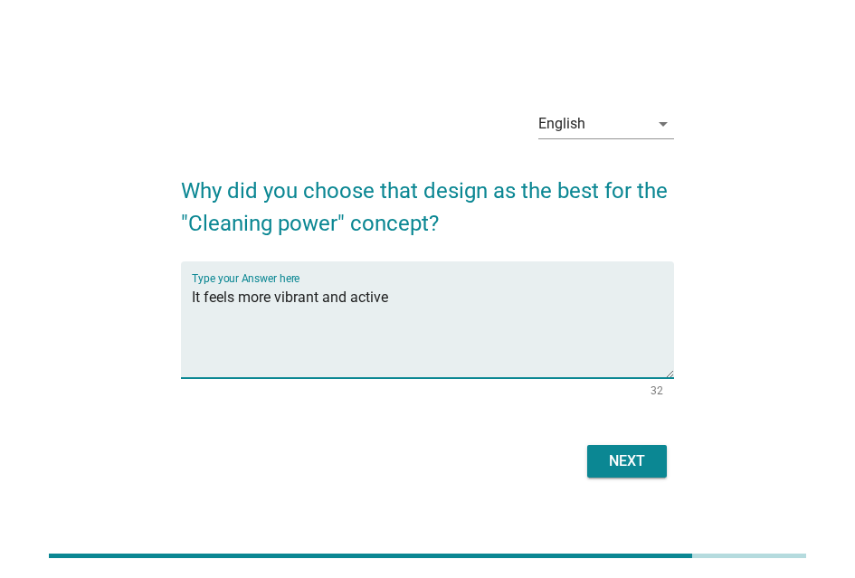
type textarea "It feels more vibrant and active"
click at [621, 473] on button "Next" at bounding box center [627, 461] width 80 height 33
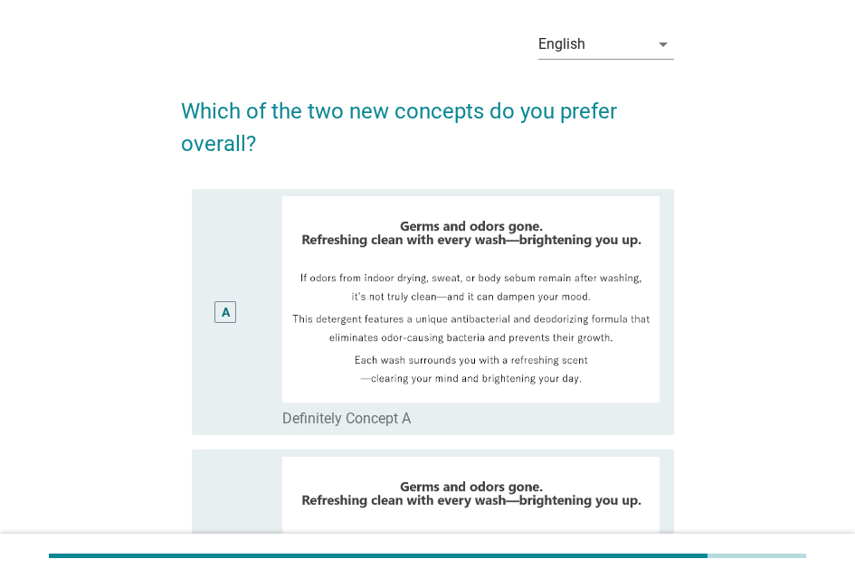
scroll to position [111, 0]
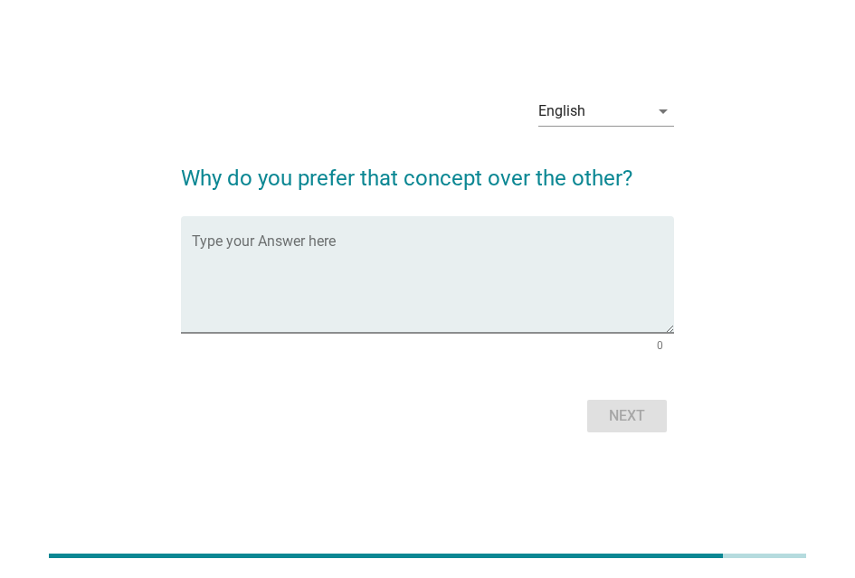
scroll to position [44, 0]
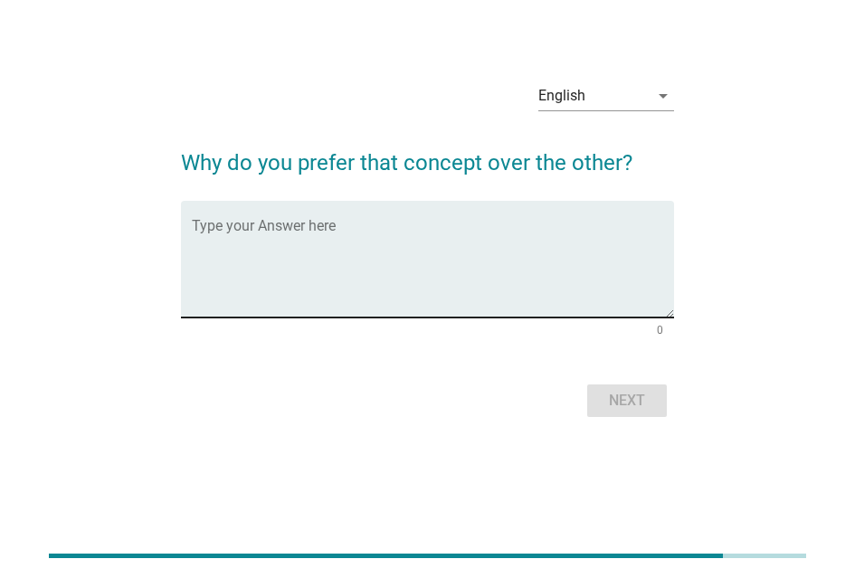
click at [582, 284] on textarea "Type your Answer here" at bounding box center [433, 270] width 482 height 95
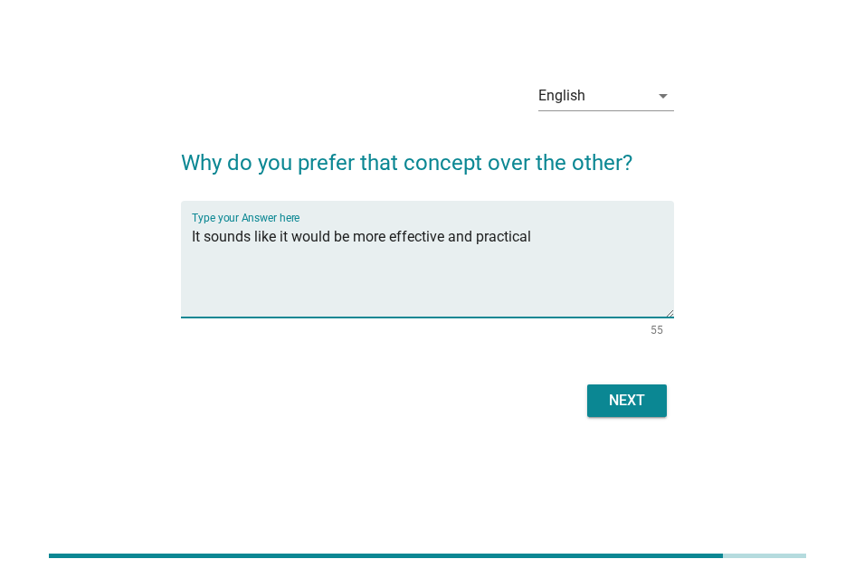
type textarea "It sounds like it would be more effective and practical"
click at [632, 413] on button "Next" at bounding box center [627, 401] width 80 height 33
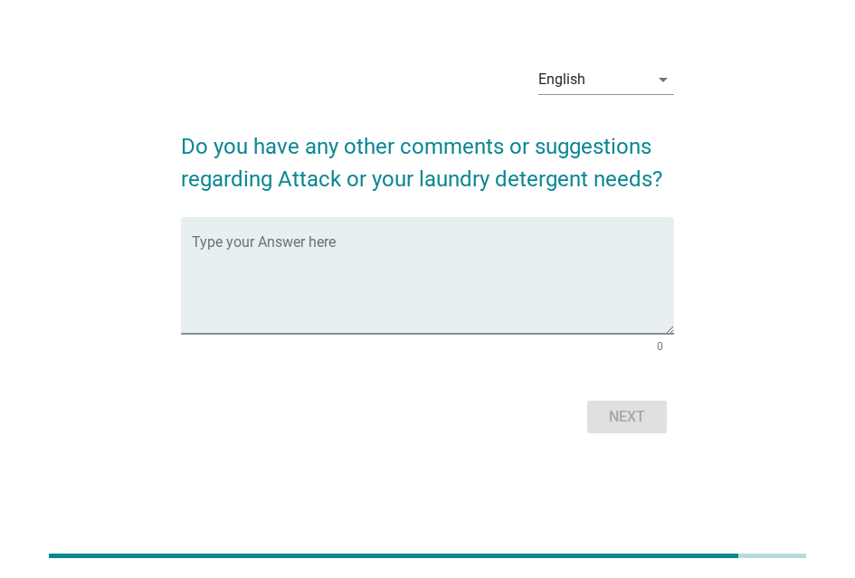
scroll to position [0, 0]
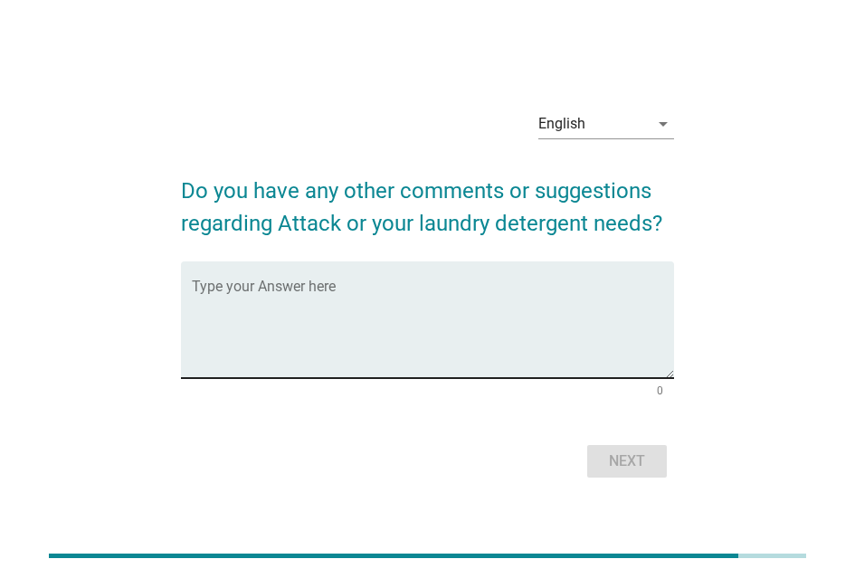
click at [543, 286] on textarea "Type your Answer here" at bounding box center [433, 330] width 482 height 95
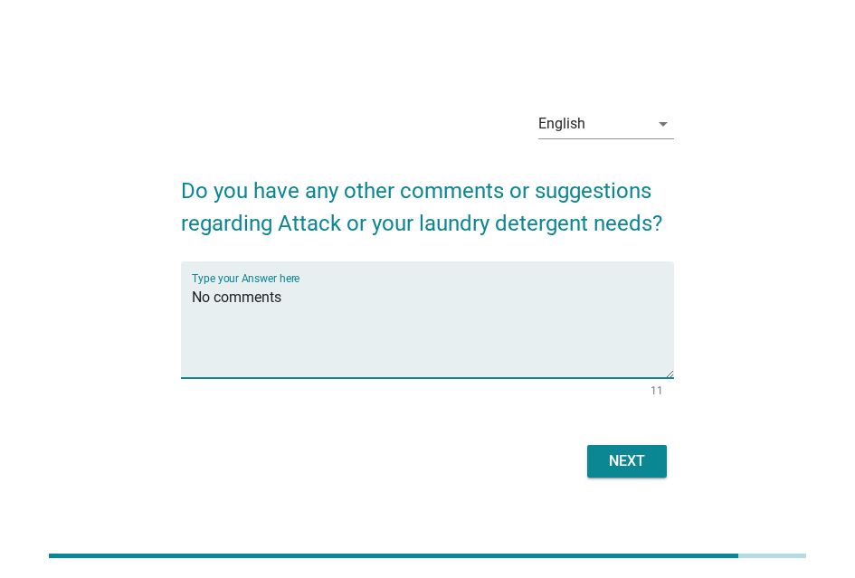
type textarea "No comments"
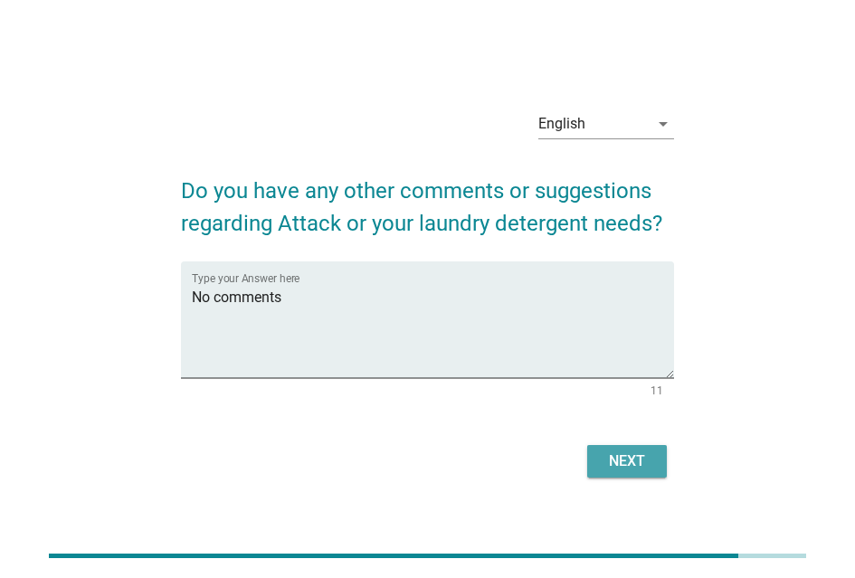
click at [623, 468] on div "Next" at bounding box center [627, 462] width 51 height 22
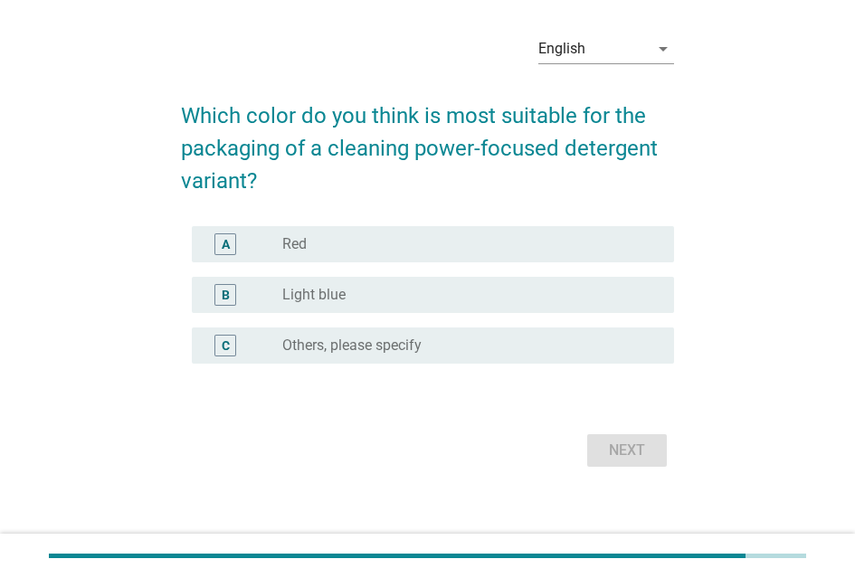
scroll to position [79, 0]
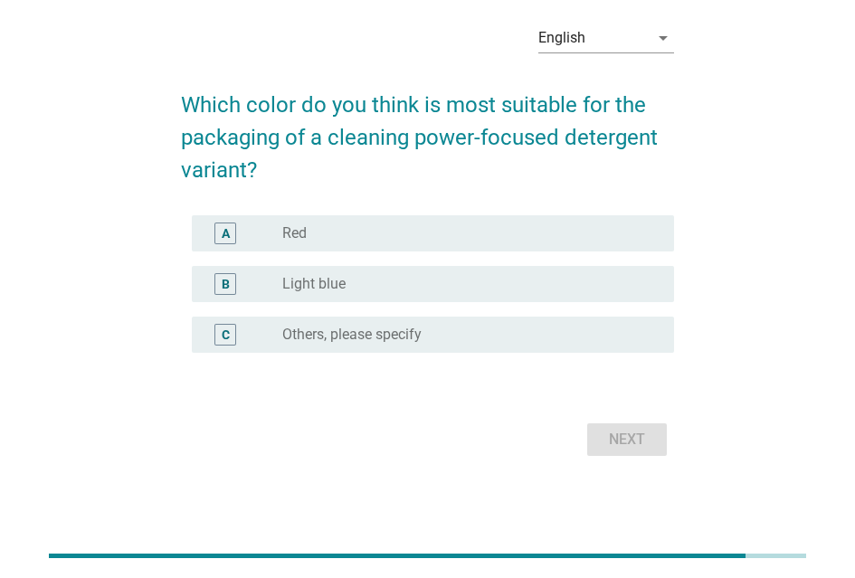
click at [412, 226] on div "radio_button_unchecked Red" at bounding box center [463, 233] width 363 height 18
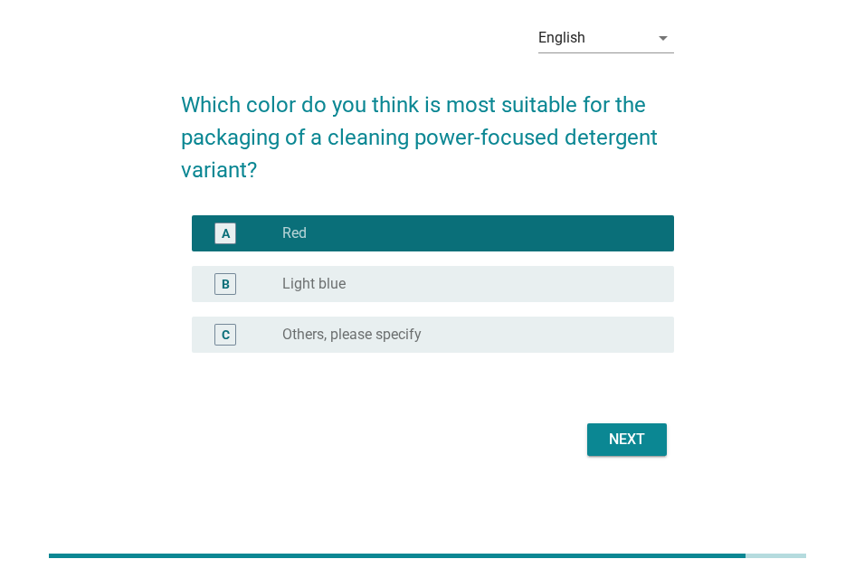
click at [627, 430] on div "Next" at bounding box center [627, 440] width 51 height 22
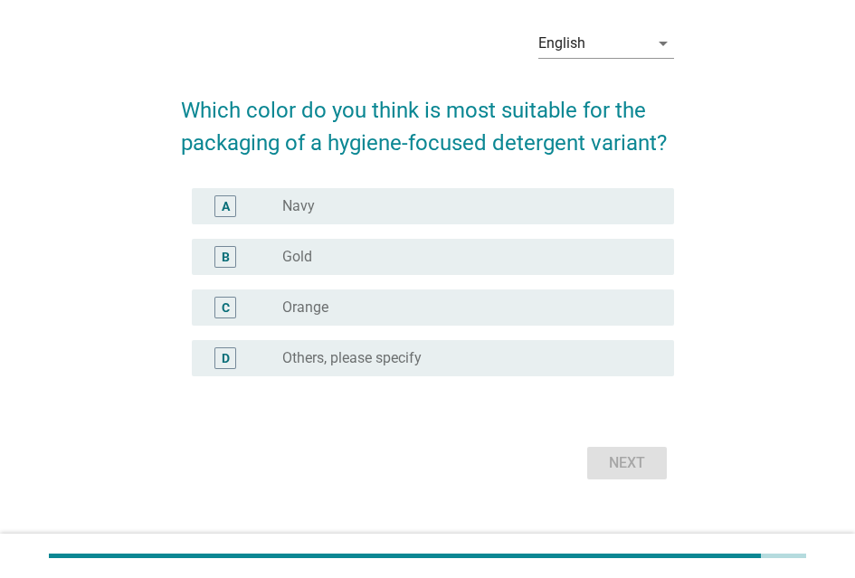
scroll to position [91, 0]
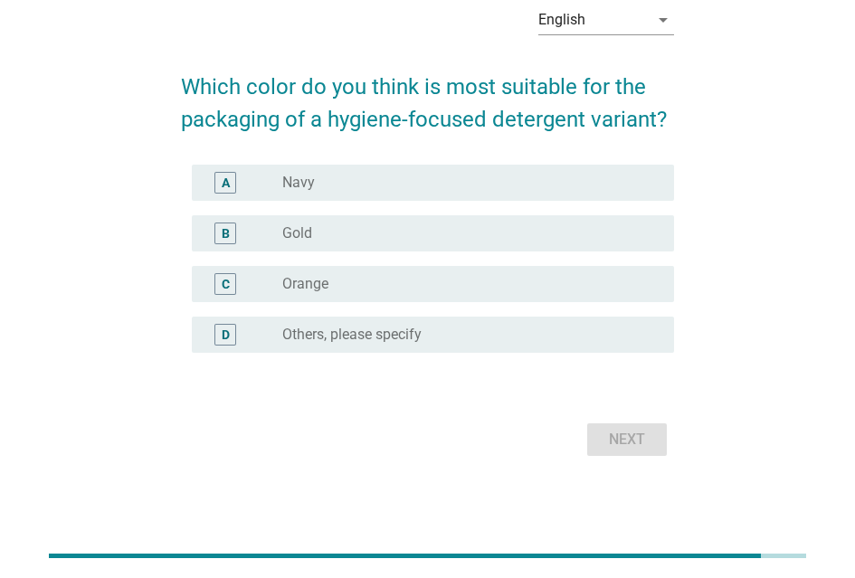
click at [384, 201] on div "A radio_button_unchecked Navy" at bounding box center [433, 183] width 482 height 36
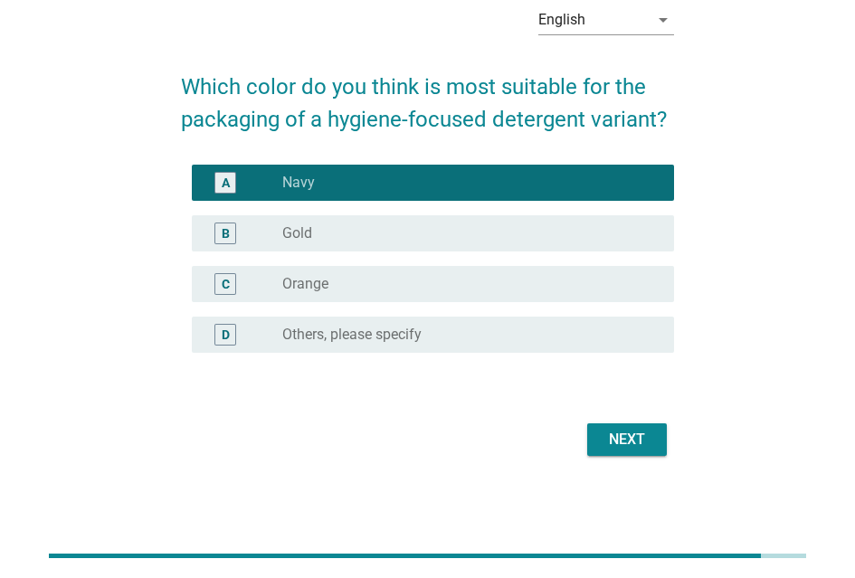
click at [618, 451] on div "Next" at bounding box center [627, 440] width 51 height 22
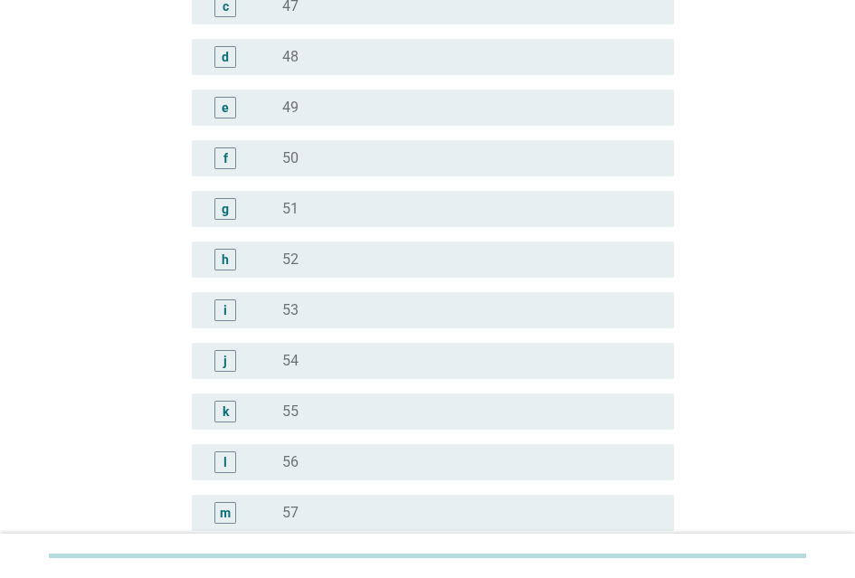
scroll to position [2263, 0]
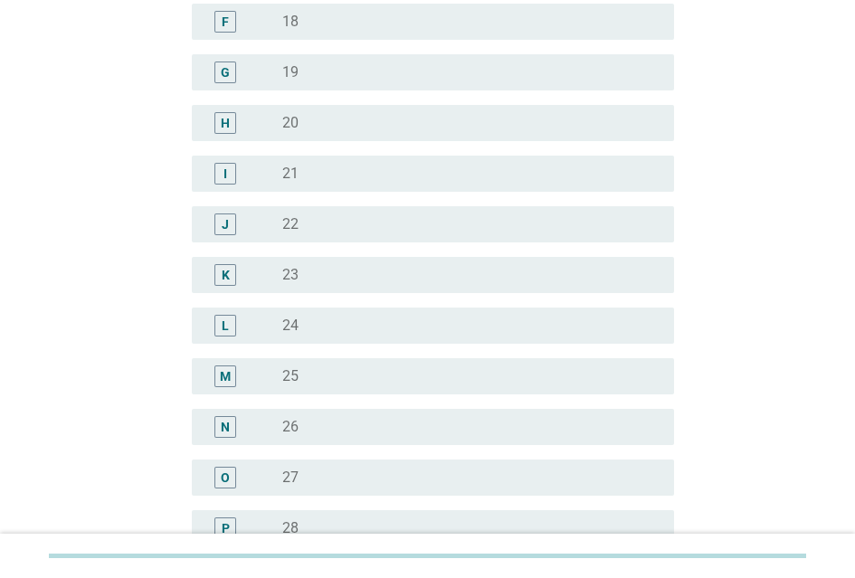
scroll to position [724, 0]
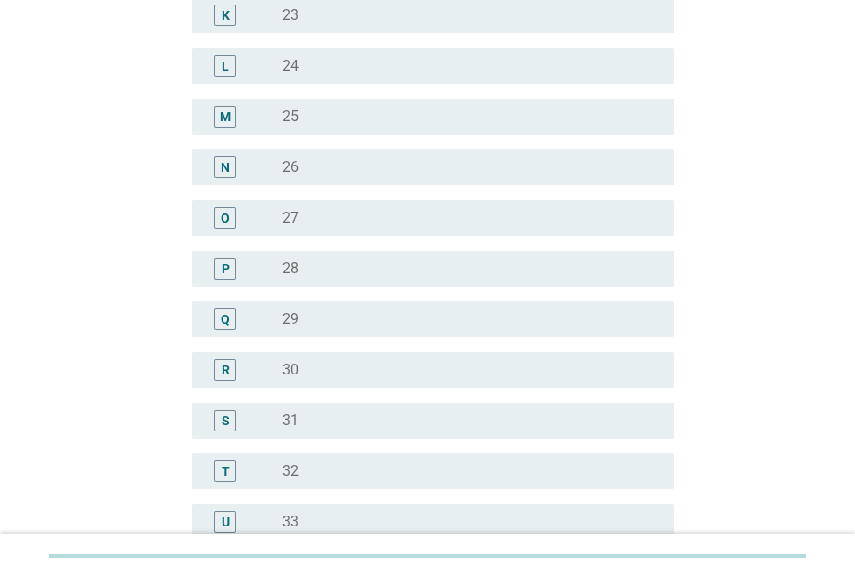
click at [425, 267] on div "radio_button_unchecked 28" at bounding box center [463, 269] width 363 height 18
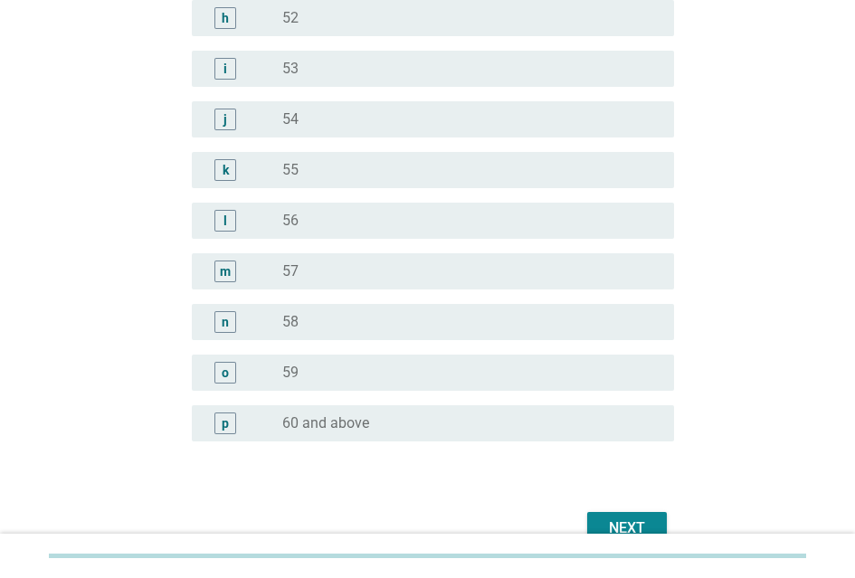
scroll to position [2294, 0]
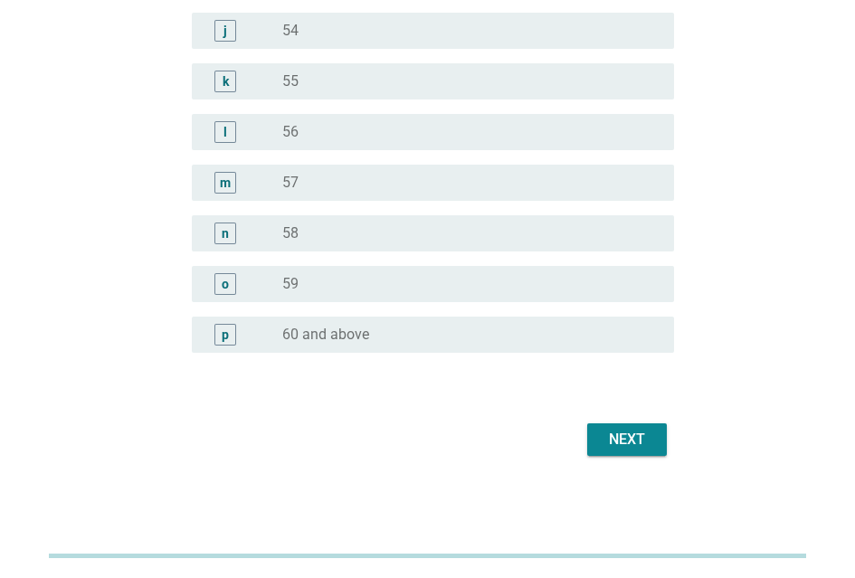
click at [634, 441] on div "Next" at bounding box center [627, 440] width 51 height 22
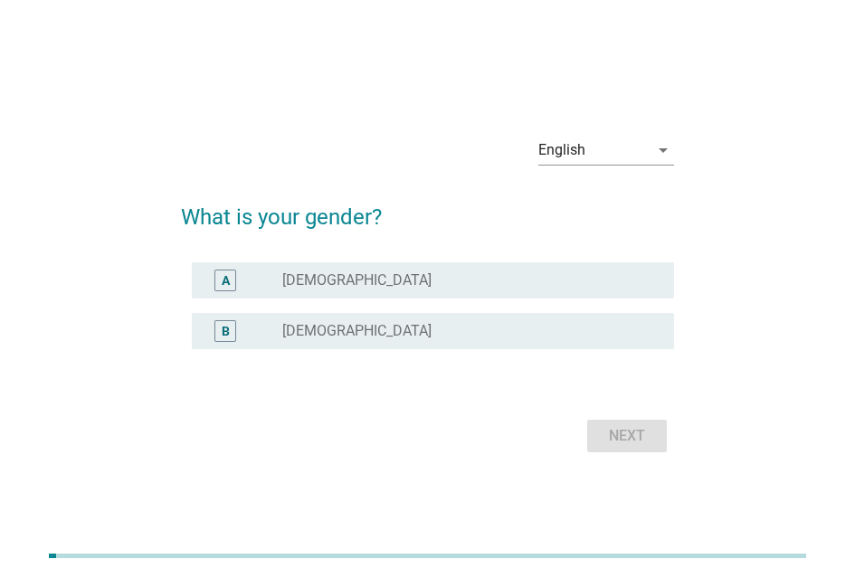
click at [317, 328] on label "[DEMOGRAPHIC_DATA]" at bounding box center [356, 331] width 149 height 18
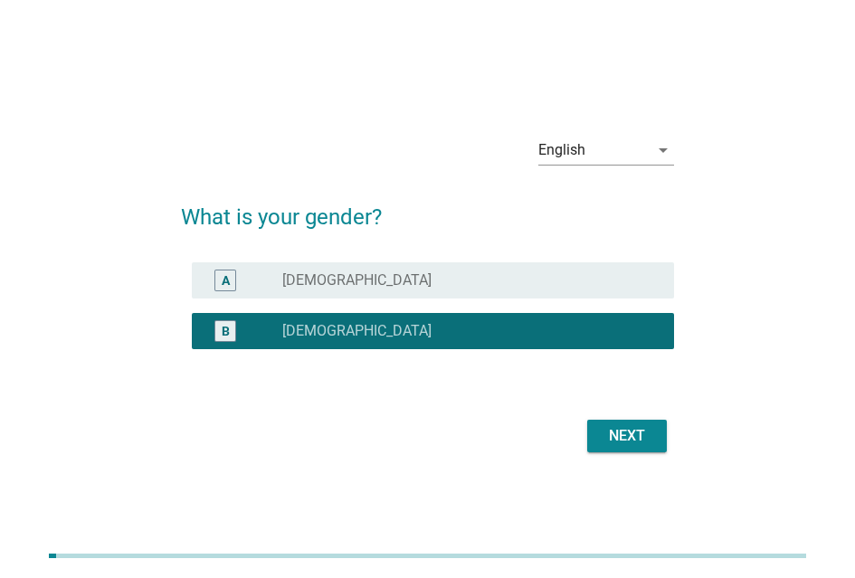
click at [602, 439] on div "Next" at bounding box center [627, 436] width 51 height 22
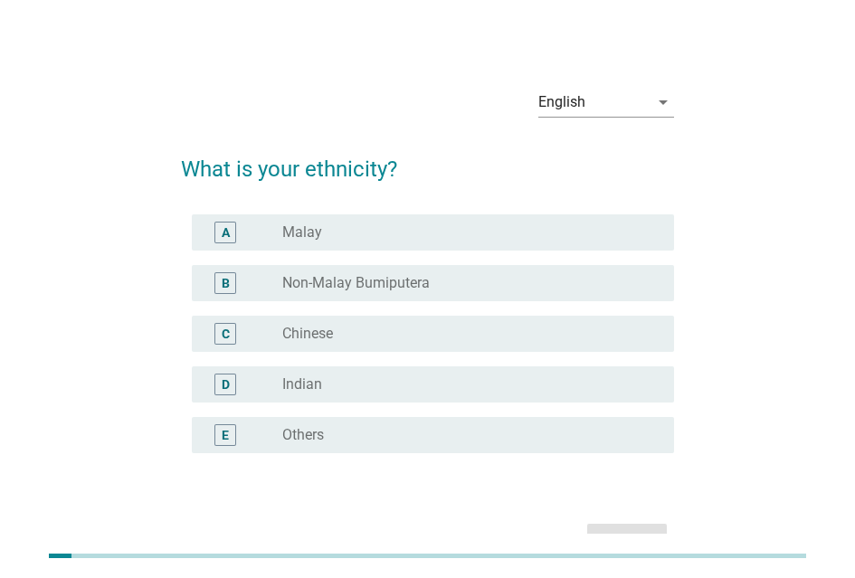
click at [339, 250] on div "A radio_button_unchecked Malay" at bounding box center [433, 233] width 482 height 36
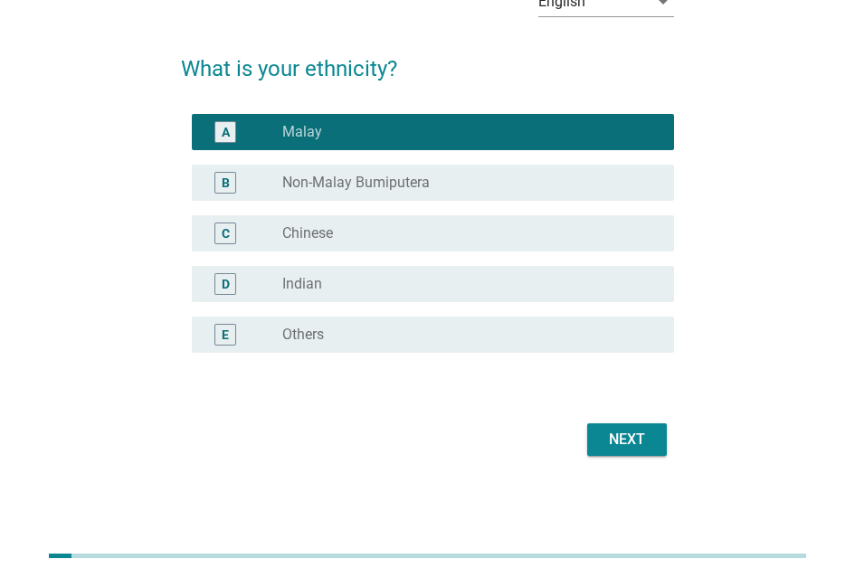
scroll to position [115, 0]
click at [625, 429] on div "Next" at bounding box center [627, 440] width 51 height 22
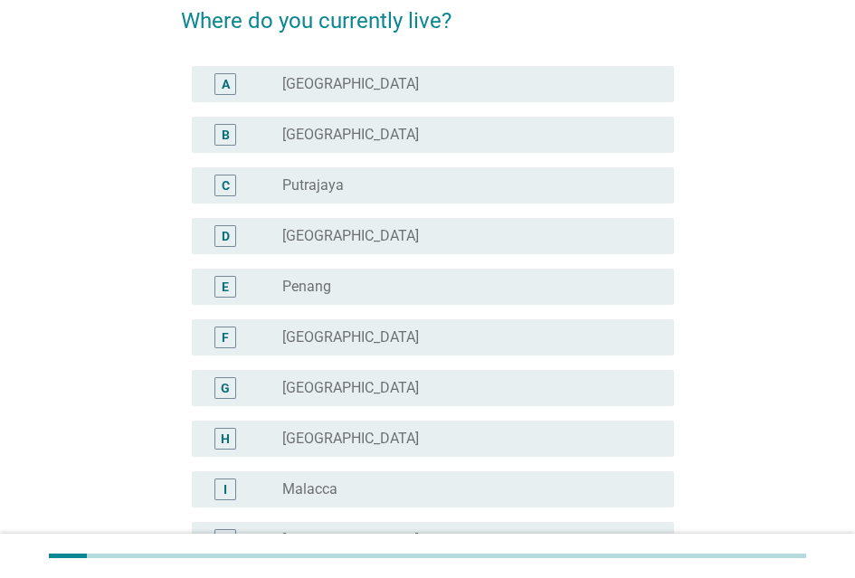
scroll to position [181, 0]
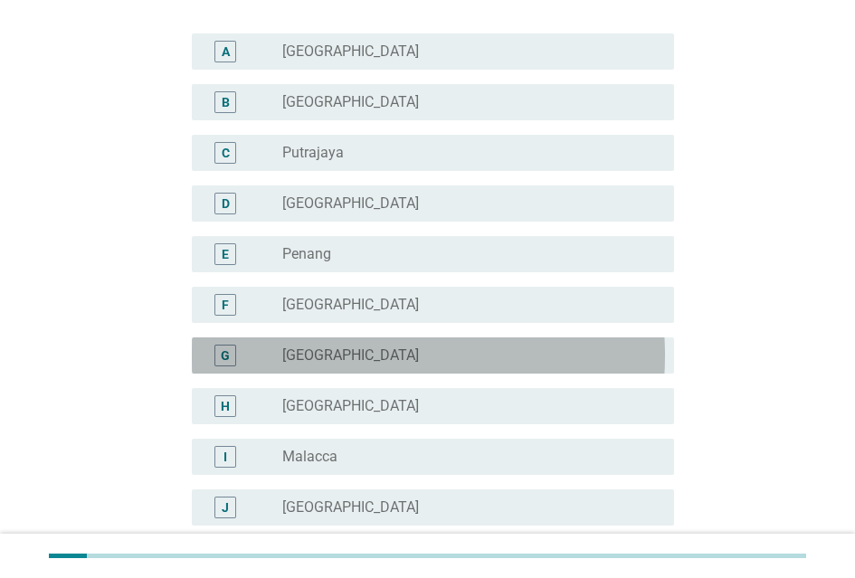
click at [356, 357] on div "radio_button_unchecked [GEOGRAPHIC_DATA]" at bounding box center [463, 356] width 363 height 18
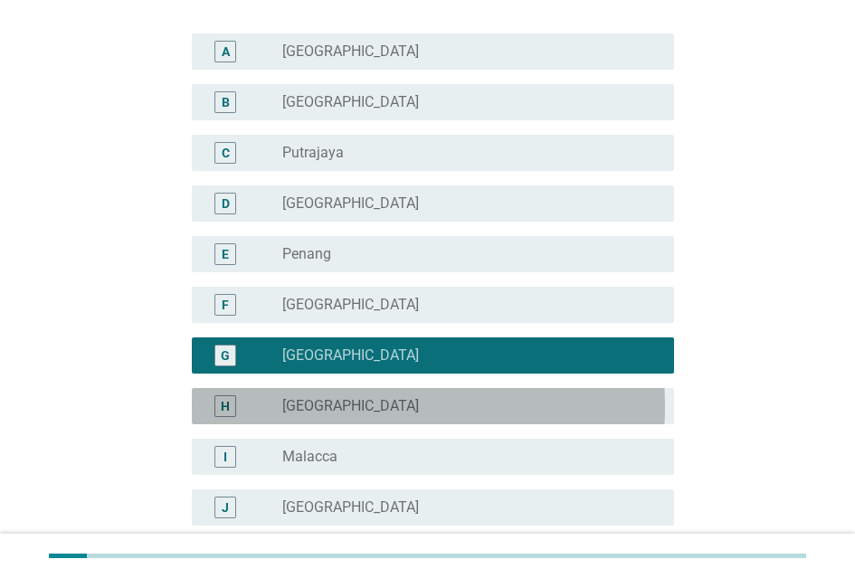
click at [377, 415] on label "[GEOGRAPHIC_DATA]" at bounding box center [350, 406] width 137 height 18
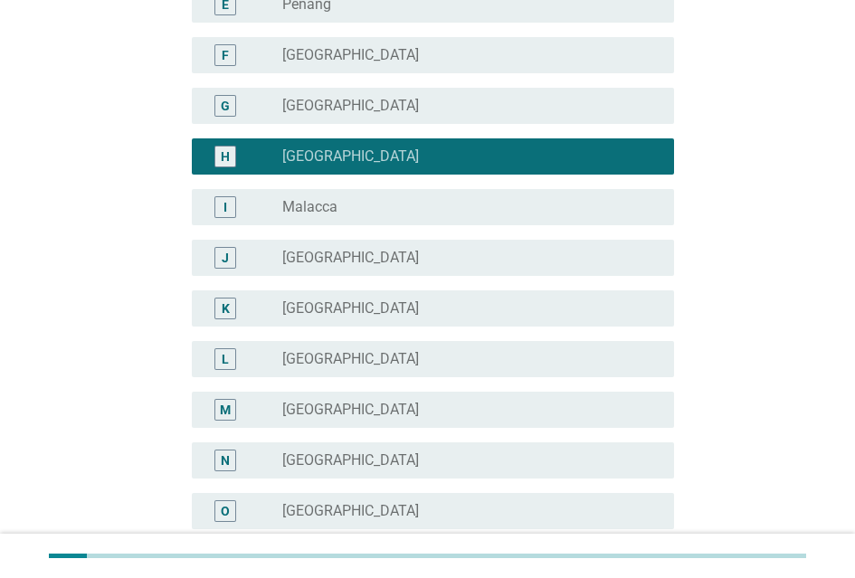
scroll to position [672, 0]
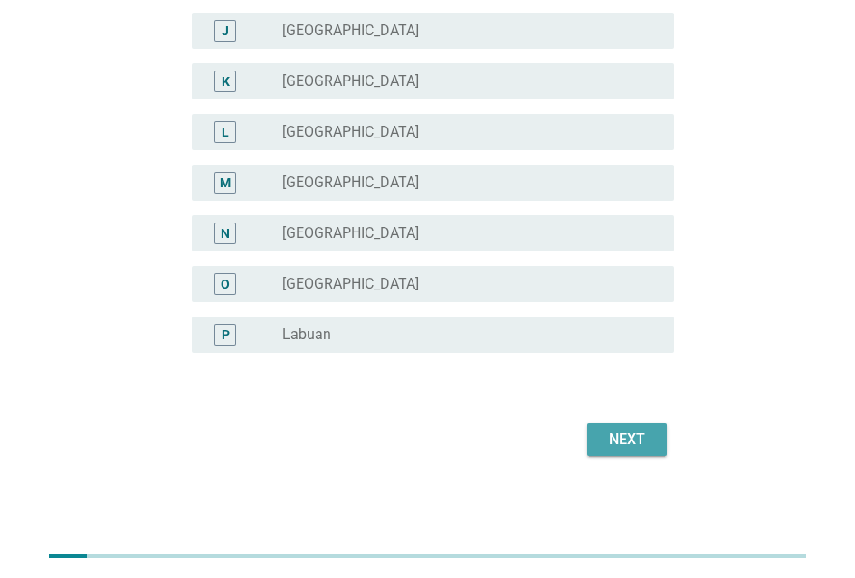
click at [615, 432] on div "Next" at bounding box center [627, 440] width 51 height 22
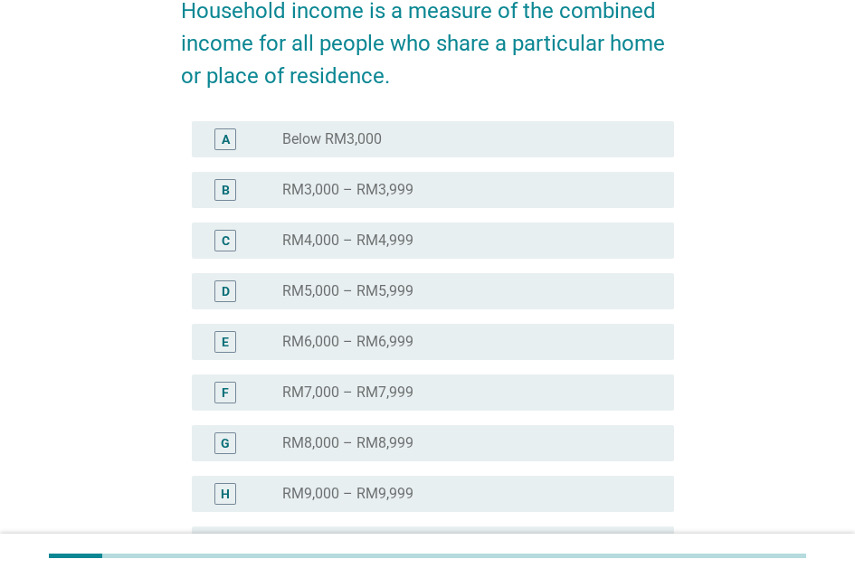
scroll to position [513, 0]
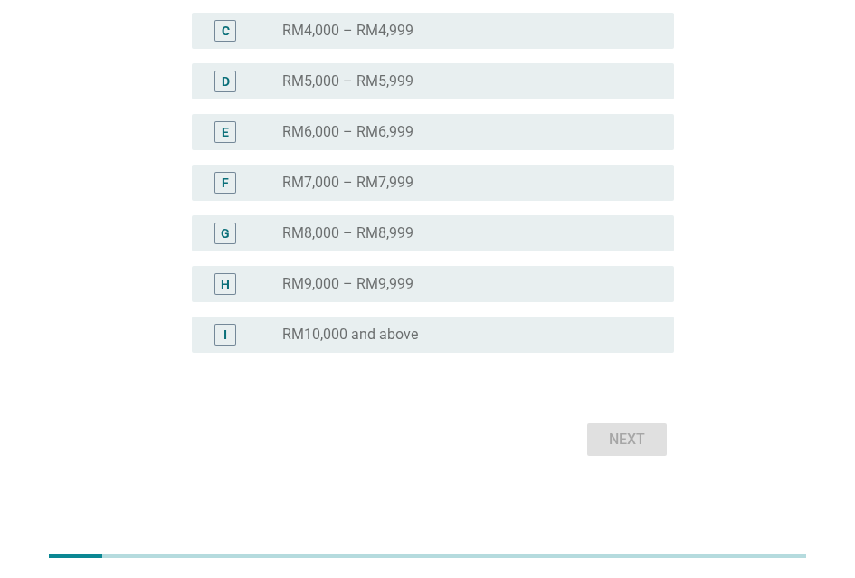
click at [410, 278] on label "RM9,000 – RM9,999" at bounding box center [347, 284] width 131 height 18
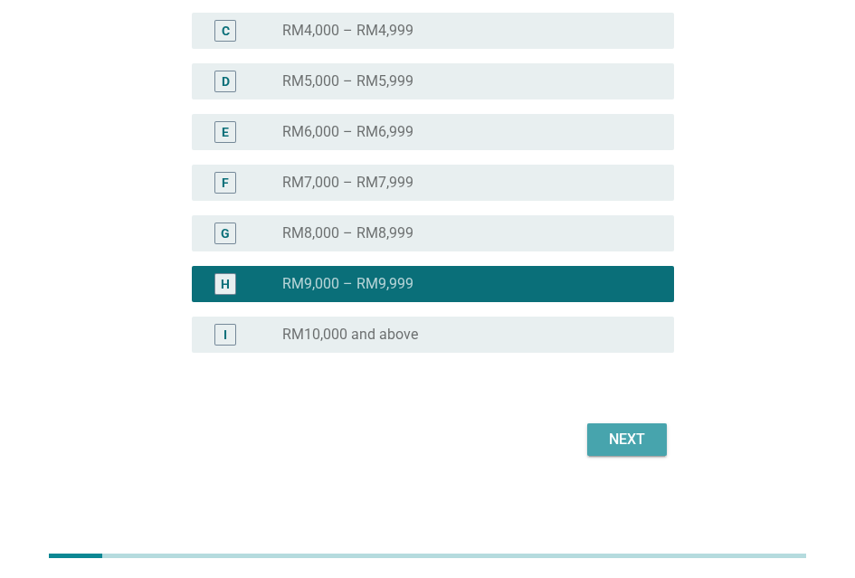
click at [633, 434] on div "Next" at bounding box center [627, 440] width 51 height 22
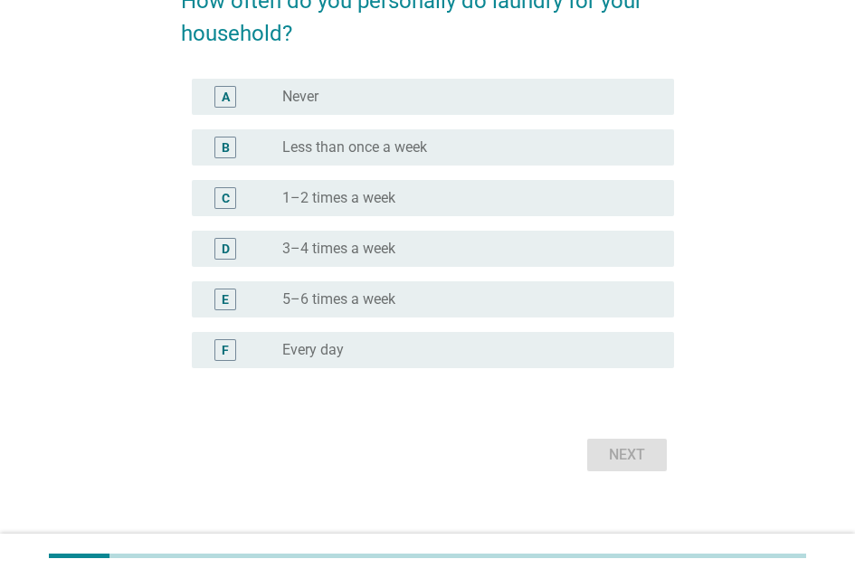
scroll to position [181, 0]
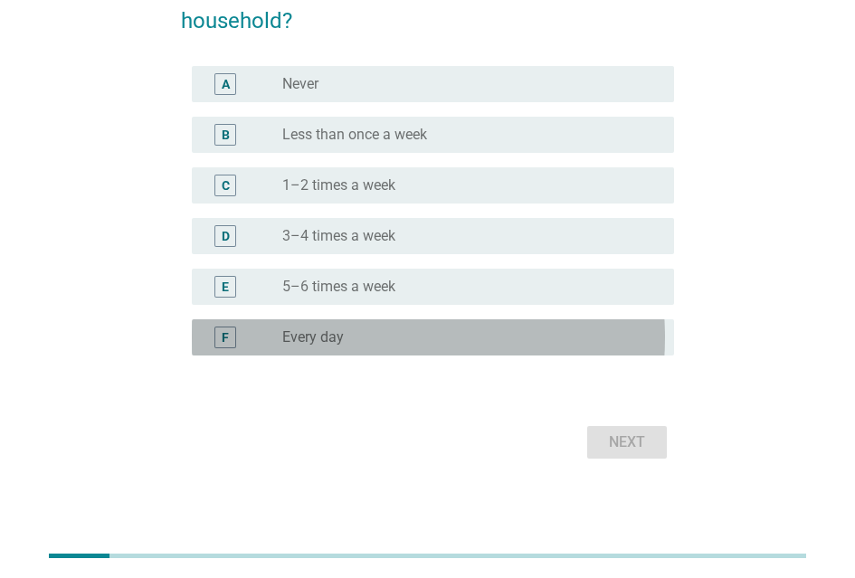
click at [554, 344] on div "radio_button_unchecked Every day" at bounding box center [463, 338] width 363 height 18
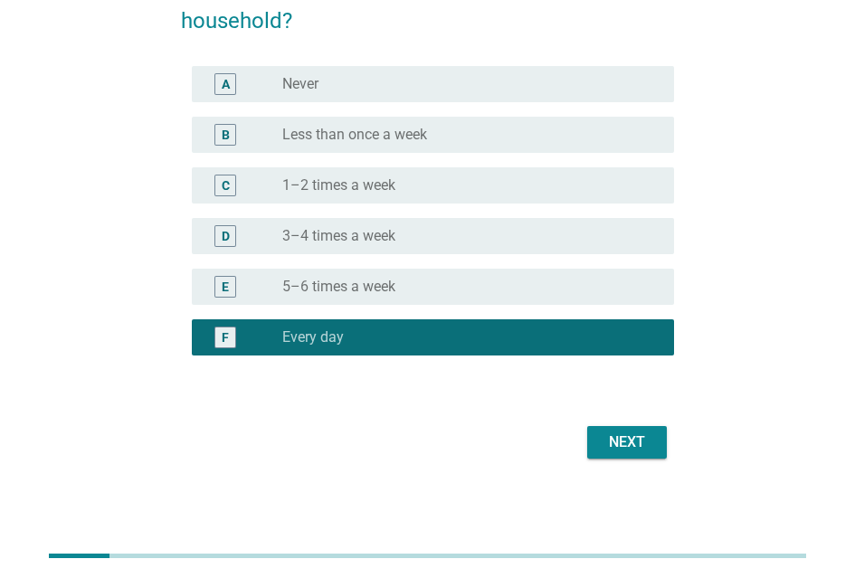
click at [635, 432] on div "Next" at bounding box center [427, 442] width 493 height 43
click at [644, 449] on div "Next" at bounding box center [627, 443] width 51 height 22
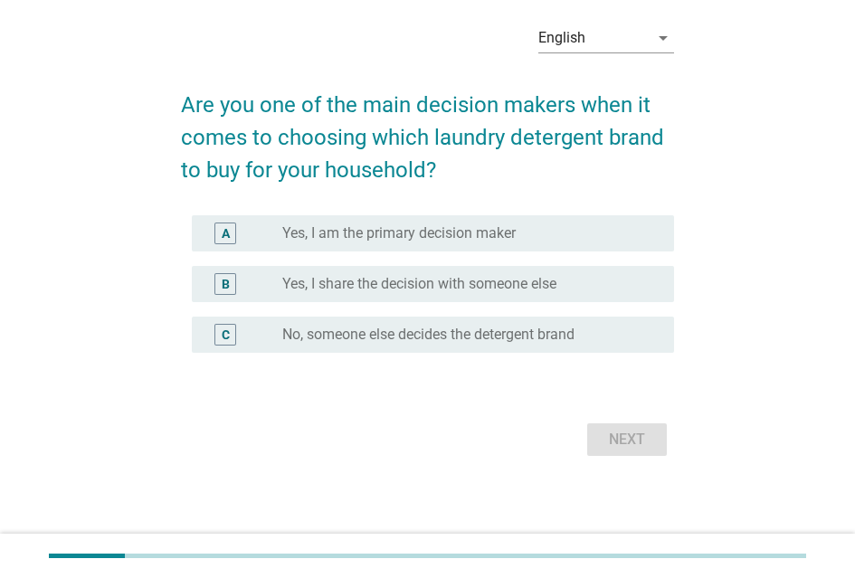
scroll to position [0, 0]
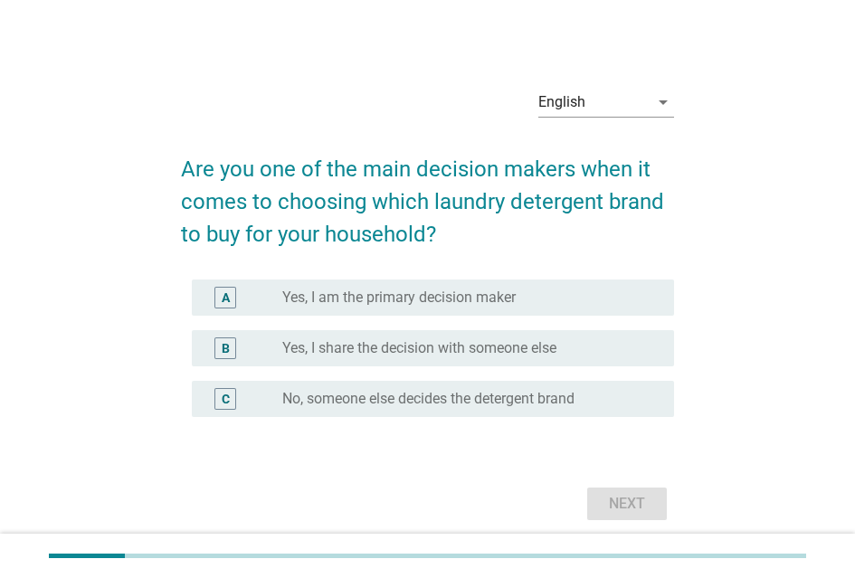
click at [478, 294] on div "radio_button_unchecked Yes, I am the primary decision maker" at bounding box center [470, 298] width 377 height 22
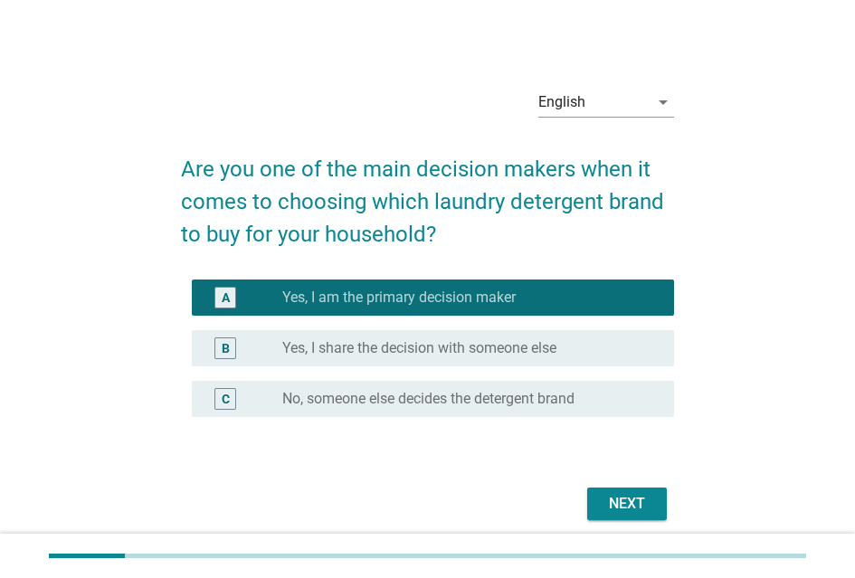
click at [616, 498] on button "Next" at bounding box center [627, 504] width 80 height 33
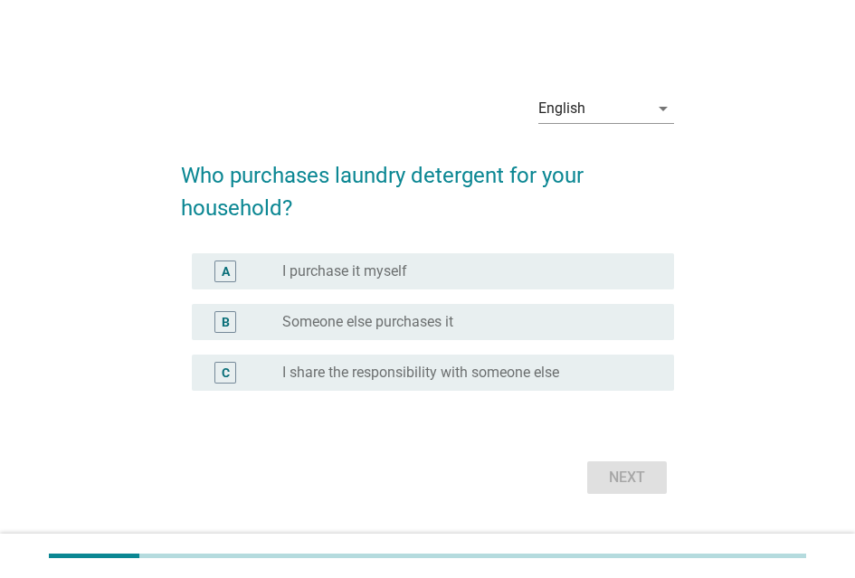
click at [443, 281] on div "radio_button_unchecked I purchase it myself" at bounding box center [470, 272] width 377 height 22
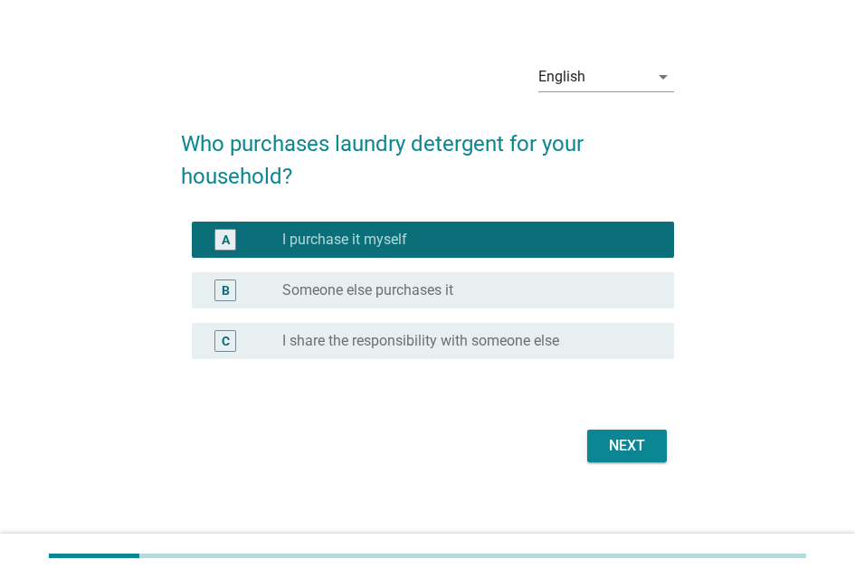
scroll to position [46, 0]
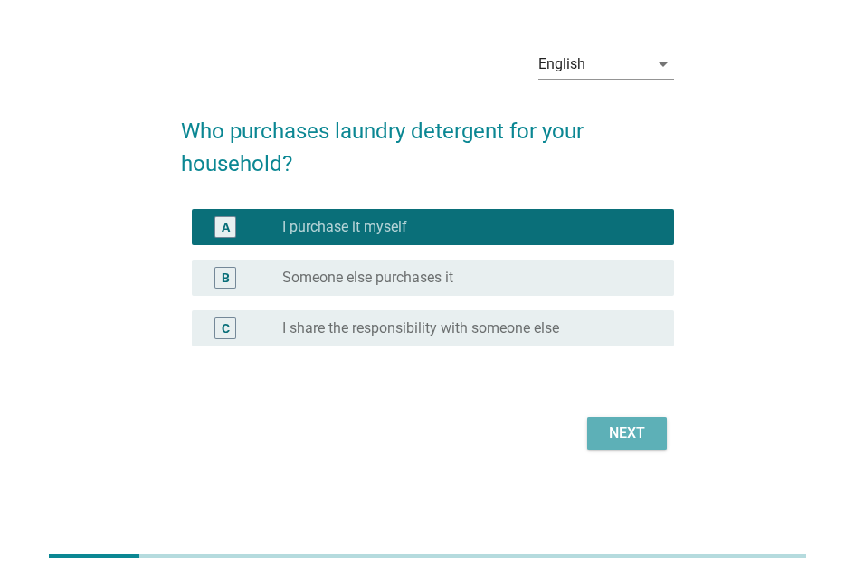
click at [626, 424] on div "Next" at bounding box center [627, 434] width 51 height 22
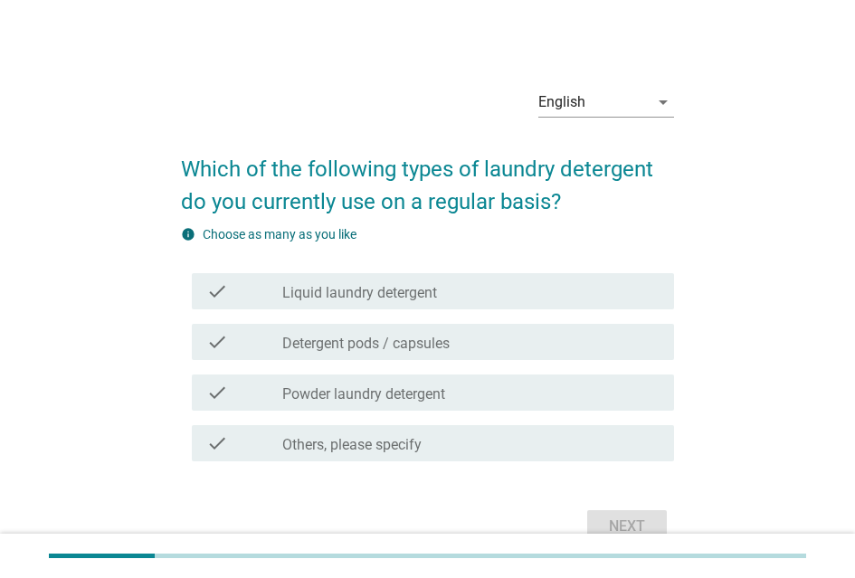
click at [525, 296] on div "check_box_outline_blank Liquid laundry detergent" at bounding box center [470, 292] width 377 height 22
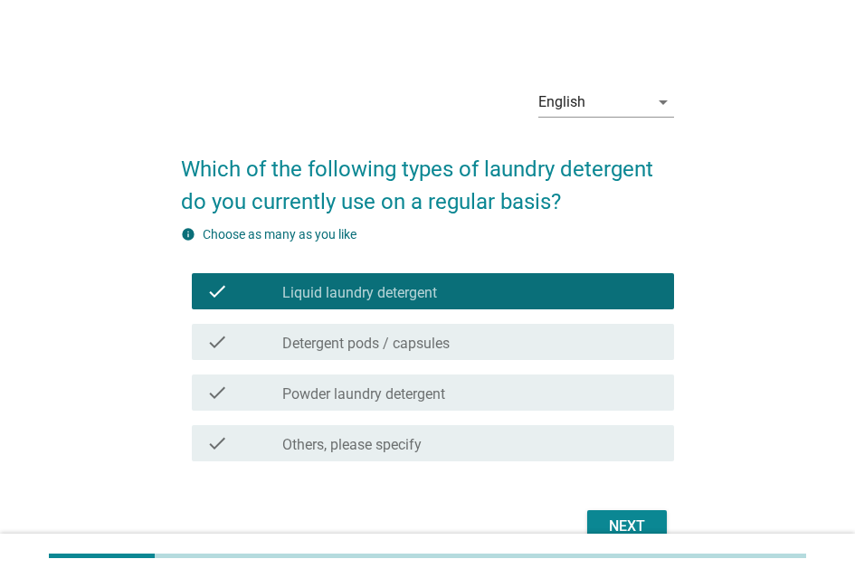
click at [617, 520] on button "Next" at bounding box center [627, 526] width 80 height 33
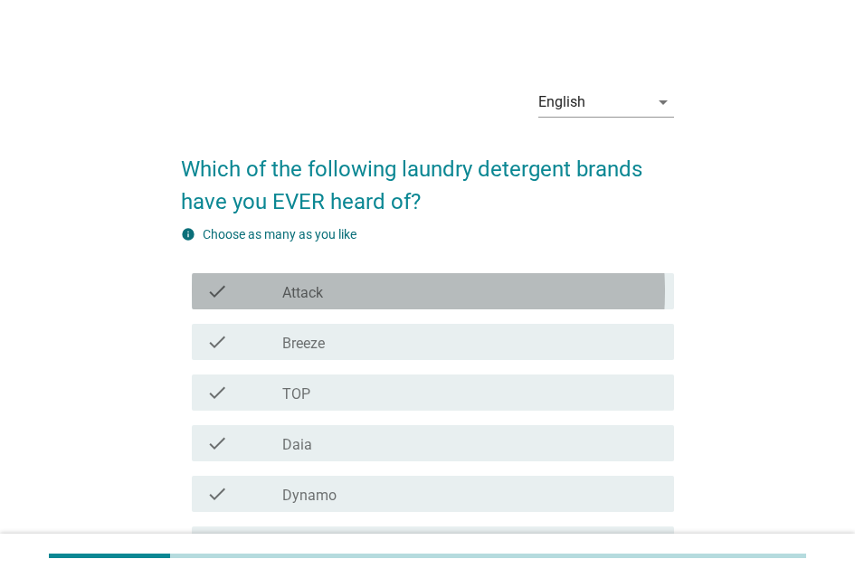
click at [505, 310] on div "check check_box_outline_blank Attack" at bounding box center [433, 291] width 482 height 36
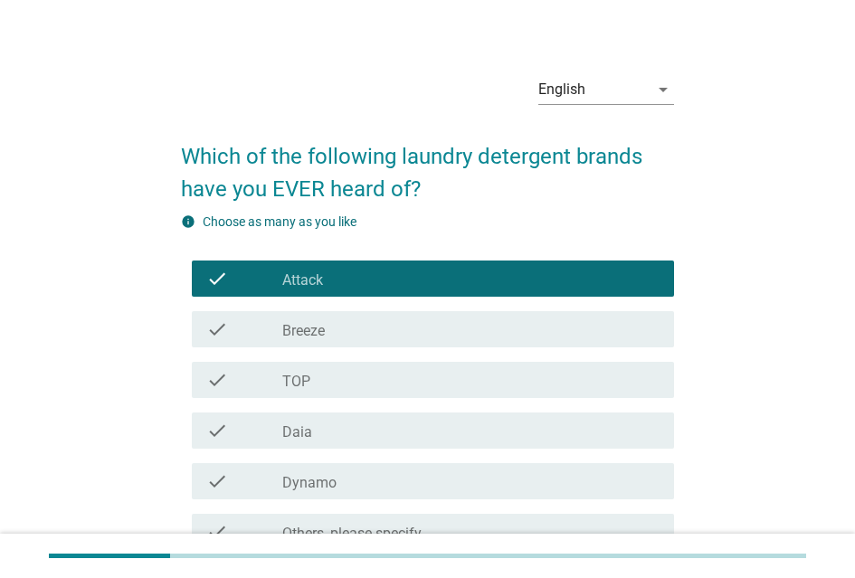
scroll to position [181, 0]
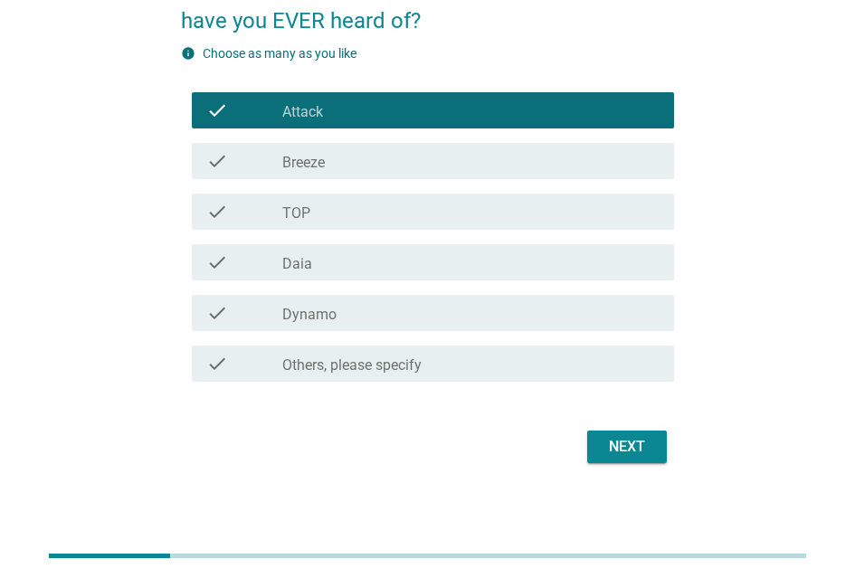
click at [643, 458] on div "Next" at bounding box center [627, 447] width 51 height 22
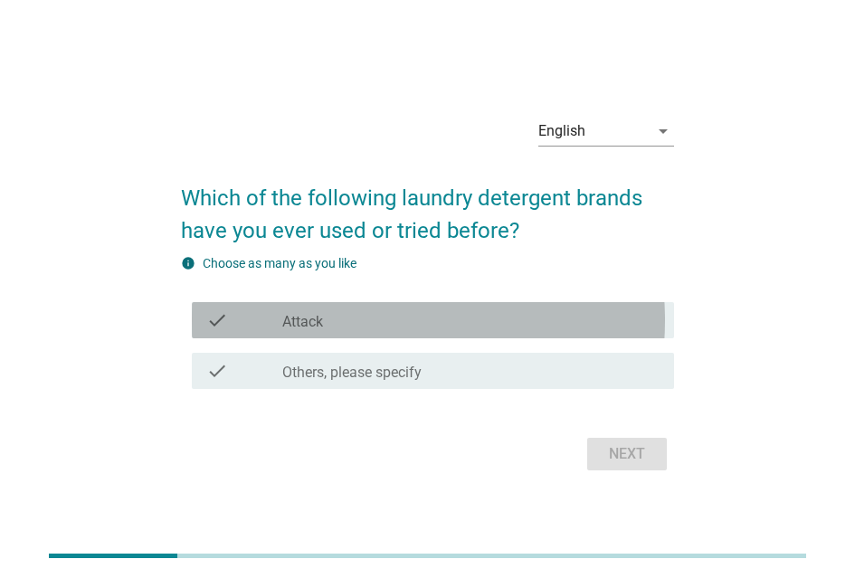
click at [559, 327] on div "check_box_outline_blank Attack" at bounding box center [470, 321] width 377 height 22
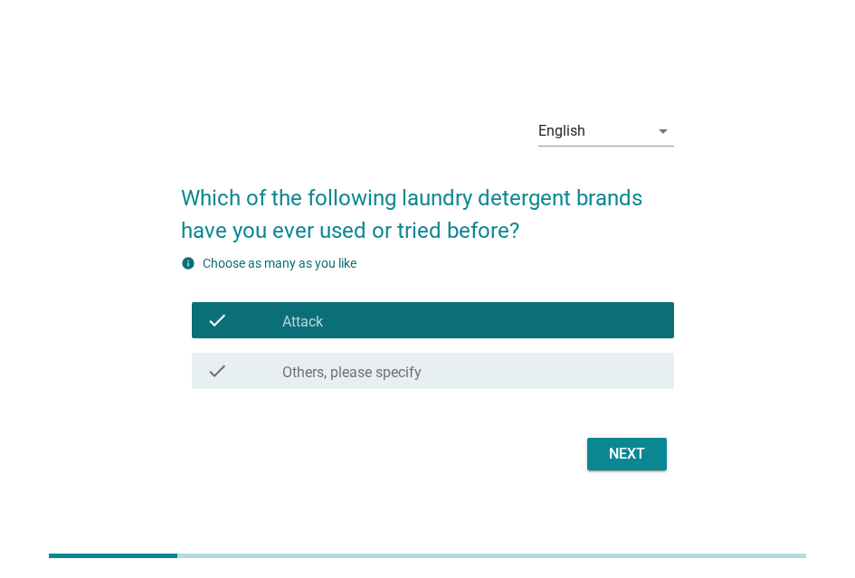
click at [620, 434] on div "Next" at bounding box center [427, 454] width 493 height 43
click at [625, 440] on button "Next" at bounding box center [627, 454] width 80 height 33
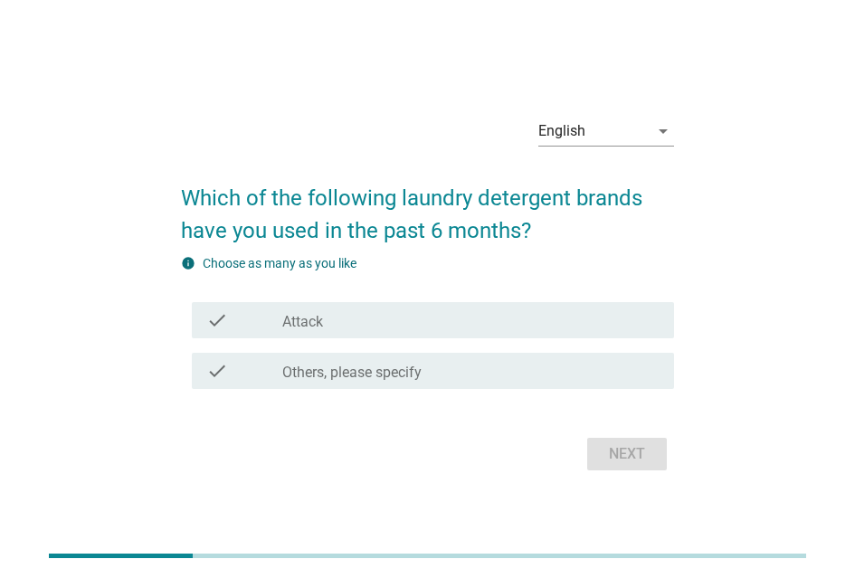
click at [559, 316] on div "check_box_outline_blank Attack" at bounding box center [470, 321] width 377 height 22
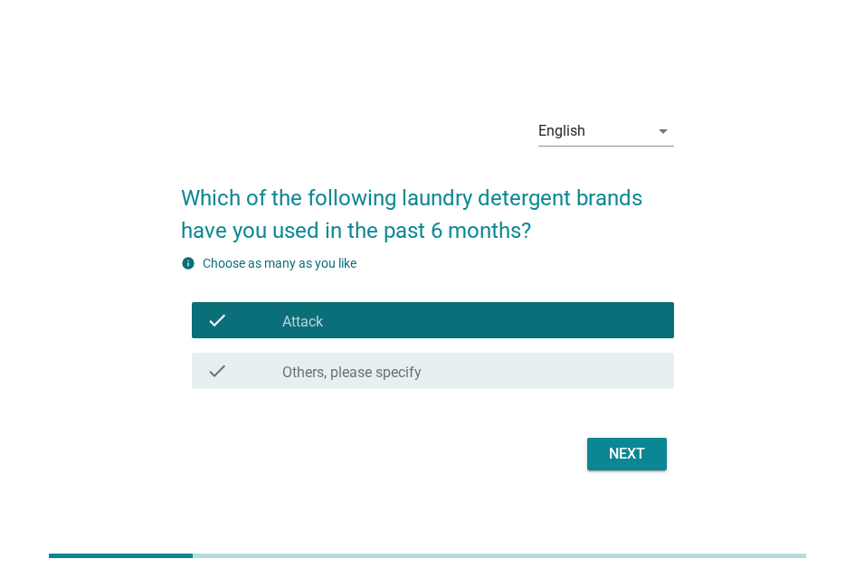
click at [627, 449] on div "Next" at bounding box center [627, 454] width 51 height 22
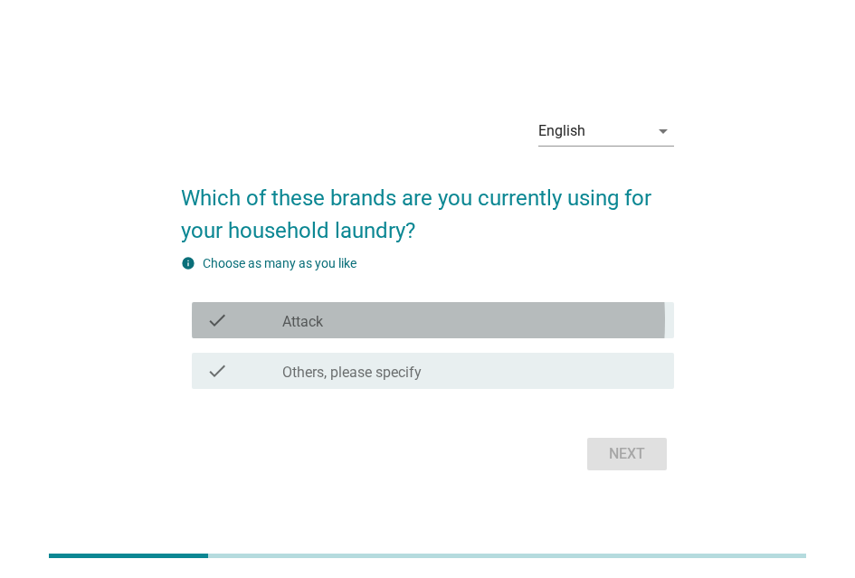
click at [501, 321] on div "check_box_outline_blank Attack" at bounding box center [470, 321] width 377 height 22
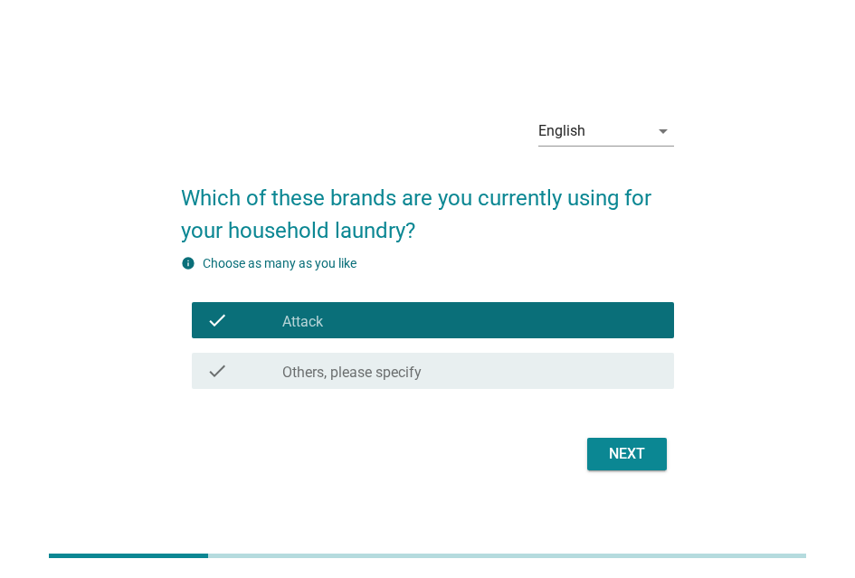
click at [595, 436] on div "Next" at bounding box center [427, 454] width 493 height 43
click at [613, 457] on div "Next" at bounding box center [627, 454] width 51 height 22
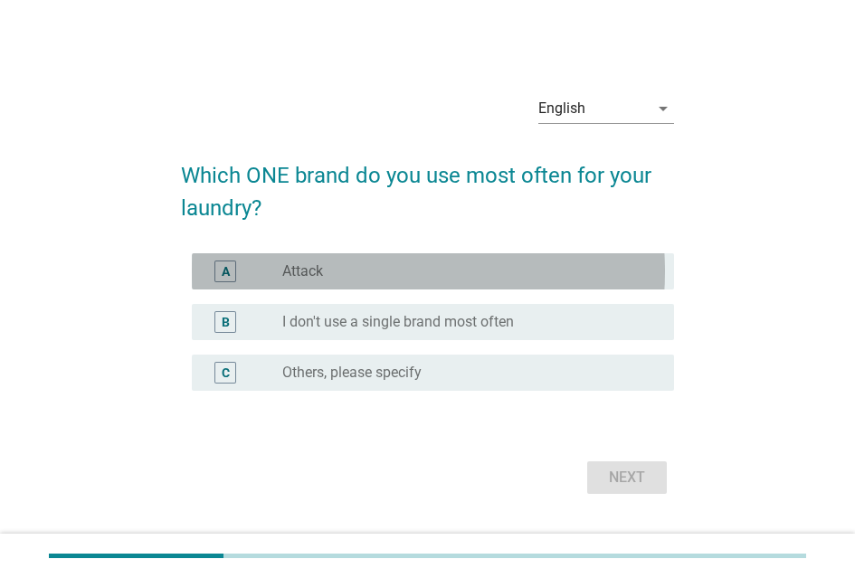
click at [533, 273] on div "radio_button_unchecked Attack" at bounding box center [463, 271] width 363 height 18
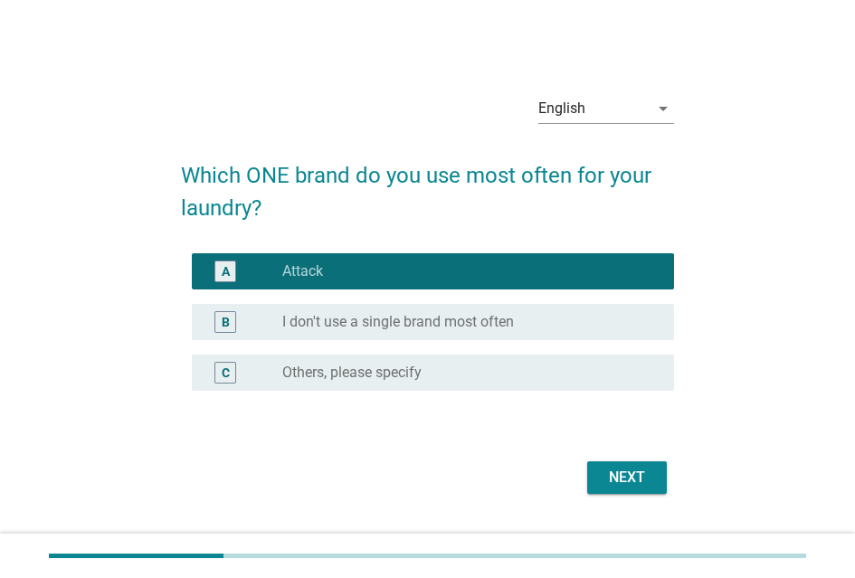
click at [611, 465] on button "Next" at bounding box center [627, 478] width 80 height 33
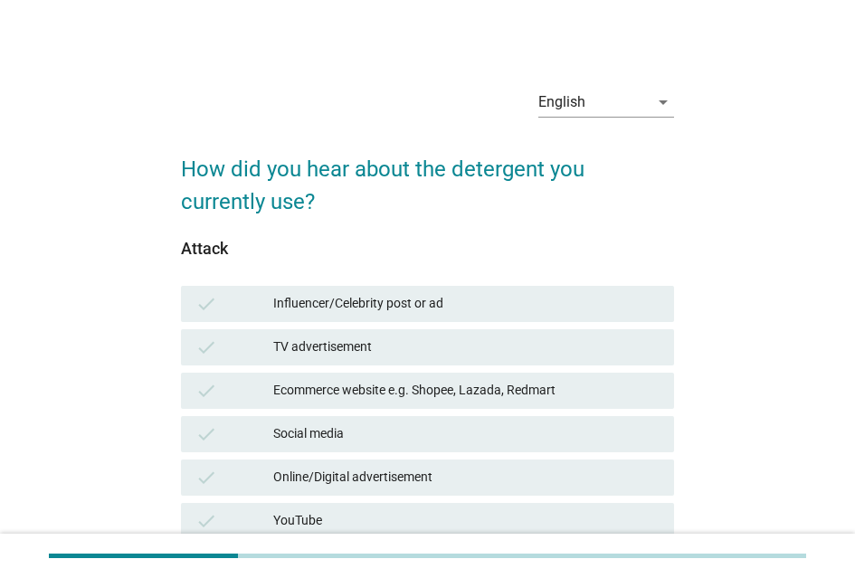
scroll to position [272, 0]
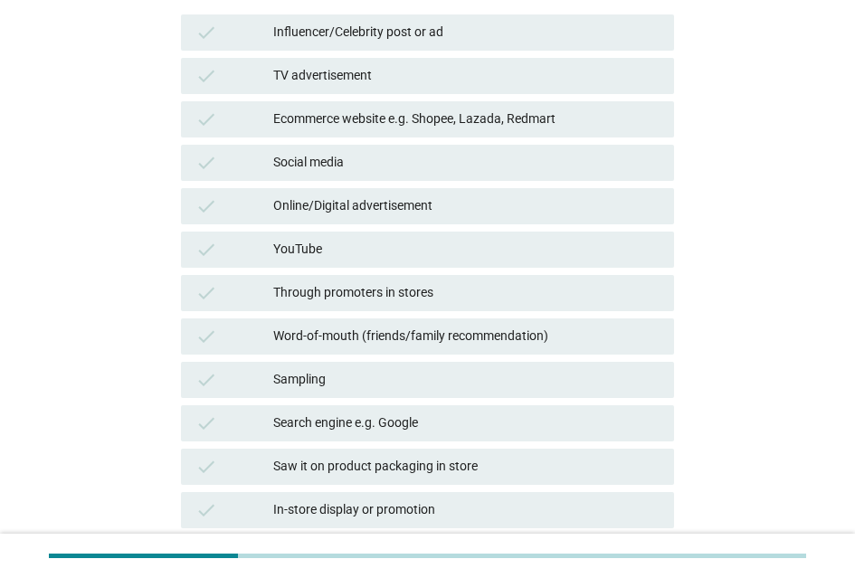
click at [452, 476] on div "Saw it on product packaging in store" at bounding box center [466, 467] width 386 height 22
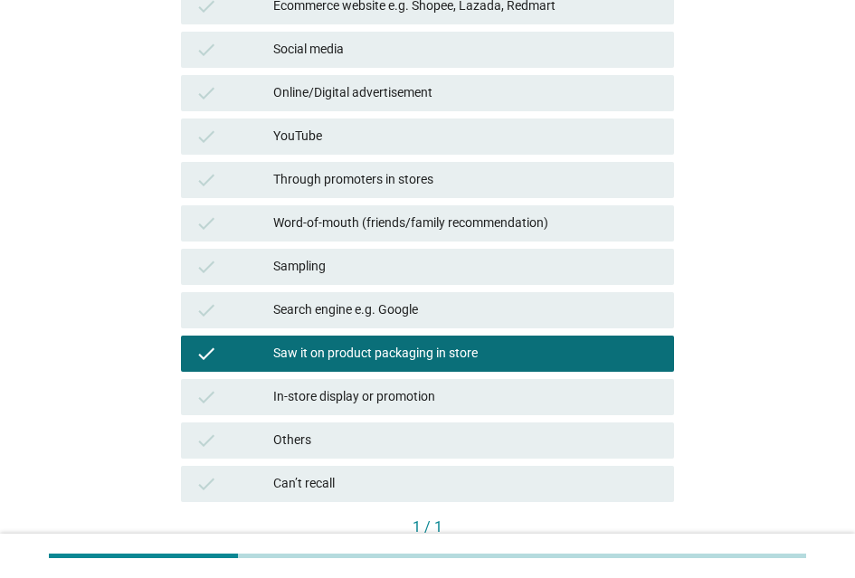
scroll to position [512, 0]
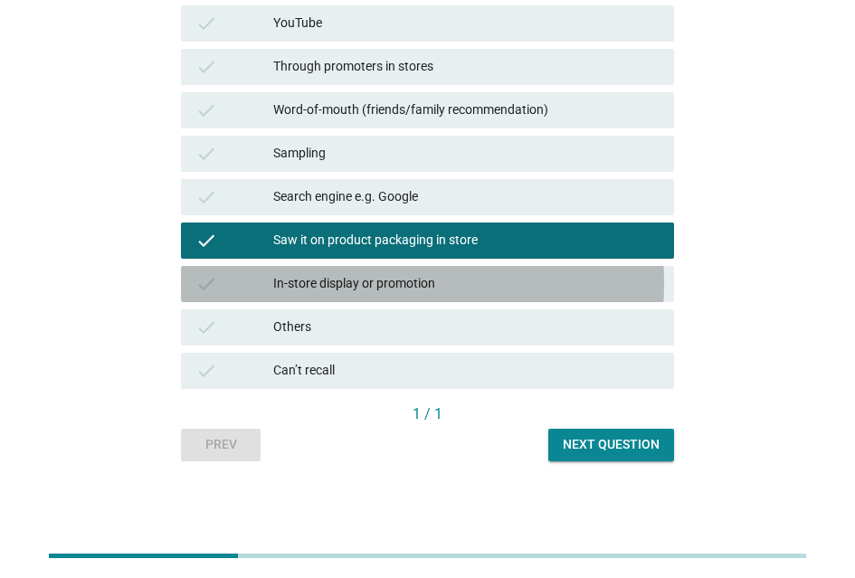
click at [521, 282] on div "In-store display or promotion" at bounding box center [466, 284] width 386 height 22
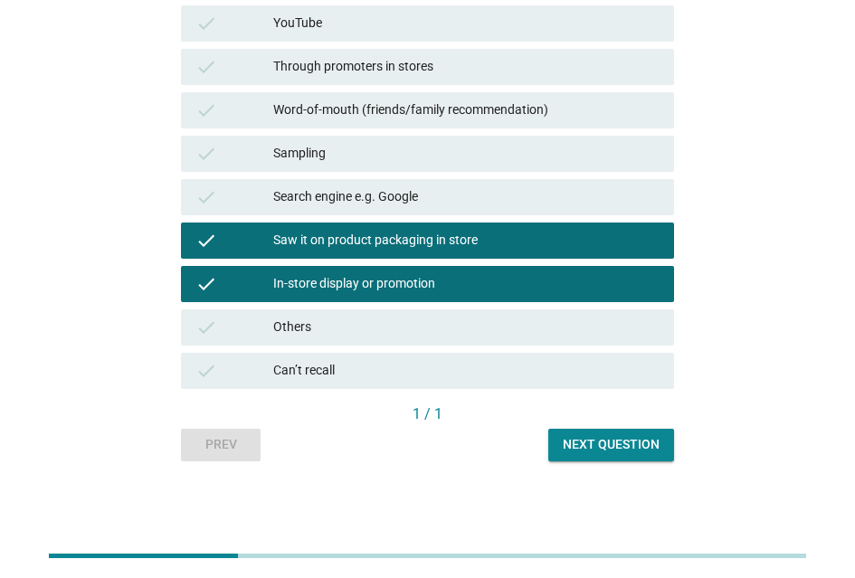
click at [614, 458] on div "English arrow_drop_down How did you hear about the detergent you currently use?…" at bounding box center [428, 18] width 522 height 915
click at [614, 445] on div "Next question" at bounding box center [611, 444] width 97 height 19
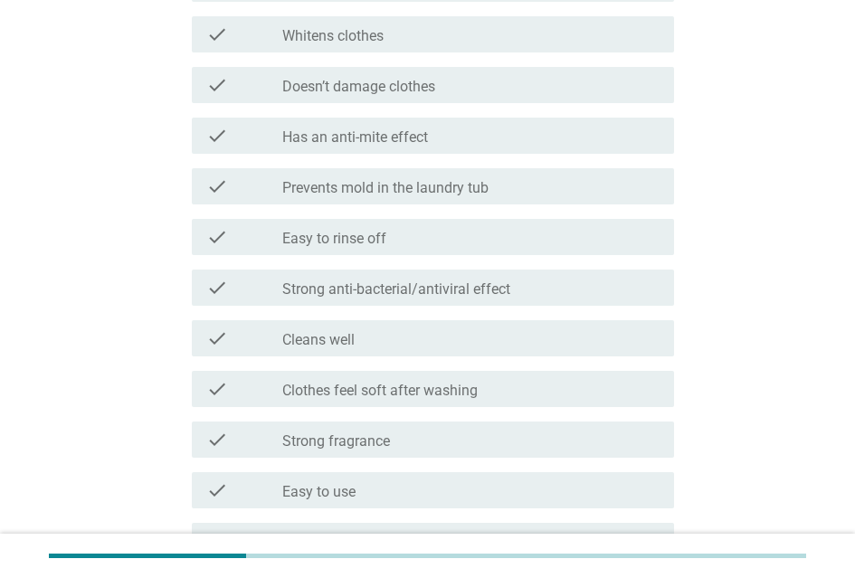
click at [505, 45] on div "check_box_outline_blank Whitens clothes" at bounding box center [470, 35] width 377 height 22
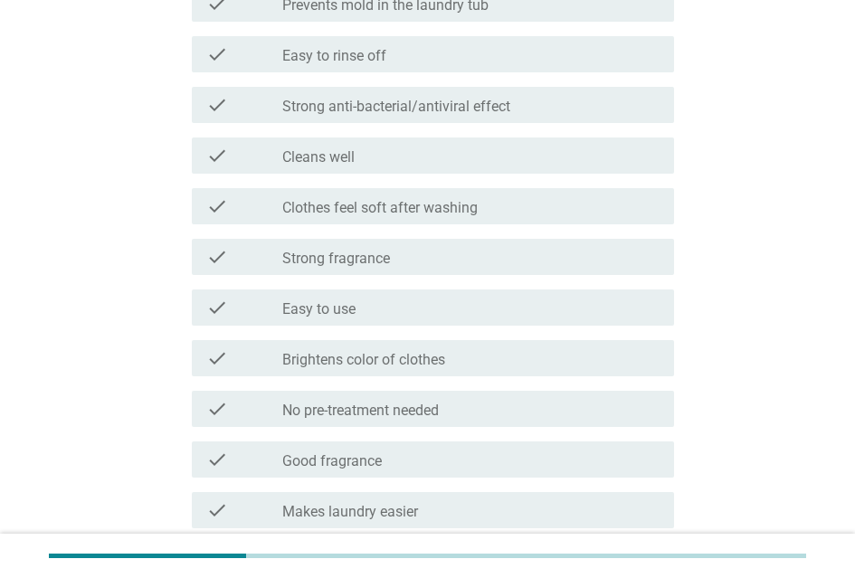
scroll to position [905, 0]
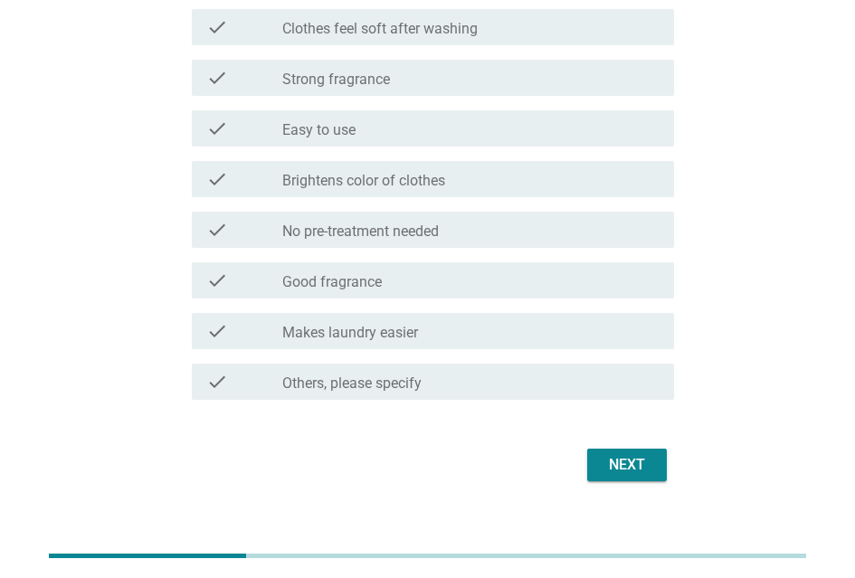
click at [625, 456] on button "Next" at bounding box center [627, 465] width 80 height 33
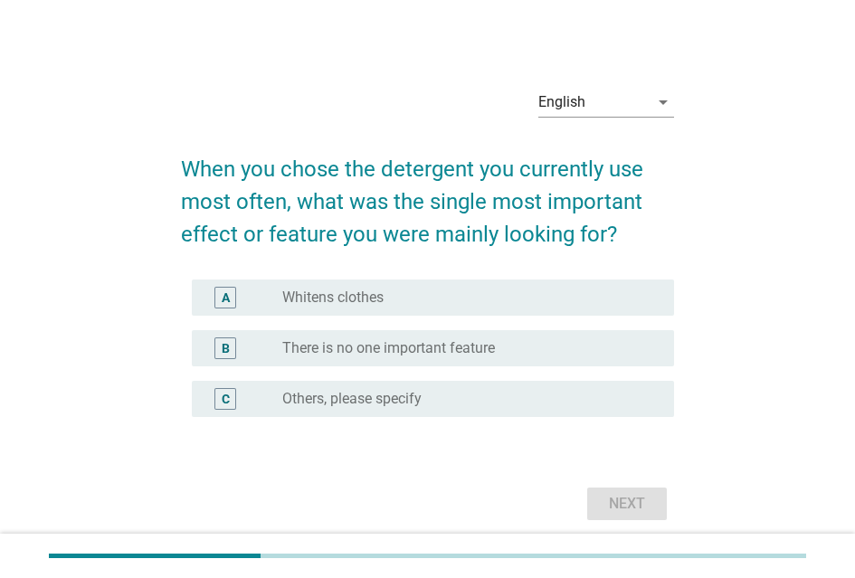
click at [520, 316] on div "A radio_button_unchecked Whitens clothes" at bounding box center [433, 298] width 482 height 36
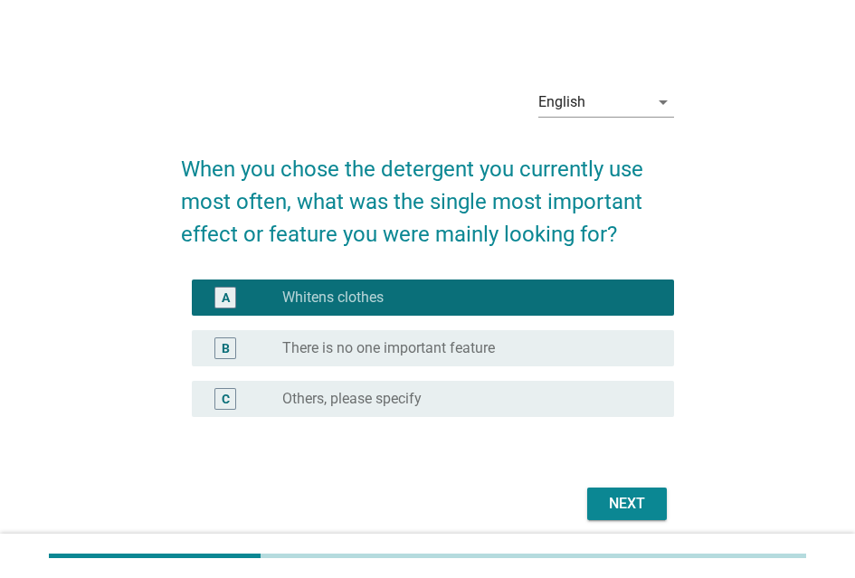
click at [622, 515] on div "Next" at bounding box center [627, 504] width 51 height 22
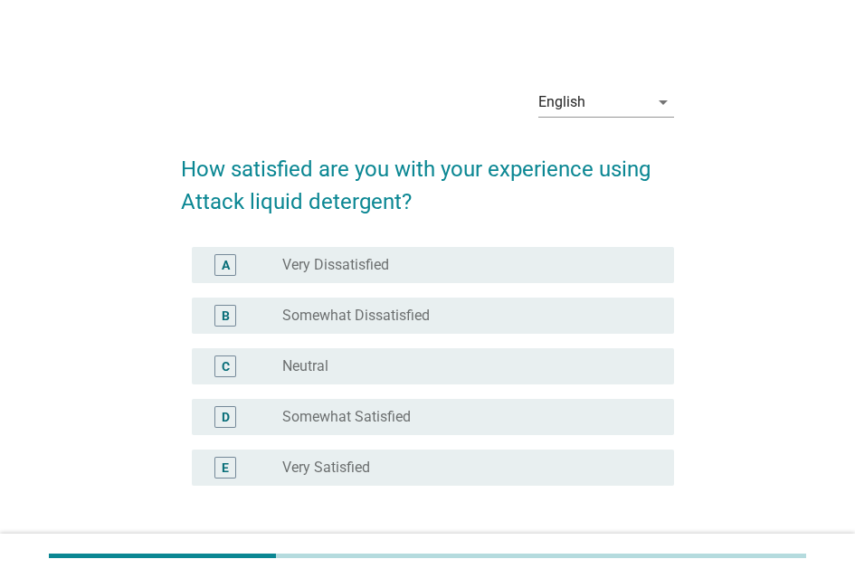
click at [472, 505] on div "A radio_button_unchecked Very Dissatisfied B radio_button_unchecked Somewhat Di…" at bounding box center [427, 377] width 493 height 275
click at [474, 479] on div "radio_button_unchecked Very Satisfied" at bounding box center [470, 468] width 377 height 22
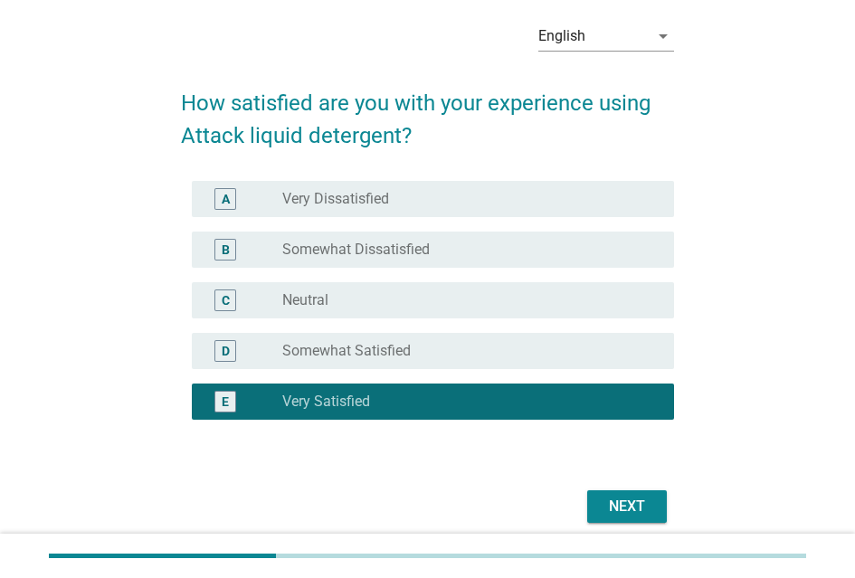
scroll to position [148, 0]
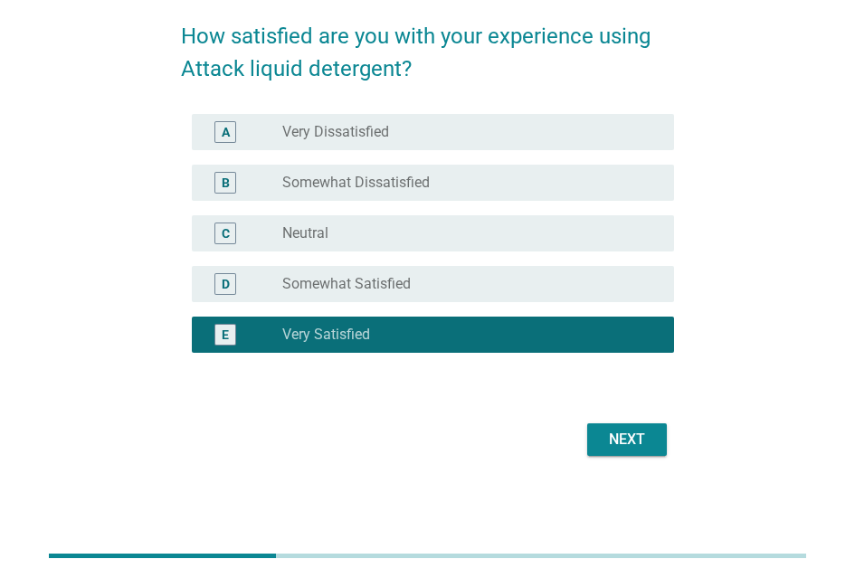
click at [630, 441] on div "Next" at bounding box center [627, 440] width 51 height 22
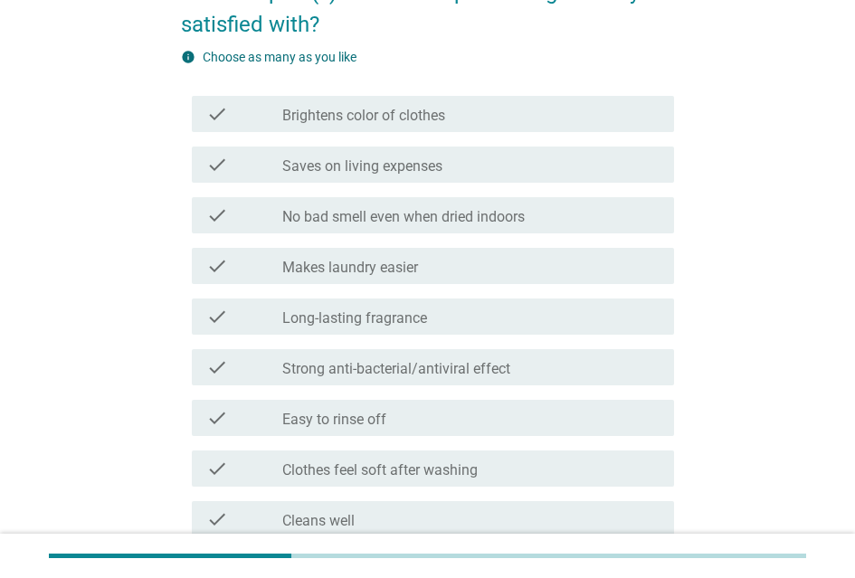
scroll to position [181, 0]
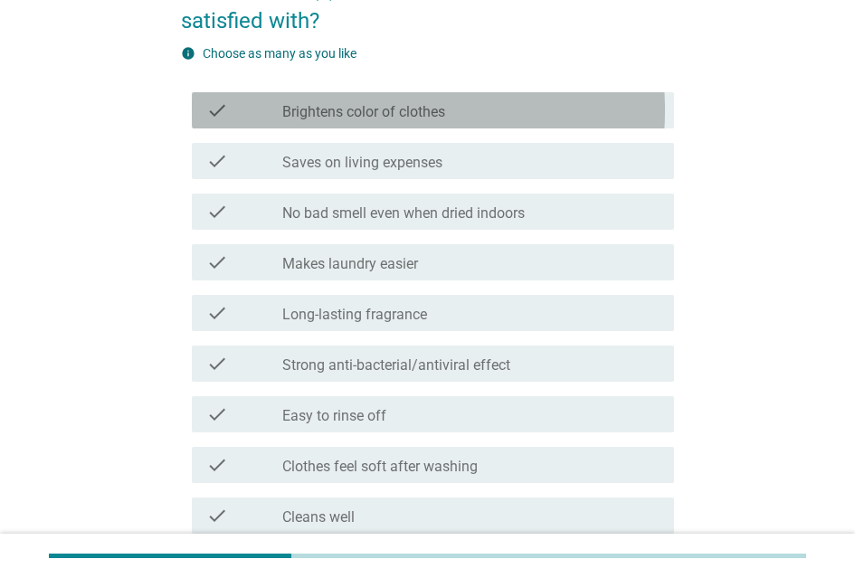
click at [466, 105] on div "check check_box_outline_blank Brightens color of clothes" at bounding box center [433, 110] width 482 height 36
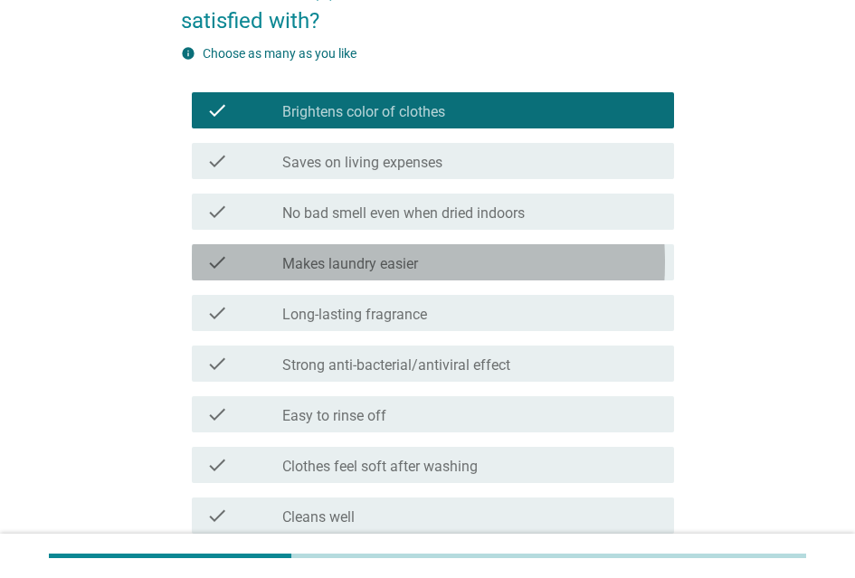
click at [499, 273] on div "check_box_outline_blank Makes laundry easier" at bounding box center [470, 263] width 377 height 22
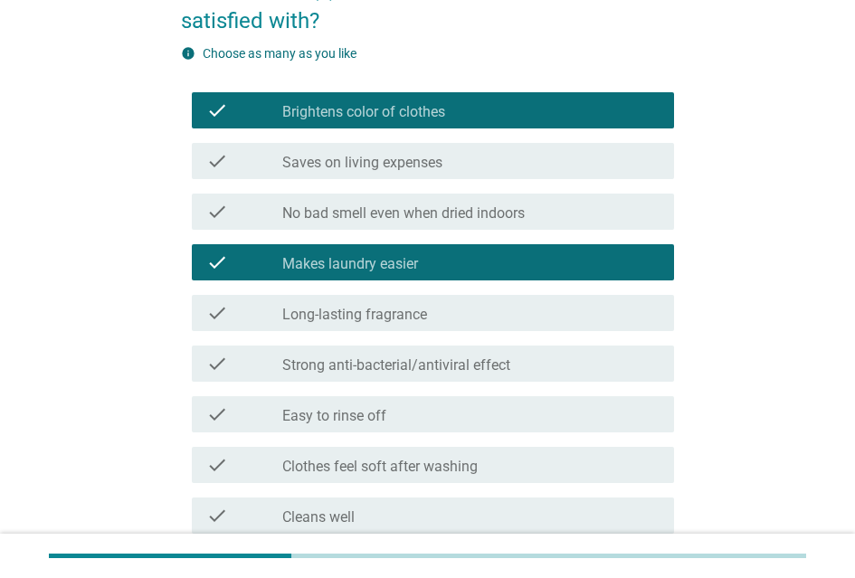
click at [473, 415] on div "check_box_outline_blank Easy to rinse off" at bounding box center [470, 415] width 377 height 22
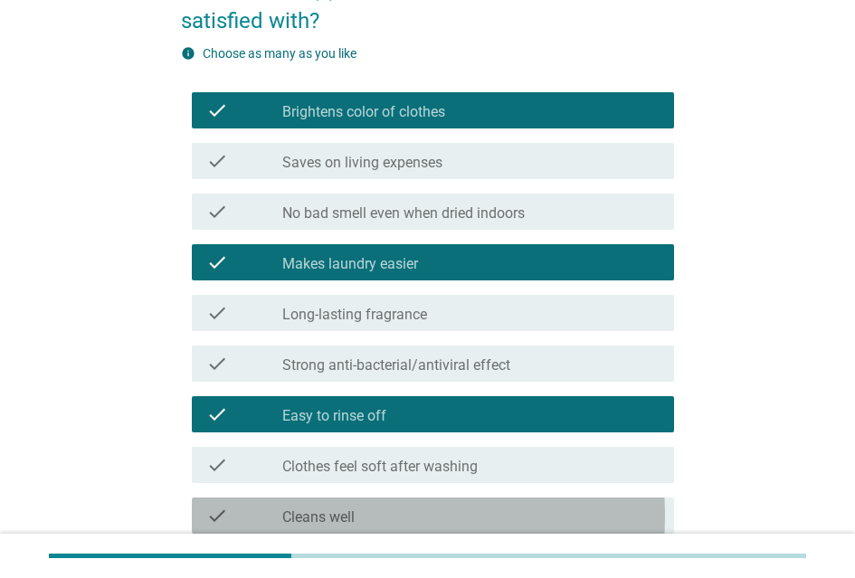
click at [454, 520] on div "check_box_outline_blank Cleans well" at bounding box center [470, 516] width 377 height 22
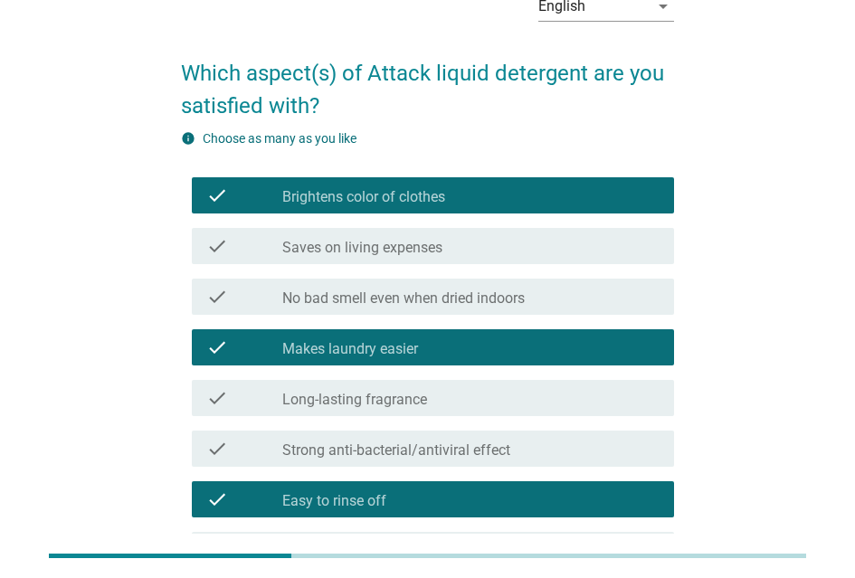
scroll to position [0, 0]
